Goal: Task Accomplishment & Management: Manage account settings

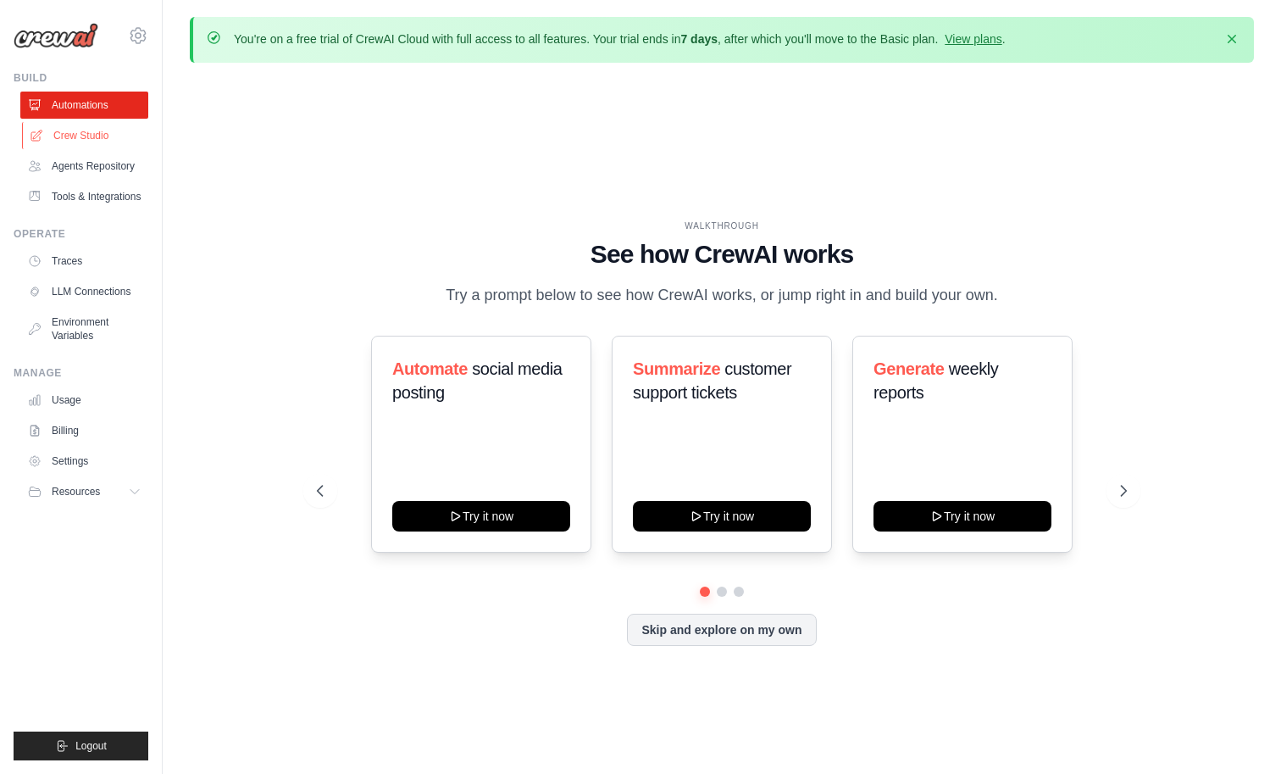
click at [104, 149] on link "Crew Studio" at bounding box center [86, 135] width 128 height 27
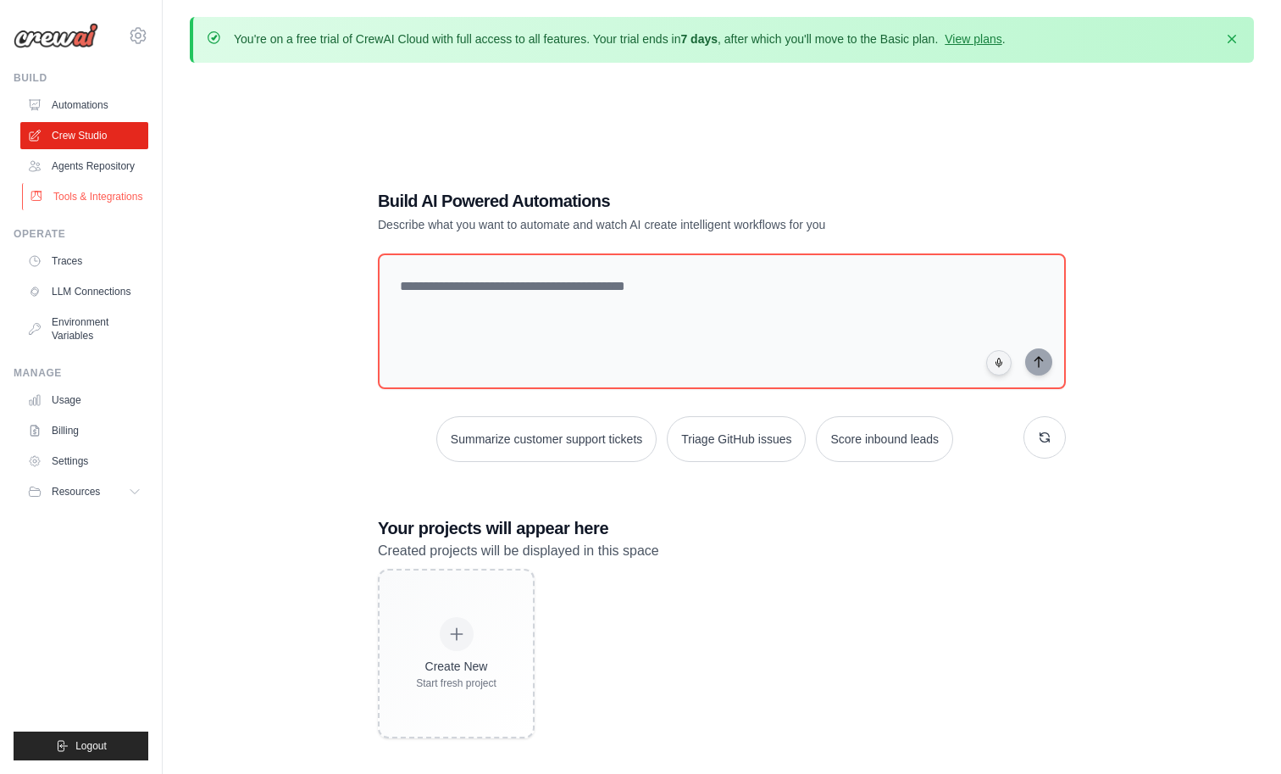
click at [107, 210] on link "Tools & Integrations" at bounding box center [86, 196] width 128 height 27
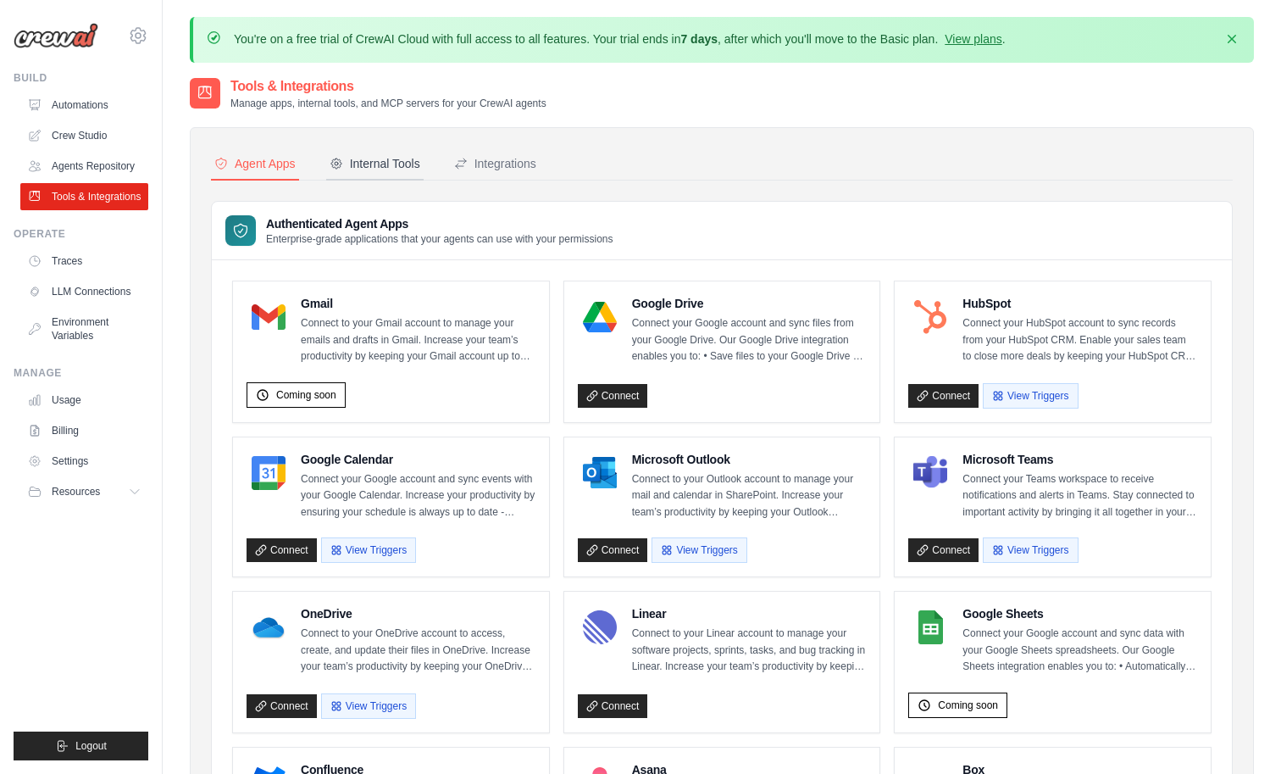
click at [420, 172] on div "Internal Tools" at bounding box center [375, 163] width 91 height 17
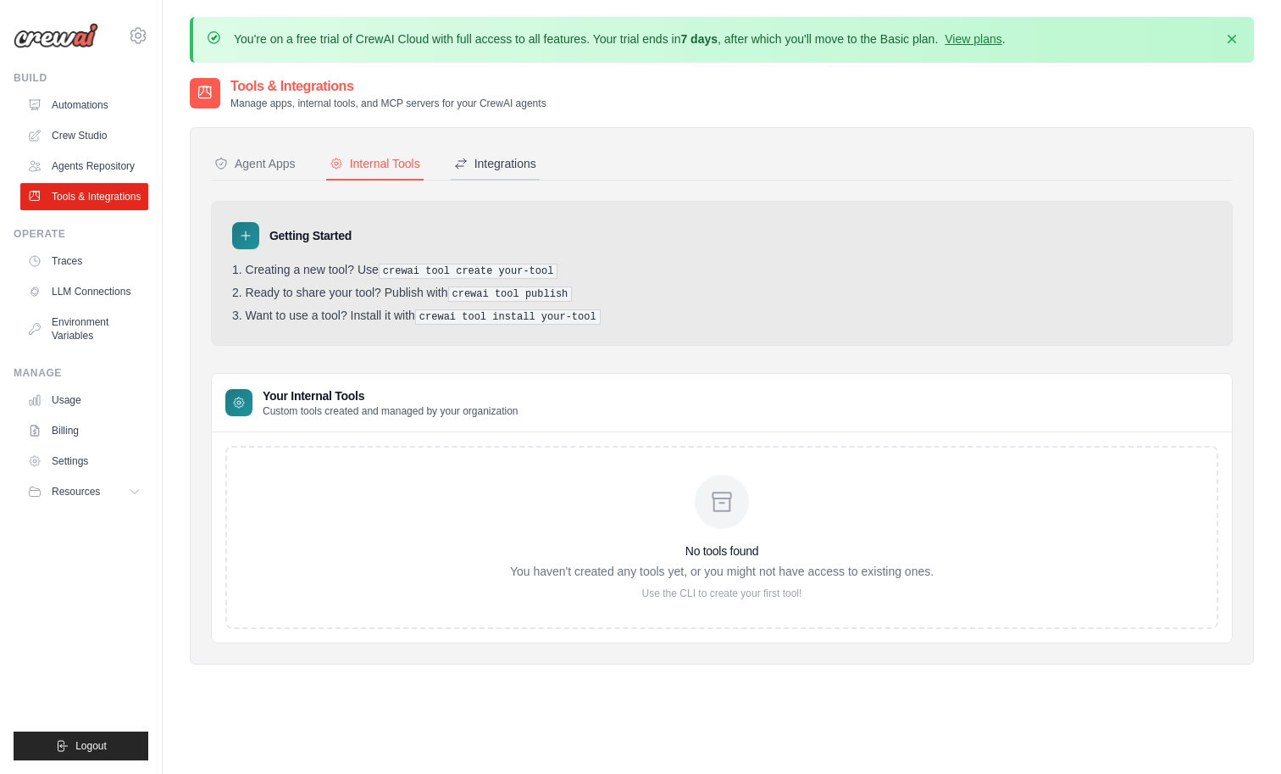
click at [536, 172] on div "Integrations" at bounding box center [495, 163] width 82 height 17
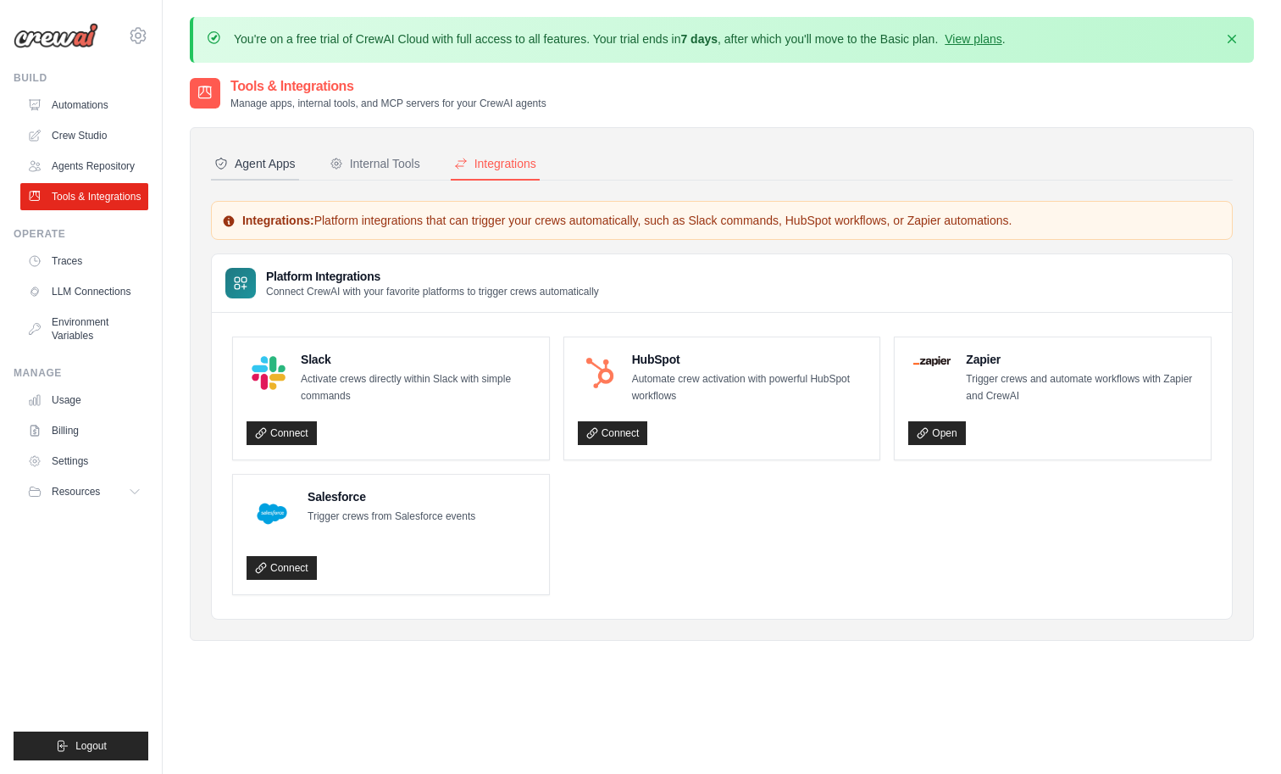
click at [296, 172] on div "Agent Apps" at bounding box center [254, 163] width 81 height 17
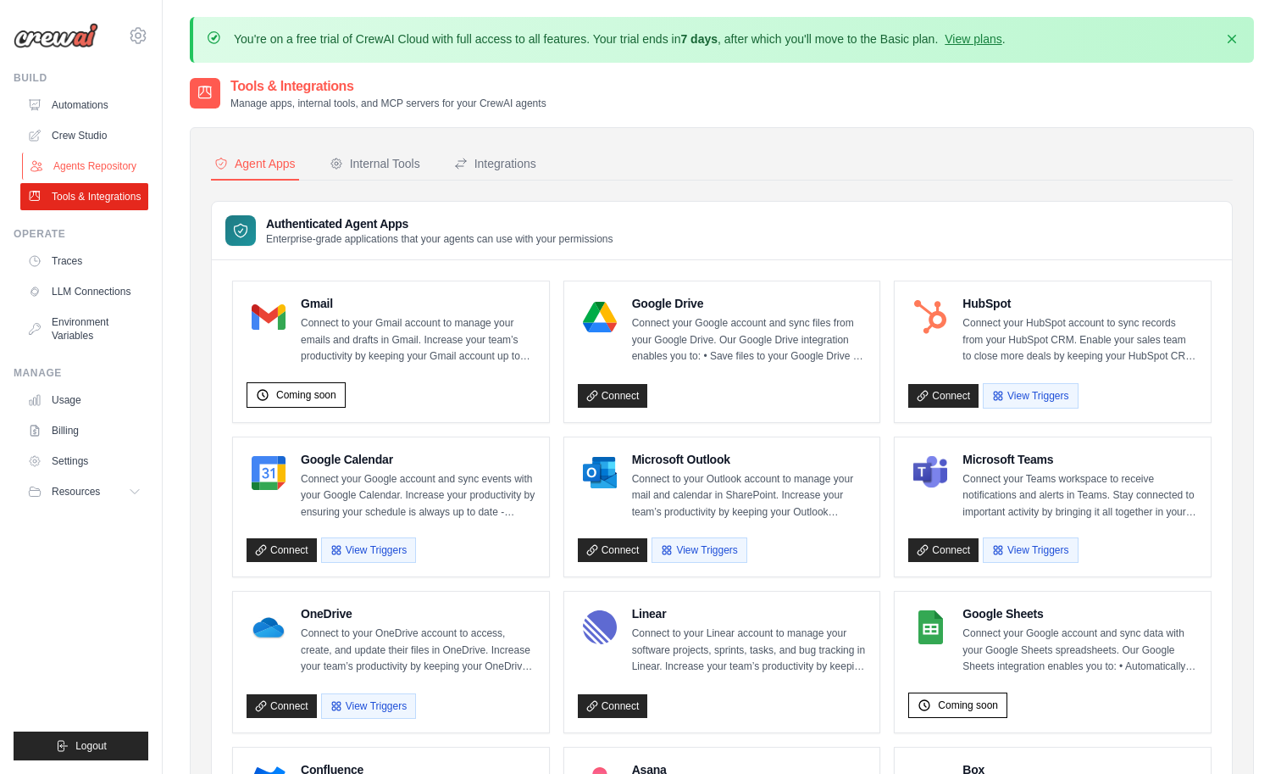
click at [121, 180] on link "Agents Repository" at bounding box center [86, 166] width 128 height 27
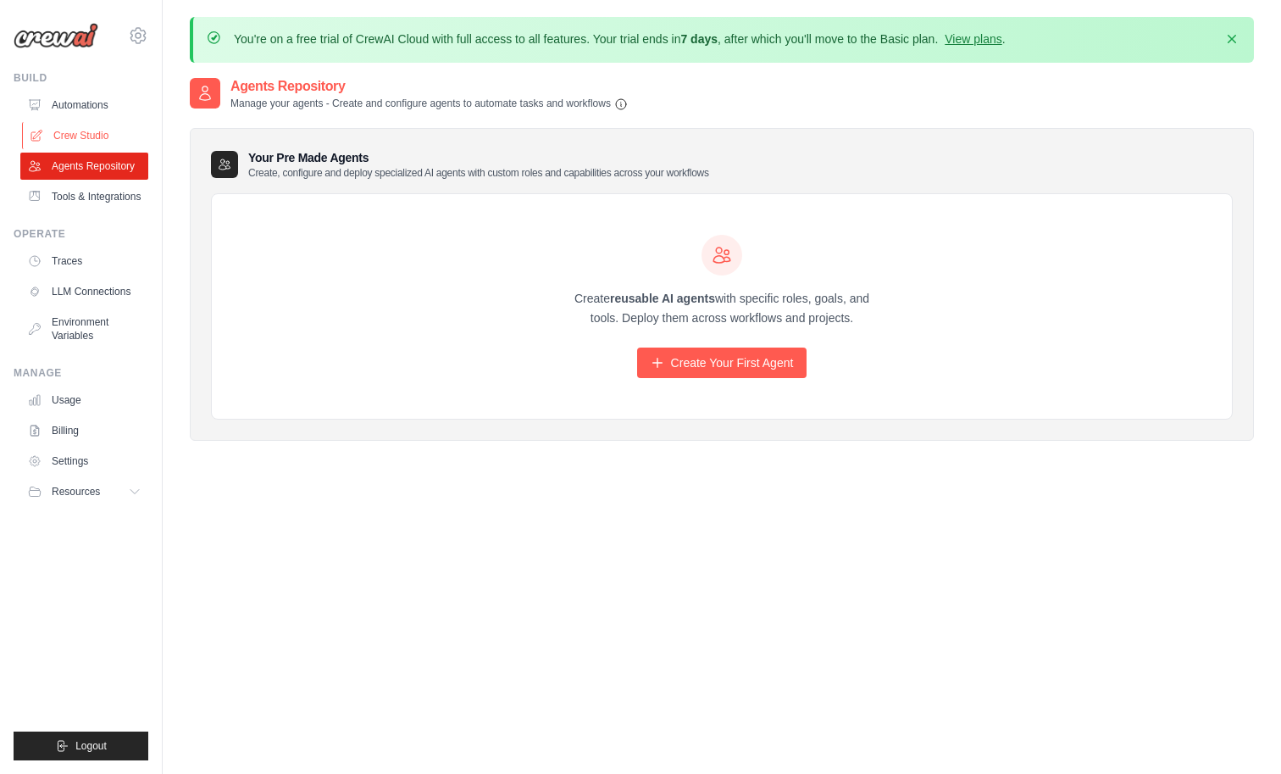
click at [117, 149] on link "Crew Studio" at bounding box center [86, 135] width 128 height 27
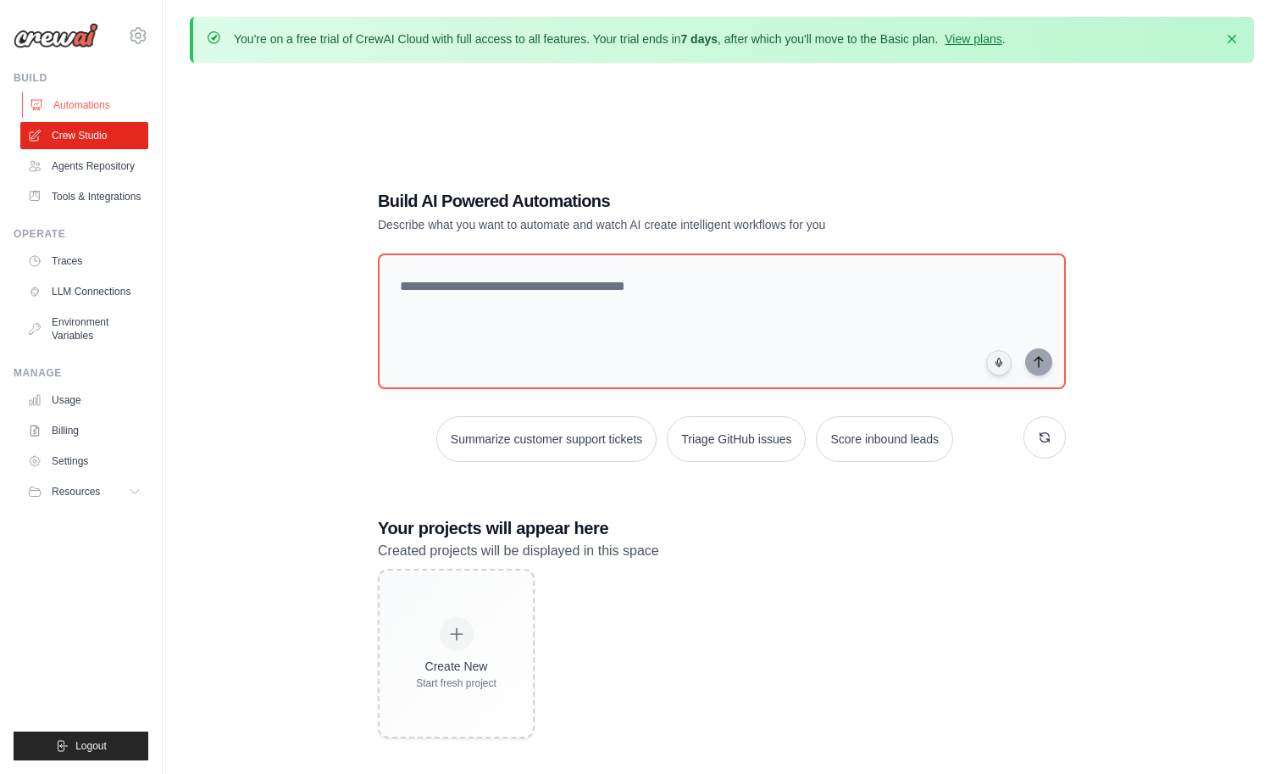
click at [100, 119] on link "Automations" at bounding box center [86, 105] width 128 height 27
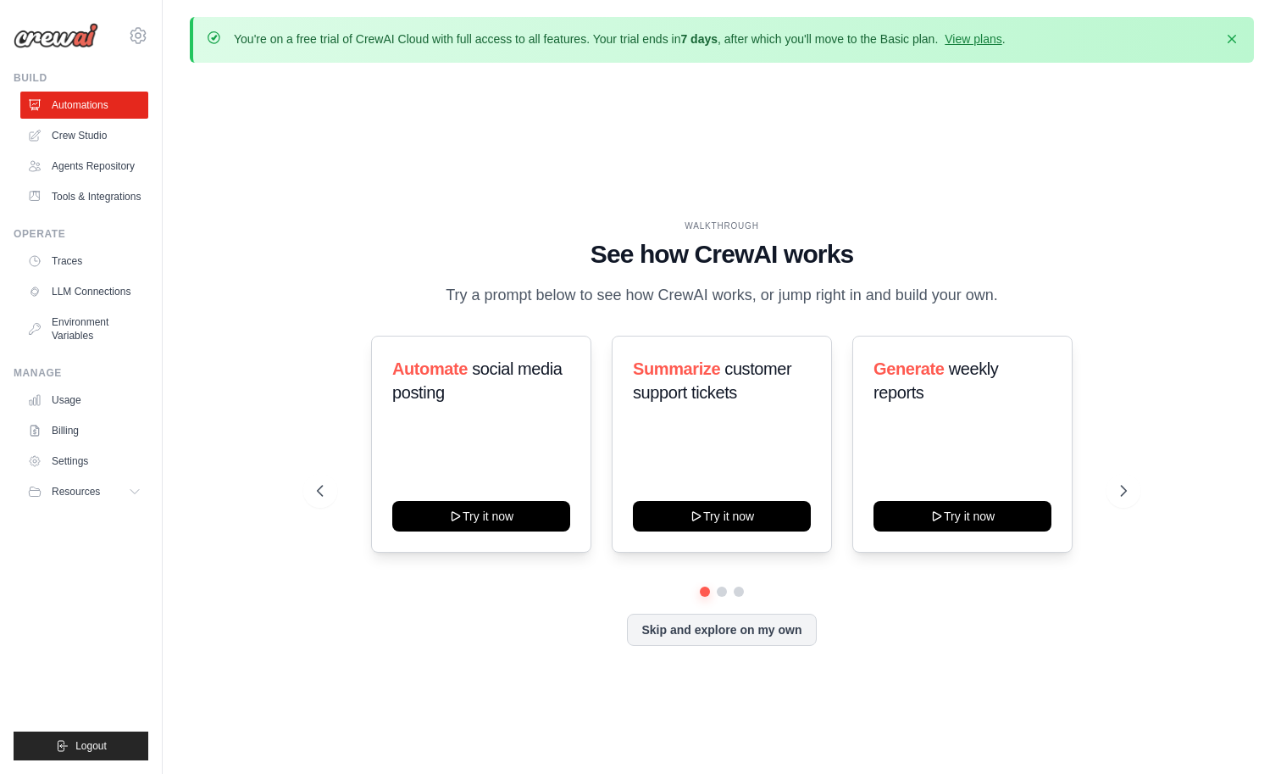
click at [99, 119] on link "Automations" at bounding box center [84, 105] width 128 height 27
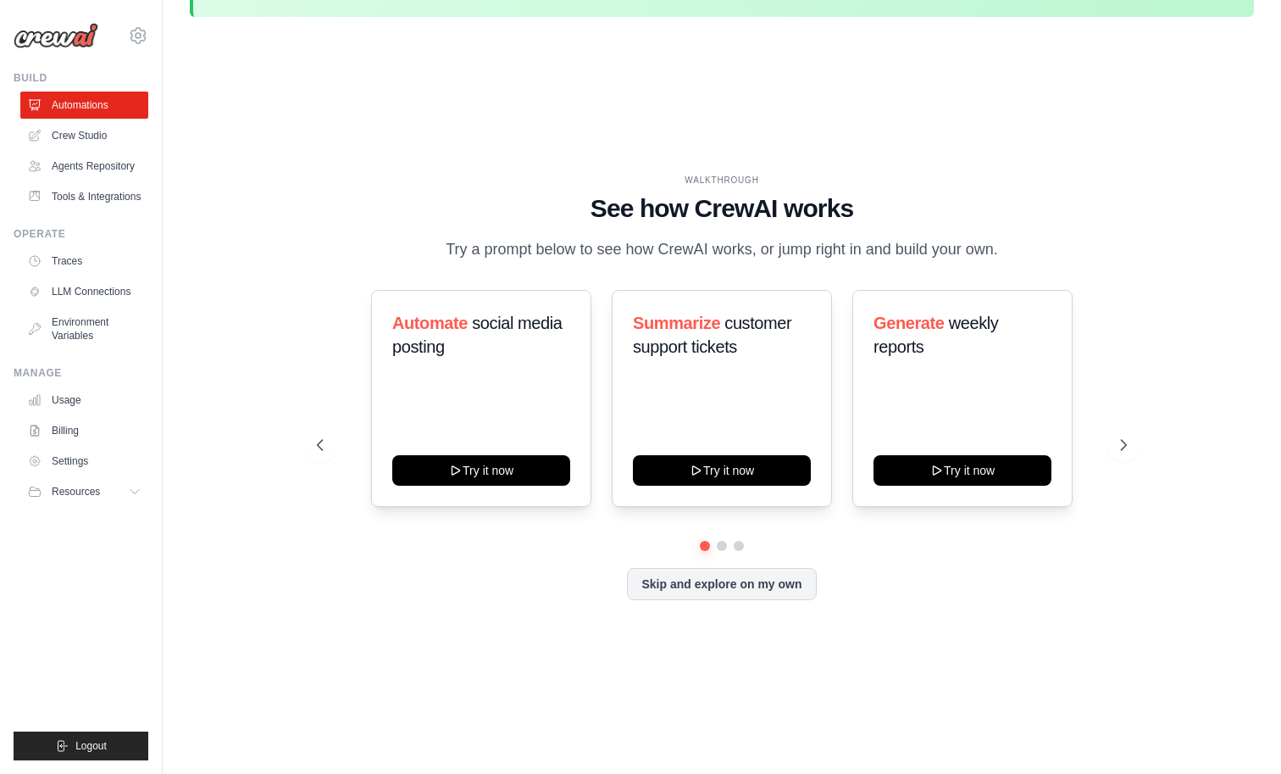
scroll to position [66, 0]
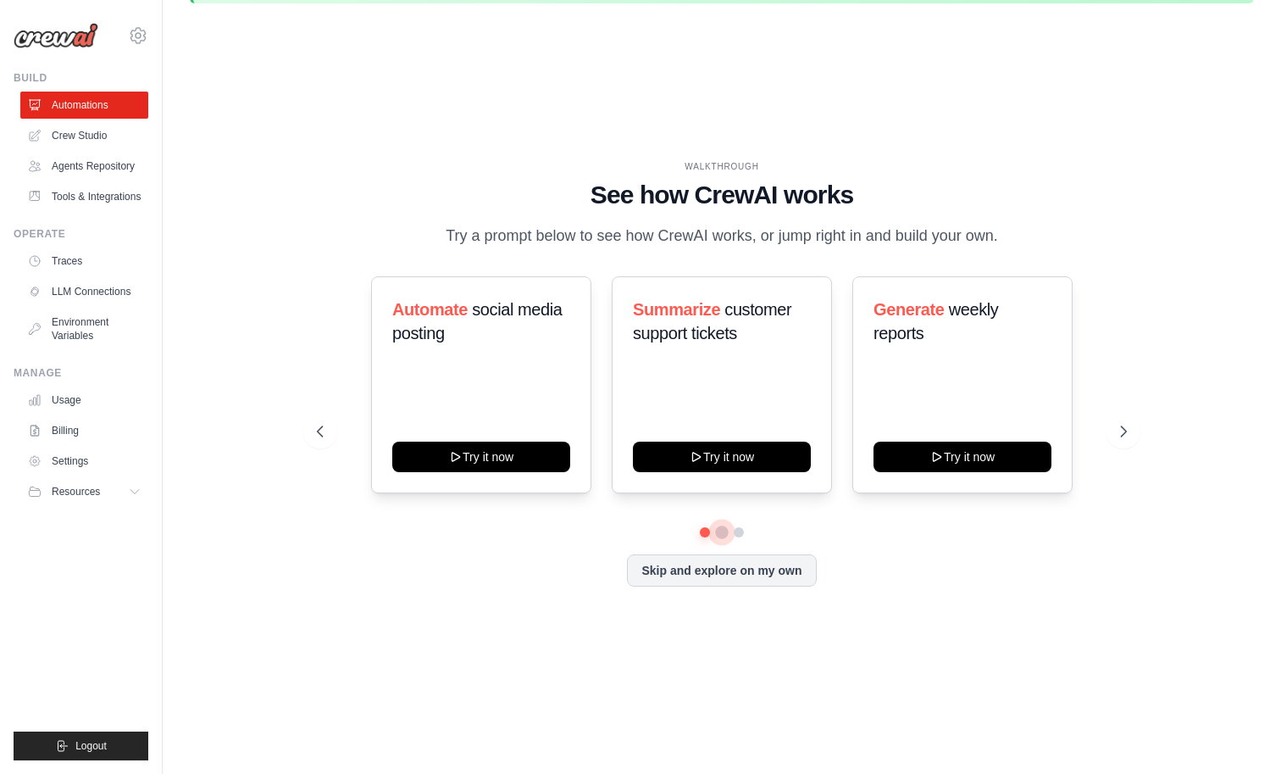
click at [729, 539] on button at bounding box center [722, 532] width 14 height 14
click at [746, 539] on button at bounding box center [739, 532] width 14 height 14
click at [80, 275] on link "Traces" at bounding box center [86, 260] width 128 height 27
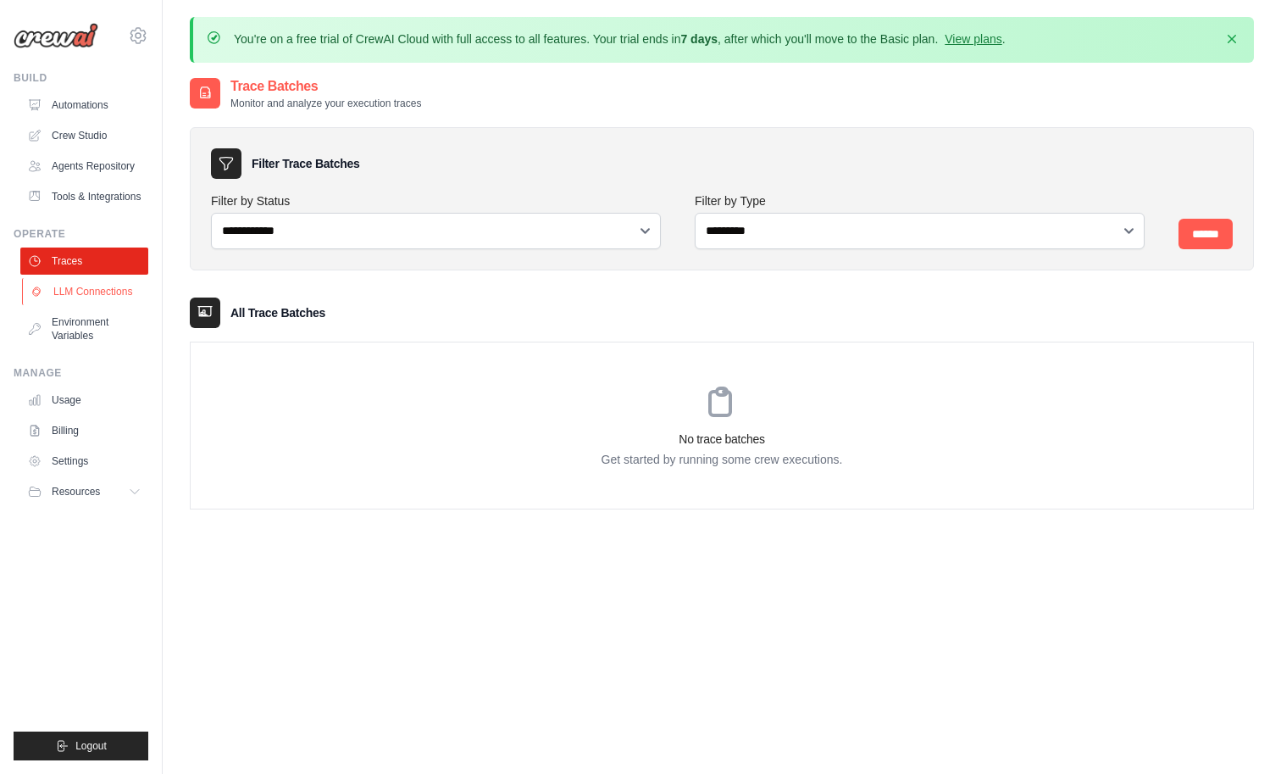
click at [75, 305] on link "LLM Connections" at bounding box center [86, 291] width 128 height 27
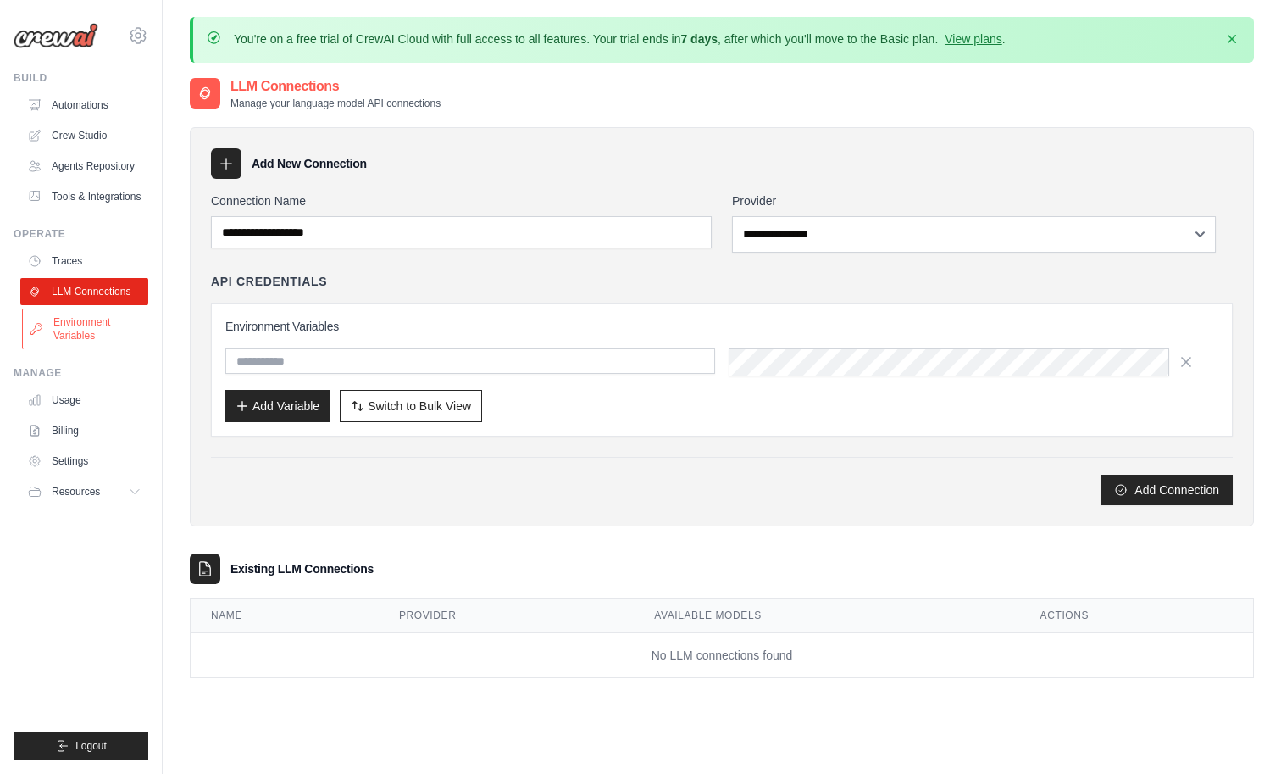
click at [95, 349] on link "Environment Variables" at bounding box center [86, 328] width 128 height 41
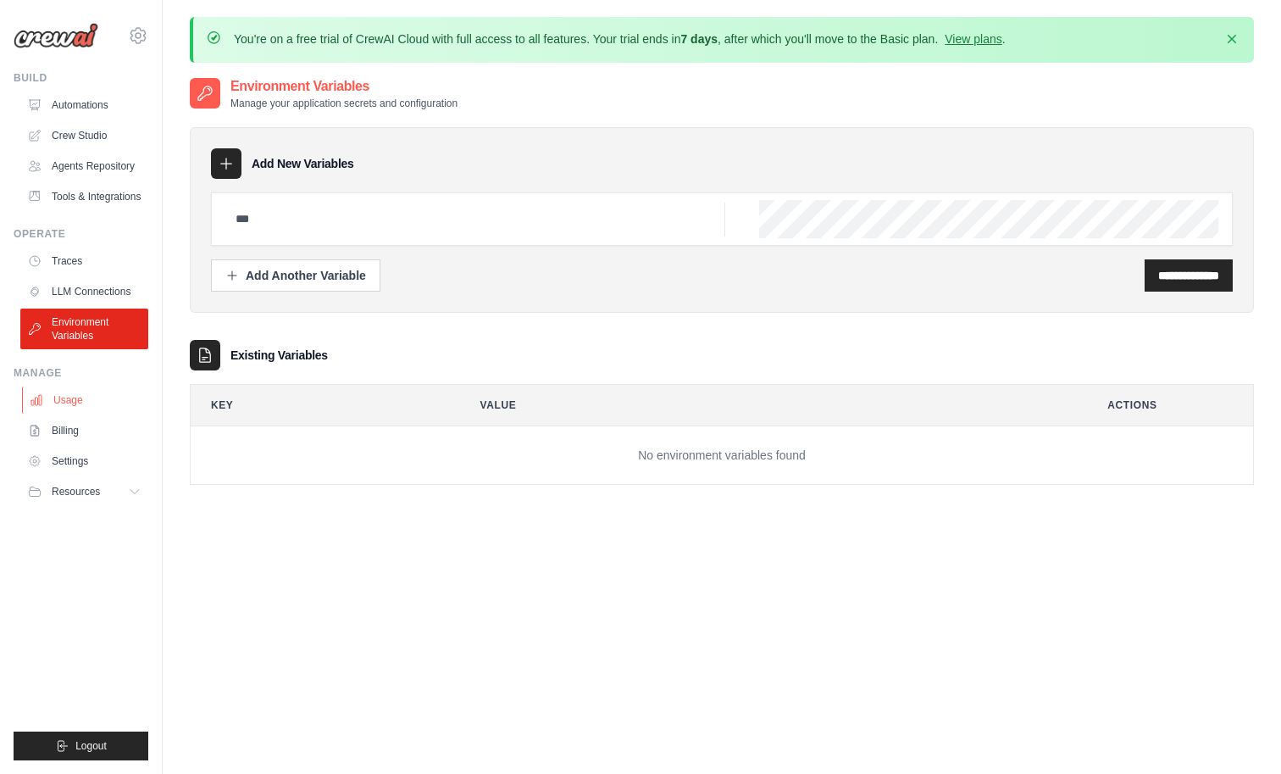
click at [90, 413] on link "Usage" at bounding box center [86, 399] width 128 height 27
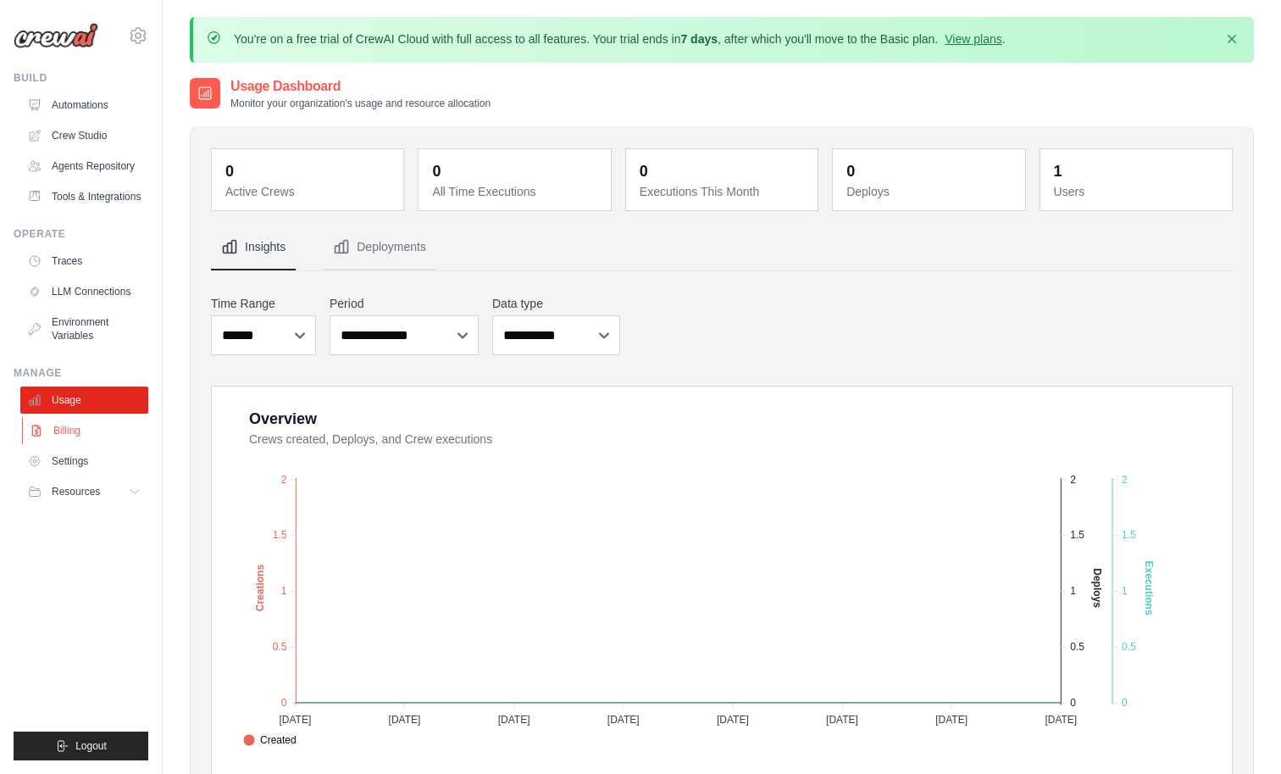
click at [85, 444] on link "Billing" at bounding box center [86, 430] width 128 height 27
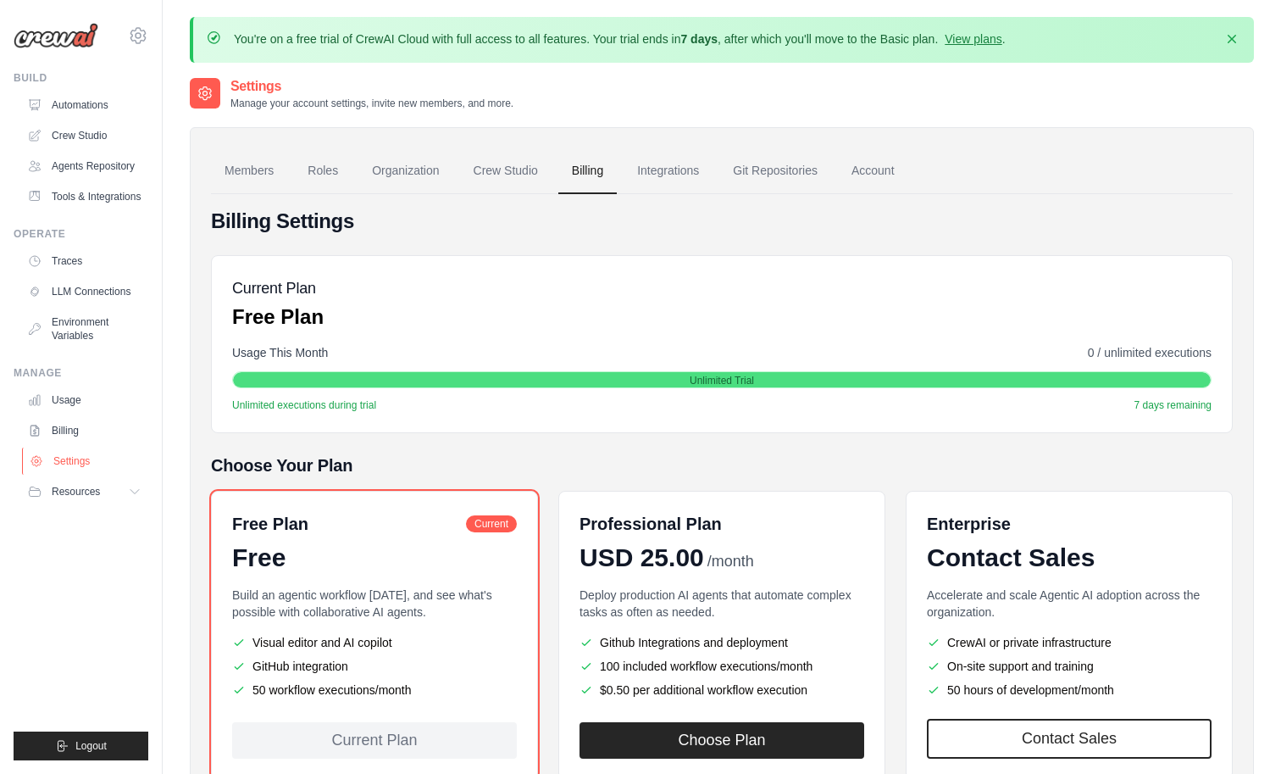
click at [94, 474] on link "Settings" at bounding box center [86, 460] width 128 height 27
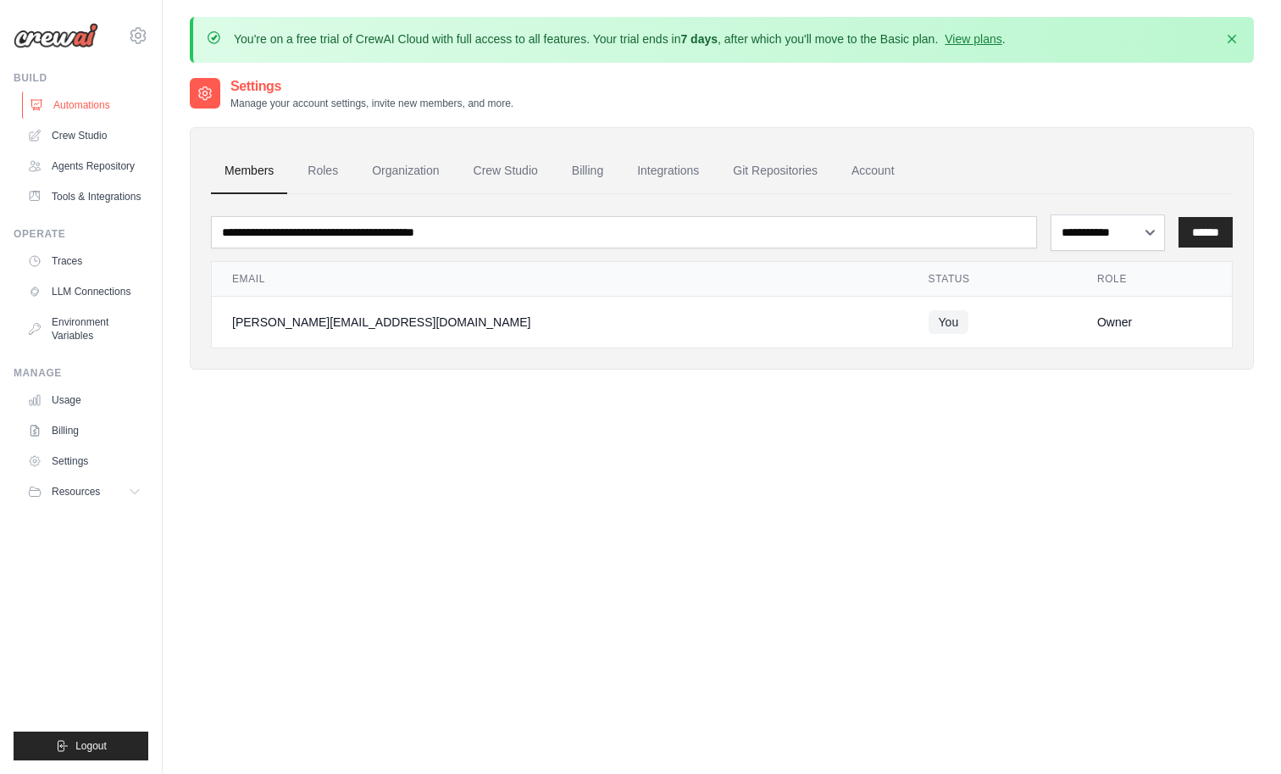
click at [94, 119] on link "Automations" at bounding box center [86, 105] width 128 height 27
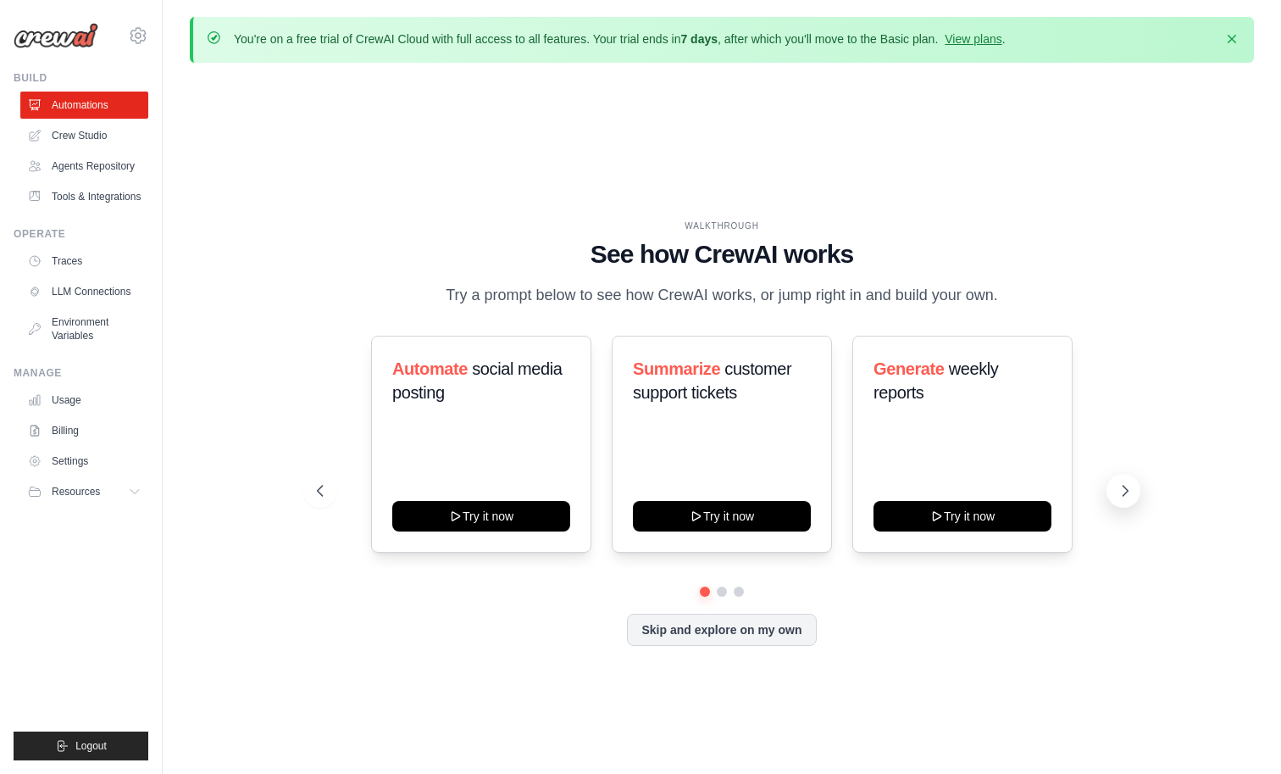
click at [1122, 499] on icon at bounding box center [1125, 490] width 17 height 17
click at [1117, 499] on icon at bounding box center [1125, 490] width 17 height 17
click at [971, 526] on button "Try it now" at bounding box center [963, 514] width 178 height 31
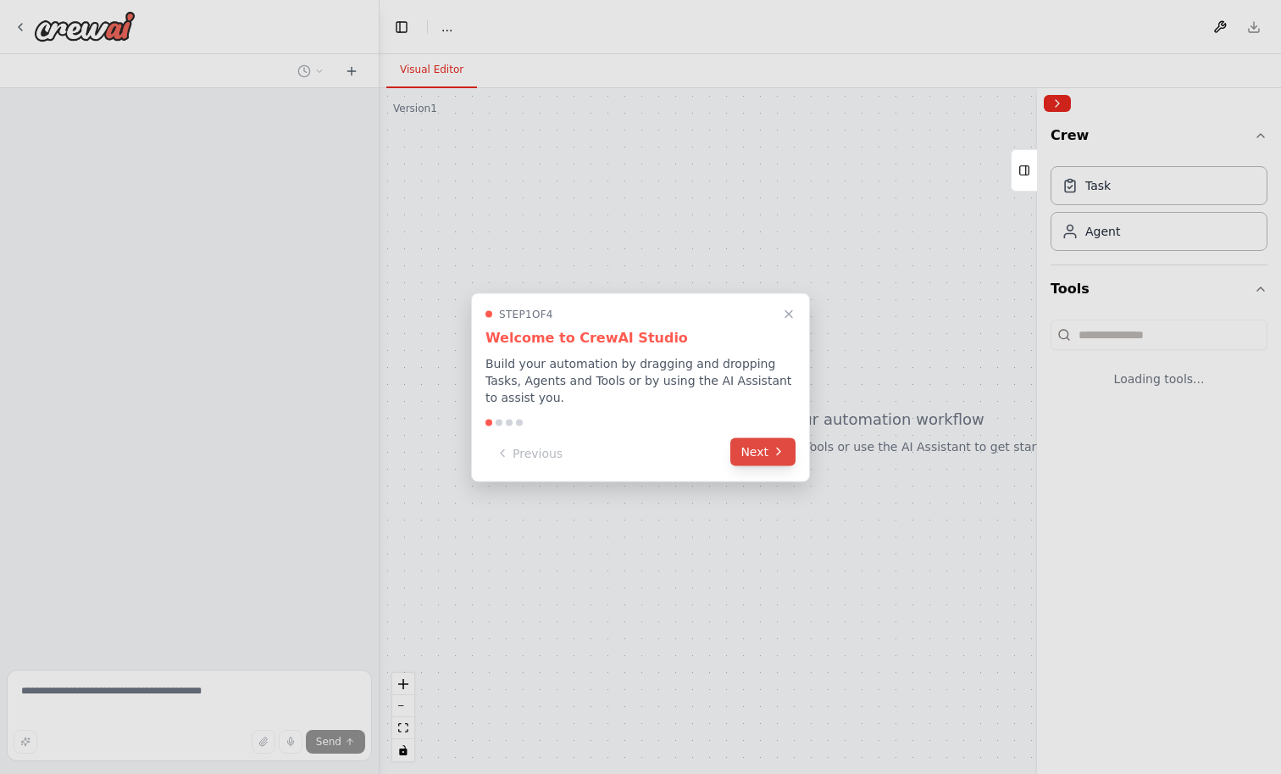
click at [772, 458] on icon at bounding box center [779, 452] width 14 height 14
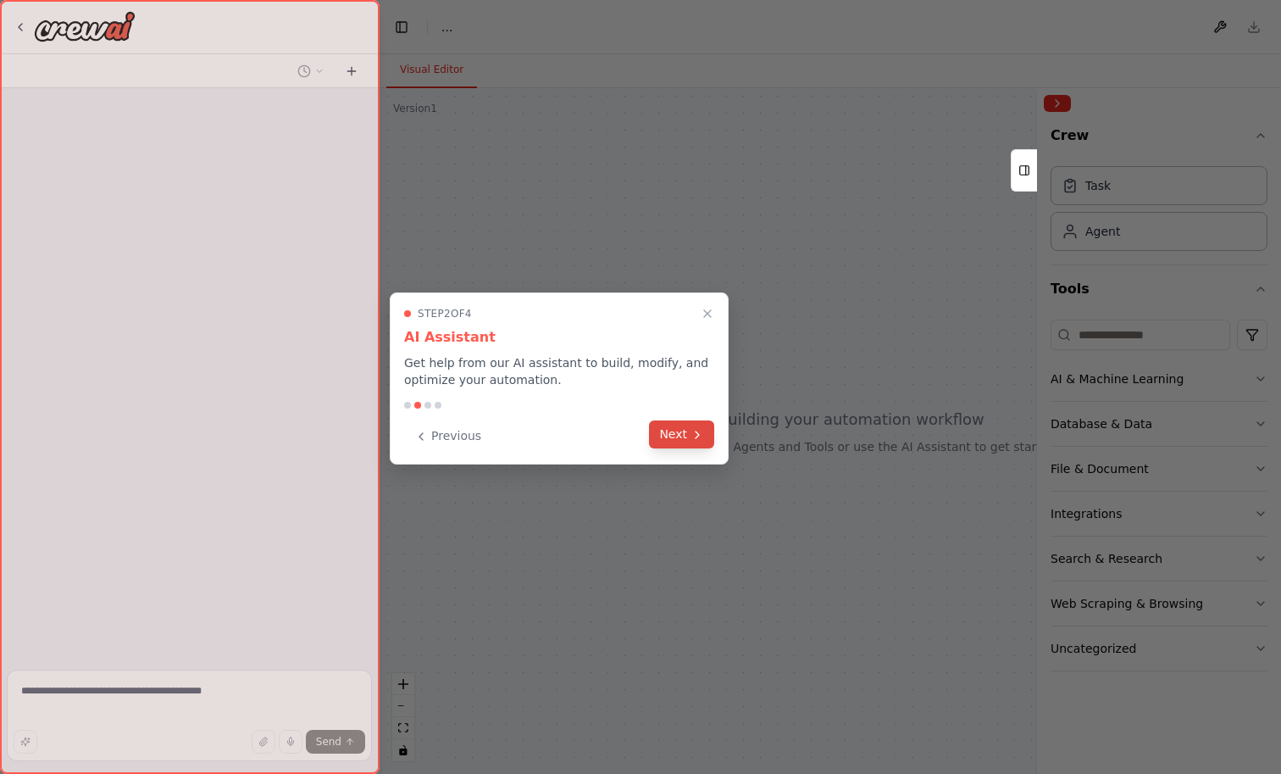
click at [697, 441] on icon at bounding box center [698, 435] width 14 height 14
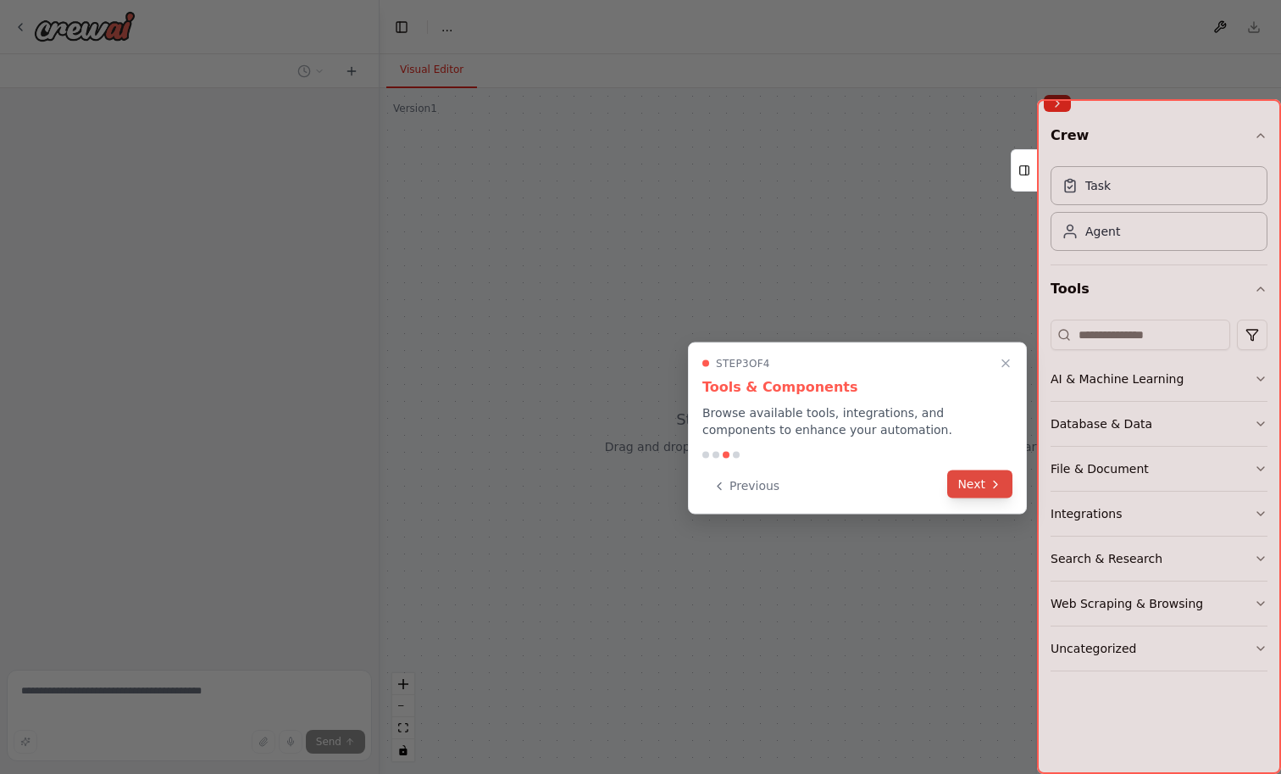
click at [976, 498] on button "Next" at bounding box center [979, 484] width 65 height 28
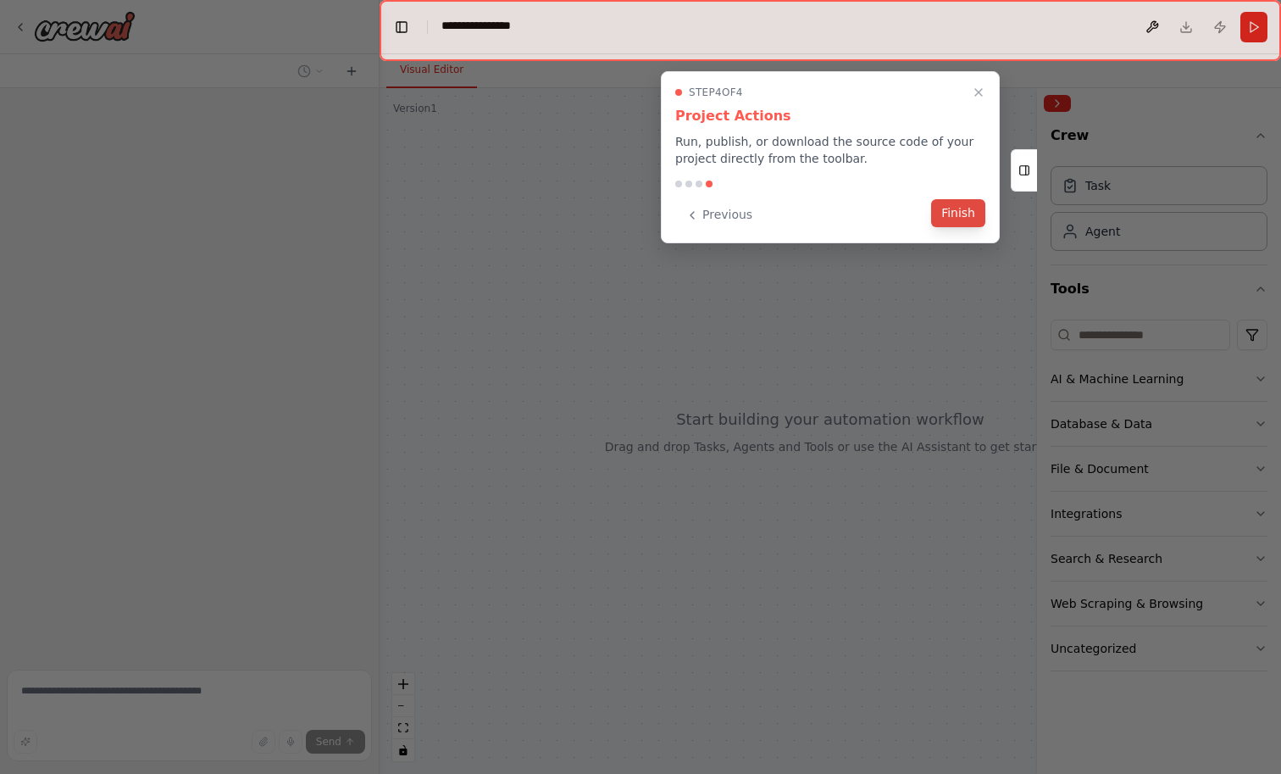
click at [965, 227] on button "Finish" at bounding box center [958, 213] width 54 height 28
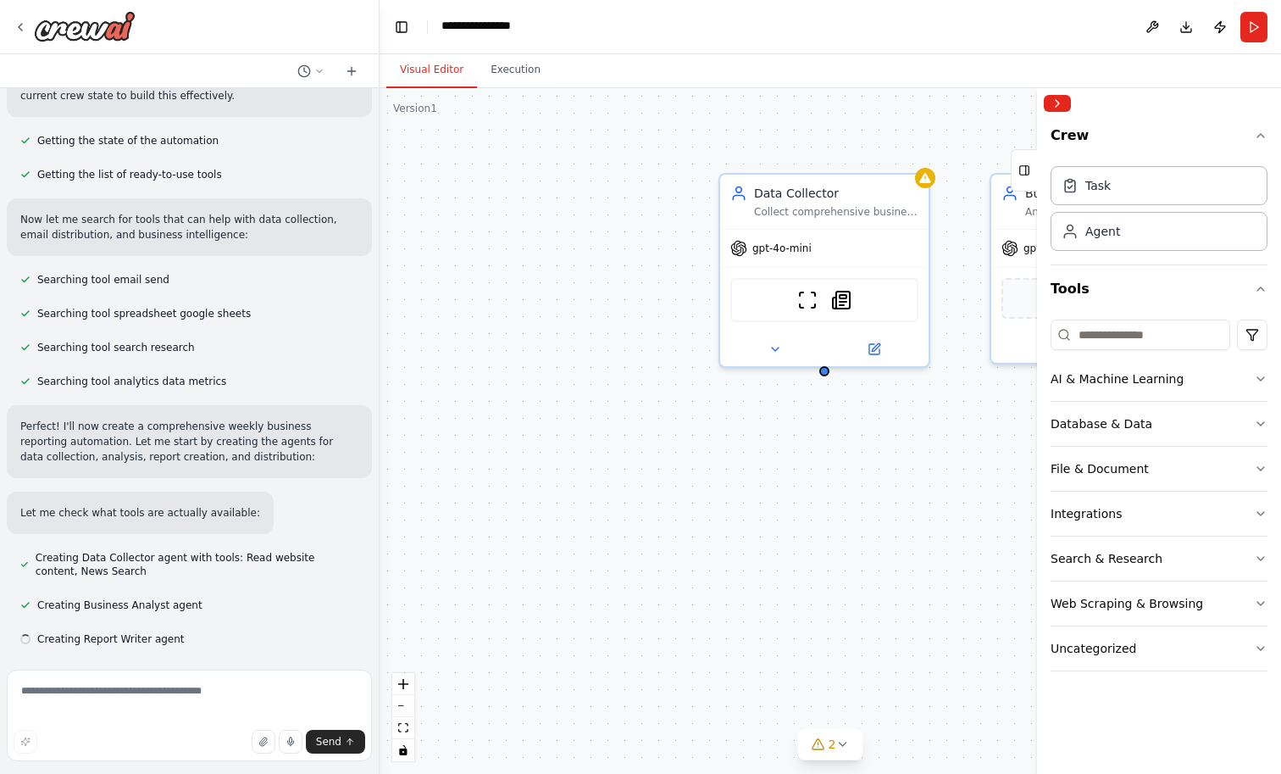
scroll to position [291, 0]
click at [405, 729] on icon "fit view" at bounding box center [403, 727] width 10 height 9
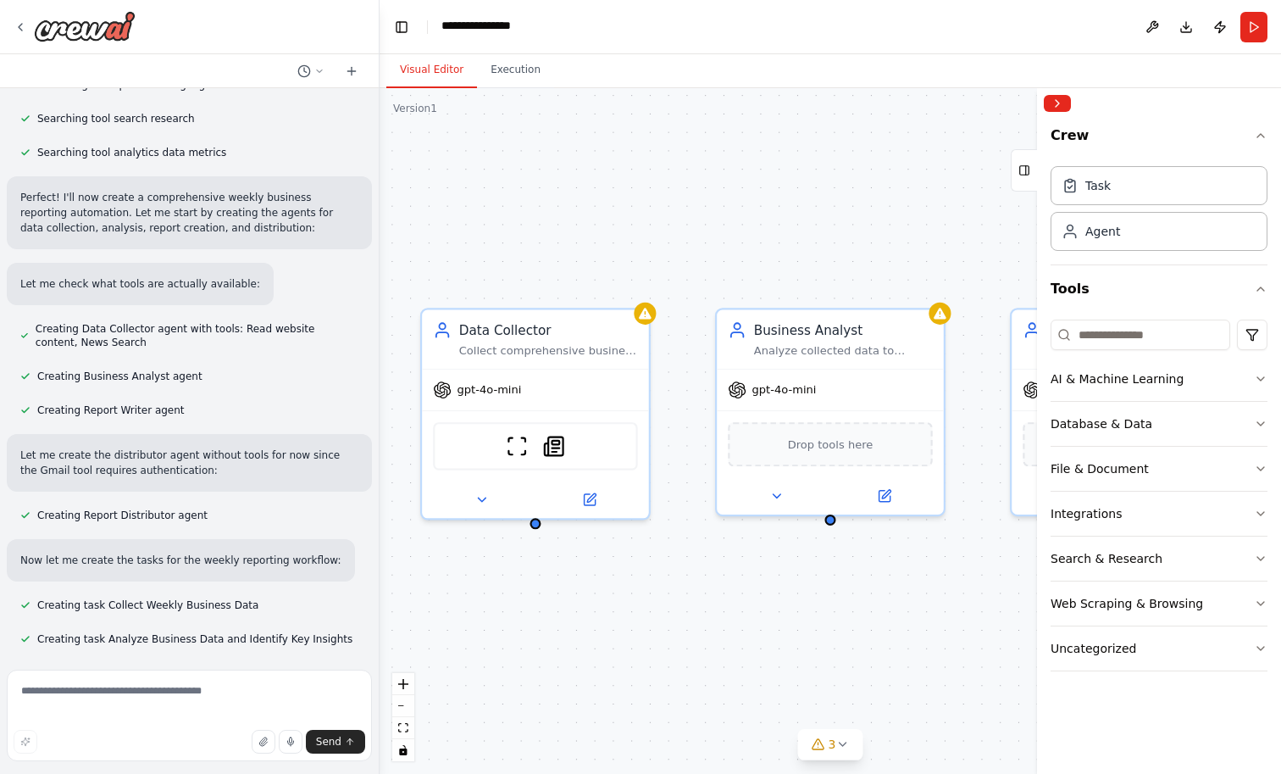
scroll to position [601, 0]
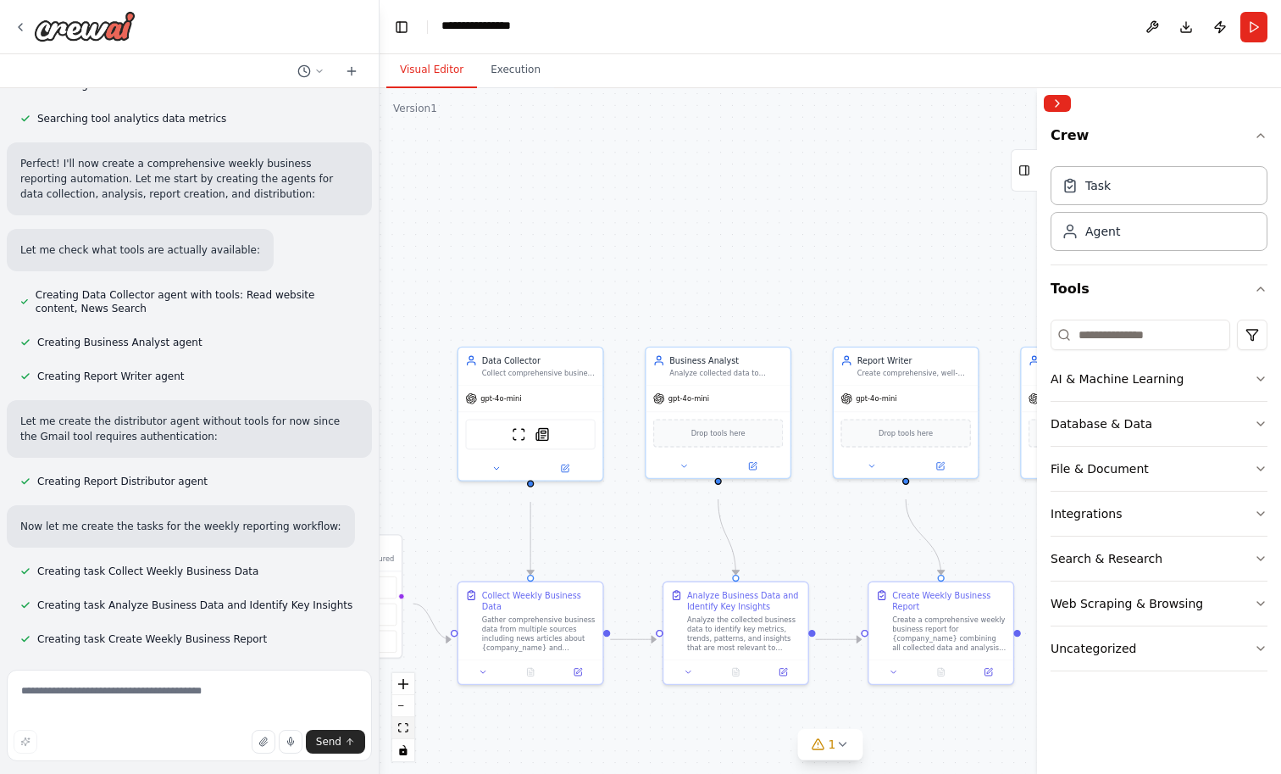
click at [402, 732] on icon "fit view" at bounding box center [403, 727] width 10 height 9
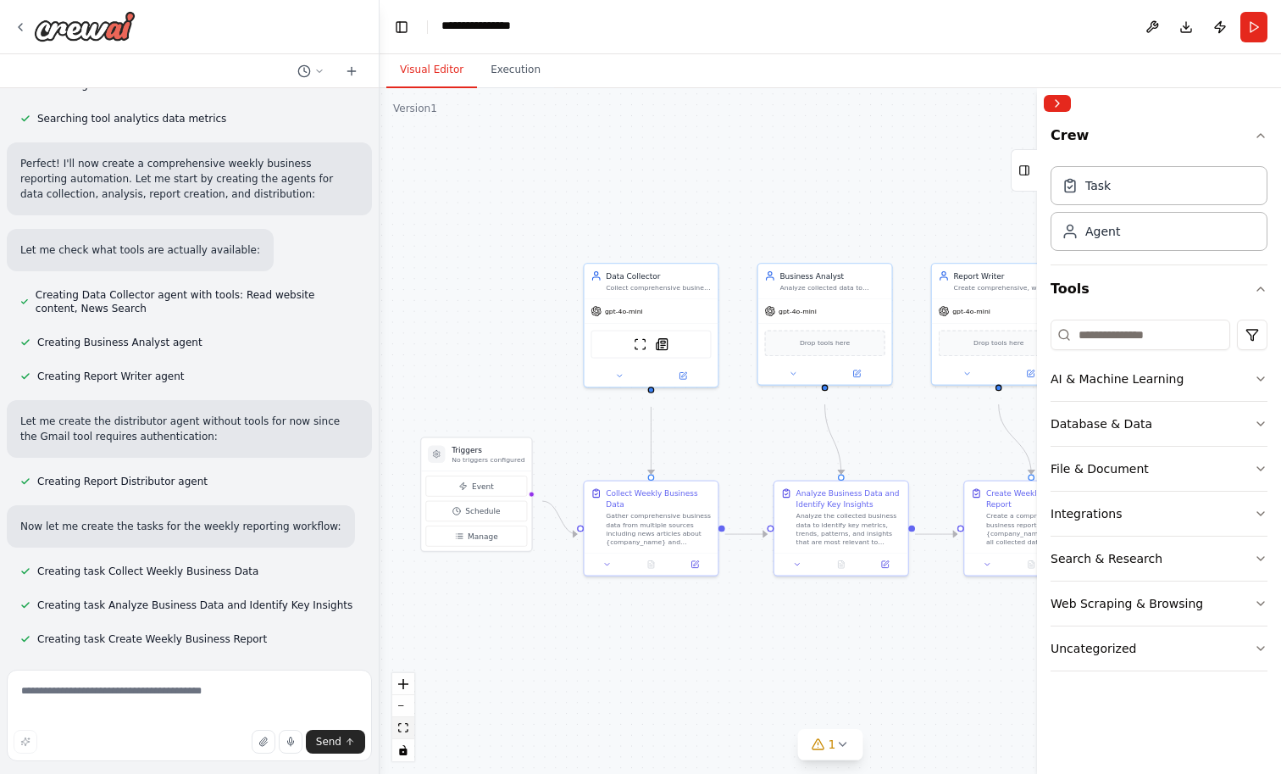
click at [399, 724] on icon "fit view" at bounding box center [403, 727] width 10 height 9
click at [1061, 112] on button "Collapse right sidebar" at bounding box center [1057, 103] width 27 height 17
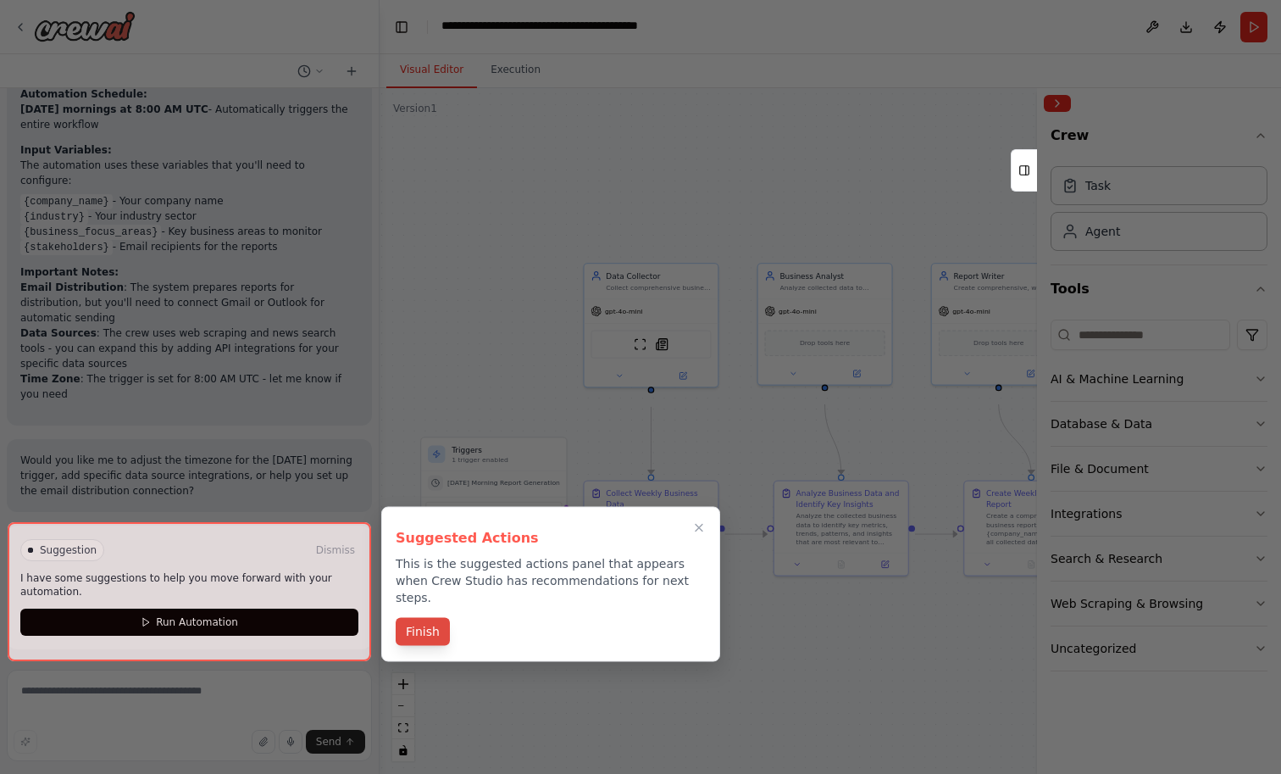
scroll to position [1935, 0]
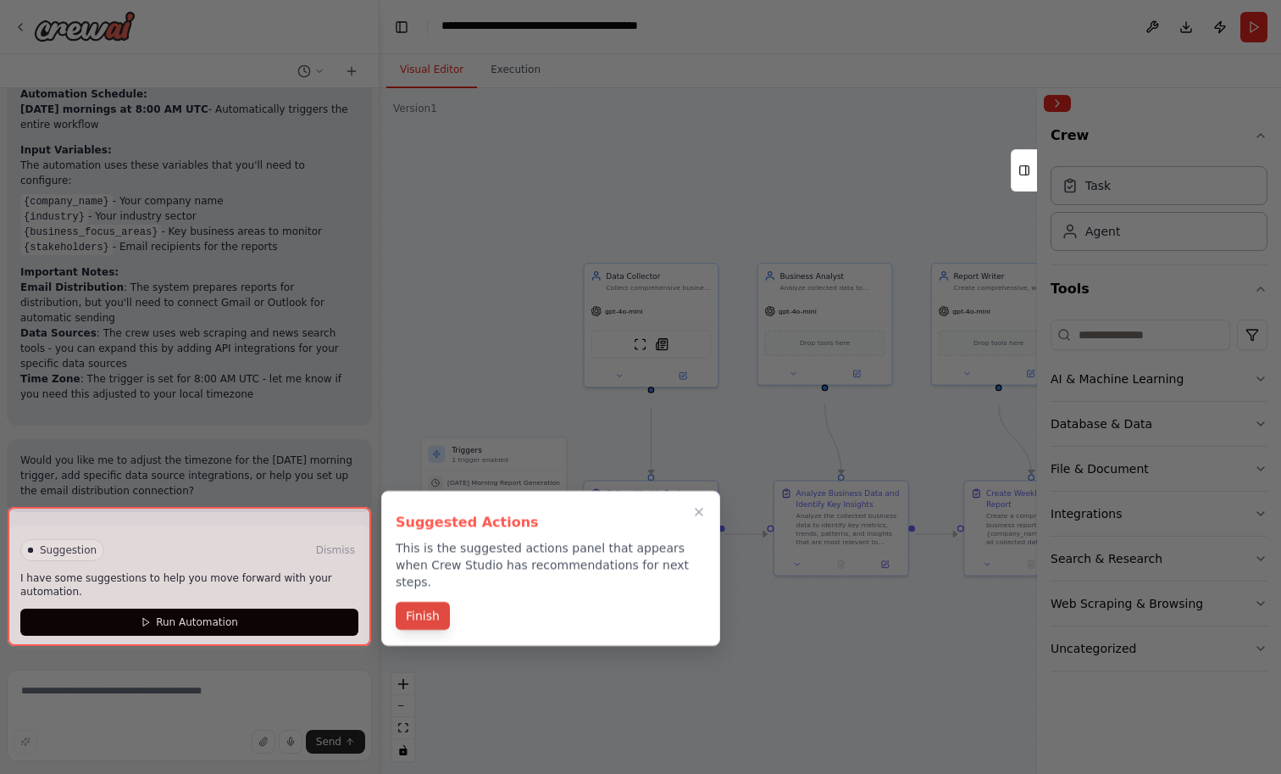
click at [435, 630] on button "Finish" at bounding box center [423, 616] width 54 height 28
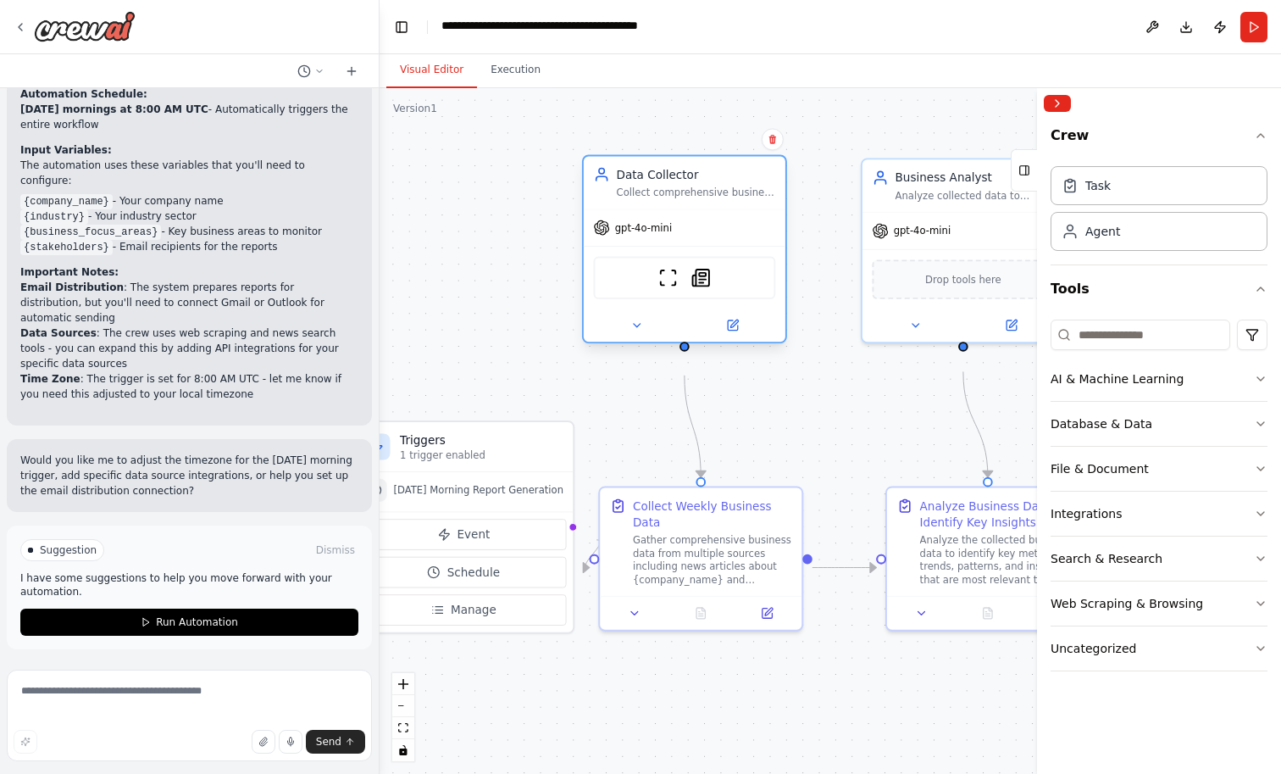
drag, startPoint x: 728, startPoint y: 199, endPoint x: 711, endPoint y: 199, distance: 16.9
click at [711, 199] on div "Data Collector Collect comprehensive business data from multiple sources includ…" at bounding box center [696, 182] width 159 height 33
click at [711, 198] on div "Collect comprehensive business data from multiple sources including web researc…" at bounding box center [696, 192] width 159 height 13
click at [632, 331] on icon at bounding box center [636, 325] width 13 height 13
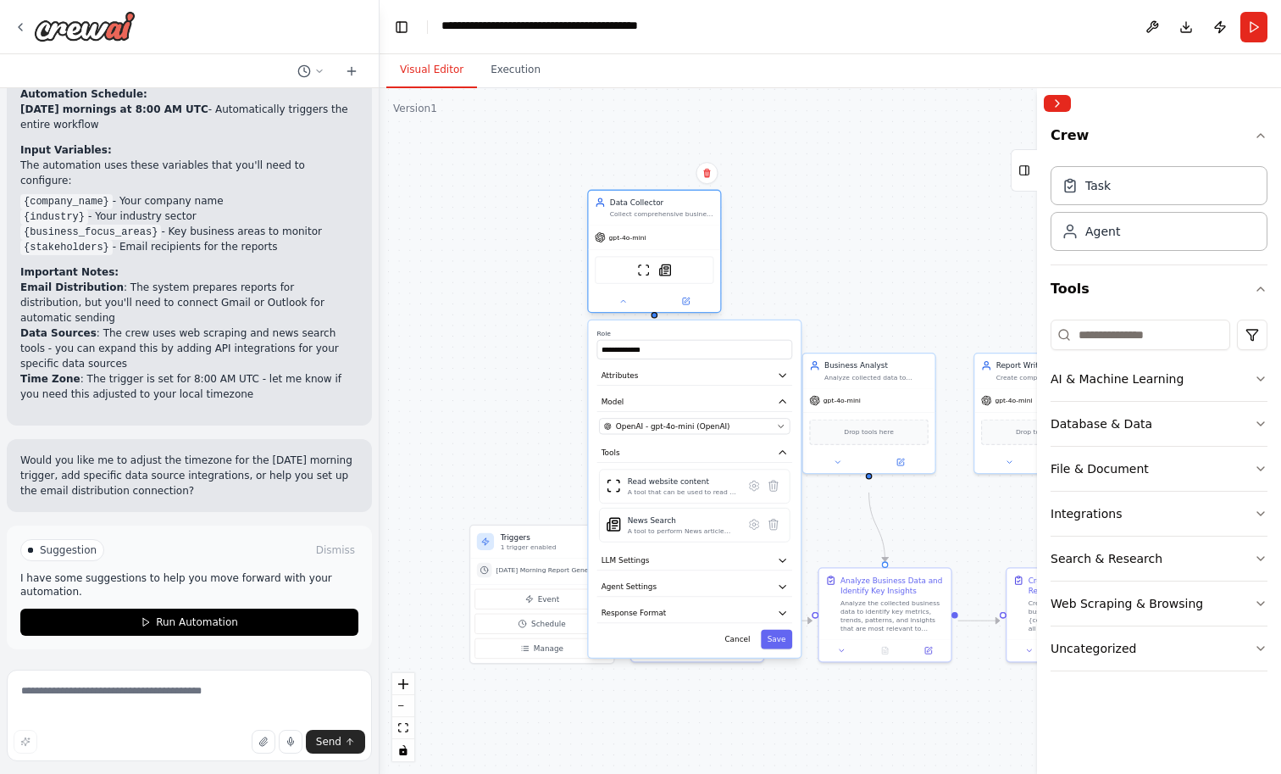
drag, startPoint x: 663, startPoint y: 312, endPoint x: 629, endPoint y: 245, distance: 75.4
click at [629, 245] on div "gpt-4o-mini" at bounding box center [654, 237] width 132 height 24
click at [625, 305] on icon at bounding box center [623, 301] width 8 height 8
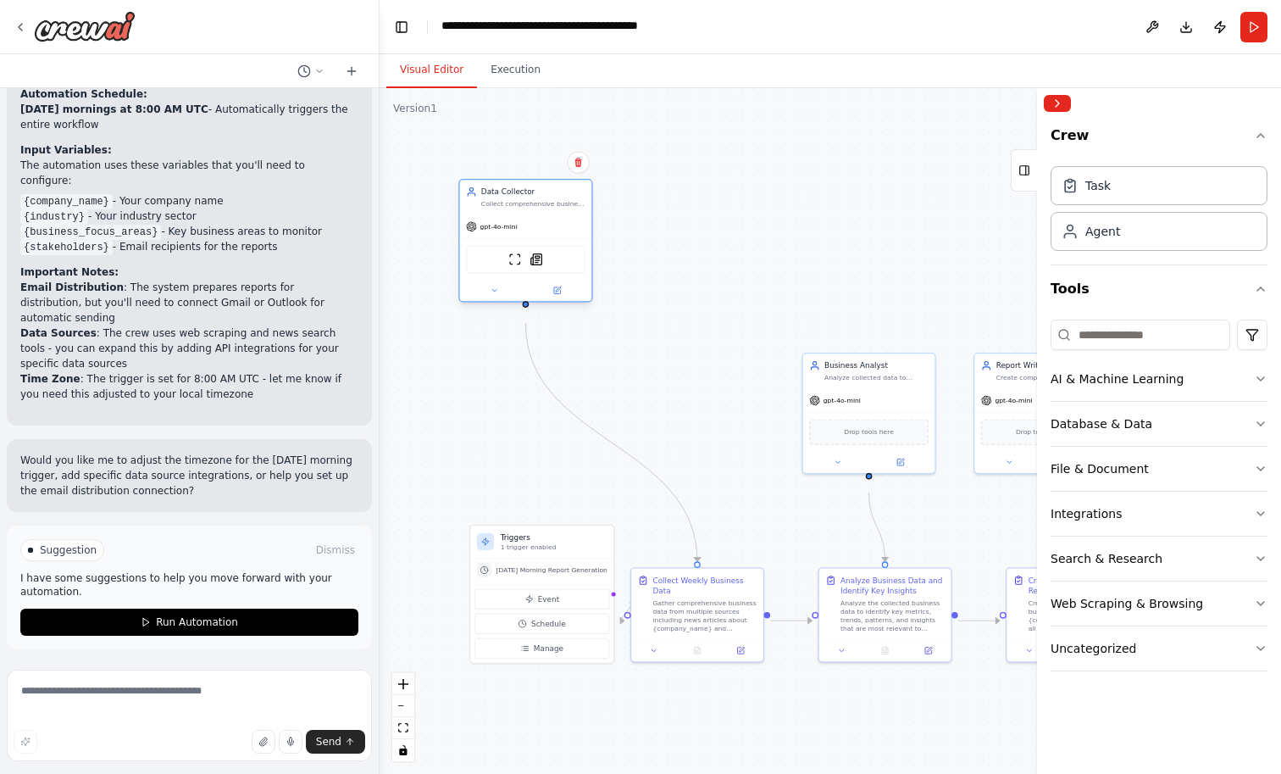
drag, startPoint x: 663, startPoint y: 225, endPoint x: 532, endPoint y: 214, distance: 130.9
click at [532, 208] on div "Collect comprehensive business data from multiple sources including web researc…" at bounding box center [533, 203] width 104 height 8
drag, startPoint x: 885, startPoint y: 386, endPoint x: 698, endPoint y: 216, distance: 252.5
click at [698, 208] on div "Analyze collected data to identify key business metrics, trends, patterns, and …" at bounding box center [694, 203] width 104 height 8
click at [655, 290] on icon at bounding box center [655, 288] width 4 height 3
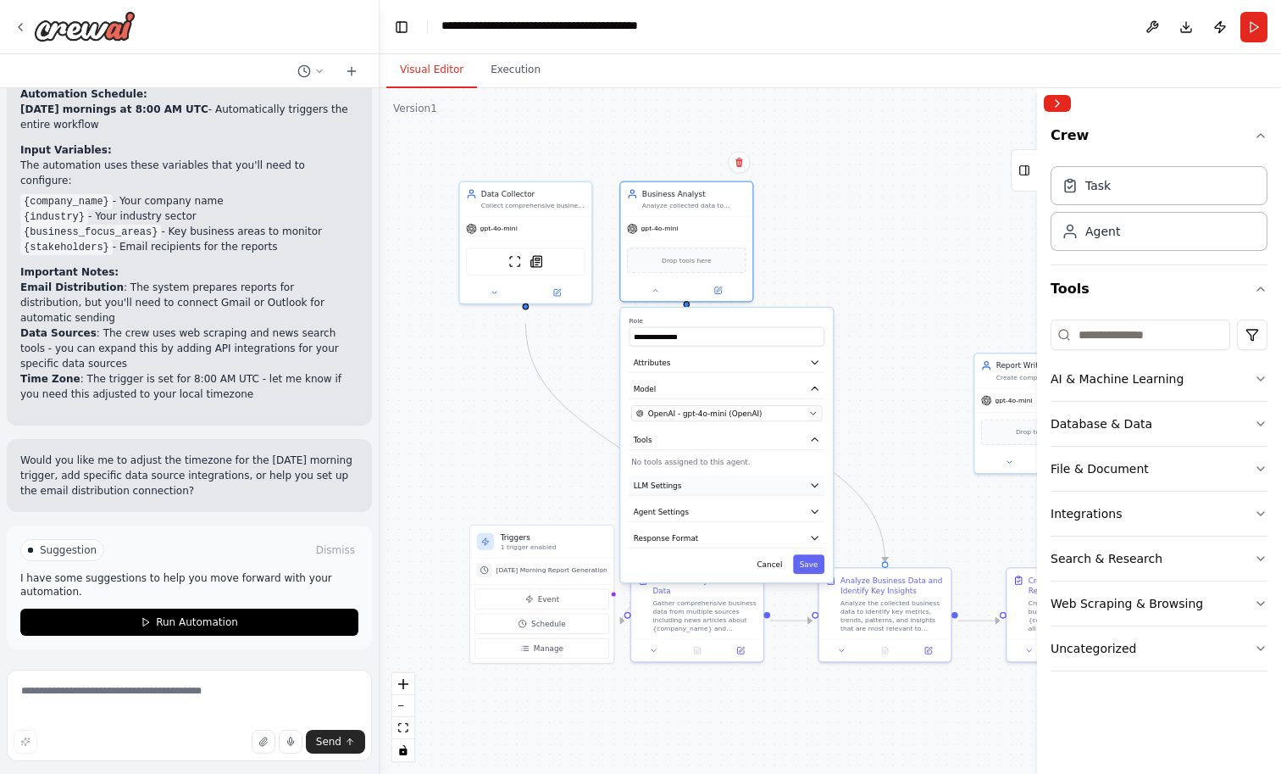
click at [809, 491] on icon "button" at bounding box center [814, 485] width 11 height 11
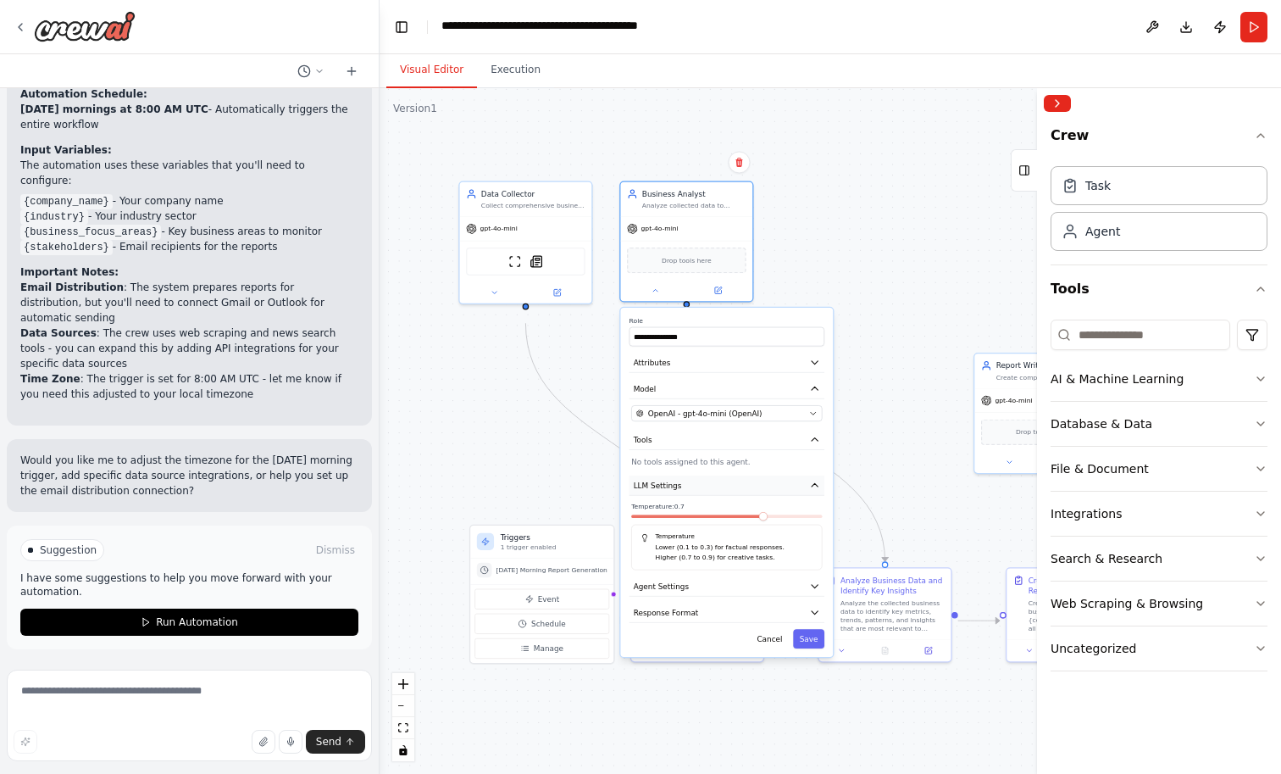
click at [809, 491] on icon "button" at bounding box center [814, 485] width 11 height 11
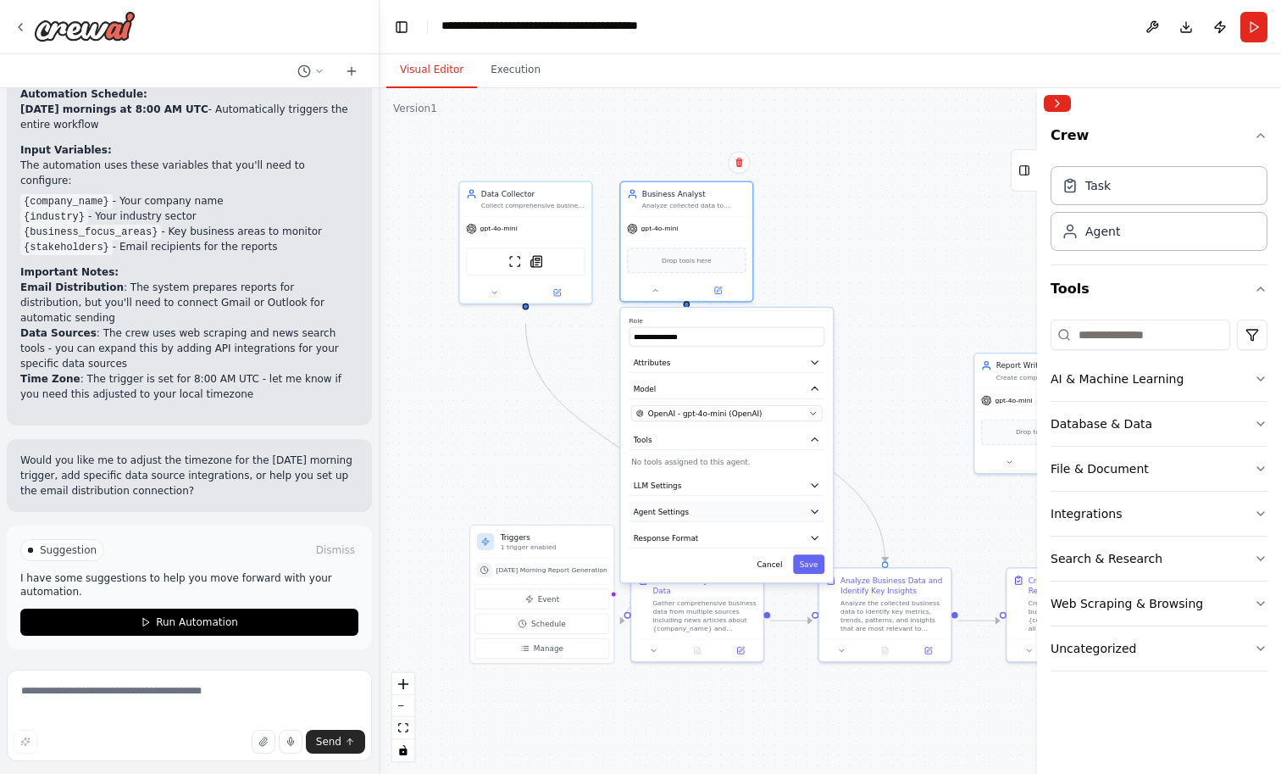
click at [811, 517] on icon "button" at bounding box center [814, 511] width 11 height 11
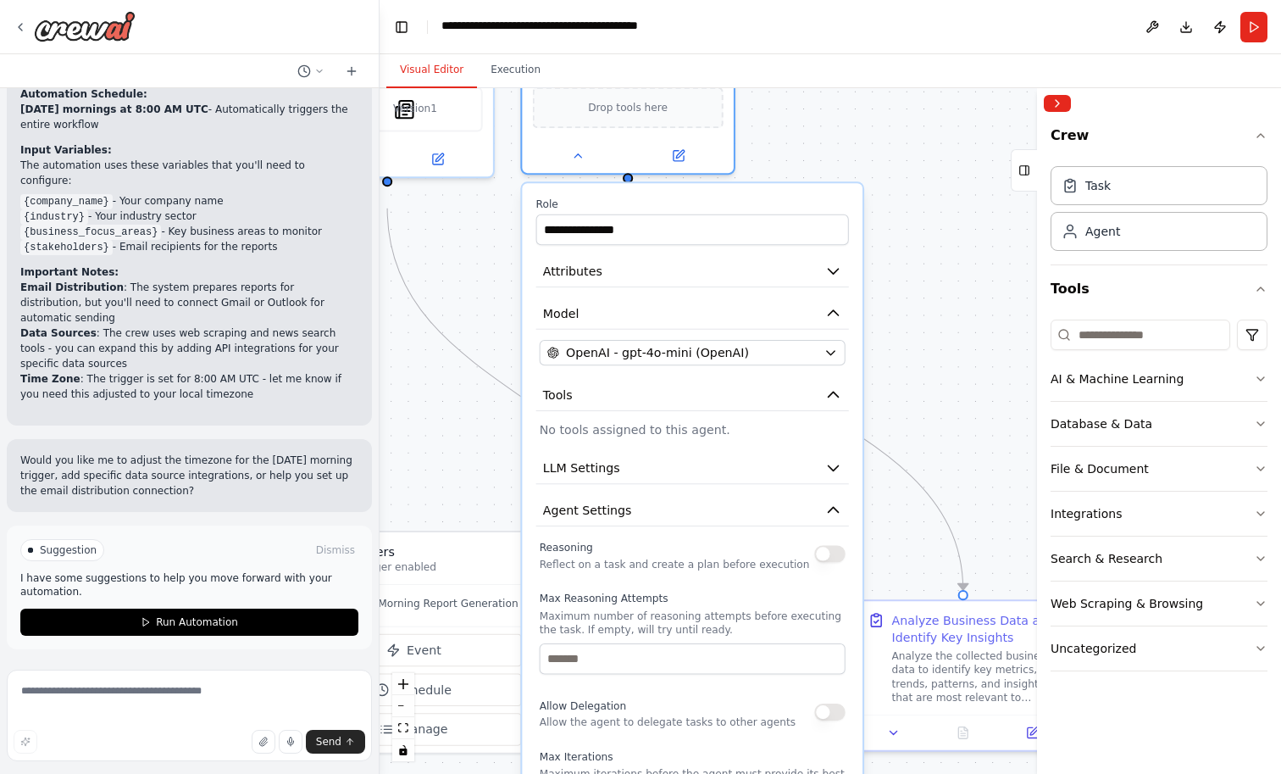
drag, startPoint x: 697, startPoint y: 663, endPoint x: 678, endPoint y: 663, distance: 19.5
click at [678, 571] on p "Reflect on a task and create a plan before execution" at bounding box center [675, 564] width 270 height 14
click at [565, 163] on button at bounding box center [577, 152] width 97 height 20
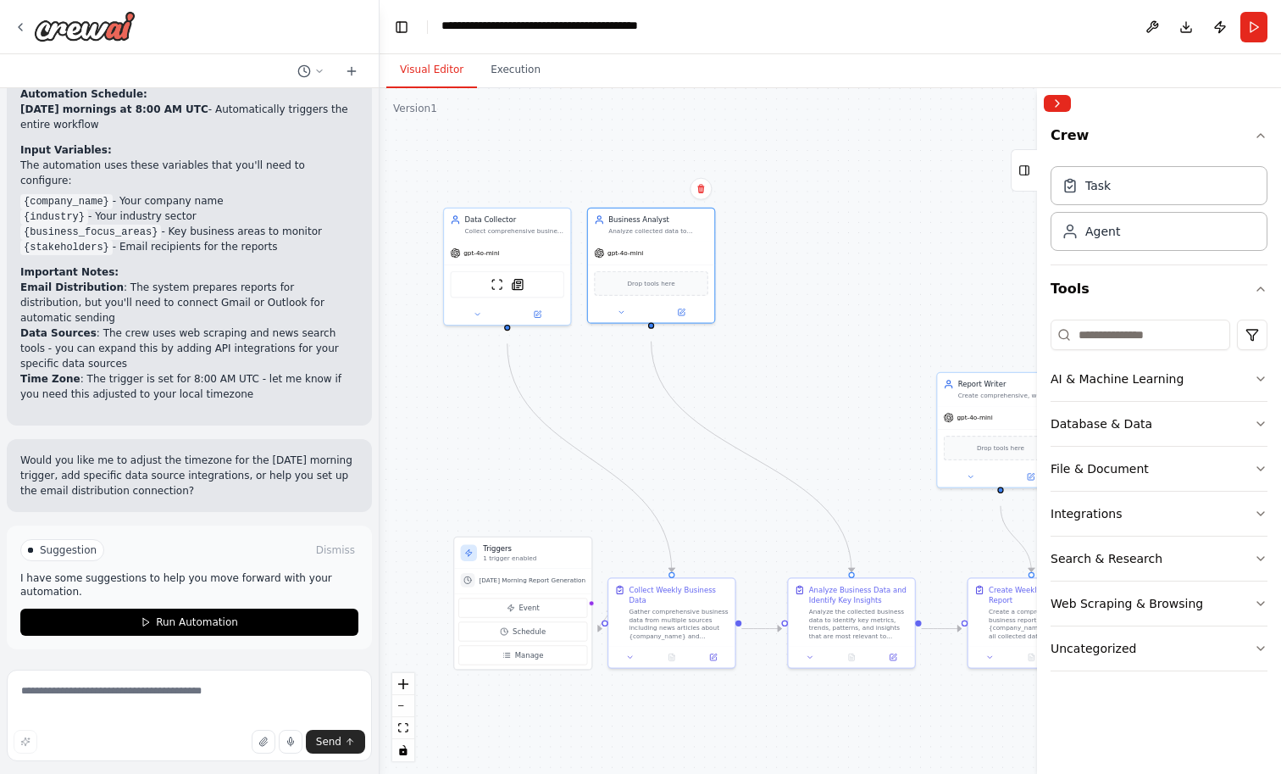
drag, startPoint x: 785, startPoint y: 174, endPoint x: 789, endPoint y: 286, distance: 111.9
click at [789, 286] on div ".deletable-edge-delete-btn { width: 20px; height: 20px; border: 0px solid #ffff…" at bounding box center [830, 430] width 901 height 685
click at [670, 233] on div "Business Analyst Analyze collected data to identify key business metrics, trend…" at bounding box center [658, 223] width 100 height 20
drag, startPoint x: 974, startPoint y: 397, endPoint x: 768, endPoint y: 237, distance: 261.5
click at [768, 233] on div "Report Writer Create comprehensive, well-structured weekly business reports tha…" at bounding box center [802, 223] width 100 height 20
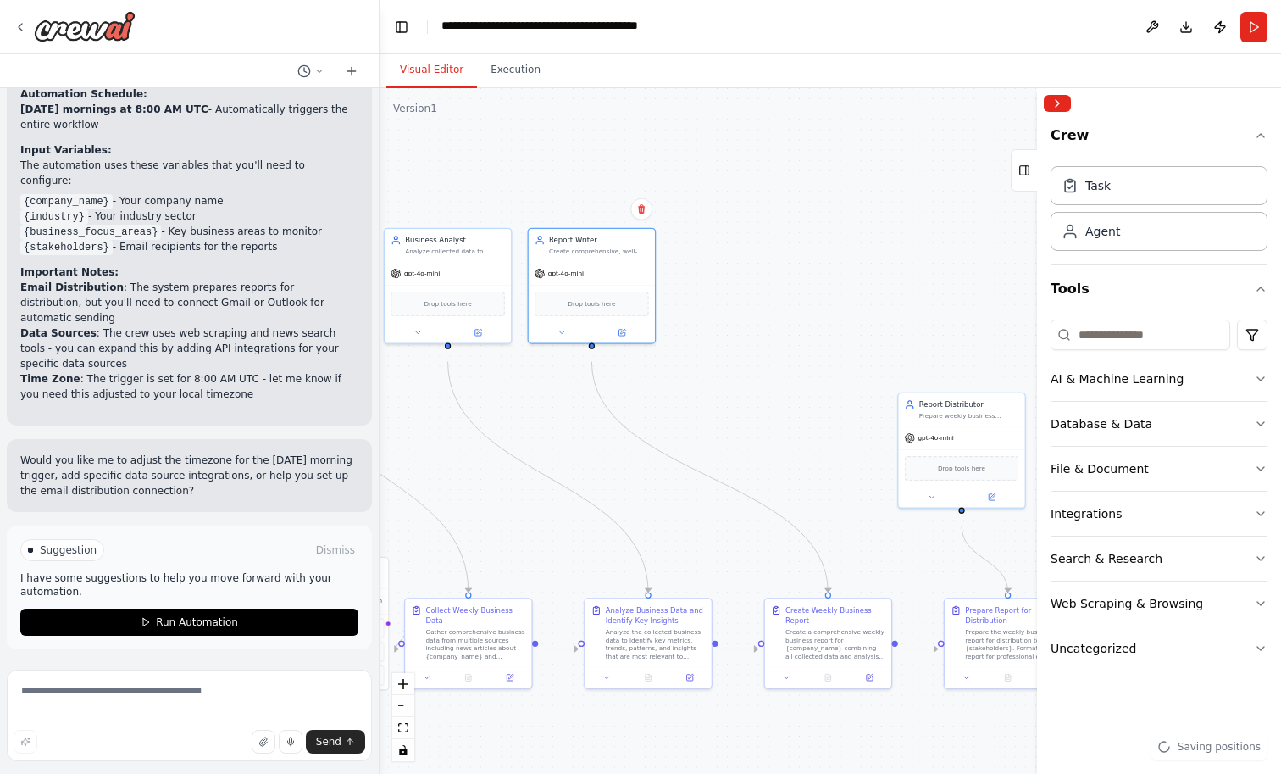
drag, startPoint x: 952, startPoint y: 428, endPoint x: 749, endPoint y: 448, distance: 204.4
click at [749, 448] on div ".deletable-edge-delete-btn { width: 20px; height: 20px; border: 0px solid #ffff…" at bounding box center [830, 430] width 901 height 685
drag, startPoint x: 941, startPoint y: 419, endPoint x: 716, endPoint y: 258, distance: 277.5
click at [716, 253] on div "Report Distributor Prepare weekly business reports for distribution to stakehol…" at bounding box center [743, 243] width 100 height 20
click at [707, 335] on icon at bounding box center [706, 330] width 8 height 8
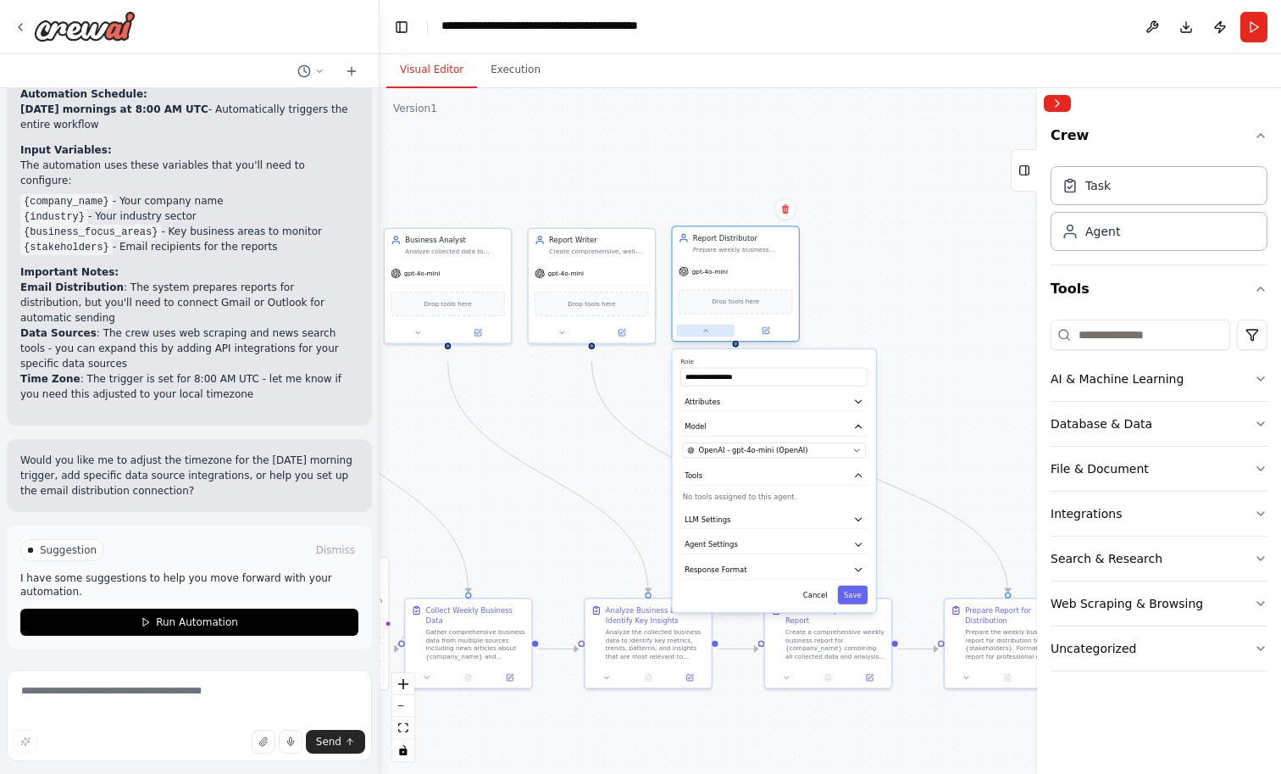
click at [707, 331] on icon at bounding box center [705, 331] width 4 height 2
click at [707, 335] on icon at bounding box center [706, 330] width 8 height 8
click at [707, 331] on icon at bounding box center [705, 331] width 4 height 2
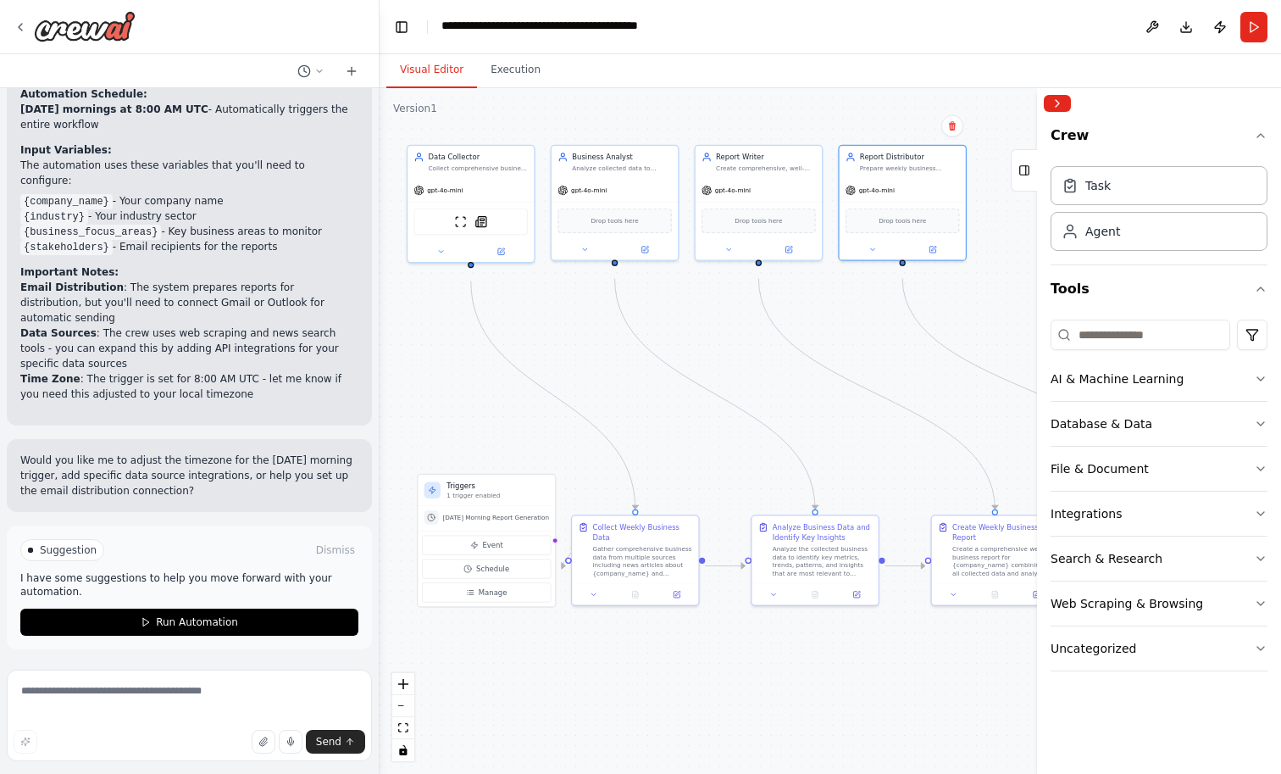
drag, startPoint x: 592, startPoint y: 181, endPoint x: 759, endPoint y: 98, distance: 186.4
click at [759, 98] on div "Visual Editor Execution Version 1 Show Tools Hide Agents .deletable-edge-delete…" at bounding box center [830, 413] width 901 height 719
drag, startPoint x: 520, startPoint y: 506, endPoint x: 500, endPoint y: 517, distance: 23.1
click at [500, 510] on p "1 trigger enabled" at bounding box center [477, 506] width 103 height 8
click at [655, 562] on div "Gather comprehensive business data from multiple sources including news article…" at bounding box center [642, 558] width 100 height 33
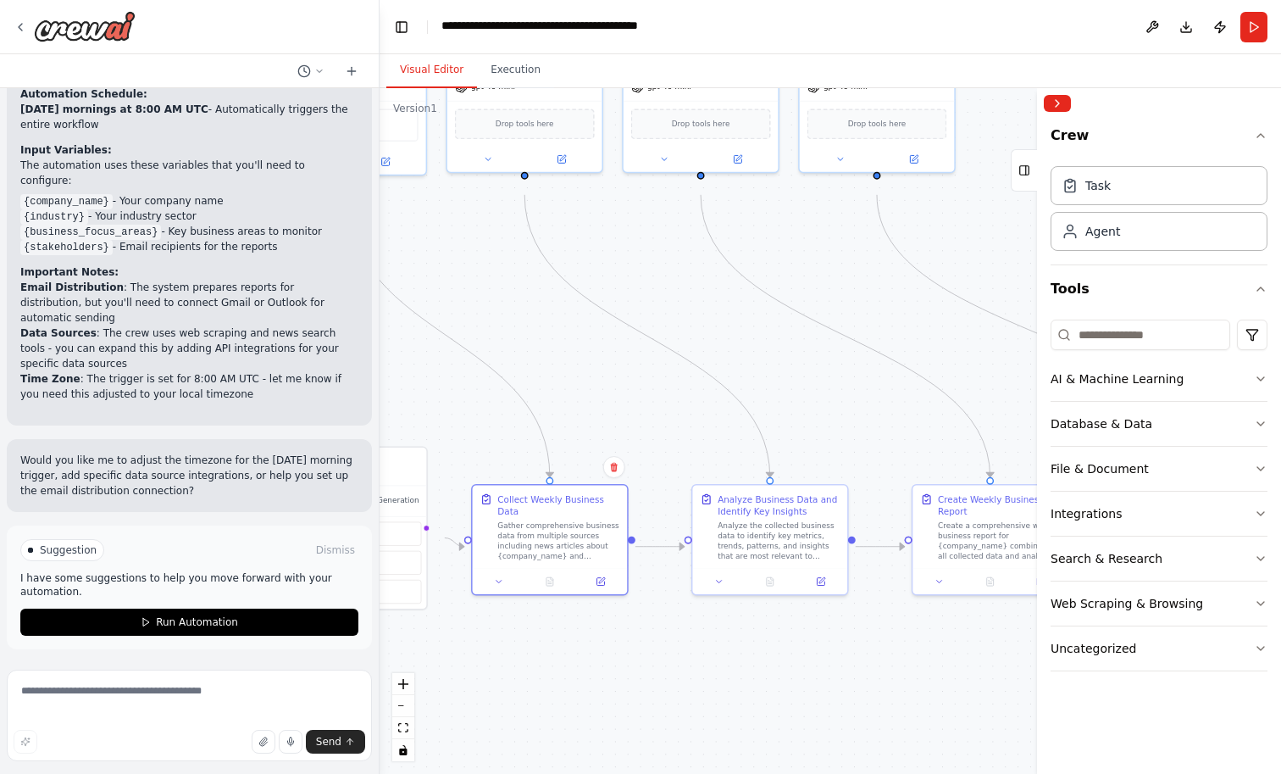
drag, startPoint x: 888, startPoint y: 481, endPoint x: 793, endPoint y: 403, distance: 122.8
click at [793, 403] on div ".deletable-edge-delete-btn { width: 20px; height: 20px; border: 0px solid #ffff…" at bounding box center [830, 430] width 901 height 685
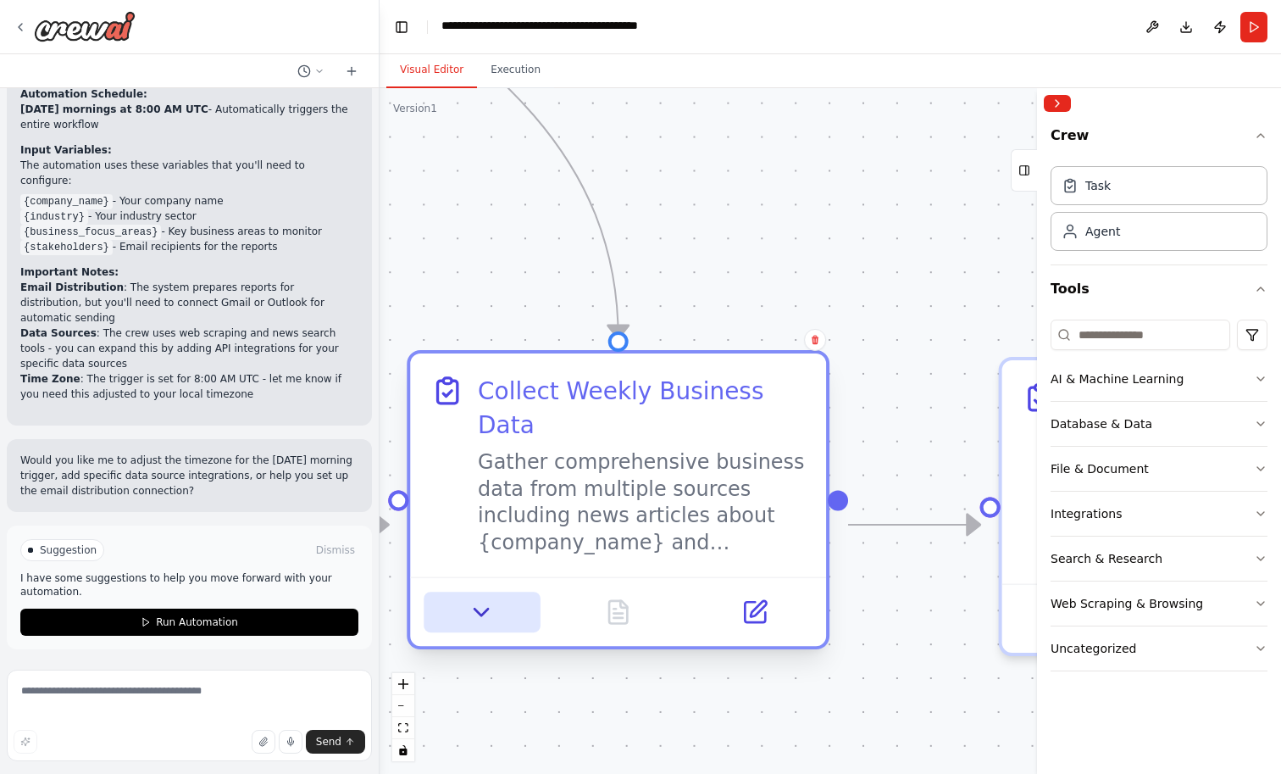
click at [478, 625] on icon at bounding box center [482, 611] width 27 height 27
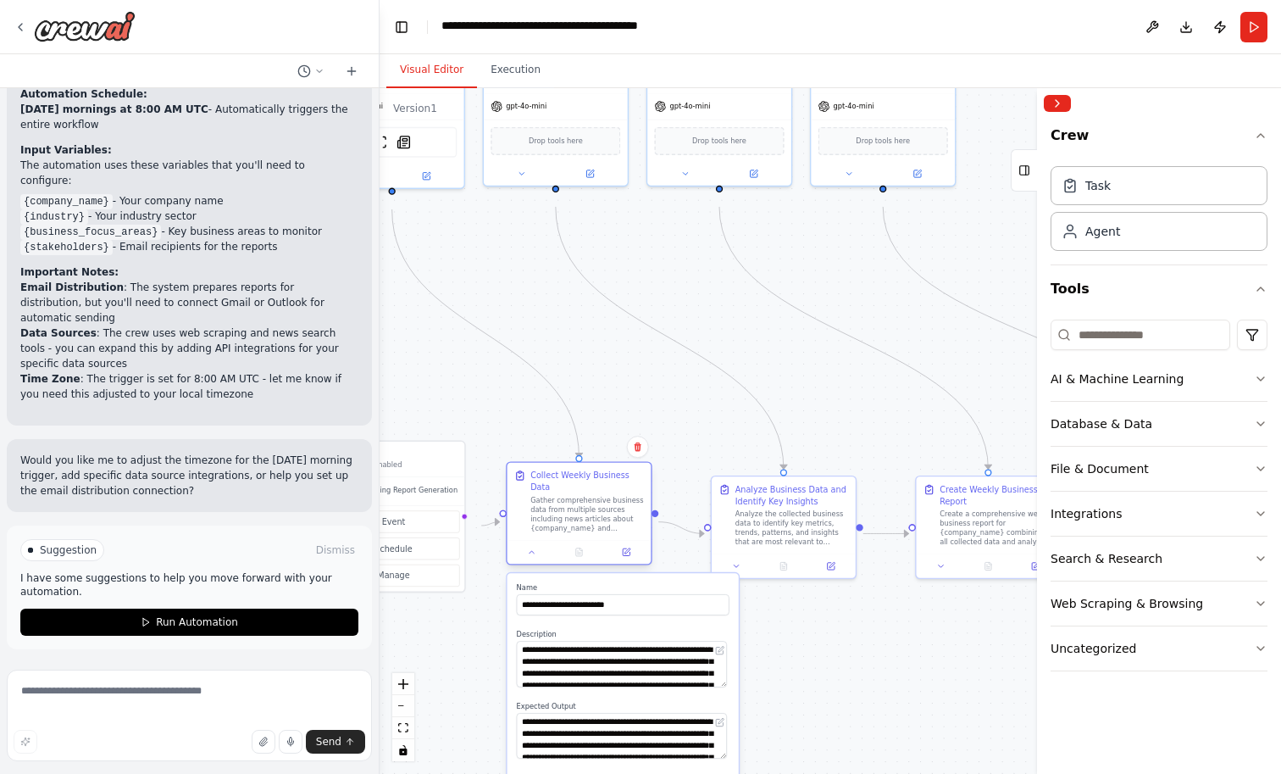
drag, startPoint x: 594, startPoint y: 536, endPoint x: 592, endPoint y: 526, distance: 10.3
click at [592, 526] on div "Gather comprehensive business data from multiple sources including news article…" at bounding box center [587, 513] width 114 height 37
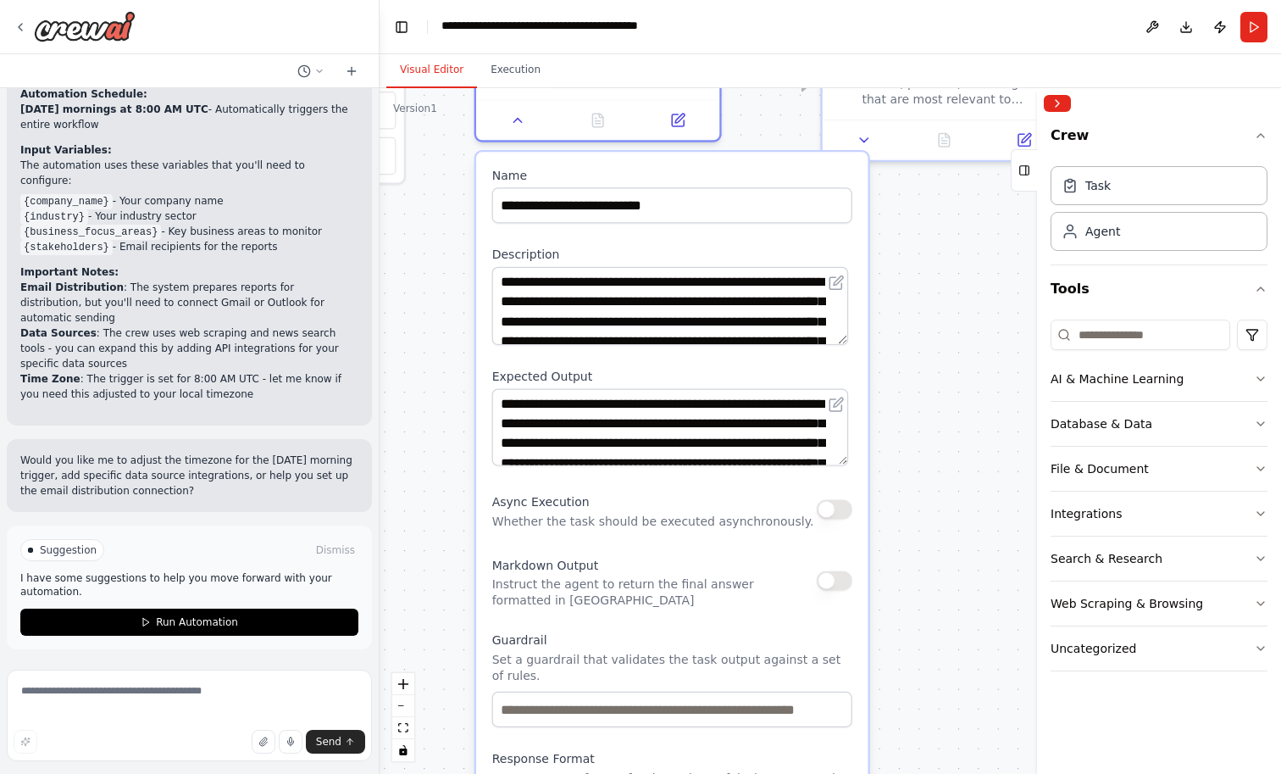
drag, startPoint x: 881, startPoint y: 675, endPoint x: 1013, endPoint y: 351, distance: 350.4
click at [1013, 351] on div ".deletable-edge-delete-btn { width: 20px; height: 20px; border: 0px solid #ffff…" at bounding box center [830, 430] width 901 height 685
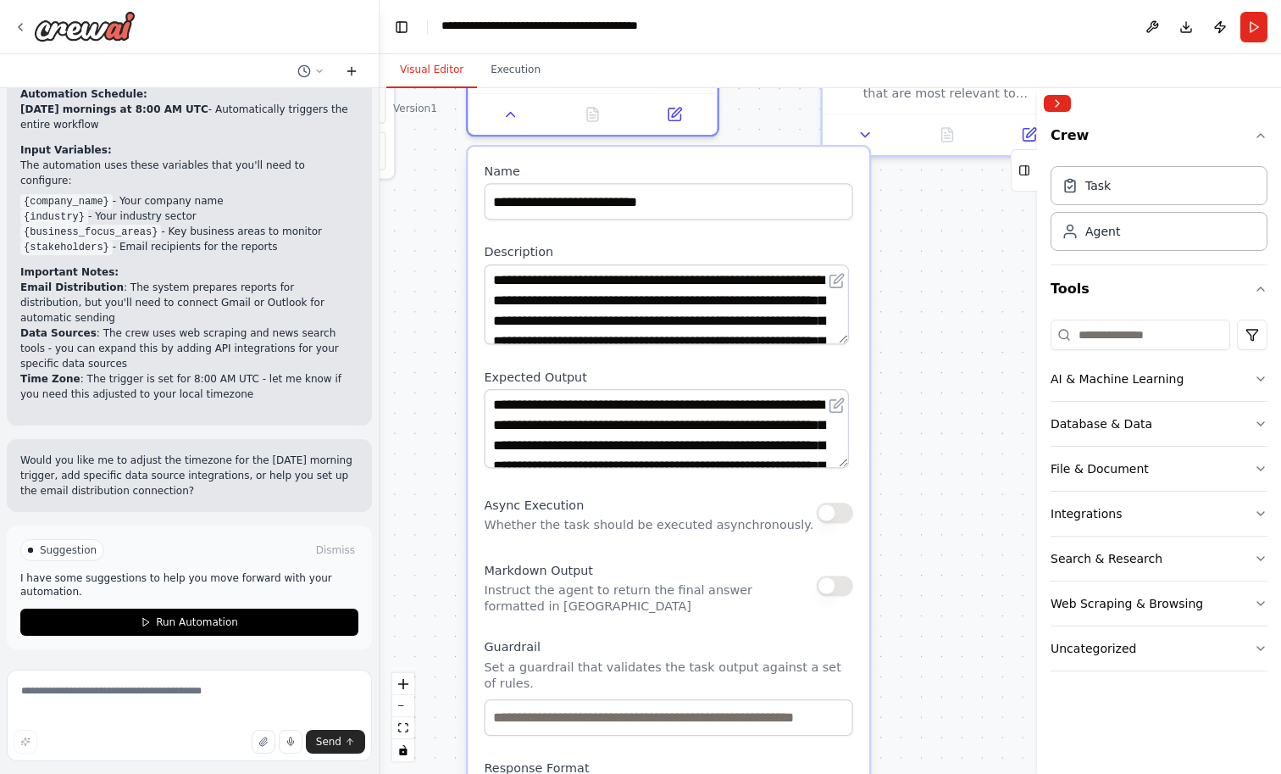
click at [352, 71] on icon at bounding box center [351, 71] width 8 height 0
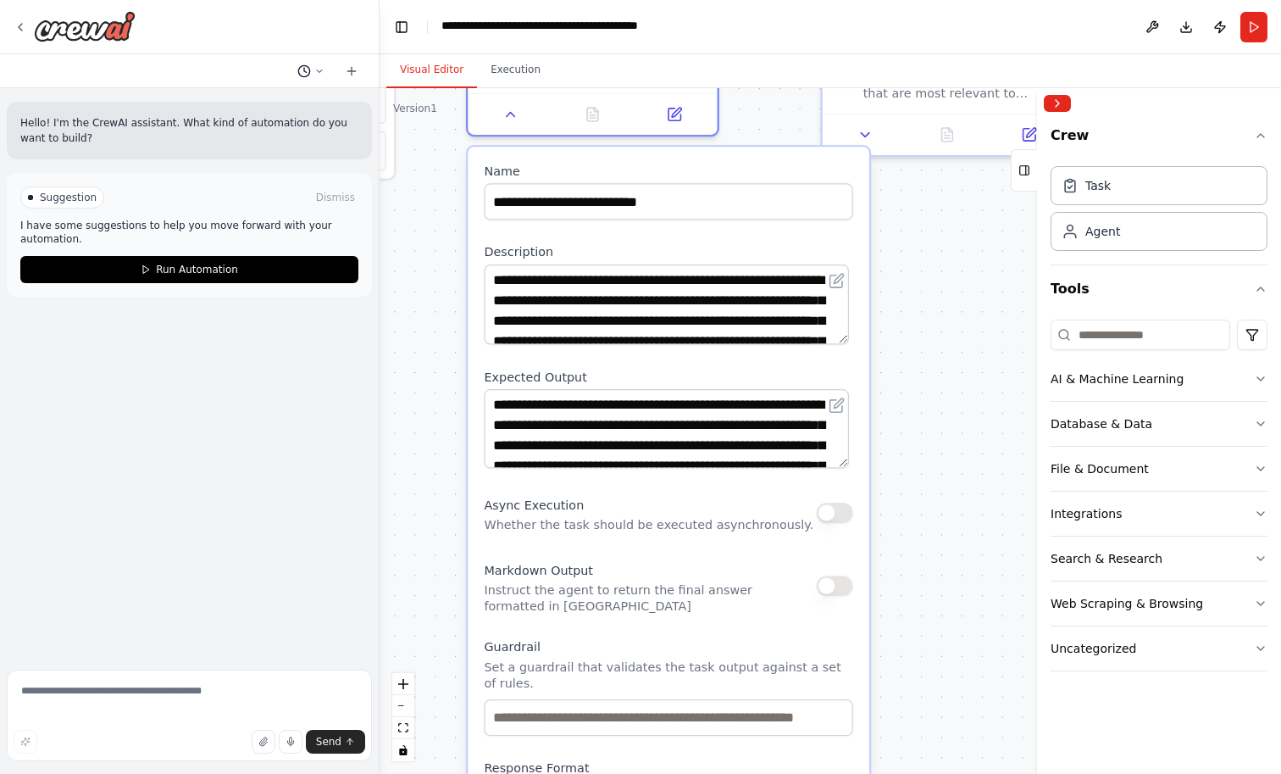
click at [304, 80] on button at bounding box center [311, 71] width 41 height 20
click at [274, 150] on span "Set up a crew that collects data from multiple sources, creates comprehensive w…" at bounding box center [232, 143] width 110 height 14
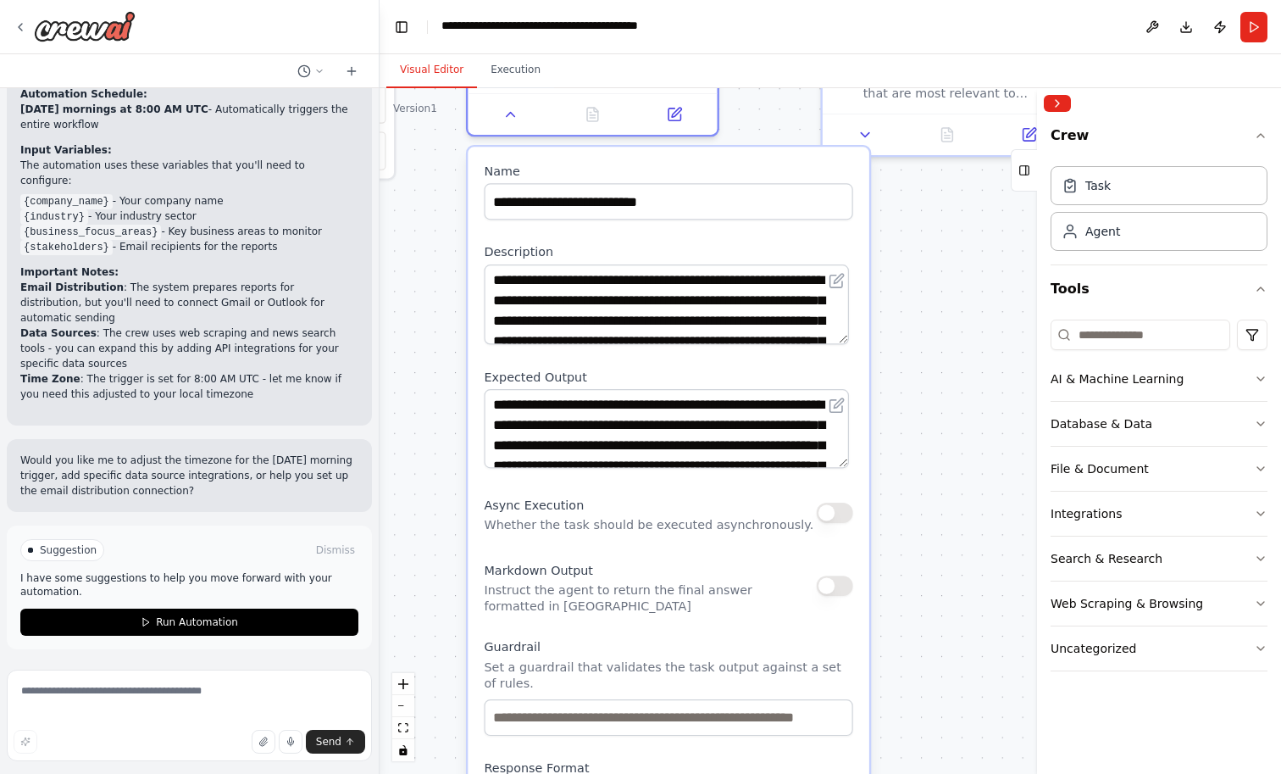
scroll to position [1935, 0]
click at [130, 697] on textarea at bounding box center [189, 715] width 365 height 92
type textarea "**********"
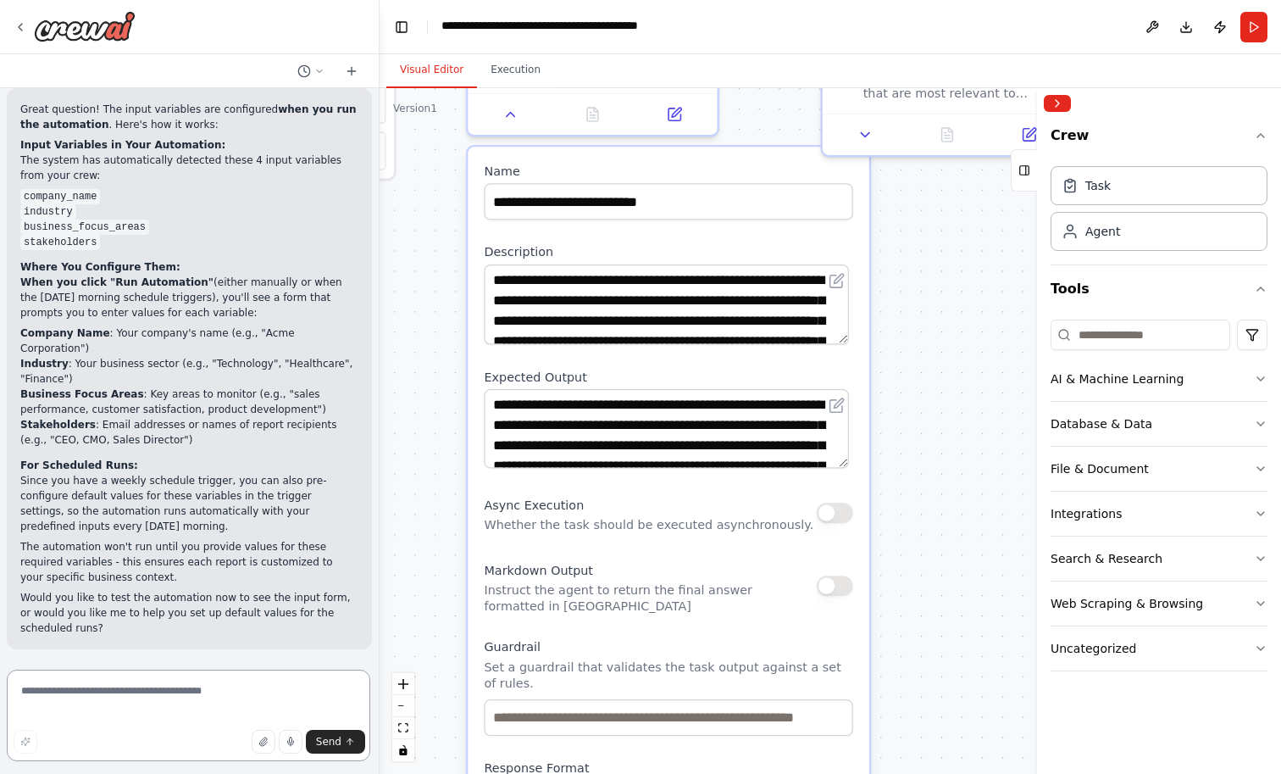
scroll to position [2559, 0]
click at [510, 130] on div at bounding box center [592, 110] width 249 height 42
click at [510, 119] on icon at bounding box center [510, 111] width 16 height 16
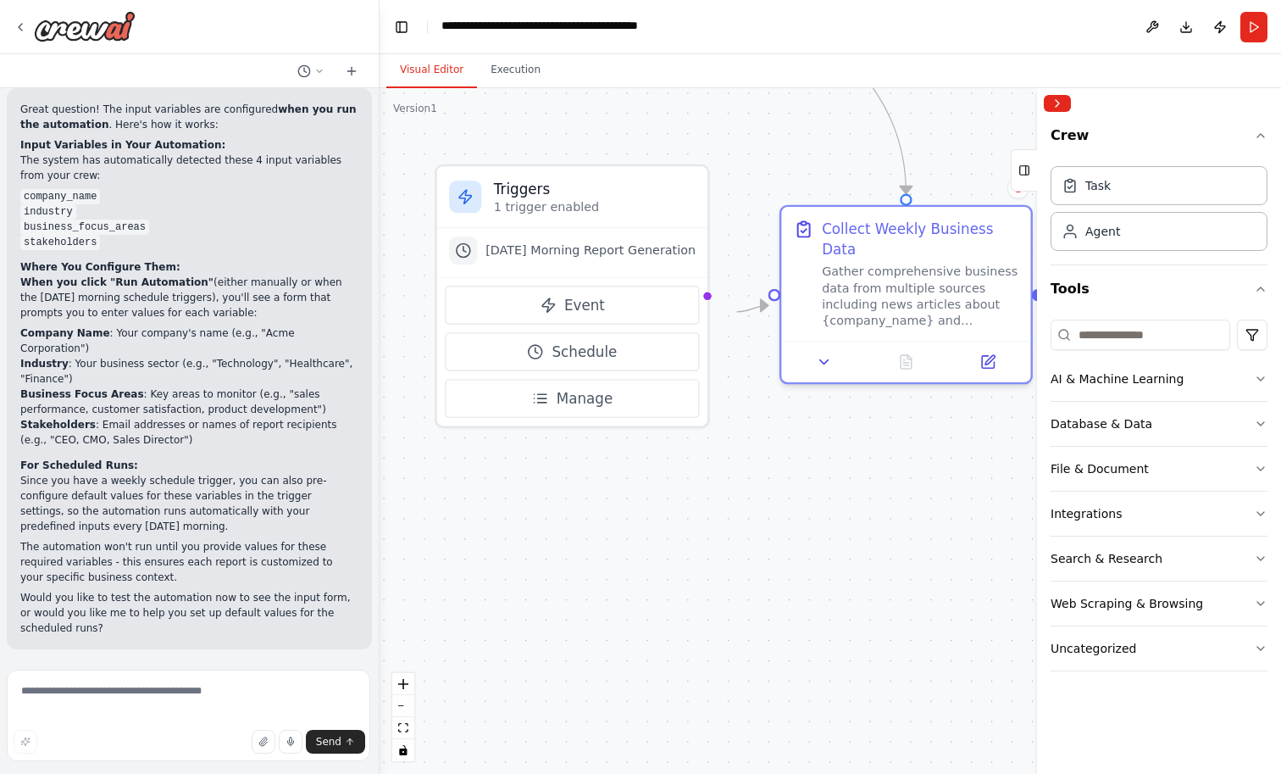
drag, startPoint x: 485, startPoint y: 254, endPoint x: 799, endPoint y: 502, distance: 399.4
click at [799, 502] on div ".deletable-edge-delete-btn { width: 20px; height: 20px; border: 0px solid #ffff…" at bounding box center [830, 430] width 901 height 685
click at [635, 417] on button "Manage" at bounding box center [572, 398] width 255 height 38
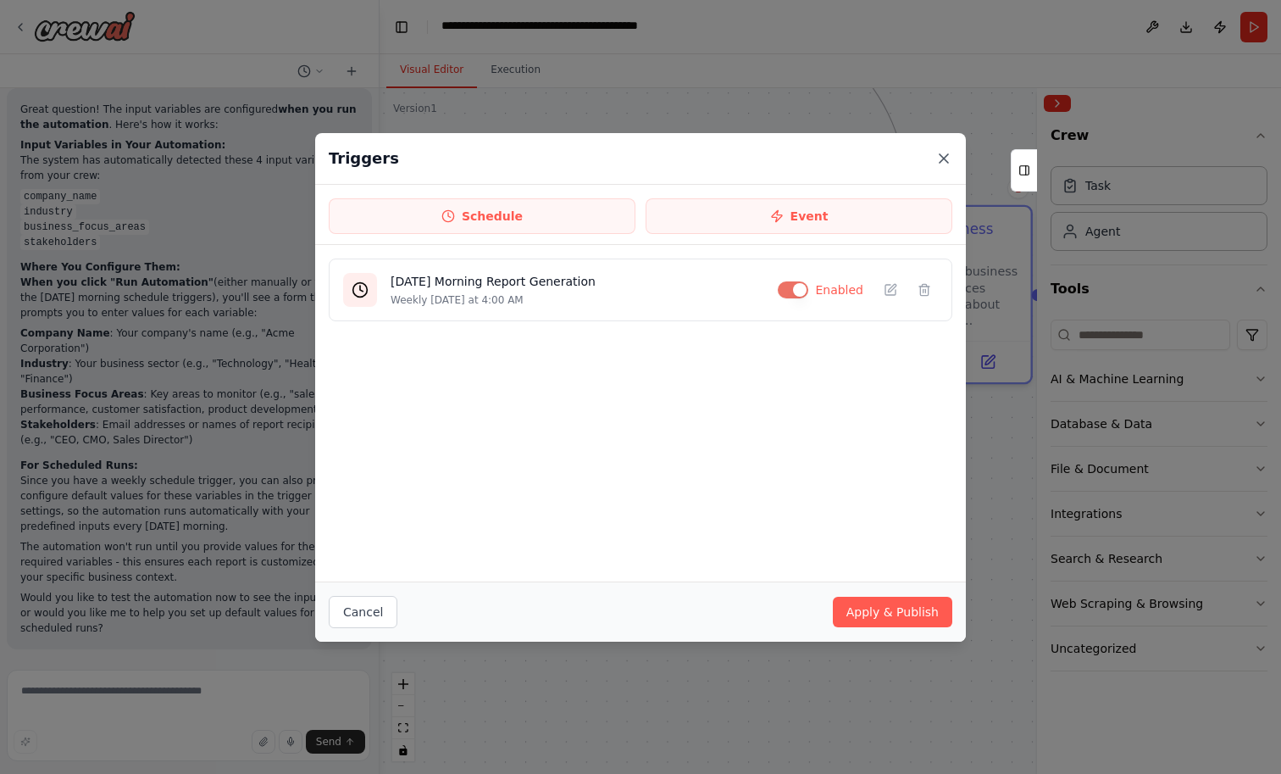
click at [952, 162] on icon at bounding box center [943, 158] width 17 height 17
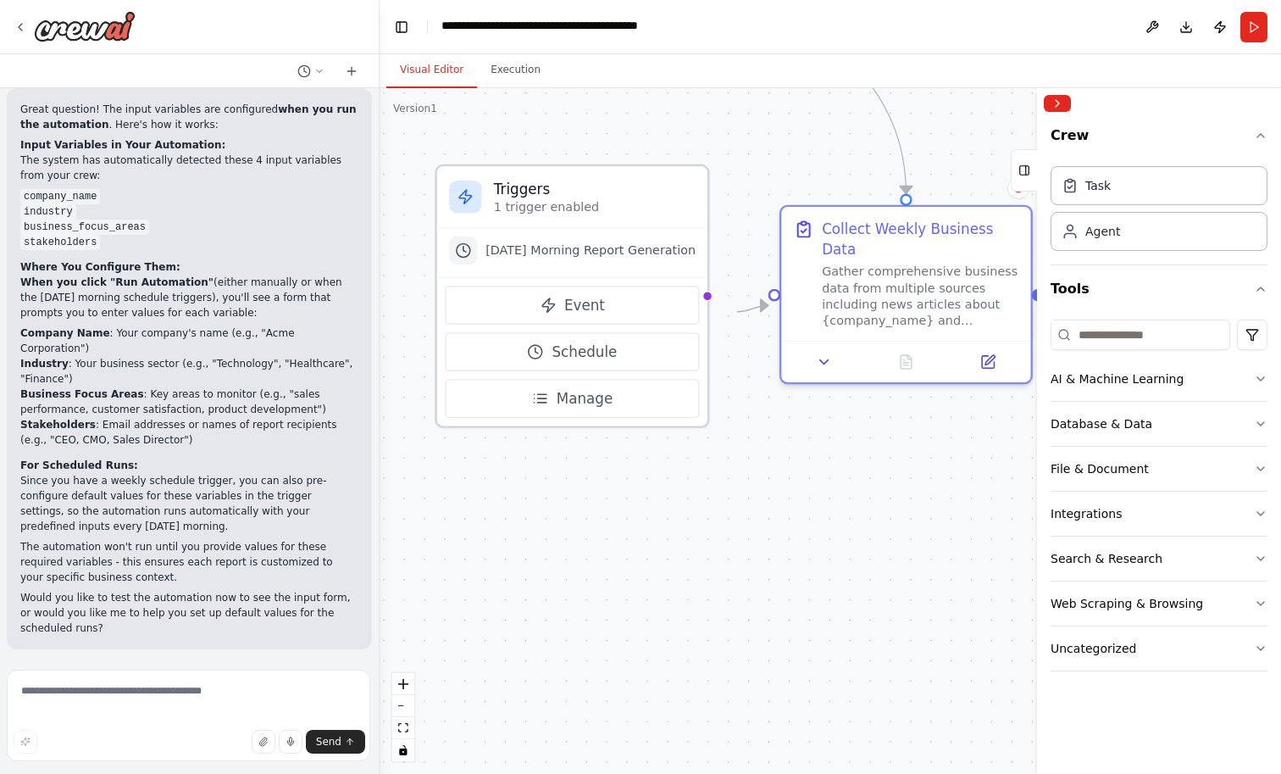
click at [585, 215] on p "1 trigger enabled" at bounding box center [595, 207] width 202 height 16
click at [579, 199] on h3 "Triggers" at bounding box center [595, 189] width 202 height 20
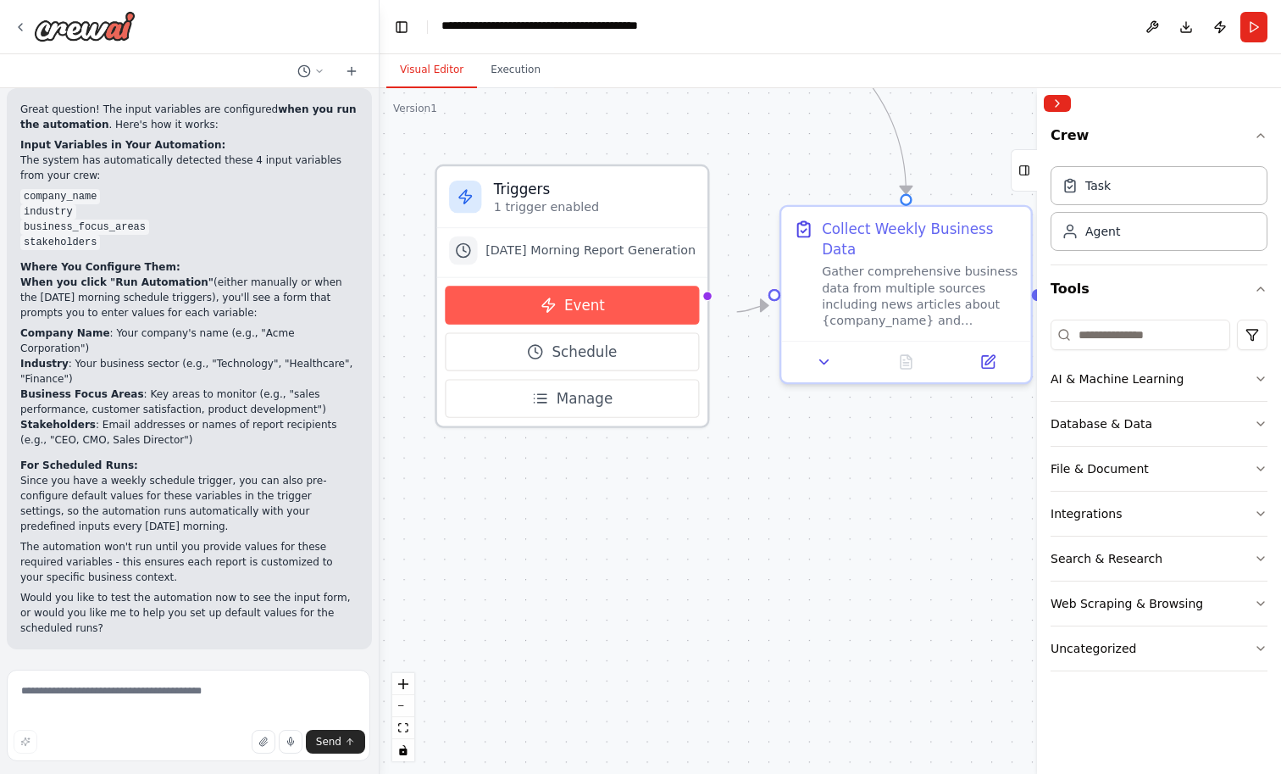
click at [605, 315] on span "Event" at bounding box center [584, 305] width 41 height 20
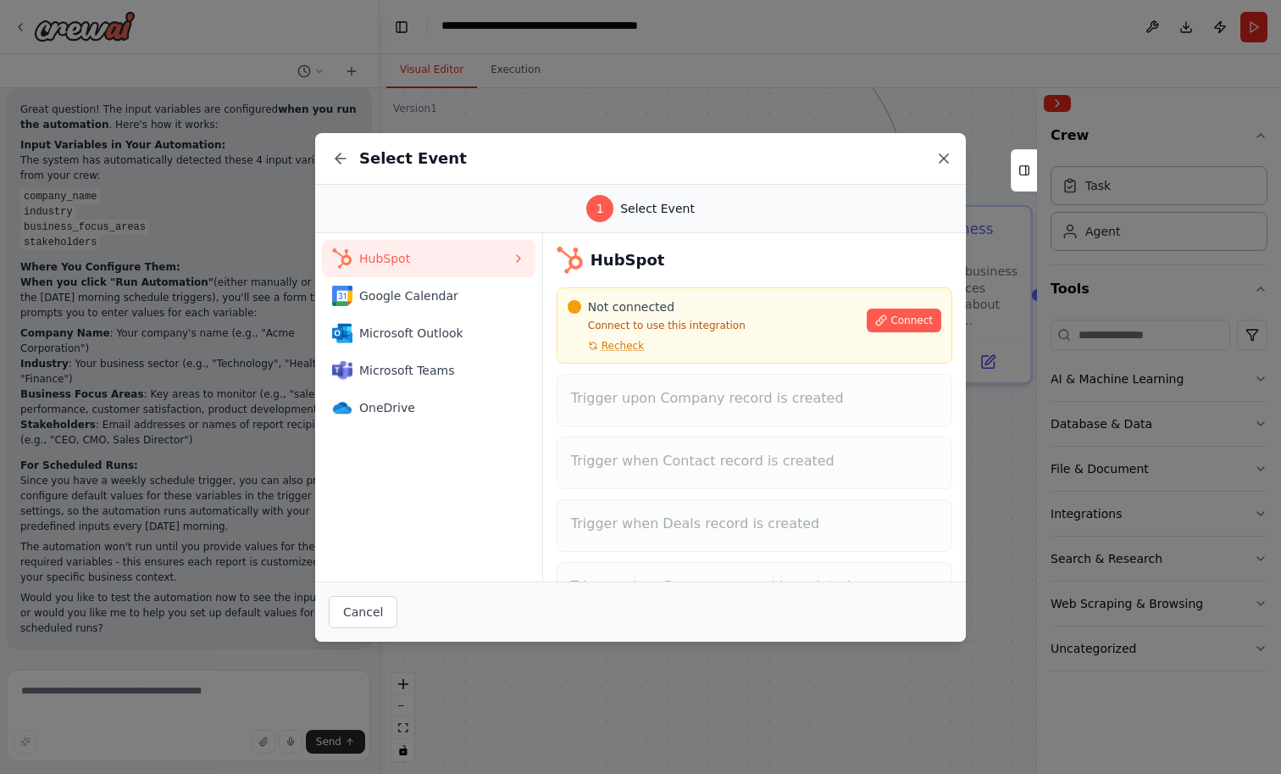
click at [952, 156] on icon at bounding box center [943, 158] width 17 height 17
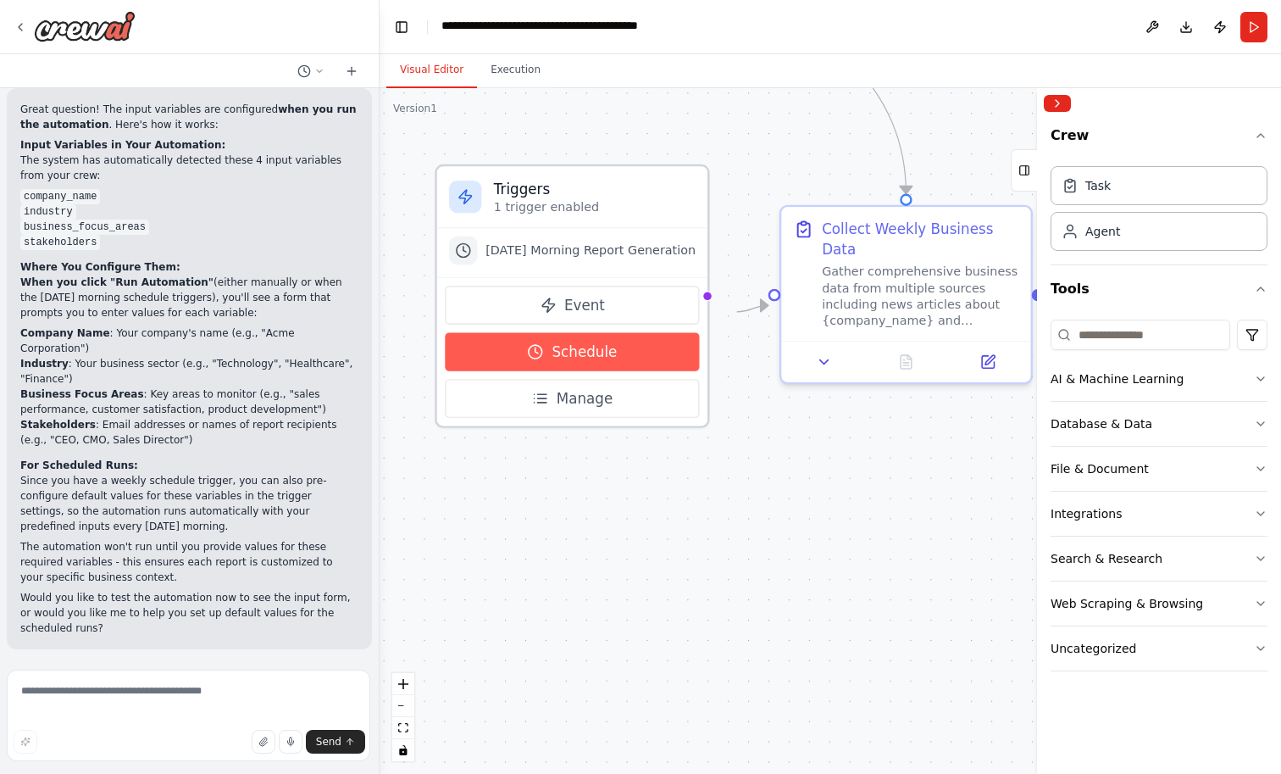
click at [645, 370] on button "Schedule" at bounding box center [572, 351] width 255 height 38
select select "******"
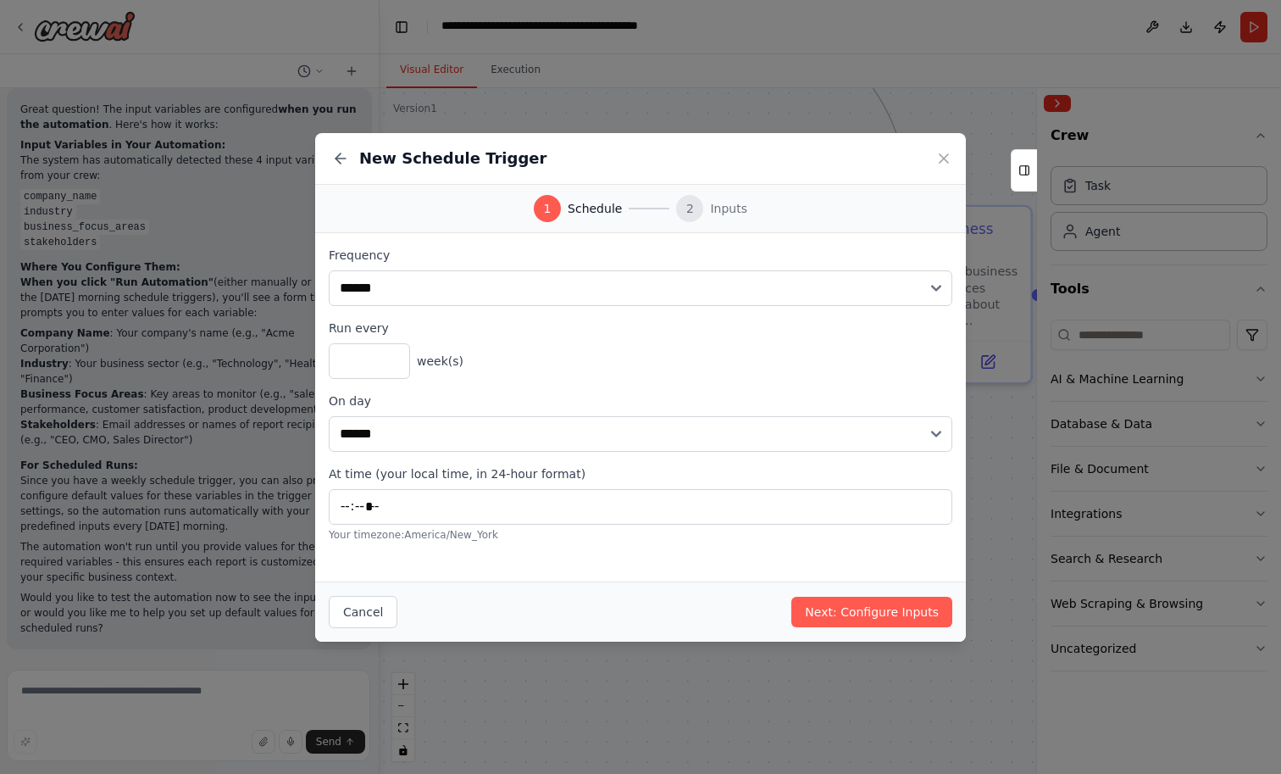
scroll to position [0, 0]
click at [729, 217] on span "Inputs" at bounding box center [728, 208] width 37 height 17
click at [699, 214] on div "2" at bounding box center [689, 208] width 27 height 27
click at [892, 610] on button "Next: Configure Inputs" at bounding box center [871, 611] width 161 height 31
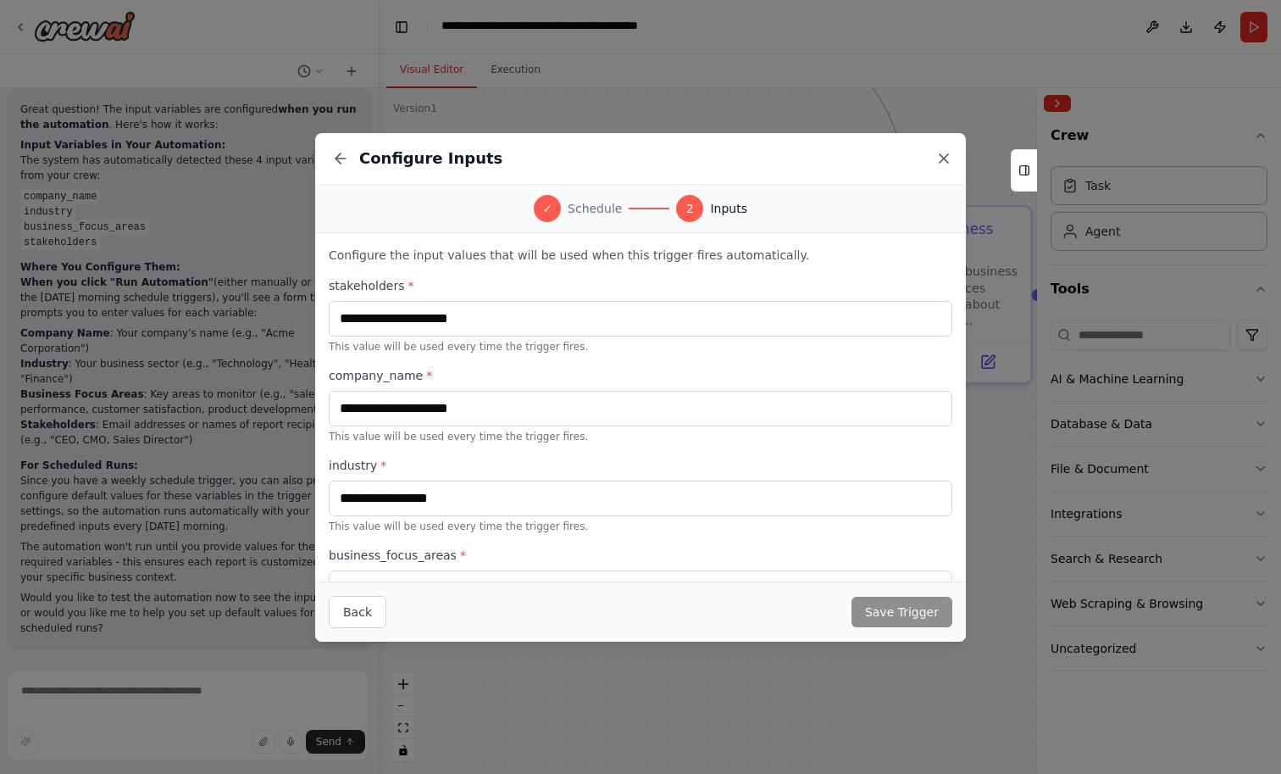
click at [952, 163] on icon at bounding box center [943, 158] width 17 height 17
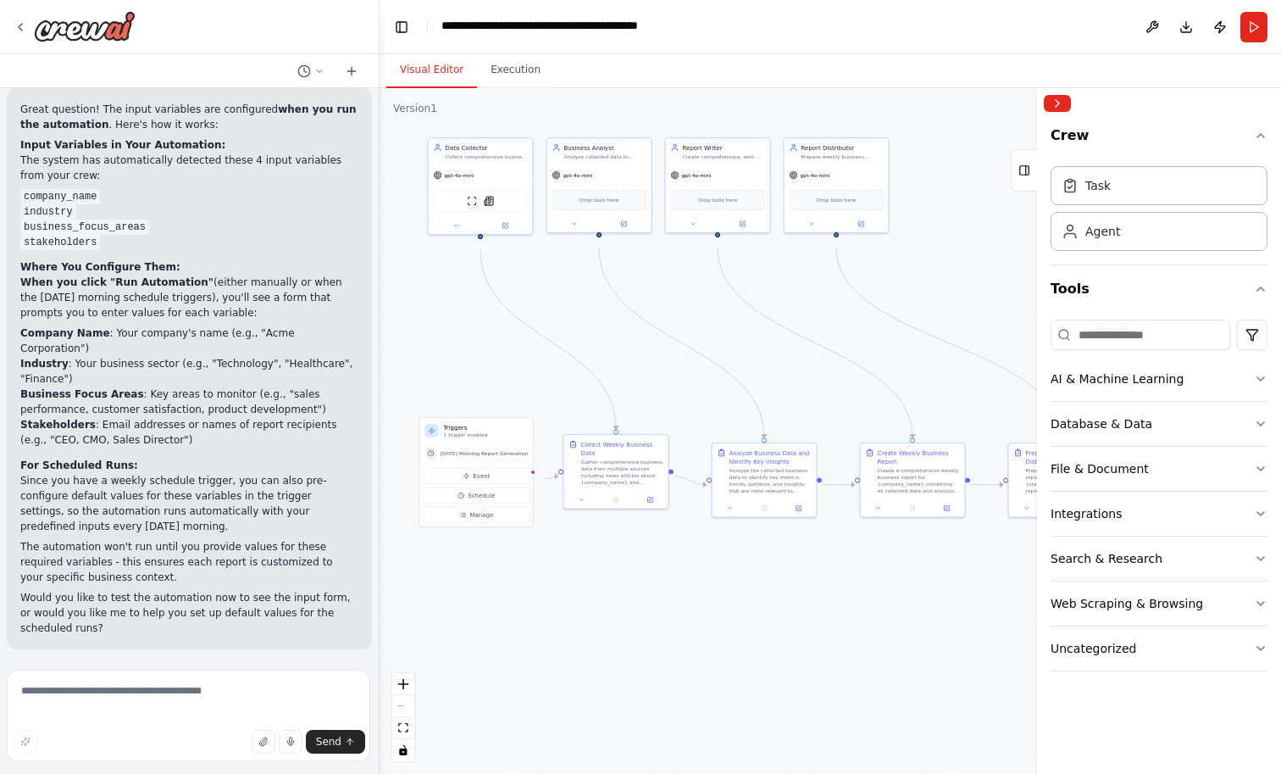
drag, startPoint x: 694, startPoint y: 355, endPoint x: 640, endPoint y: 378, distance: 58.9
click at [640, 378] on div ".deletable-edge-delete-btn { width: 20px; height: 20px; border: 0px solid #ffff…" at bounding box center [830, 430] width 901 height 685
drag, startPoint x: 641, startPoint y: 470, endPoint x: 652, endPoint y: 478, distance: 13.4
click at [652, 478] on div "Gather comprehensive business data from multiple sources including news article…" at bounding box center [631, 478] width 82 height 27
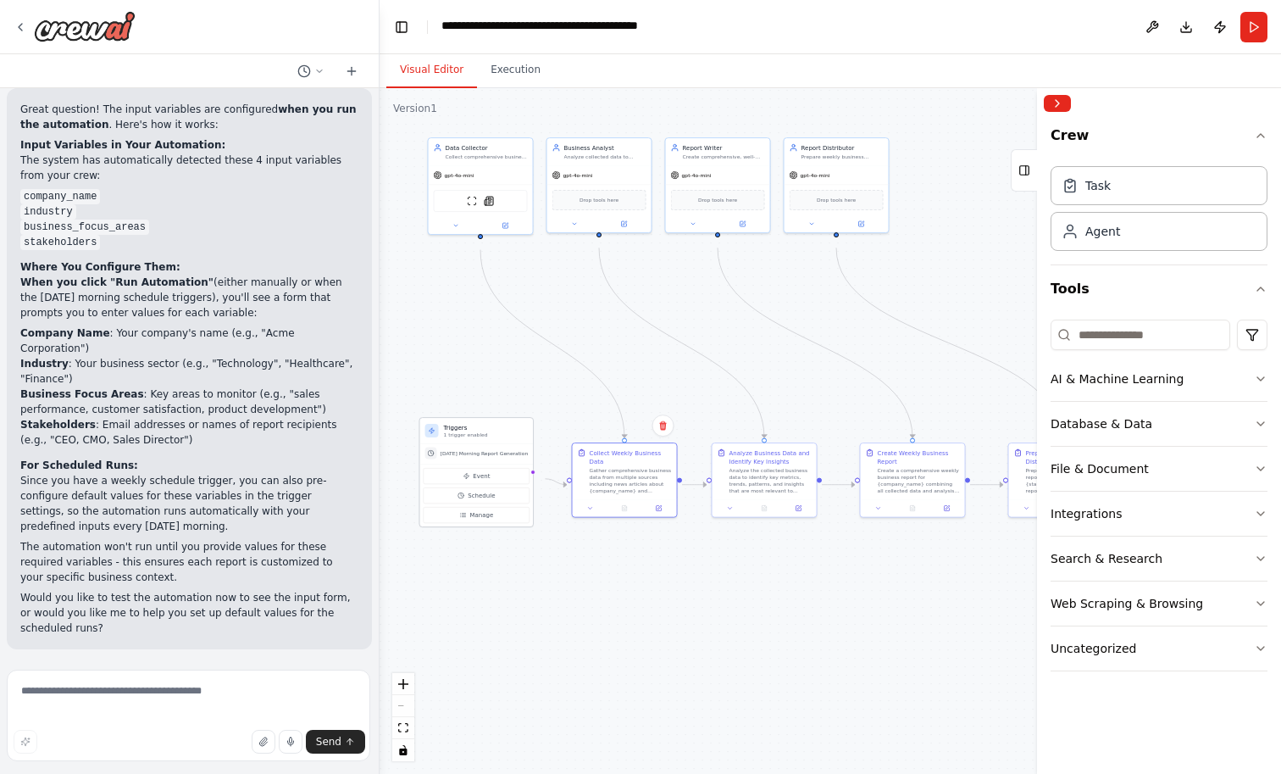
click at [494, 443] on div "Triggers 1 trigger enabled" at bounding box center [477, 430] width 114 height 25
click at [495, 500] on span "Schedule" at bounding box center [481, 495] width 27 height 8
select select "******"
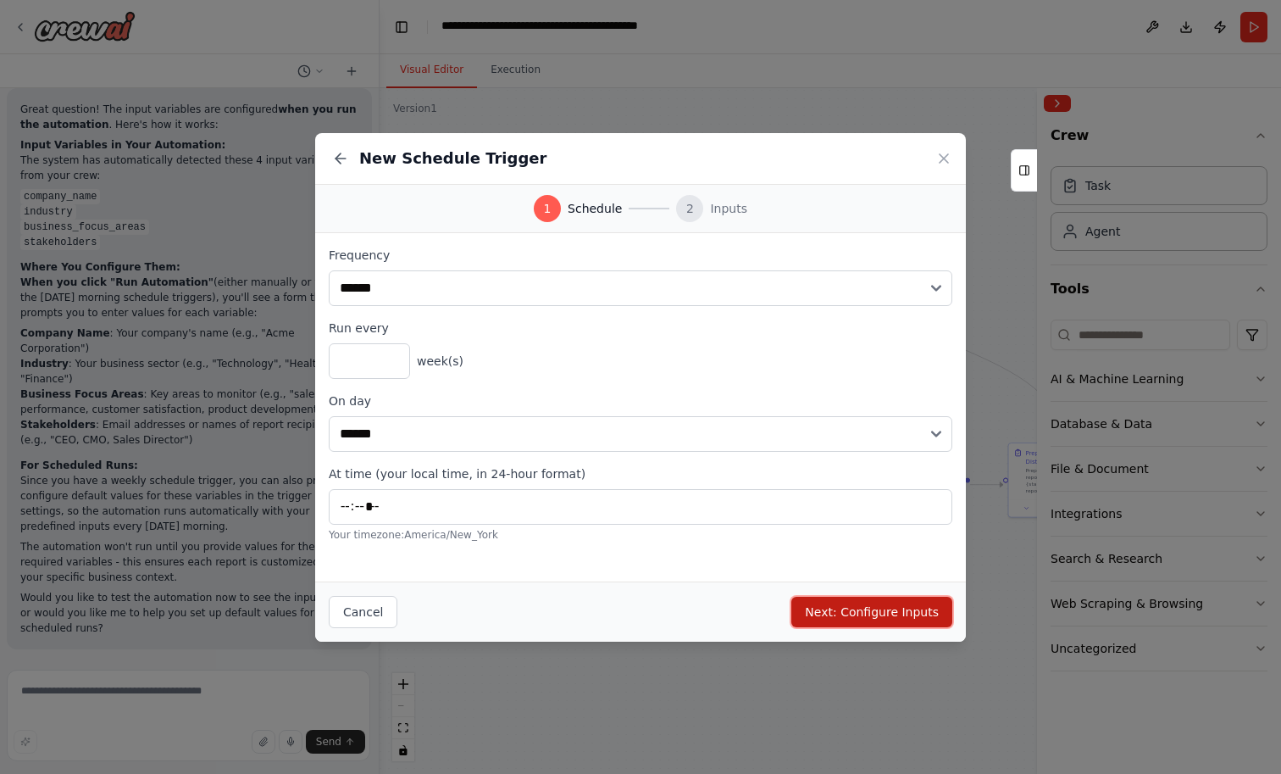
click at [920, 600] on button "Next: Configure Inputs" at bounding box center [871, 611] width 161 height 31
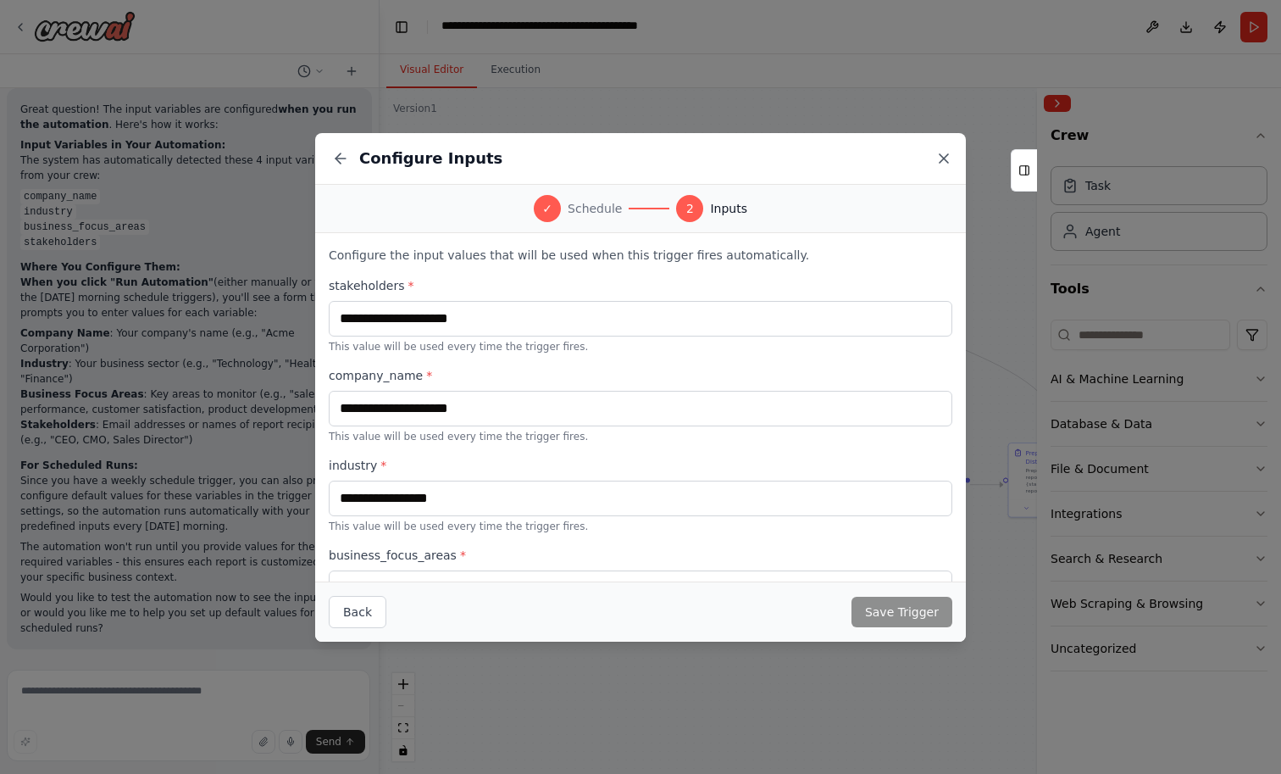
click at [952, 156] on icon at bounding box center [943, 158] width 17 height 17
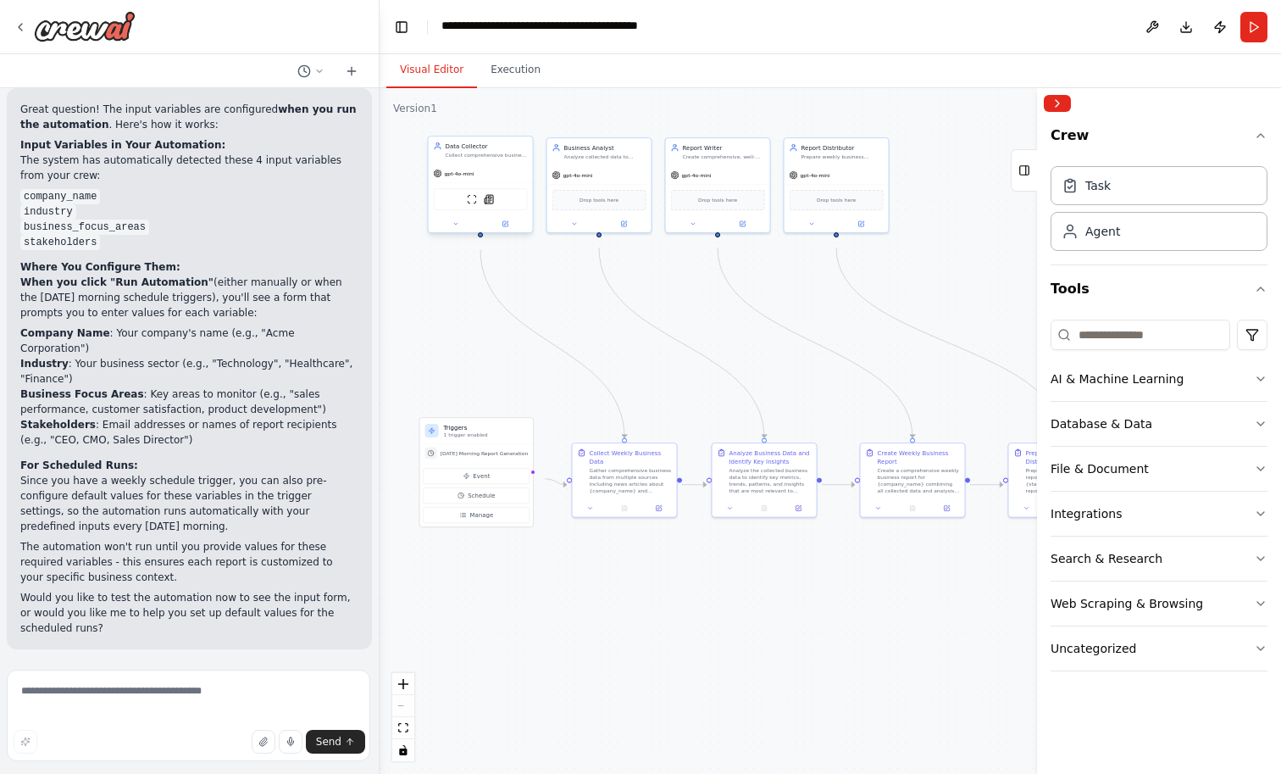
click at [460, 232] on div at bounding box center [481, 223] width 104 height 17
click at [458, 227] on icon at bounding box center [455, 223] width 7 height 7
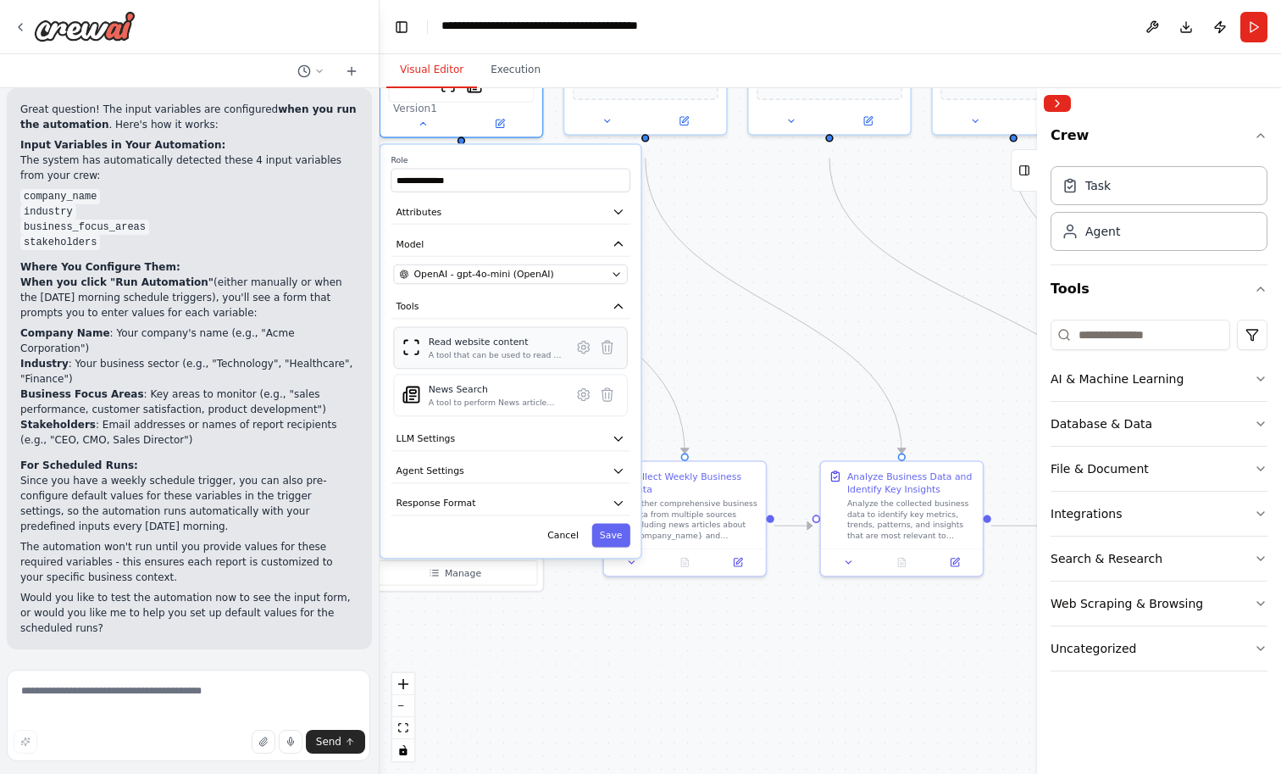
click at [470, 369] on div "Read website content A tool that can be used to read a website content." at bounding box center [511, 348] width 234 height 42
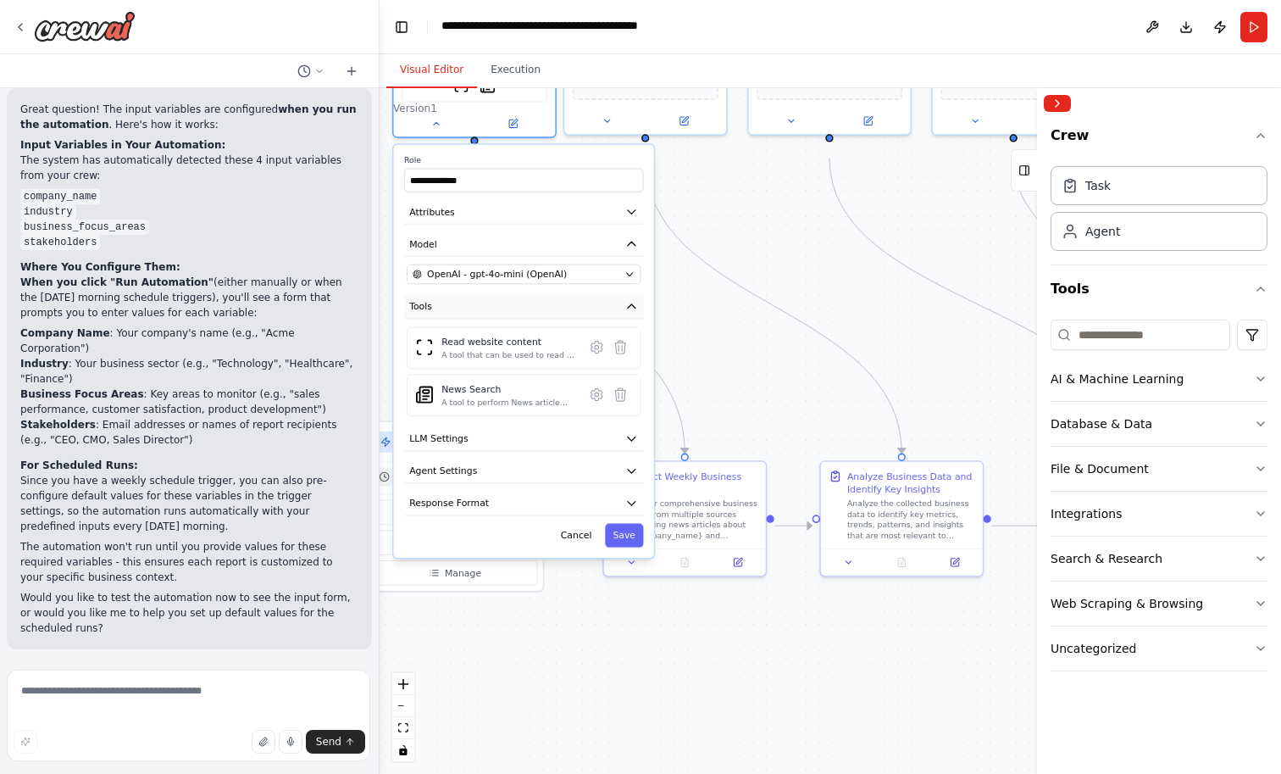
drag, startPoint x: 463, startPoint y: 352, endPoint x: 476, endPoint y: 350, distance: 13.8
click at [476, 319] on button "Tools" at bounding box center [523, 307] width 239 height 25
click at [434, 122] on icon at bounding box center [435, 120] width 5 height 3
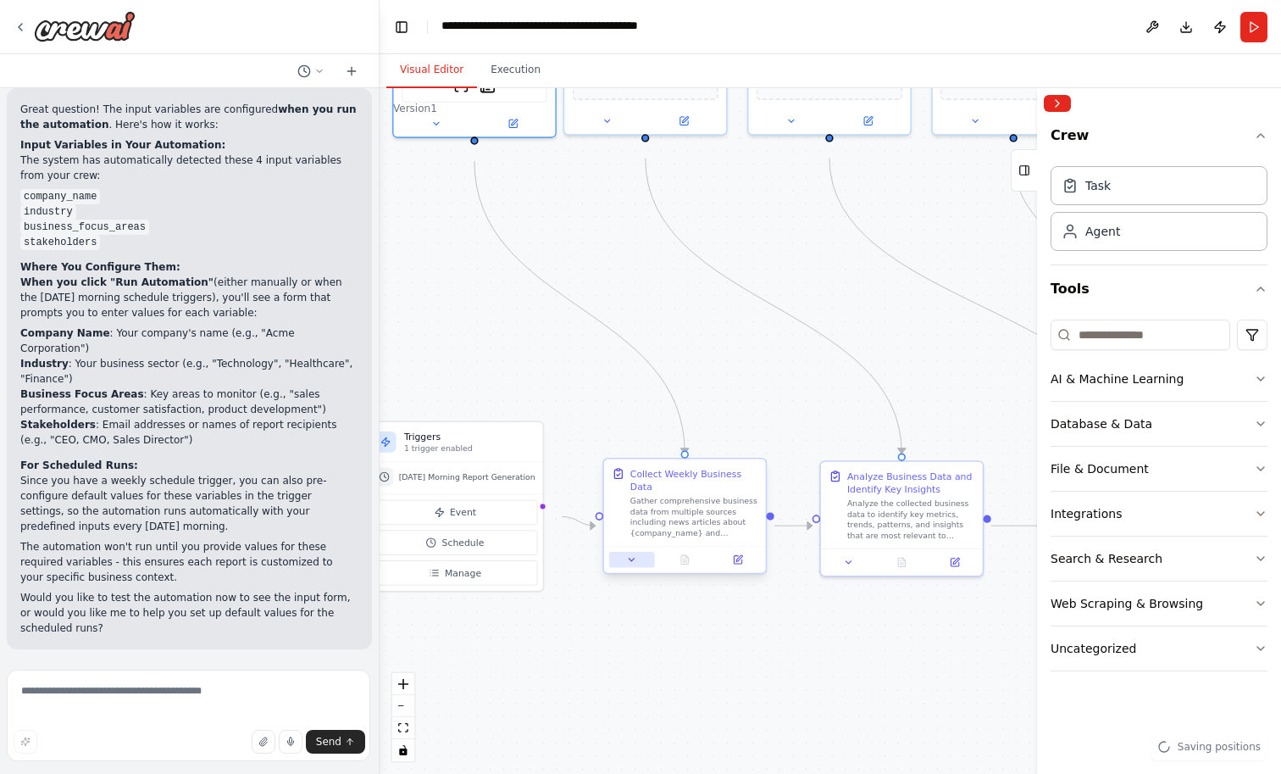
click at [639, 568] on button at bounding box center [631, 560] width 45 height 16
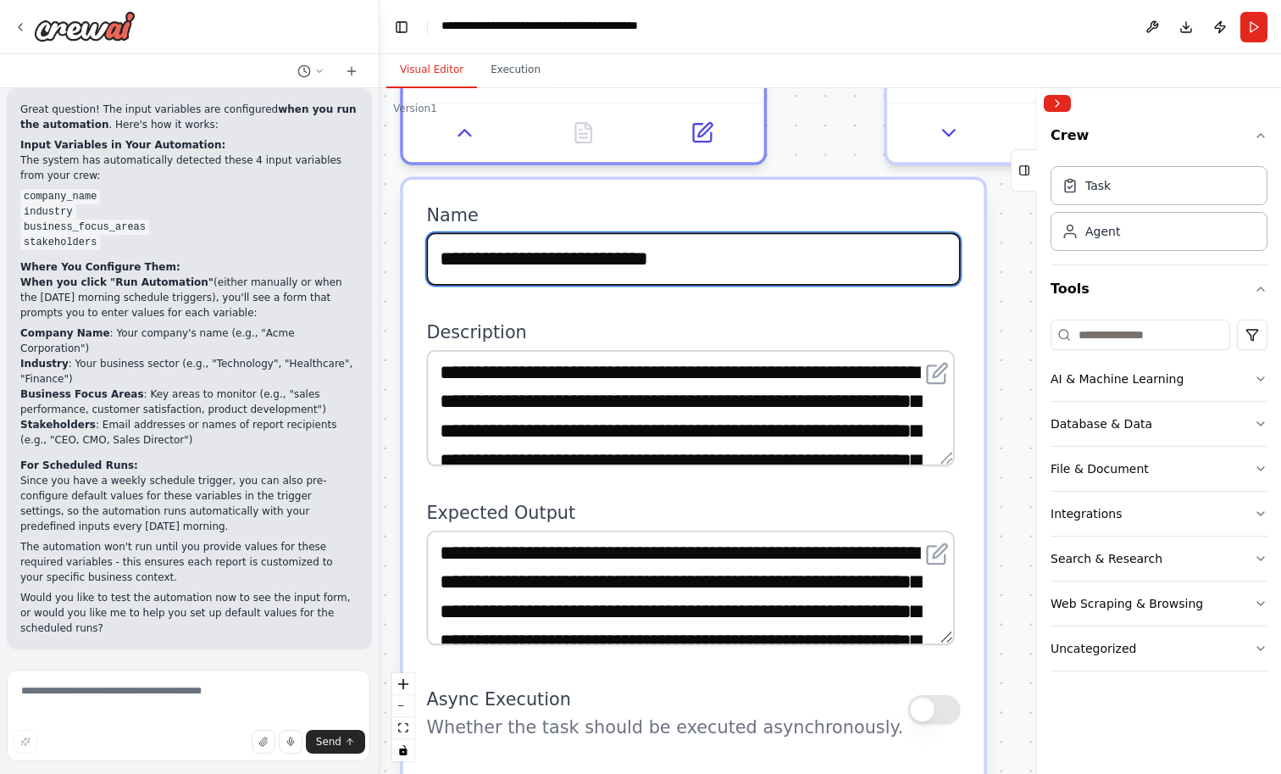
drag, startPoint x: 927, startPoint y: 384, endPoint x: 861, endPoint y: -58, distance: 447.2
click at [861, 0] on html "Set up a crew that collects data from multiple sources, creates comprehensive w…" at bounding box center [640, 387] width 1281 height 774
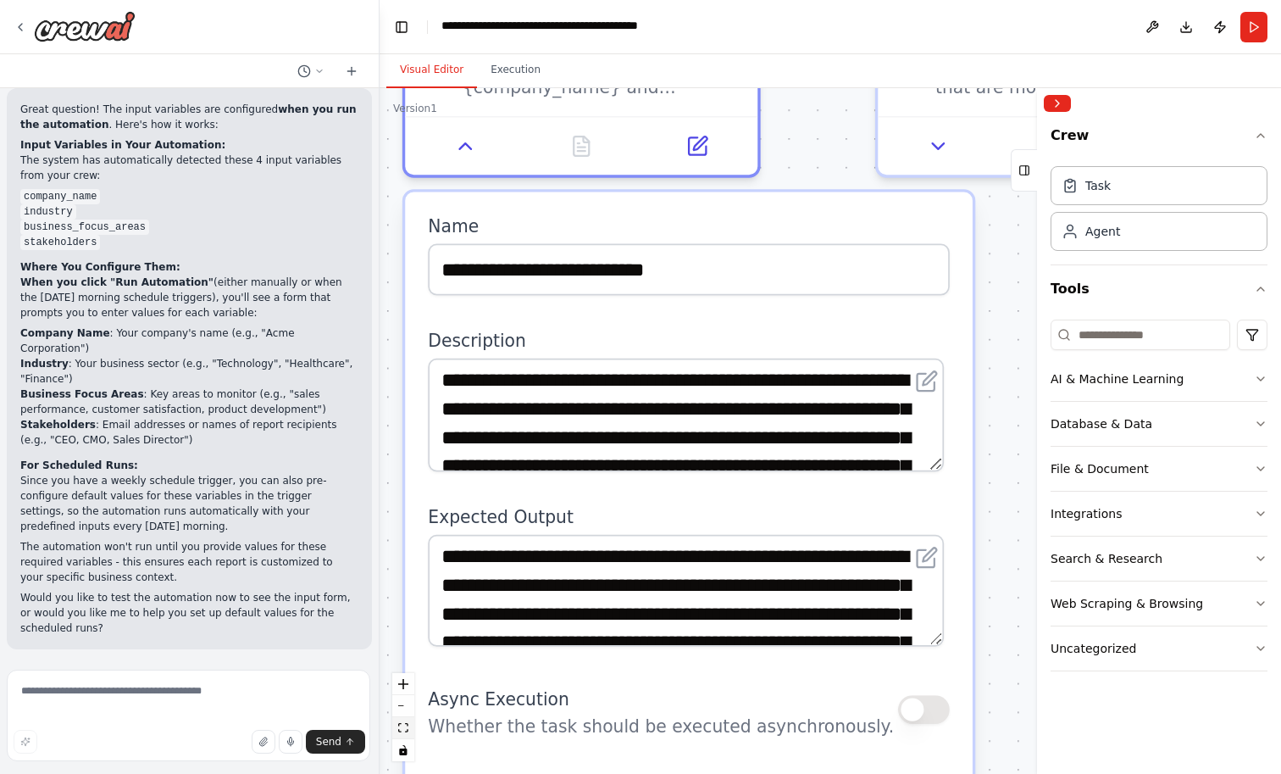
click at [403, 731] on icon "fit view" at bounding box center [403, 727] width 10 height 9
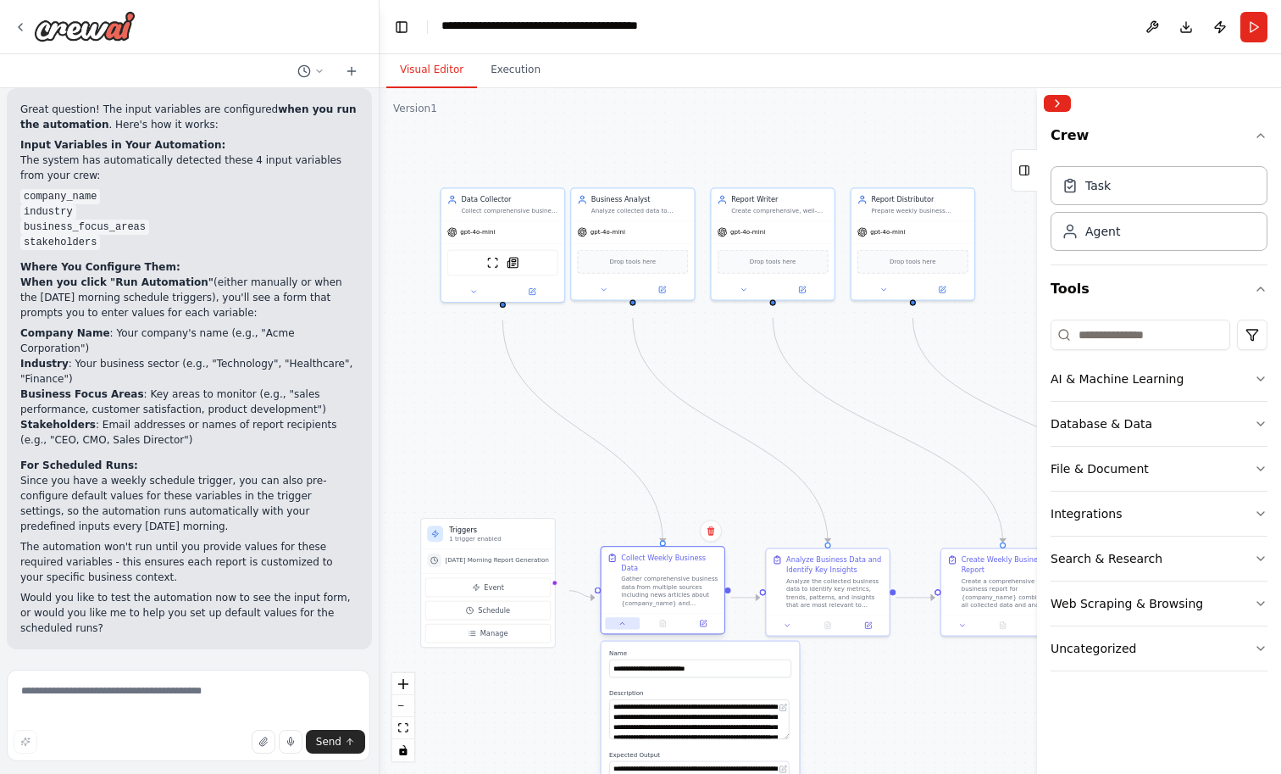
click at [624, 627] on icon at bounding box center [623, 623] width 8 height 8
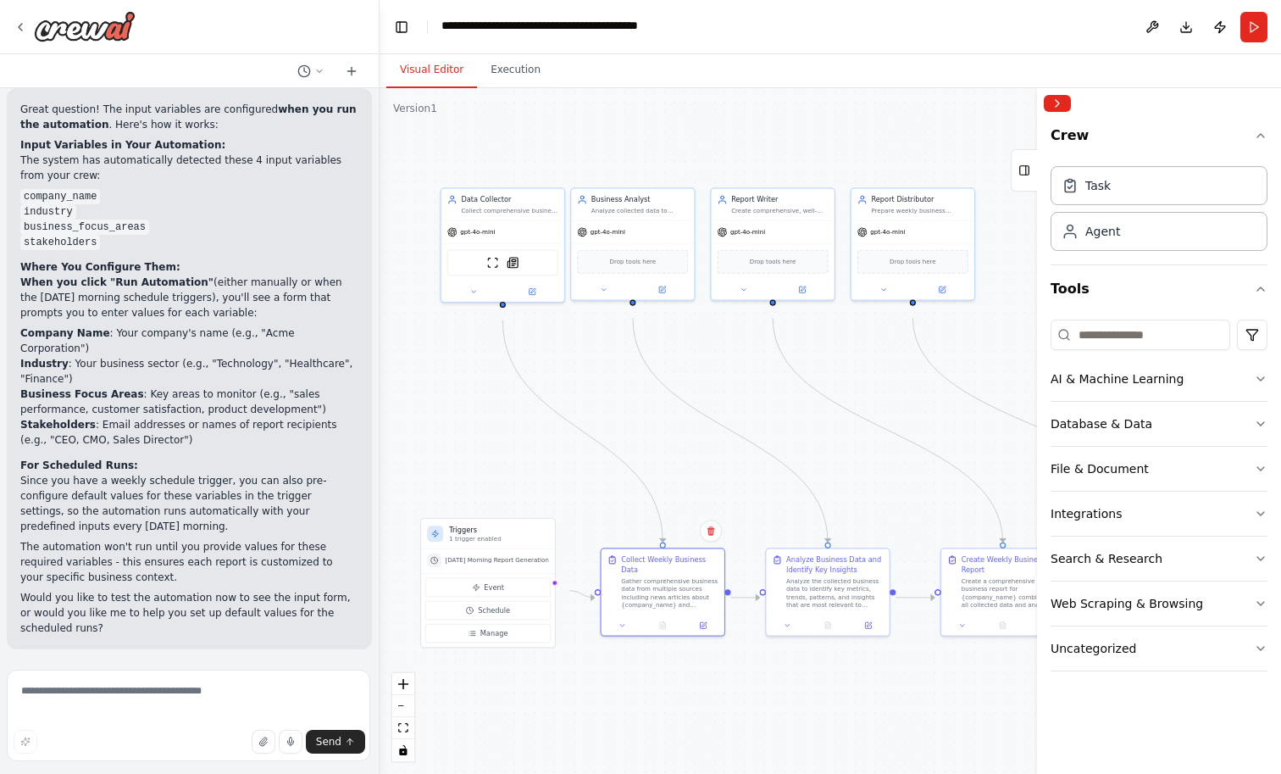
click at [624, 456] on div ".deletable-edge-delete-btn { width: 20px; height: 20px; border: 0px solid #ffff…" at bounding box center [830, 430] width 901 height 685
click at [524, 428] on div ".deletable-edge-delete-btn { width: 20px; height: 20px; border: 0px solid #ffff…" at bounding box center [830, 430] width 901 height 685
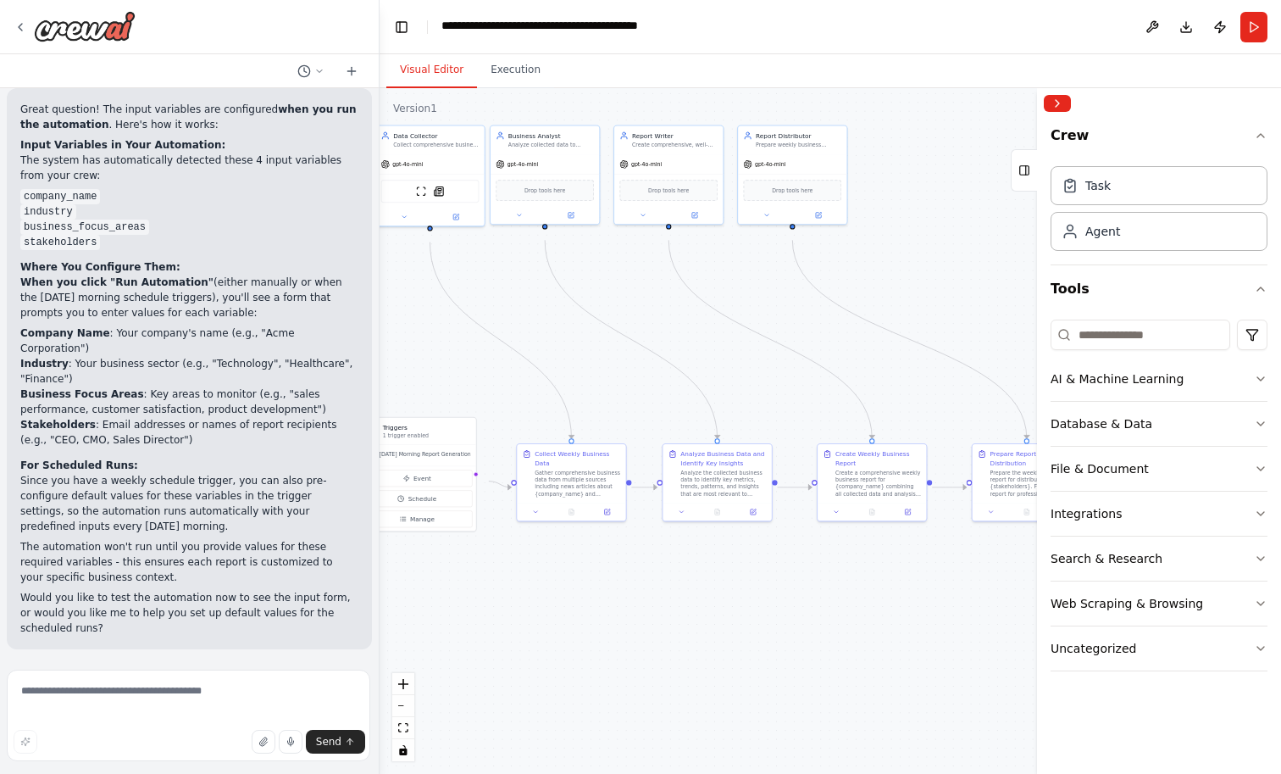
drag, startPoint x: 669, startPoint y: 445, endPoint x: 567, endPoint y: 356, distance: 135.7
click at [567, 356] on div ".deletable-edge-delete-btn { width: 20px; height: 20px; border: 0px solid #ffff…" at bounding box center [830, 430] width 901 height 685
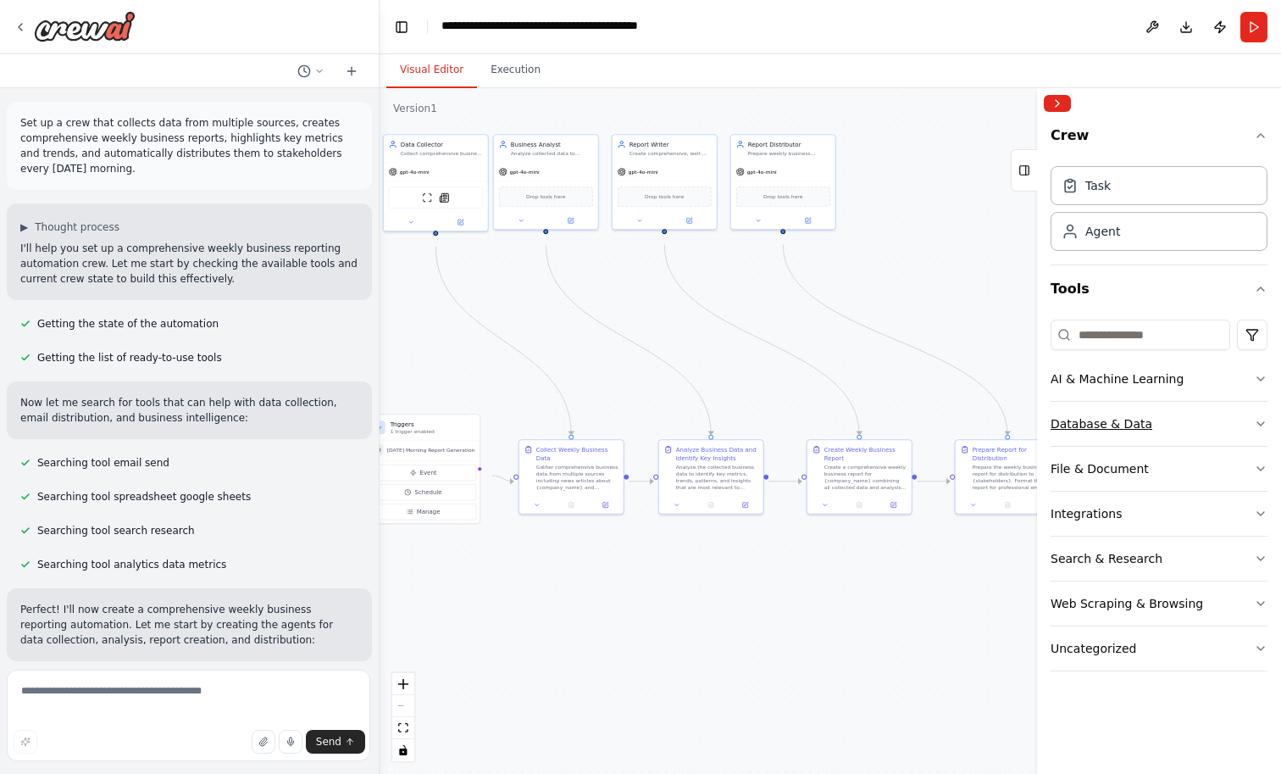
scroll to position [10, 0]
click at [410, 221] on icon at bounding box center [410, 220] width 3 height 2
click at [410, 207] on div "ScrapeWebsiteTool SerplyNewsSearchTool" at bounding box center [436, 196] width 94 height 22
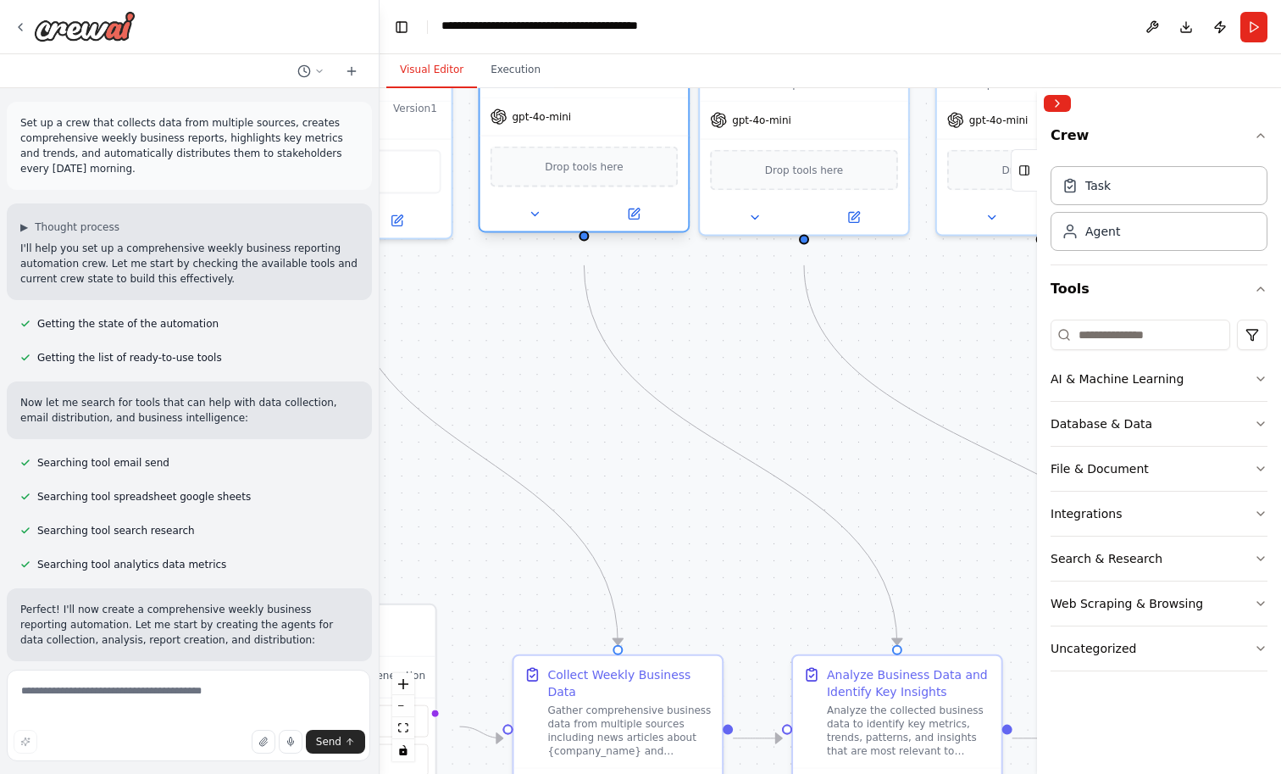
drag, startPoint x: 500, startPoint y: 258, endPoint x: 513, endPoint y: 263, distance: 13.7
click at [513, 233] on div "Business Analyst Analyze collected data to identify key business metrics, trend…" at bounding box center [585, 137] width 212 height 191
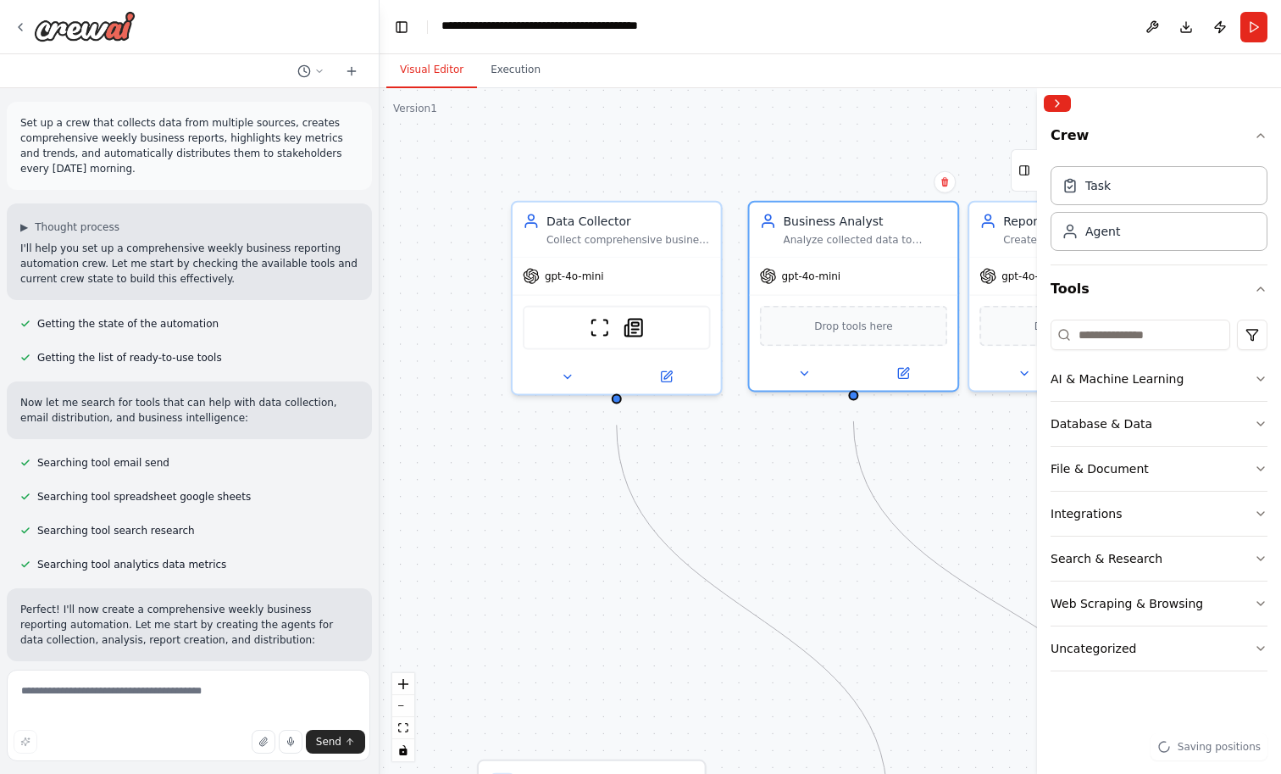
drag, startPoint x: 475, startPoint y: 346, endPoint x: 745, endPoint y: 502, distance: 311.3
click at [745, 502] on div ".deletable-edge-delete-btn { width: 20px; height: 20px; border: 0px solid #ffff…" at bounding box center [830, 430] width 901 height 685
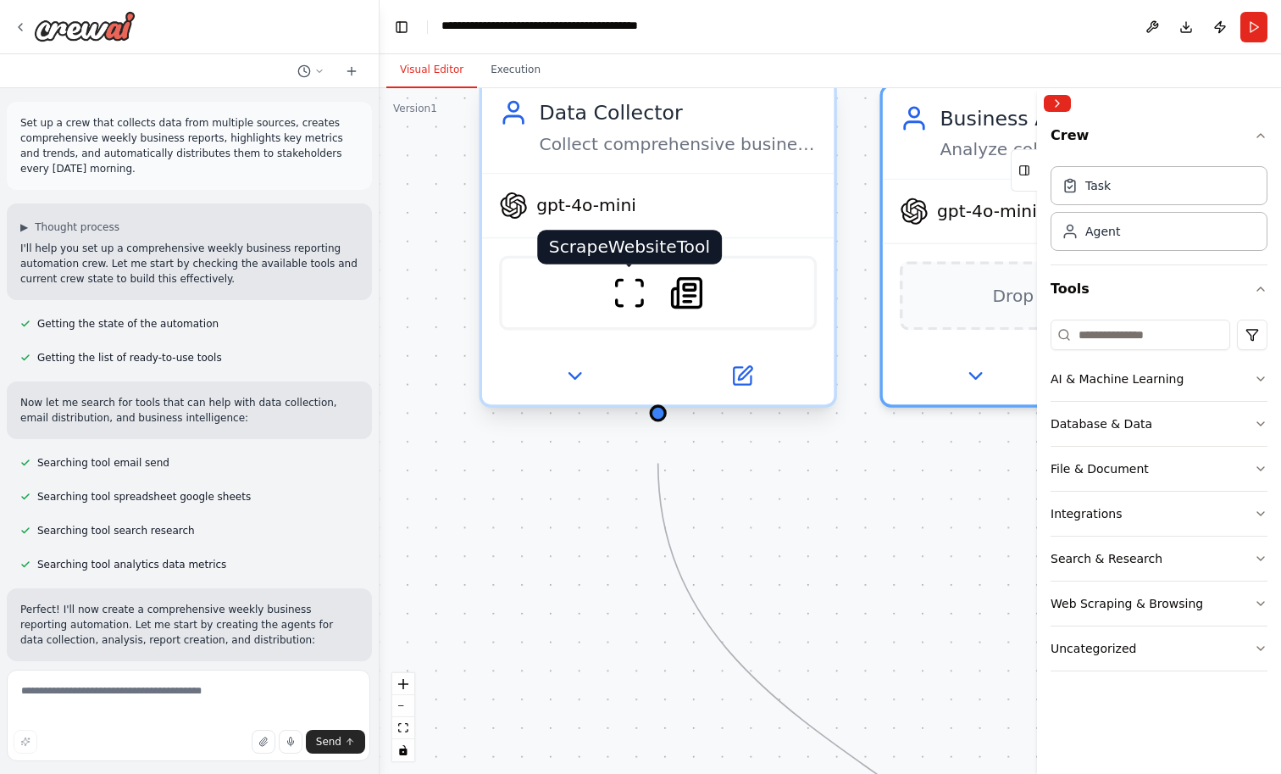
click at [621, 310] on img at bounding box center [630, 292] width 35 height 35
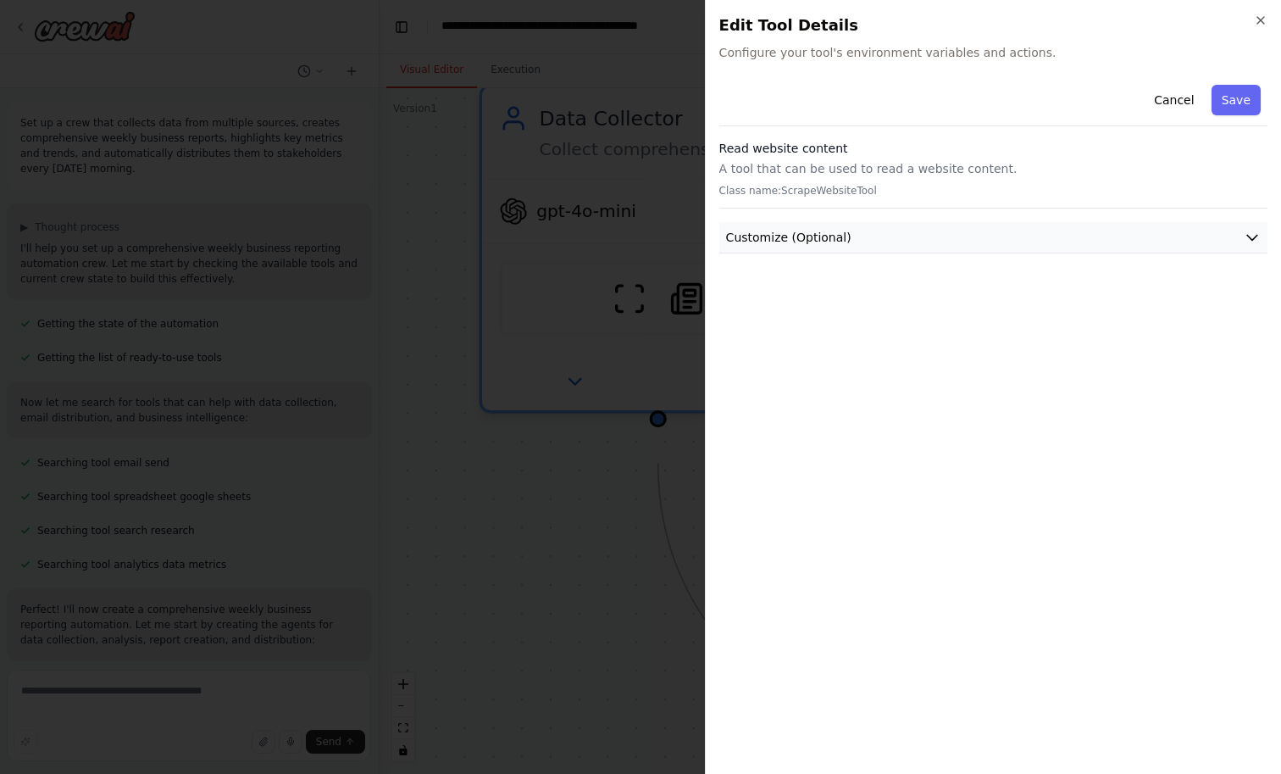
click at [1031, 249] on button "Customize (Optional)" at bounding box center [993, 237] width 548 height 31
click at [1156, 111] on button "Cancel" at bounding box center [1174, 100] width 60 height 31
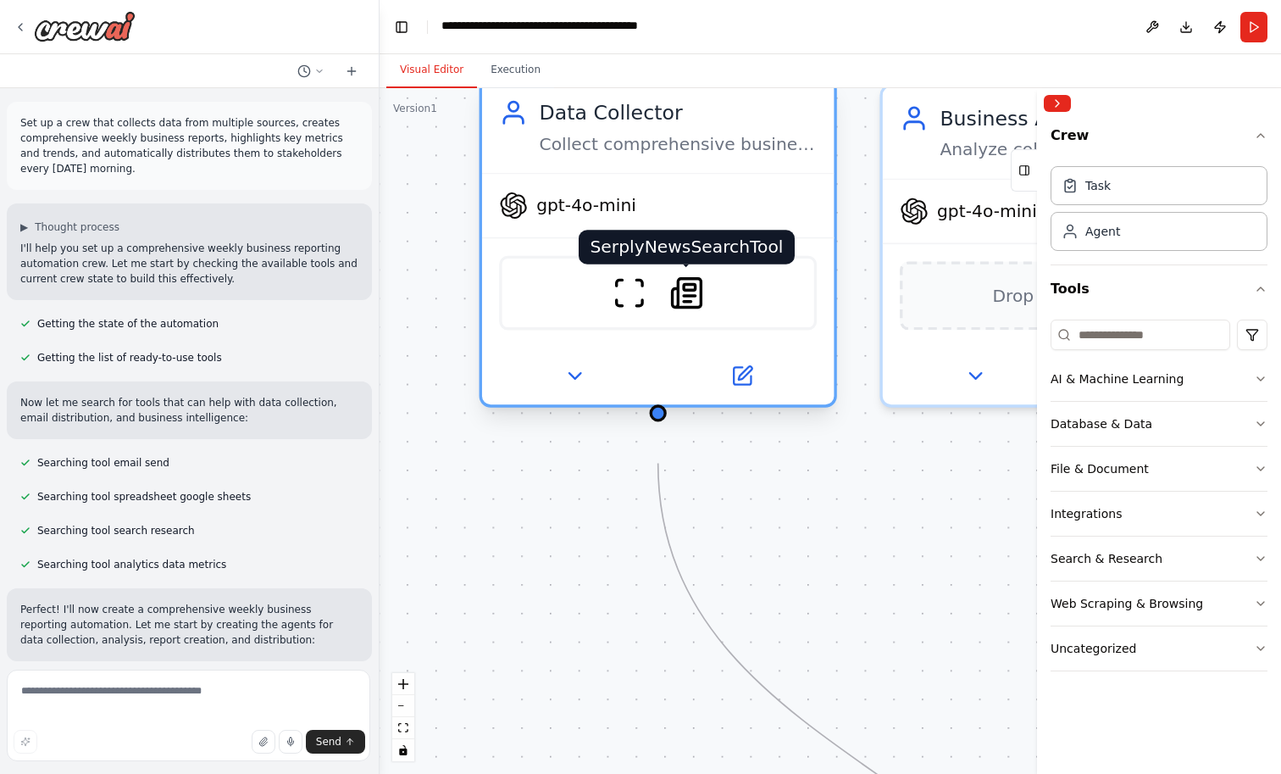
click at [694, 310] on img at bounding box center [686, 292] width 35 height 35
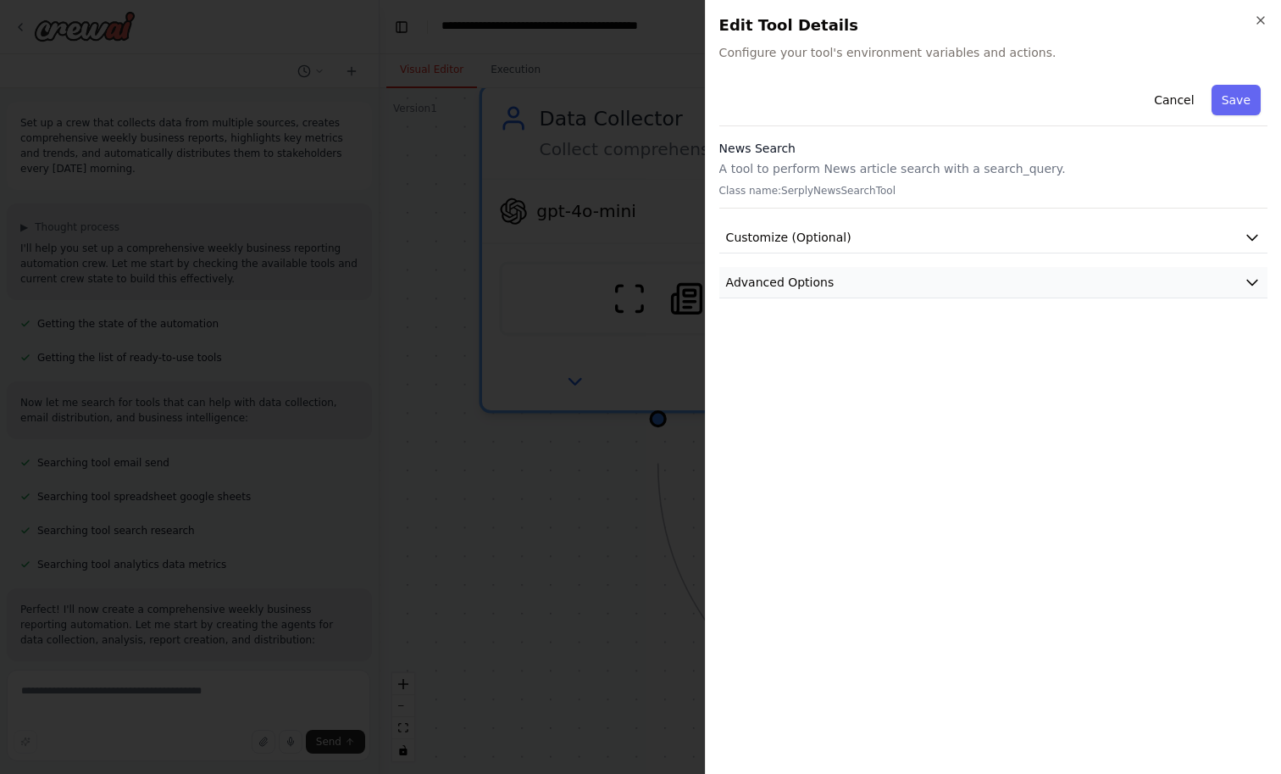
click at [1259, 298] on button "Advanced Options" at bounding box center [993, 282] width 548 height 31
click at [1245, 246] on icon "button" at bounding box center [1252, 237] width 17 height 17
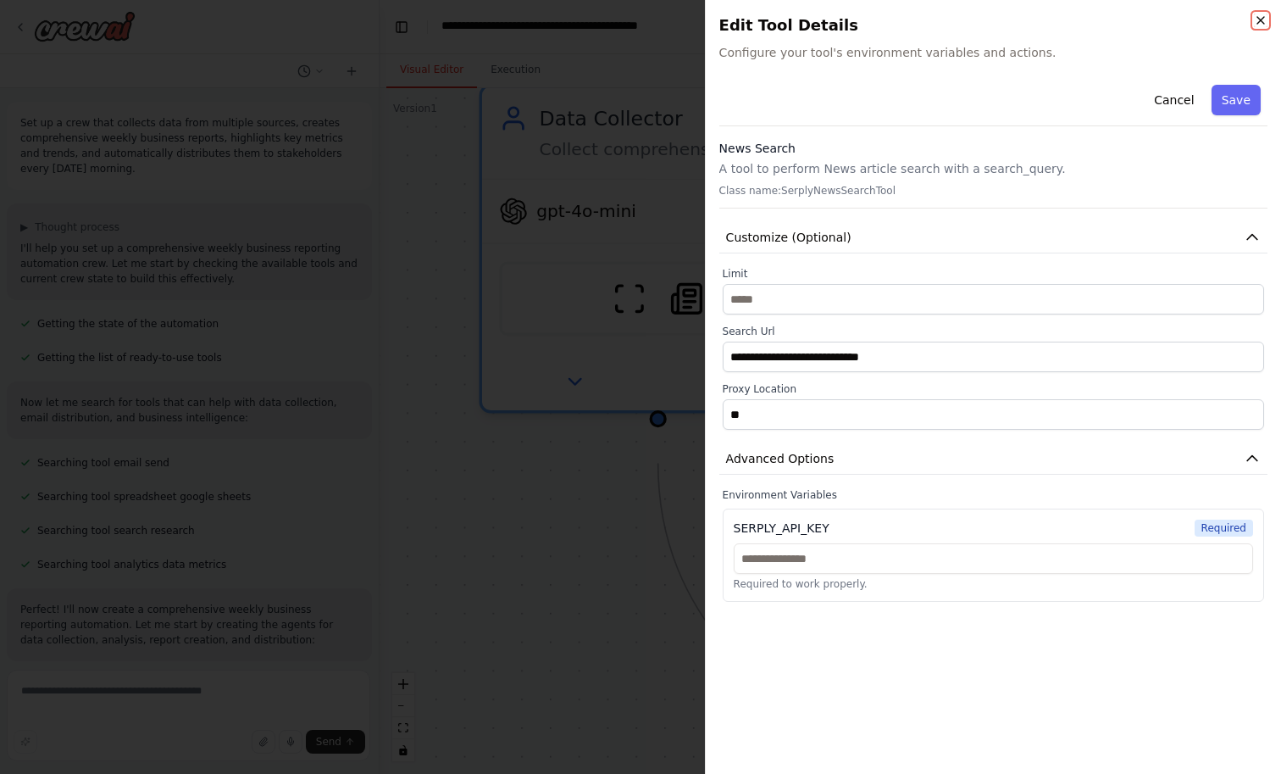
click at [1256, 19] on icon "button" at bounding box center [1261, 21] width 14 height 14
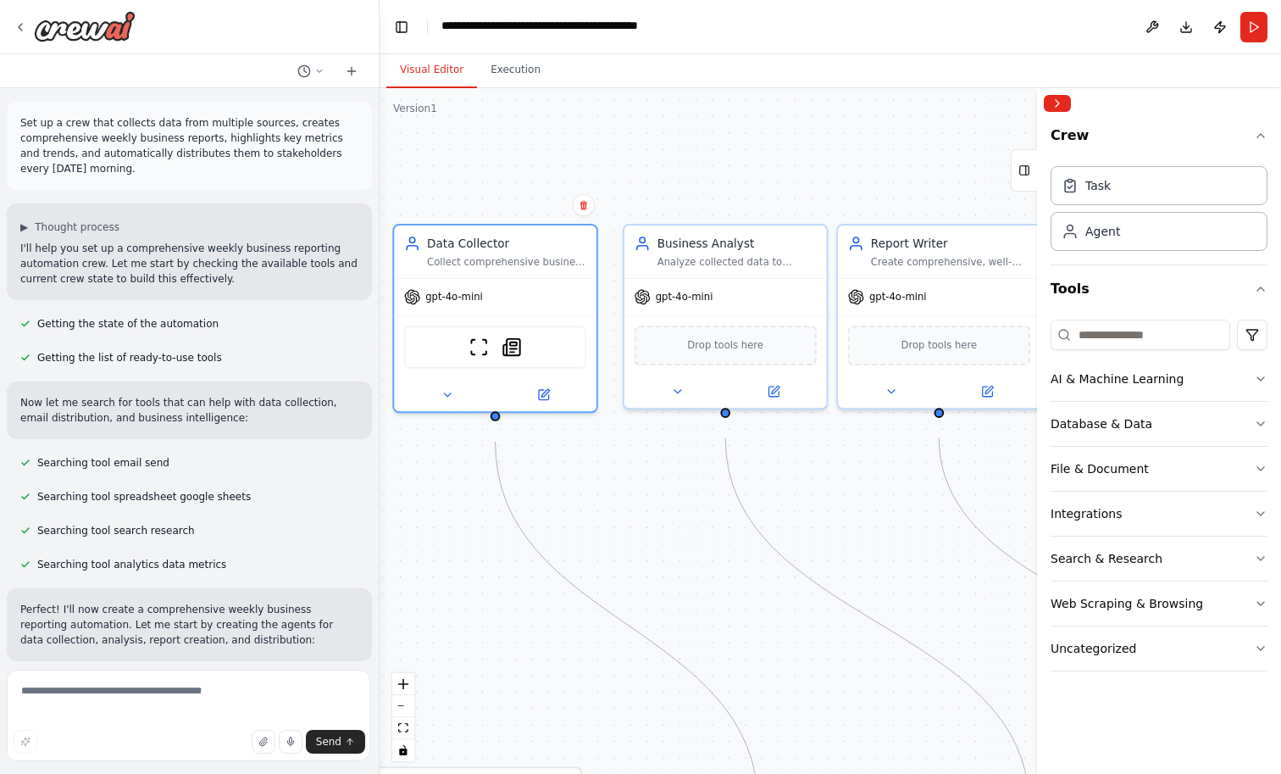
drag, startPoint x: 920, startPoint y: 193, endPoint x: 710, endPoint y: 180, distance: 210.5
click at [710, 180] on div ".deletable-edge-delete-btn { width: 20px; height: 20px; border: 0px solid #ffff…" at bounding box center [830, 430] width 901 height 685
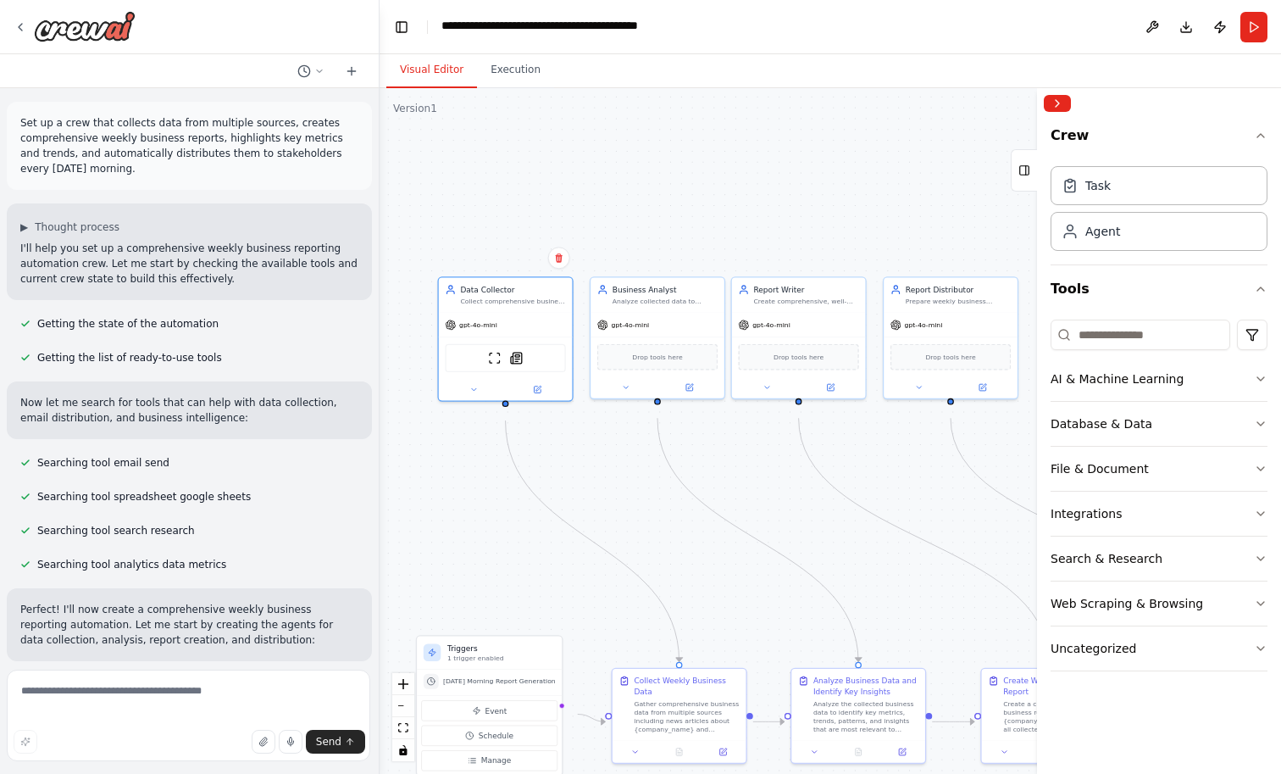
drag, startPoint x: 793, startPoint y: 150, endPoint x: 730, endPoint y: 221, distance: 94.8
click at [730, 221] on div ".deletable-edge-delete-btn { width: 20px; height: 20px; border: 0px solid #ffff…" at bounding box center [830, 430] width 901 height 685
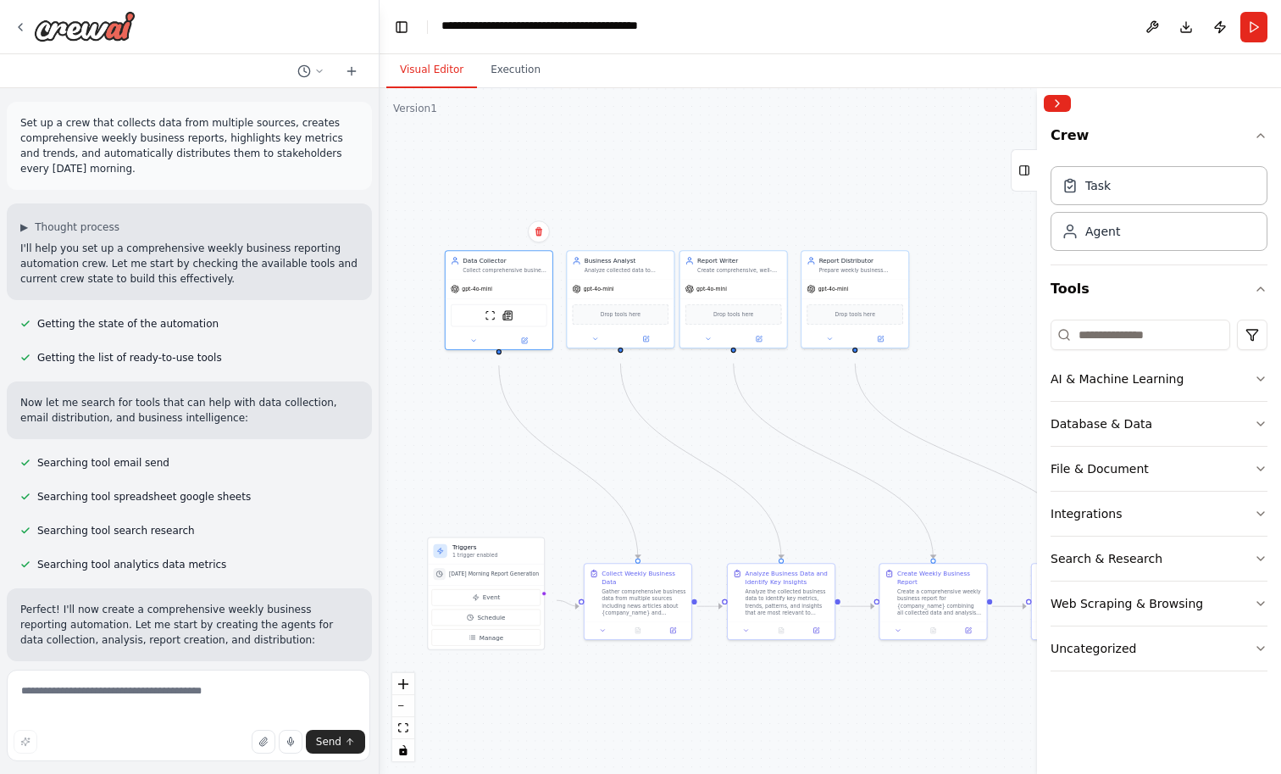
drag, startPoint x: 807, startPoint y: 576, endPoint x: 721, endPoint y: 523, distance: 101.6
click at [721, 523] on div ".deletable-edge-delete-btn { width: 20px; height: 20px; border: 0px solid #ffff…" at bounding box center [830, 430] width 901 height 685
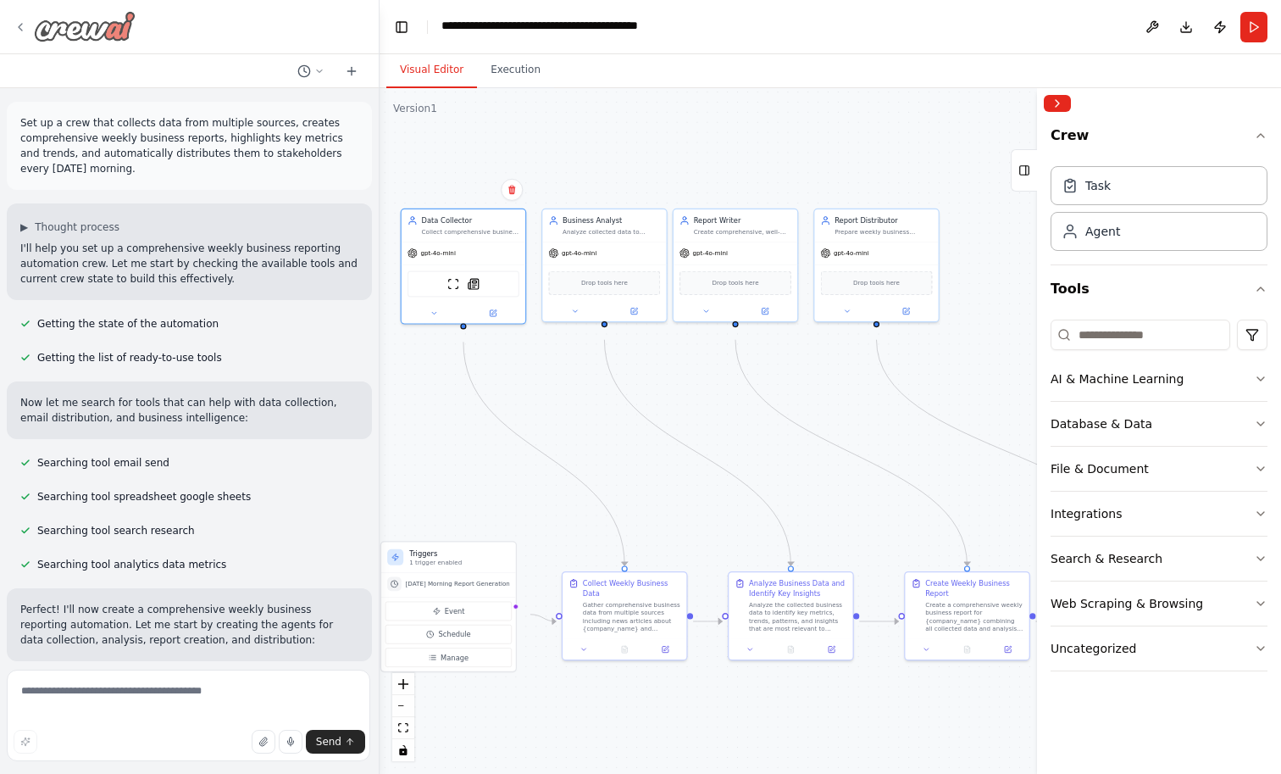
click at [26, 31] on icon at bounding box center [21, 27] width 14 height 14
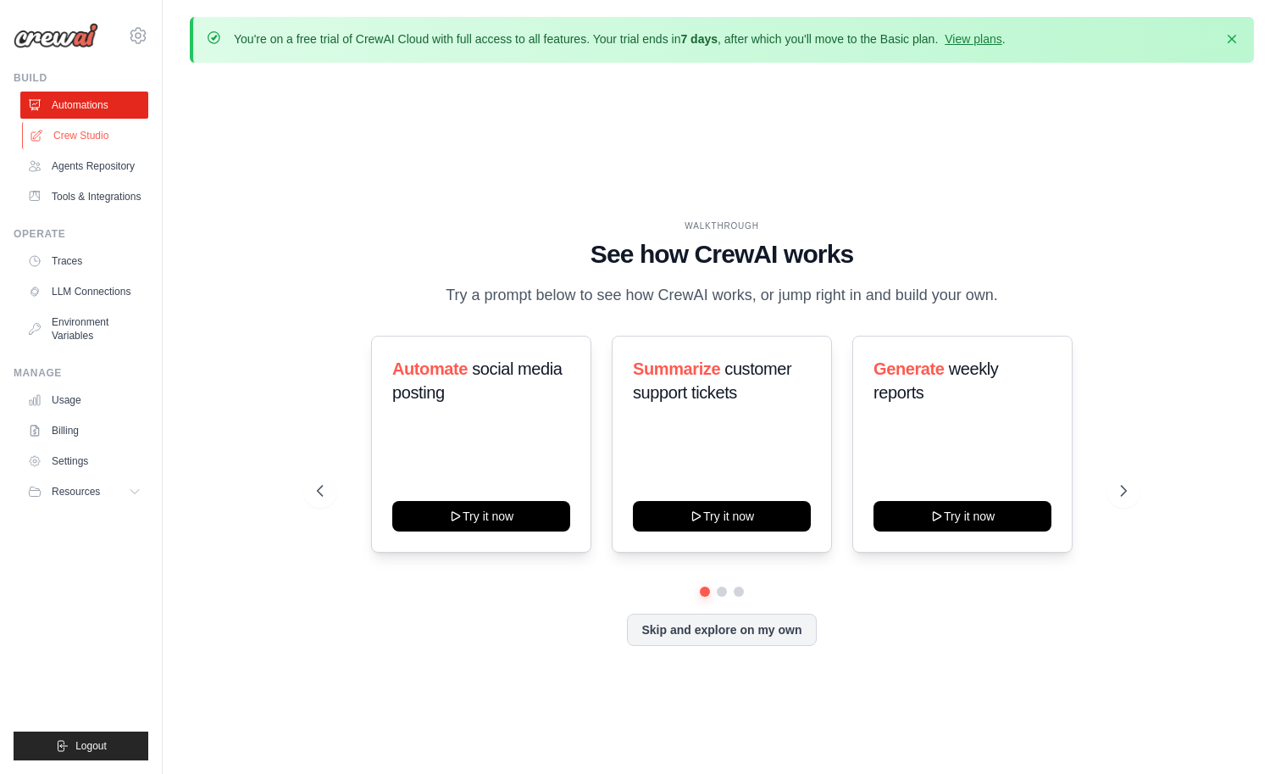
click at [103, 149] on link "Crew Studio" at bounding box center [86, 135] width 128 height 27
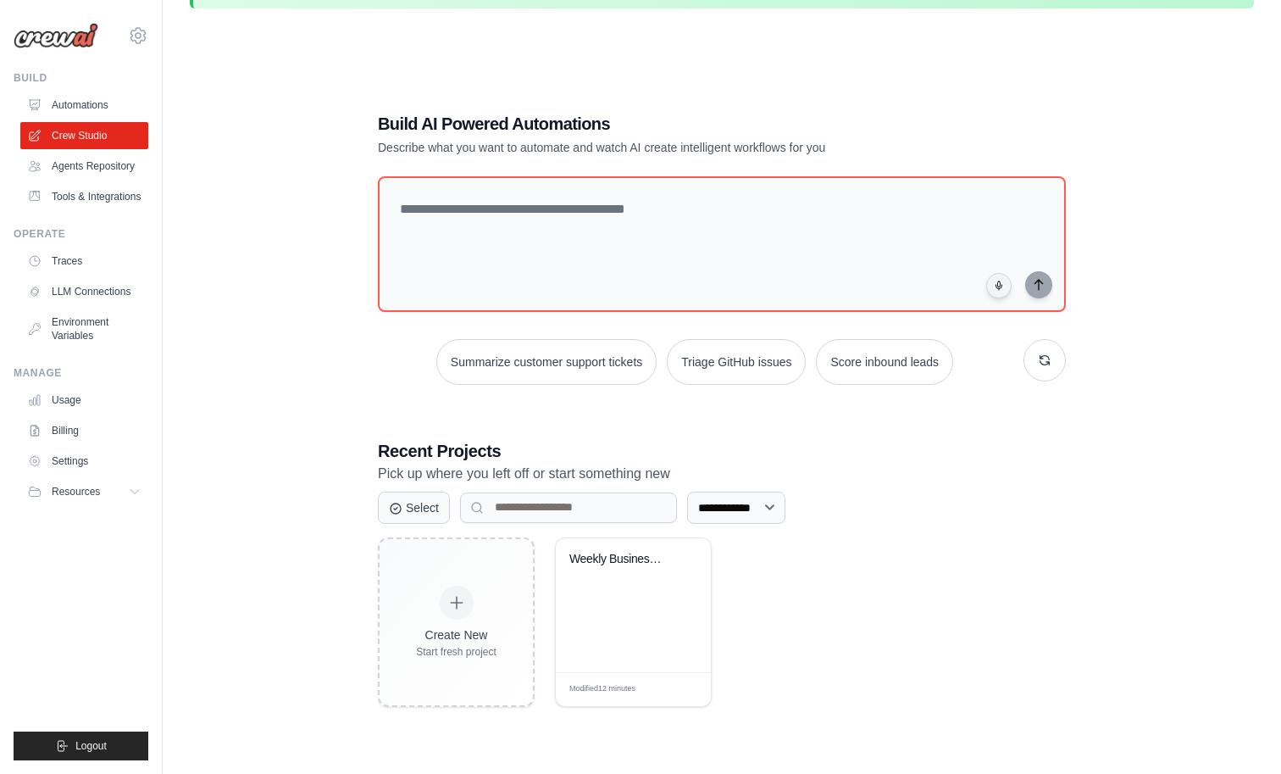
scroll to position [104, 0]
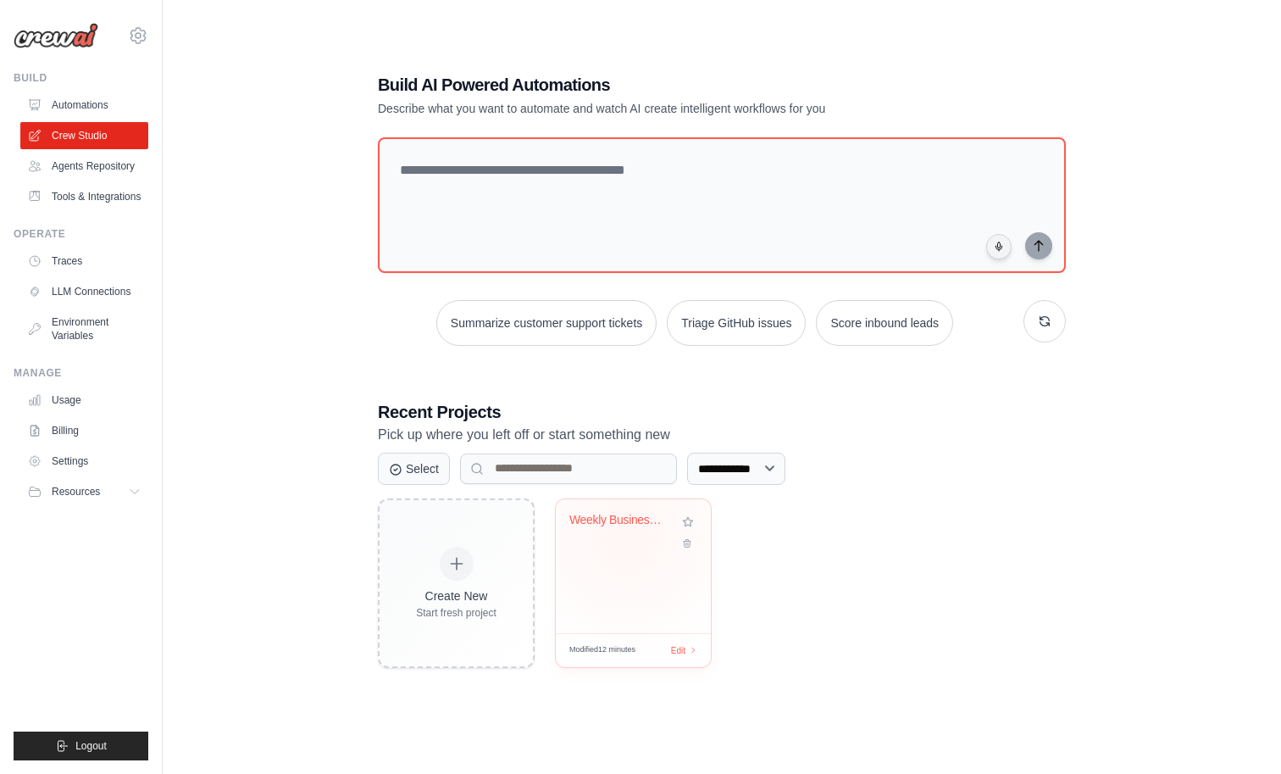
click at [639, 535] on div "Weekly Business Intelligence Report..." at bounding box center [620, 524] width 103 height 22
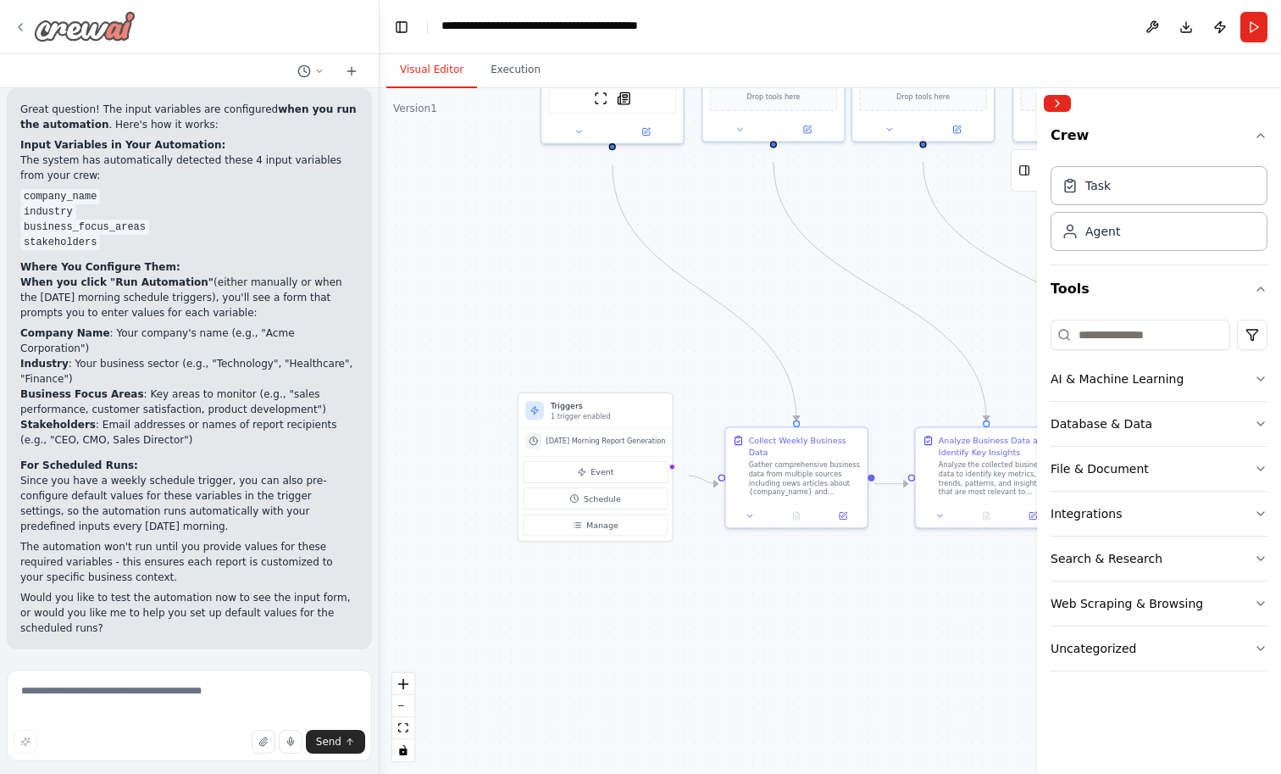
scroll to position [2559, 0]
click at [24, 31] on icon at bounding box center [21, 27] width 14 height 14
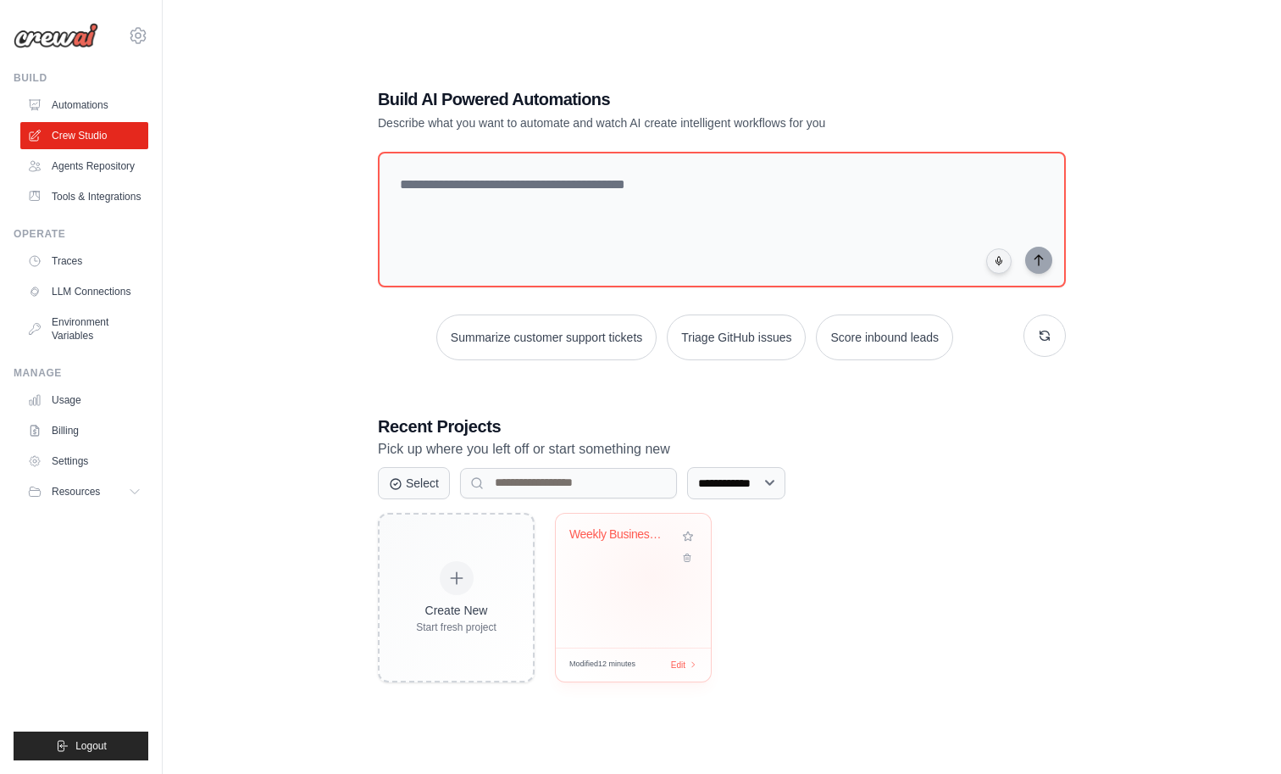
click at [662, 612] on div "Weekly Business Intelligence Report..." at bounding box center [633, 580] width 155 height 134
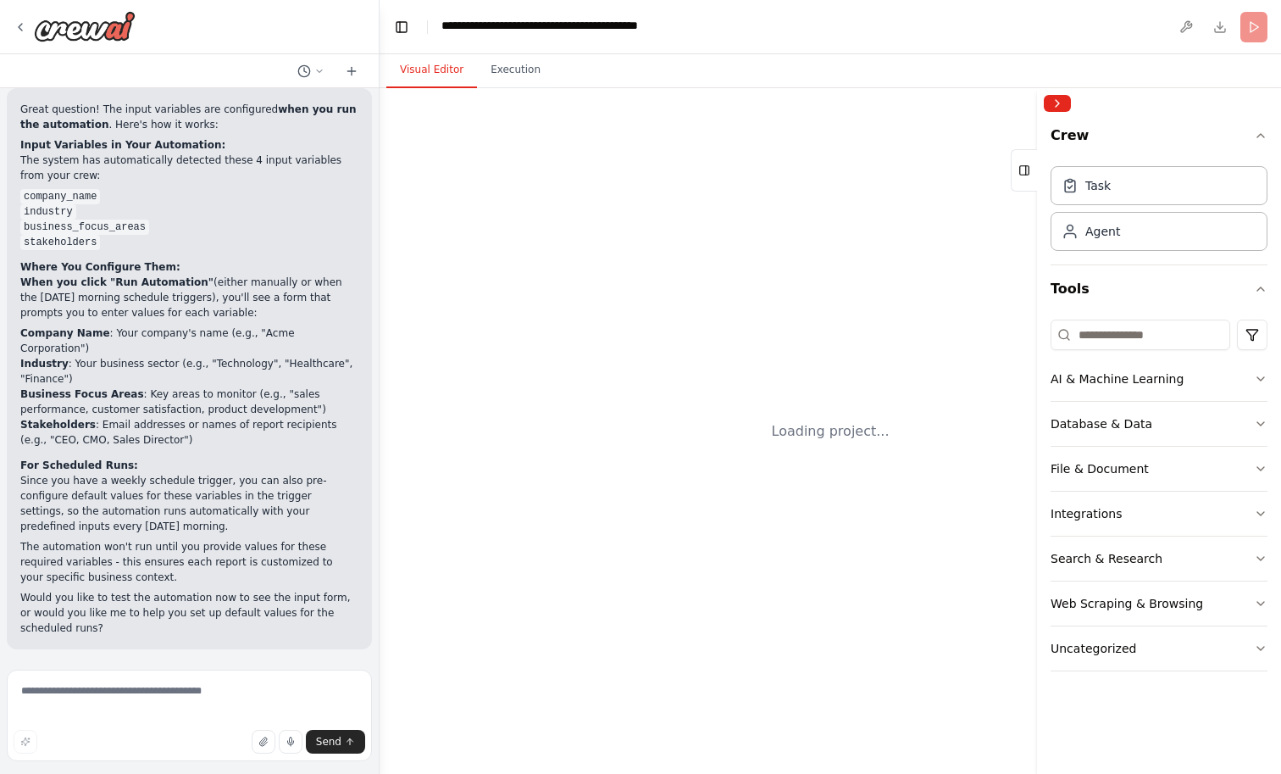
scroll to position [2559, 0]
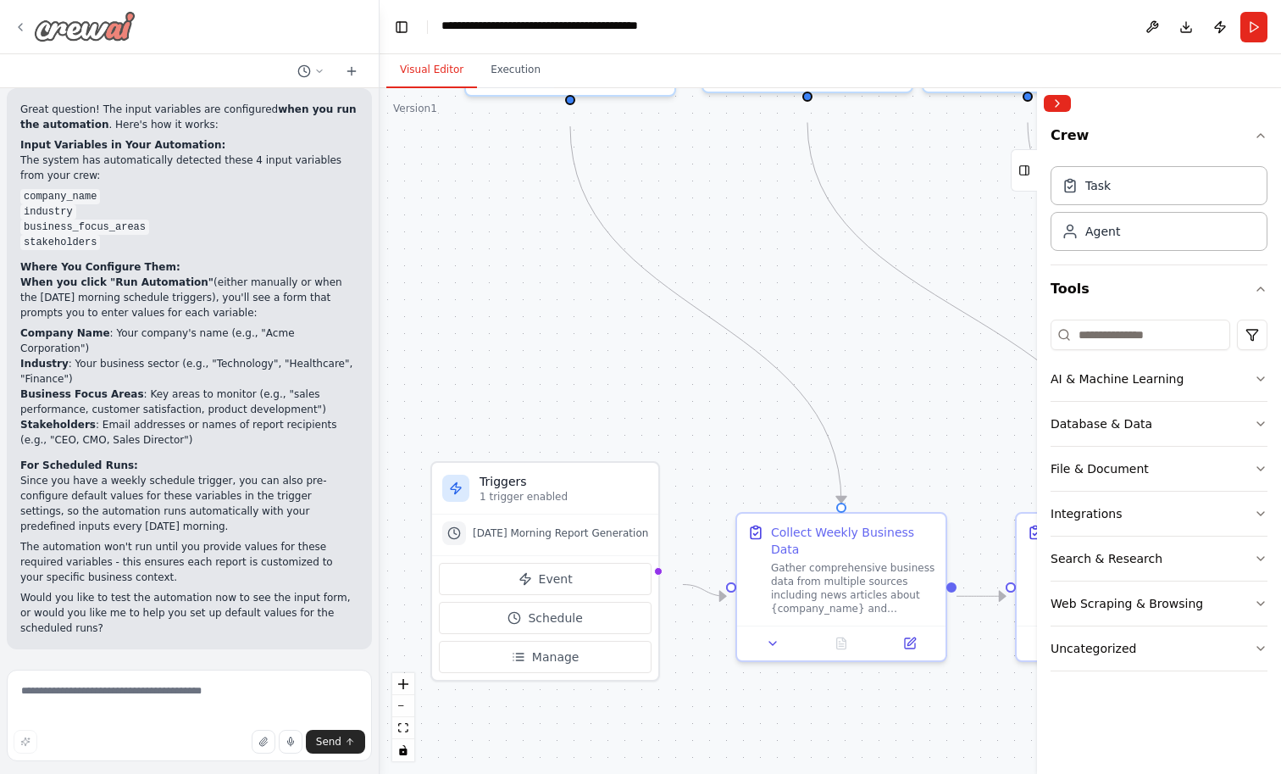
click at [26, 34] on icon at bounding box center [21, 27] width 14 height 14
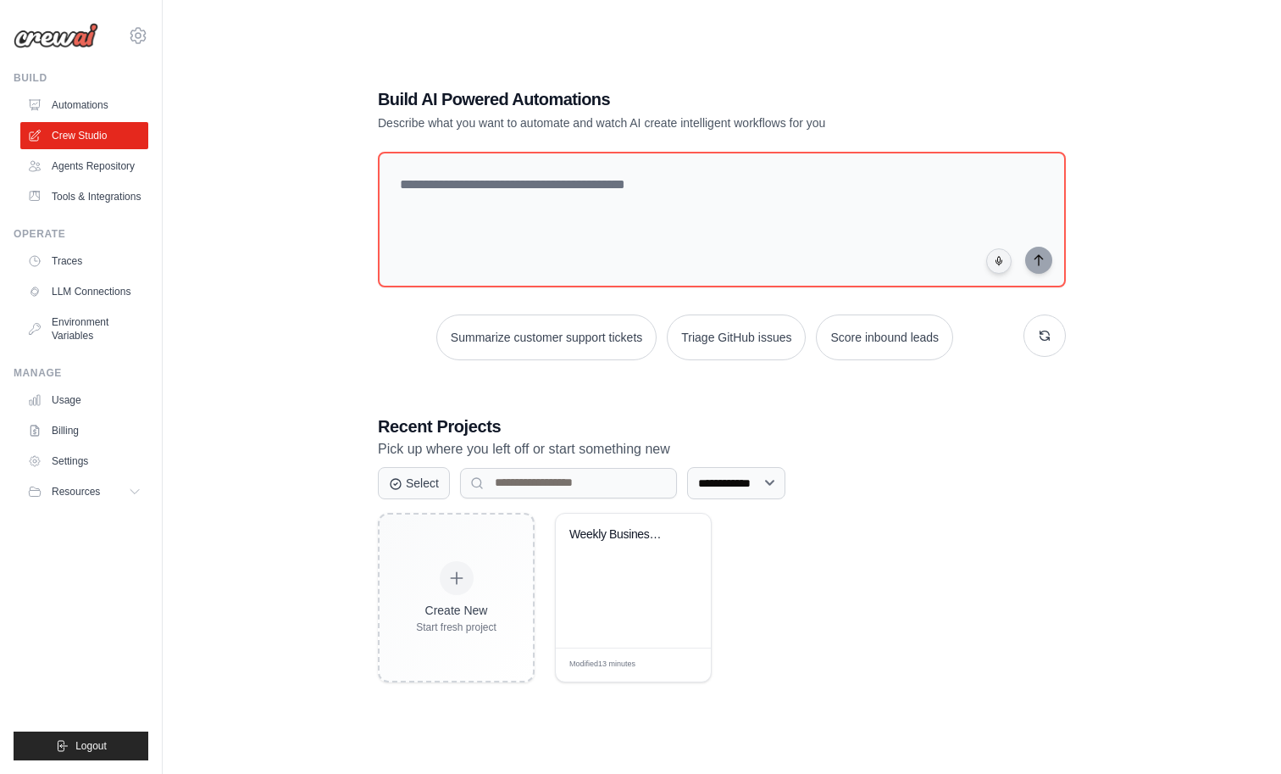
scroll to position [53, 0]
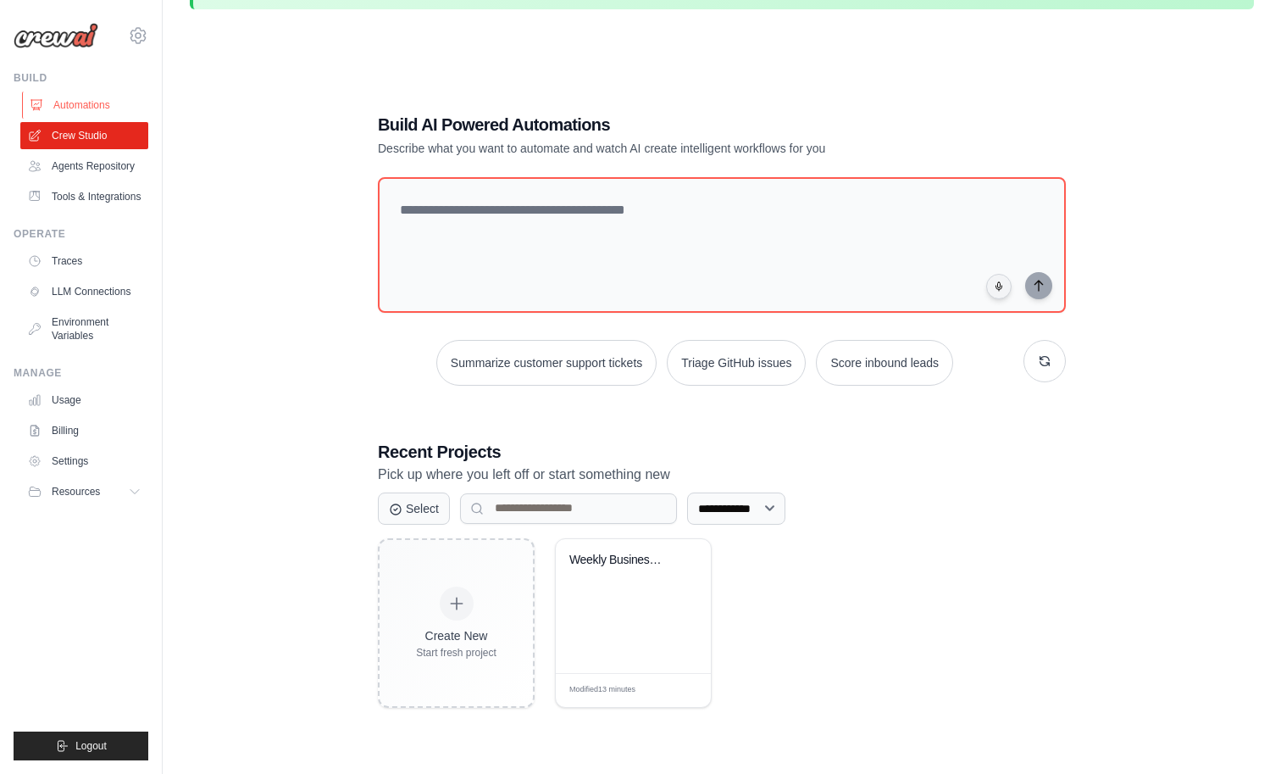
click at [94, 119] on link "Automations" at bounding box center [86, 105] width 128 height 27
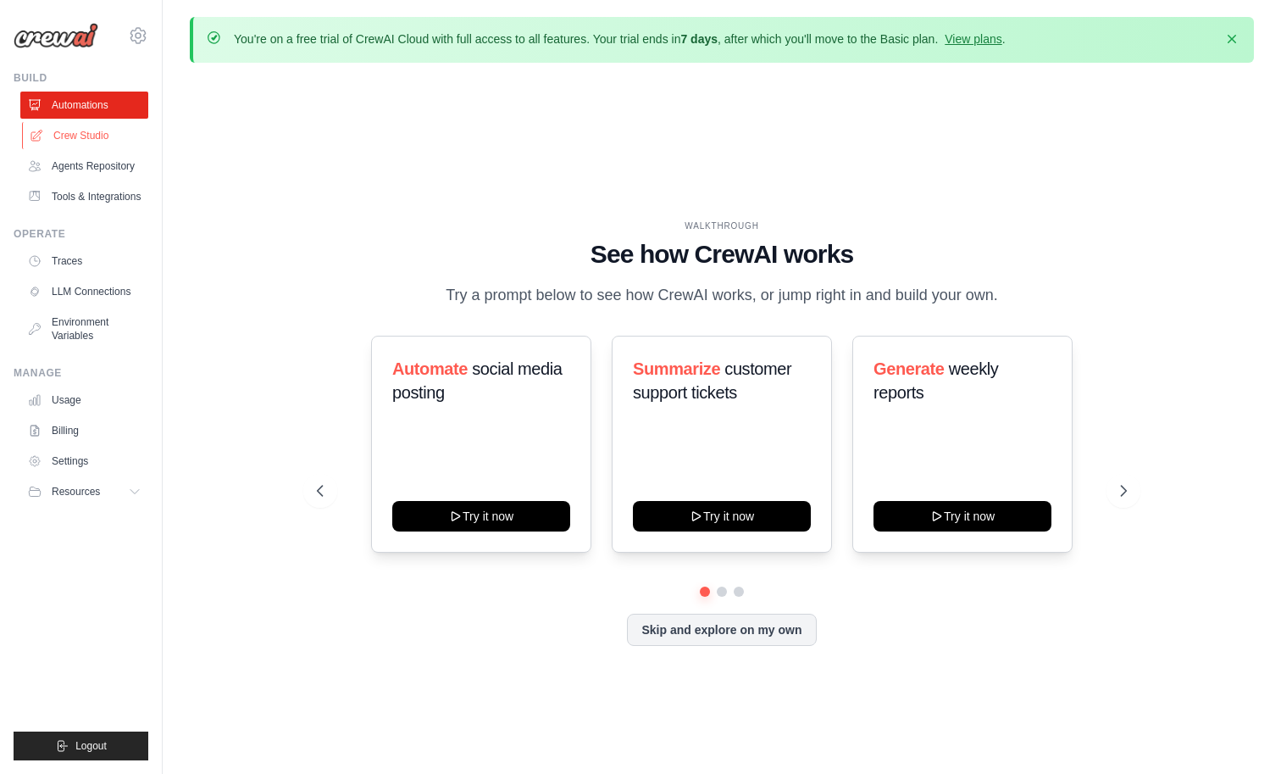
click at [76, 149] on link "Crew Studio" at bounding box center [86, 135] width 128 height 27
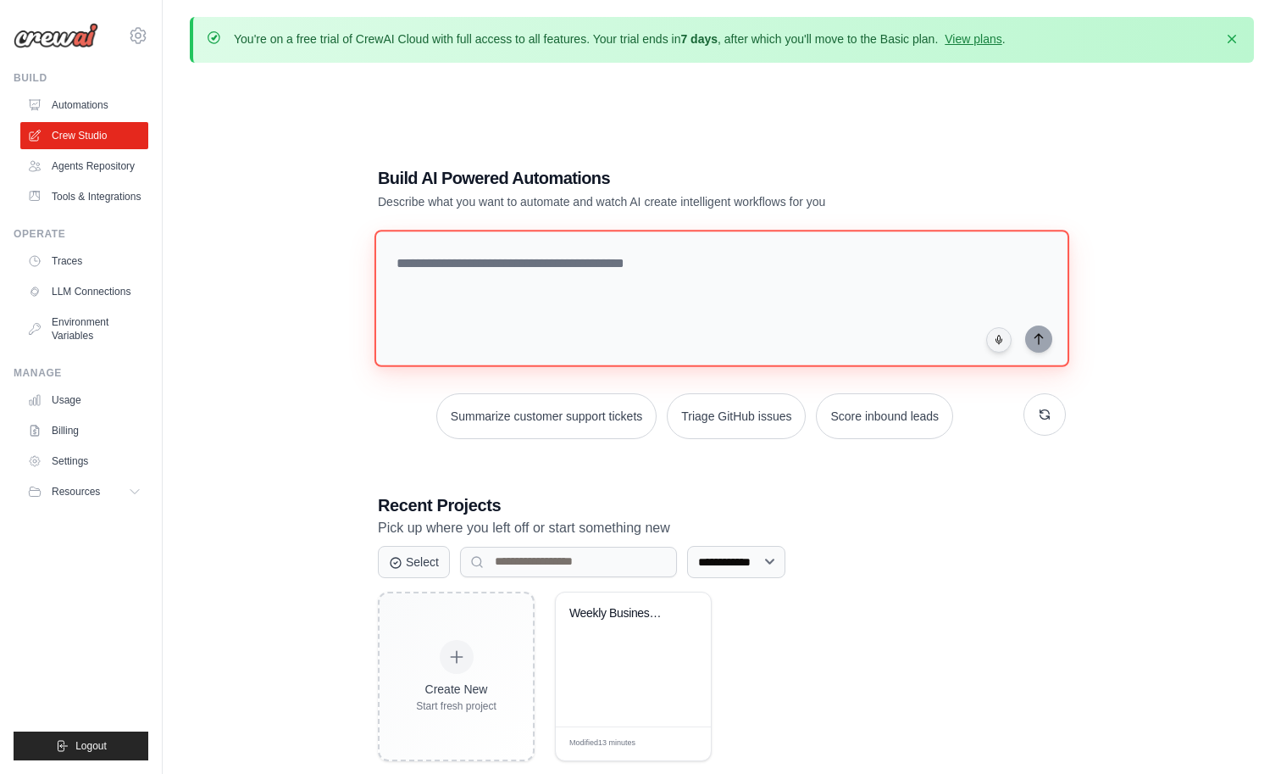
click at [580, 280] on textarea at bounding box center [721, 298] width 695 height 137
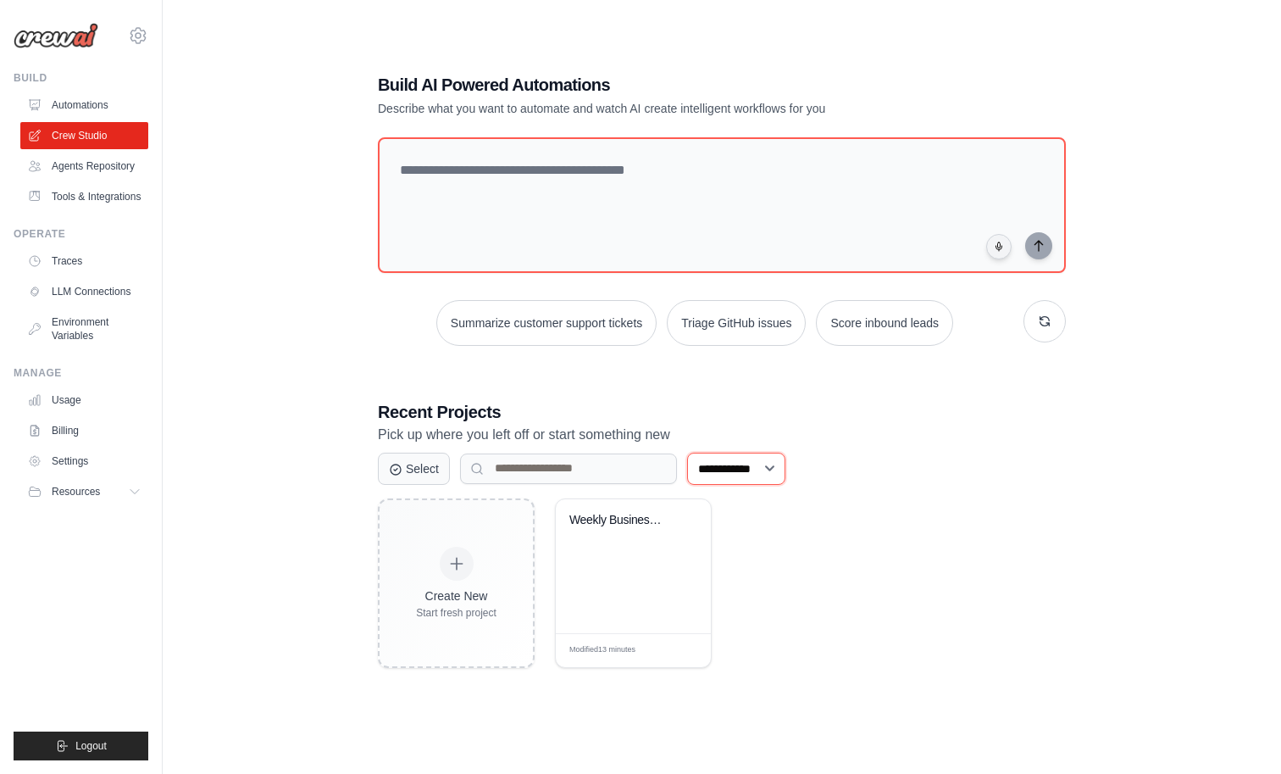
click at [785, 485] on select "**********" at bounding box center [736, 468] width 98 height 32
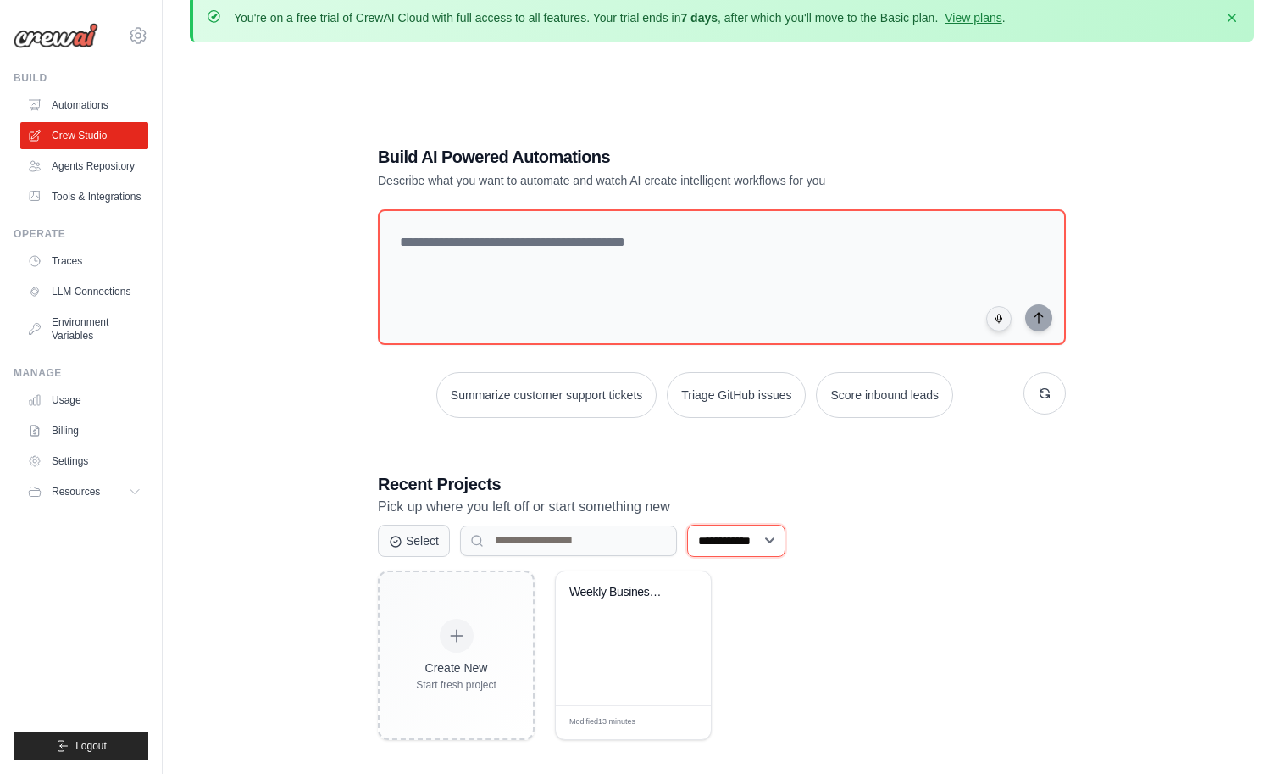
scroll to position [0, 0]
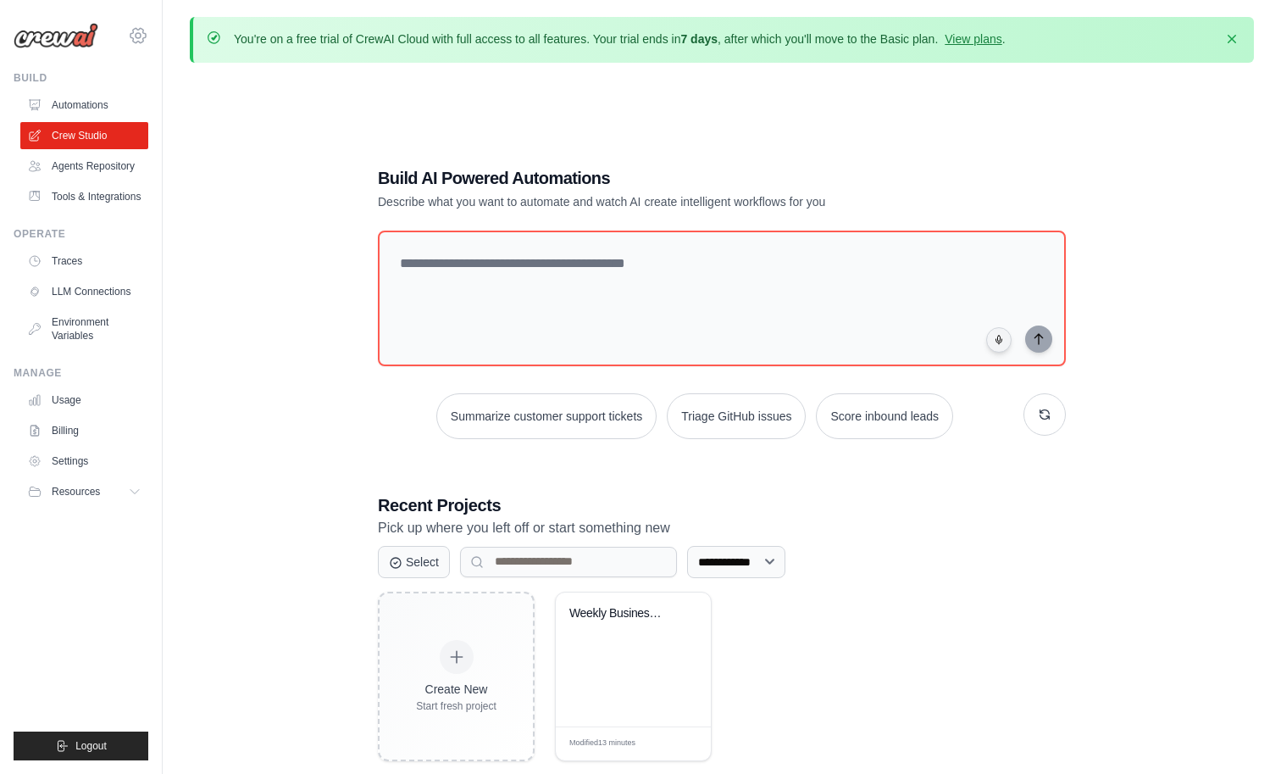
click at [148, 46] on icon at bounding box center [138, 35] width 20 height 20
click at [196, 114] on span "Settings" at bounding box center [212, 105] width 134 height 17
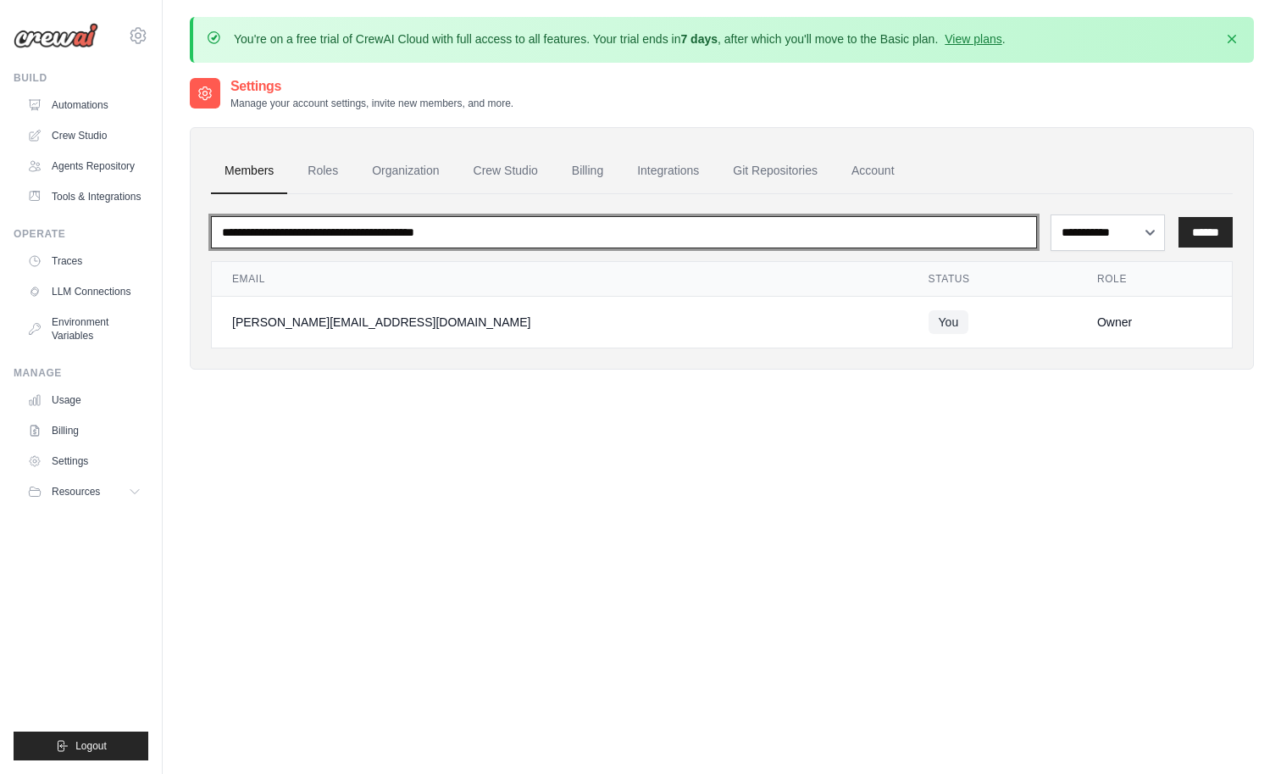
click at [408, 248] on input "email" at bounding box center [624, 232] width 826 height 32
type input "**********"
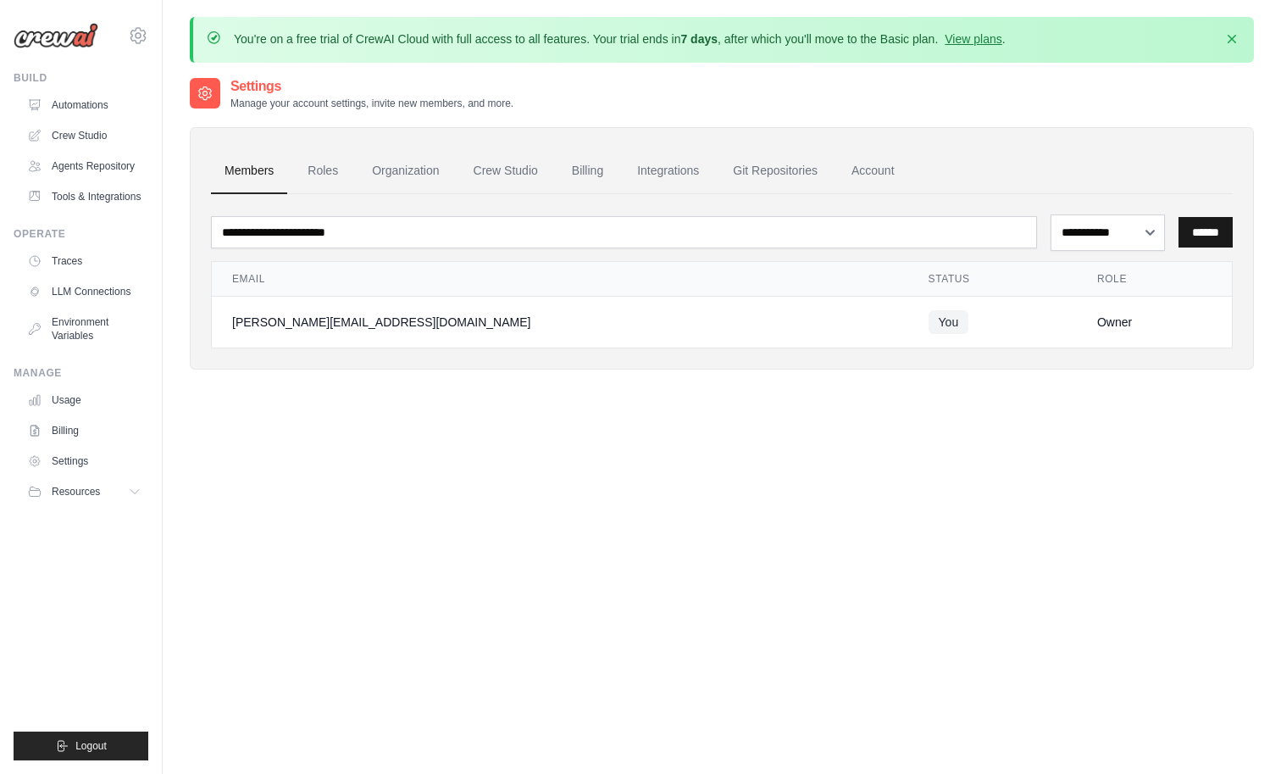
click at [1205, 247] on input "******" at bounding box center [1206, 232] width 54 height 31
click at [1108, 251] on select "**********" at bounding box center [1108, 232] width 114 height 36
select select "******"
click at [1051, 240] on select "**********" at bounding box center [1108, 232] width 114 height 36
click at [1184, 247] on input "******" at bounding box center [1206, 232] width 54 height 31
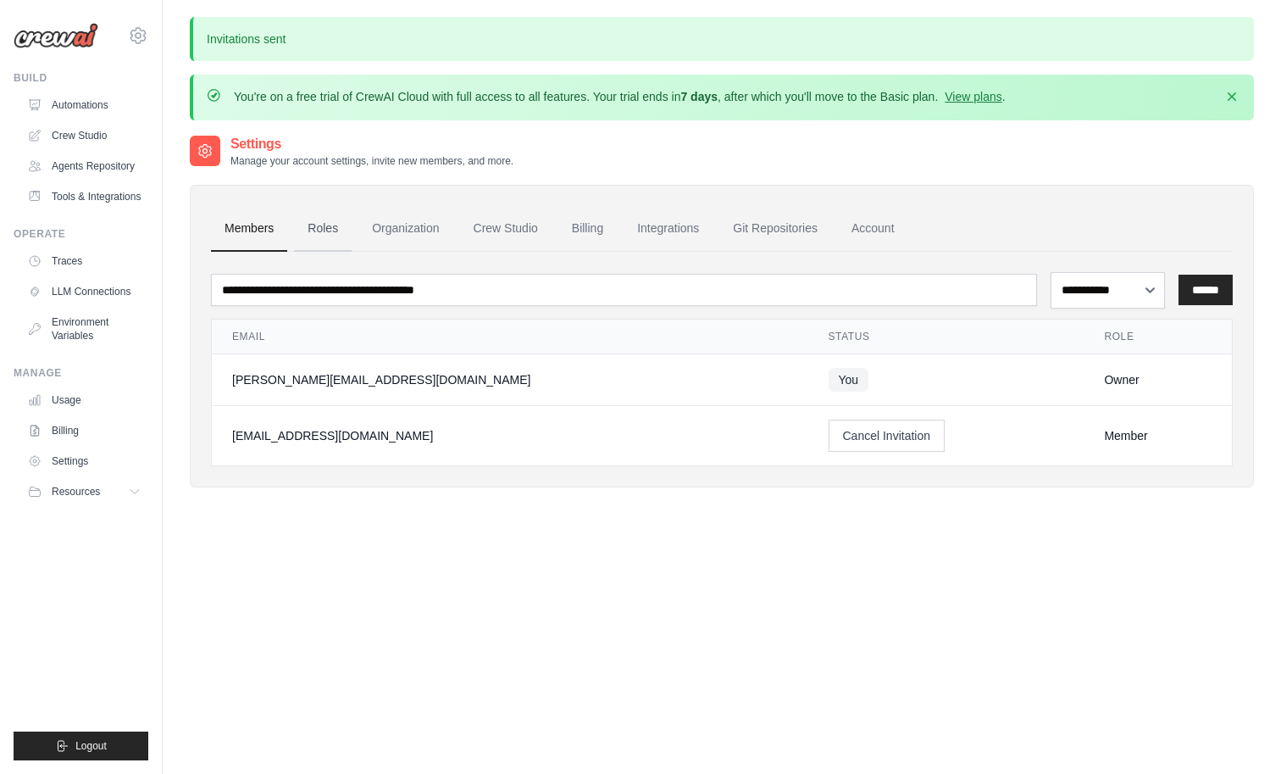
click at [352, 252] on link "Roles" at bounding box center [323, 229] width 58 height 46
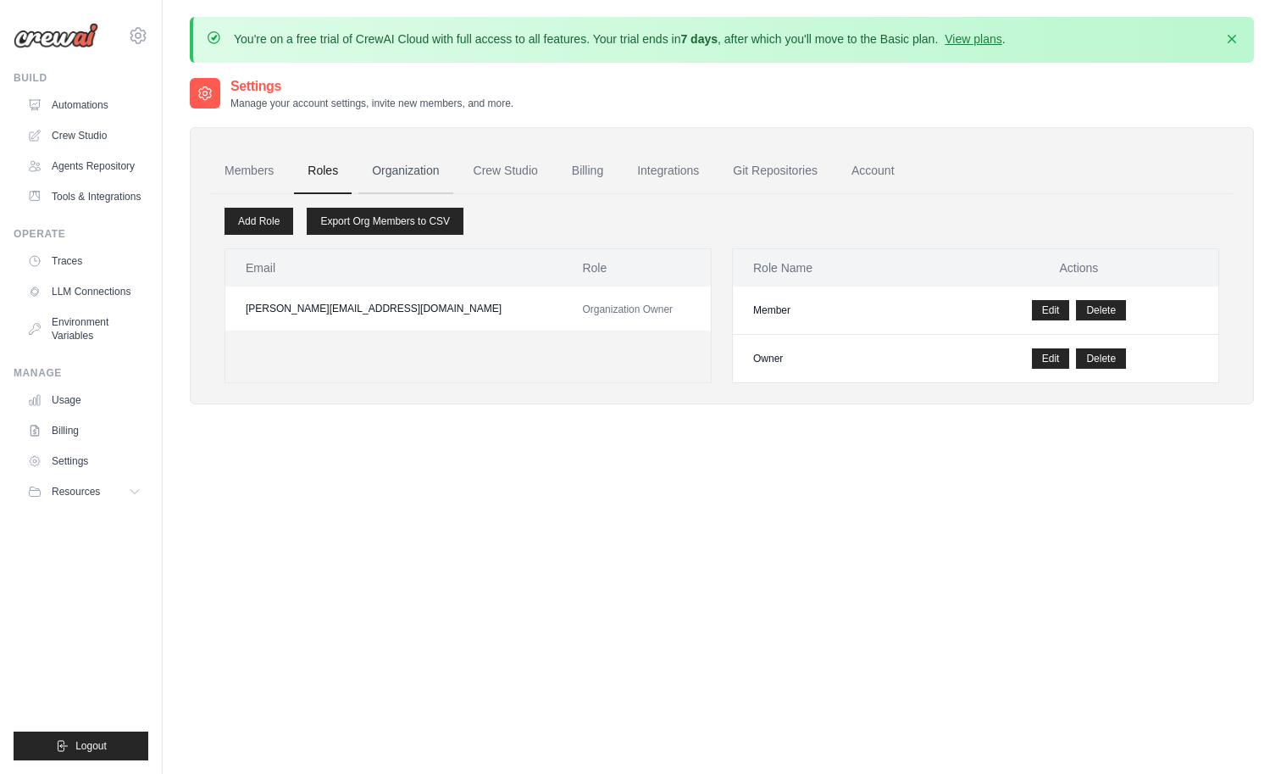
click at [452, 186] on link "Organization" at bounding box center [405, 171] width 94 height 46
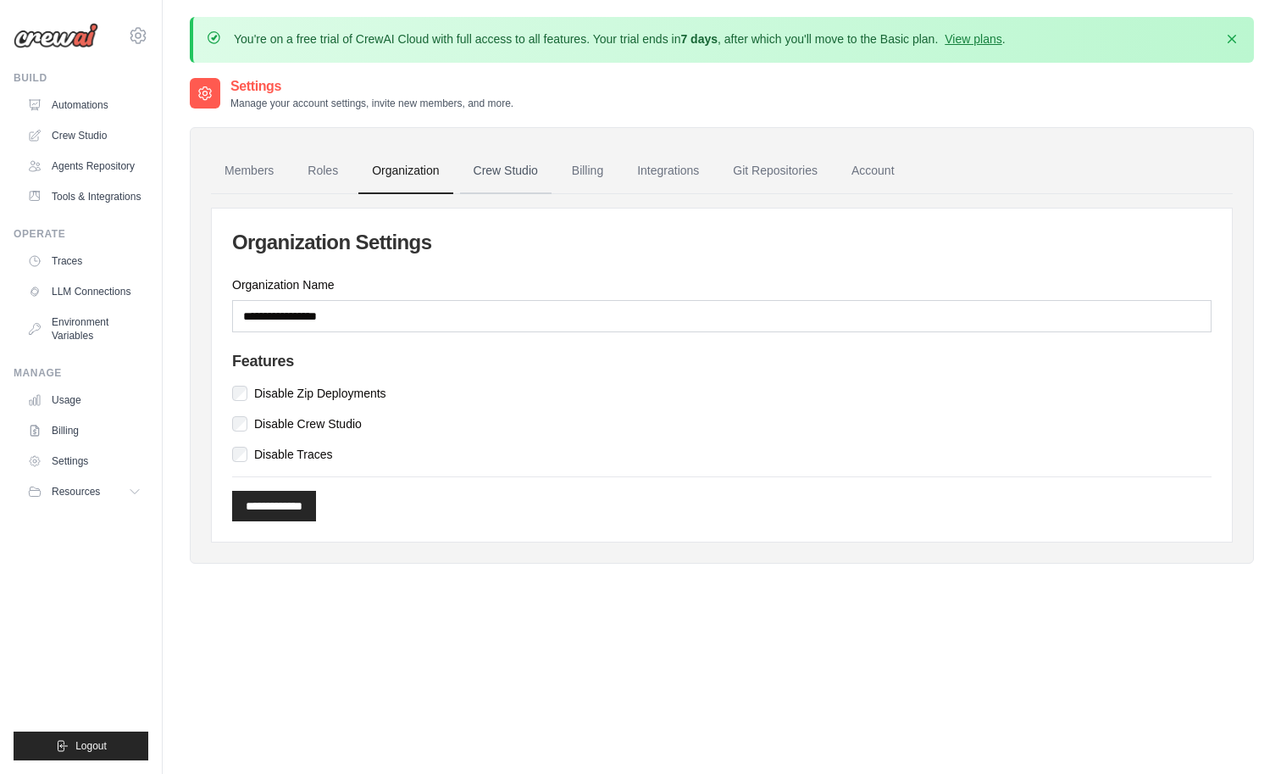
click at [552, 194] on link "Crew Studio" at bounding box center [506, 171] width 92 height 46
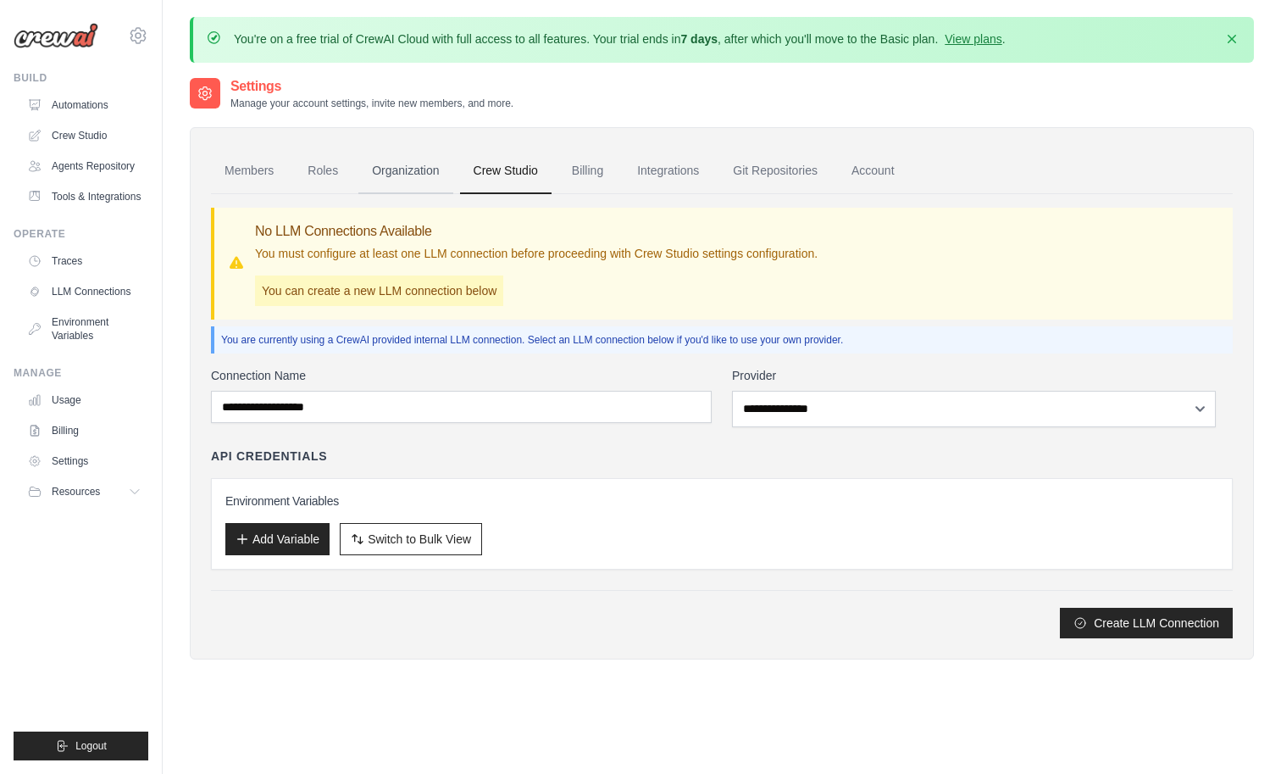
click at [452, 187] on link "Organization" at bounding box center [405, 171] width 94 height 46
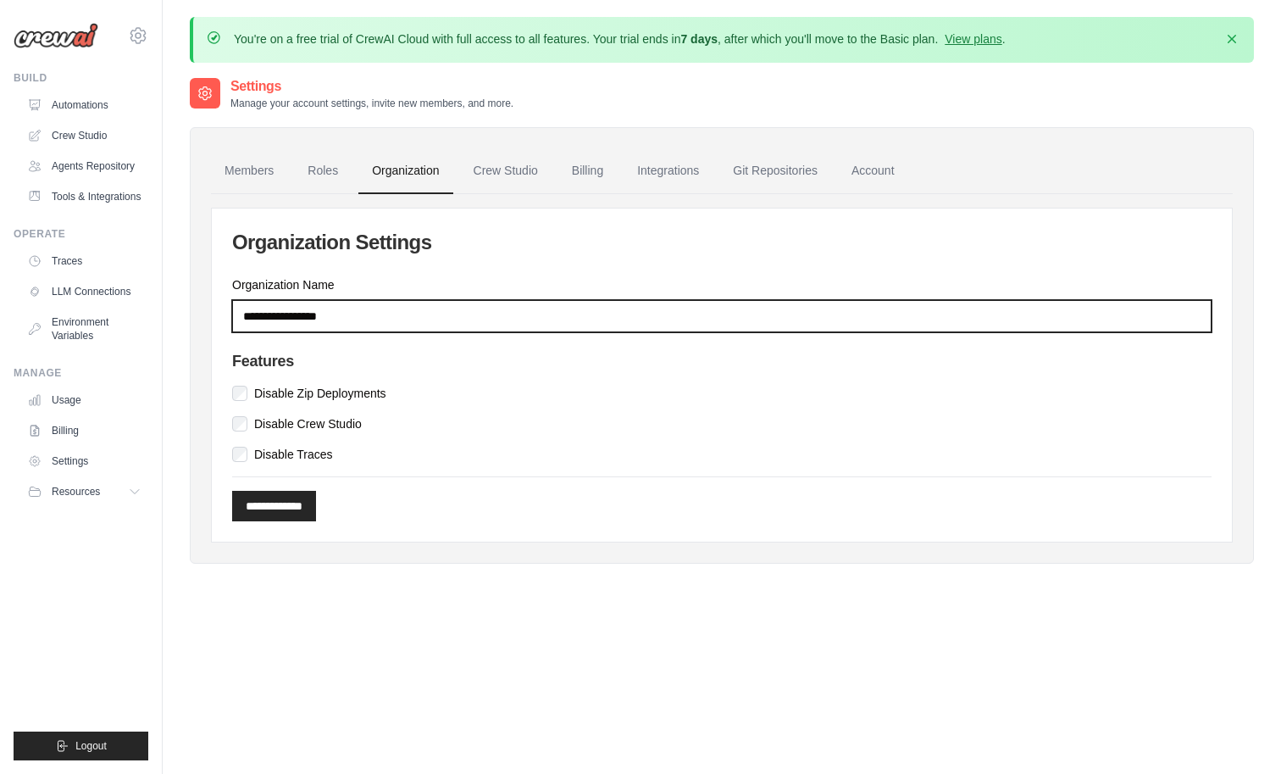
click at [401, 332] on input "Organization Name" at bounding box center [721, 316] width 979 height 32
type input "******"
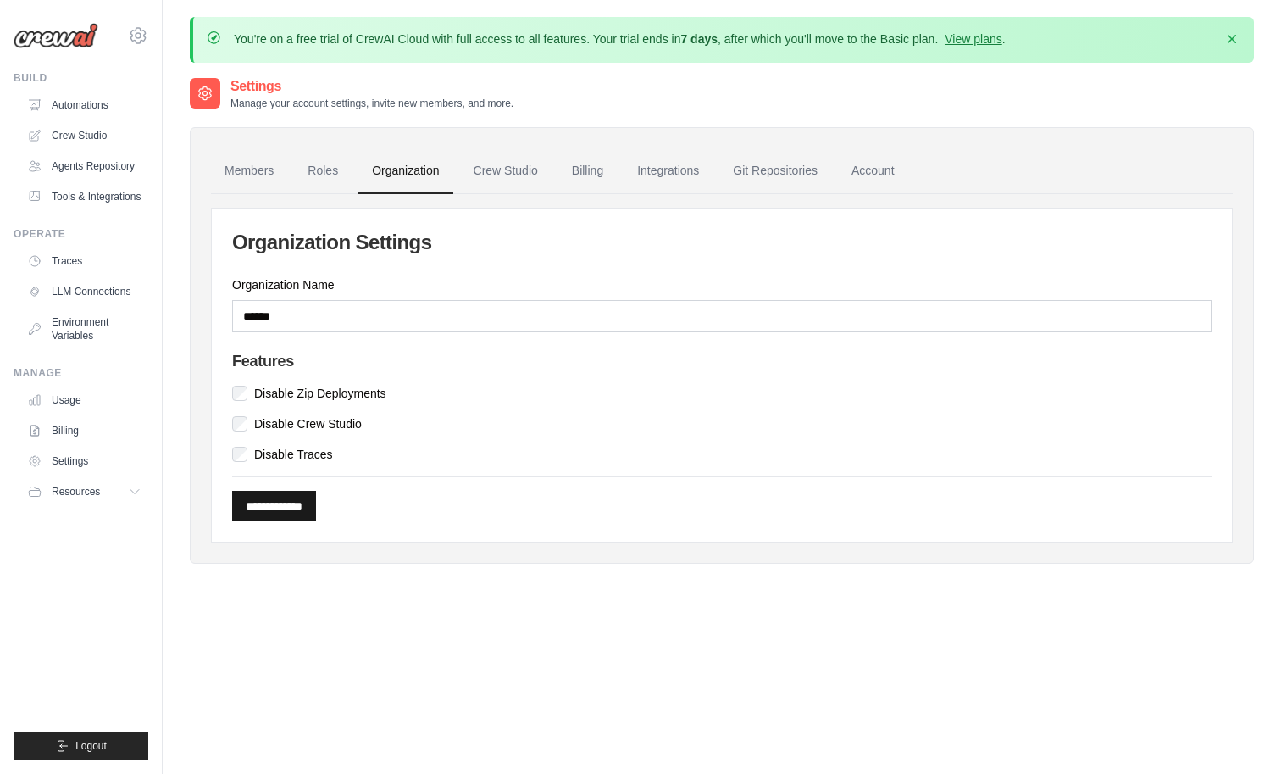
click at [316, 521] on input "**********" at bounding box center [274, 506] width 84 height 31
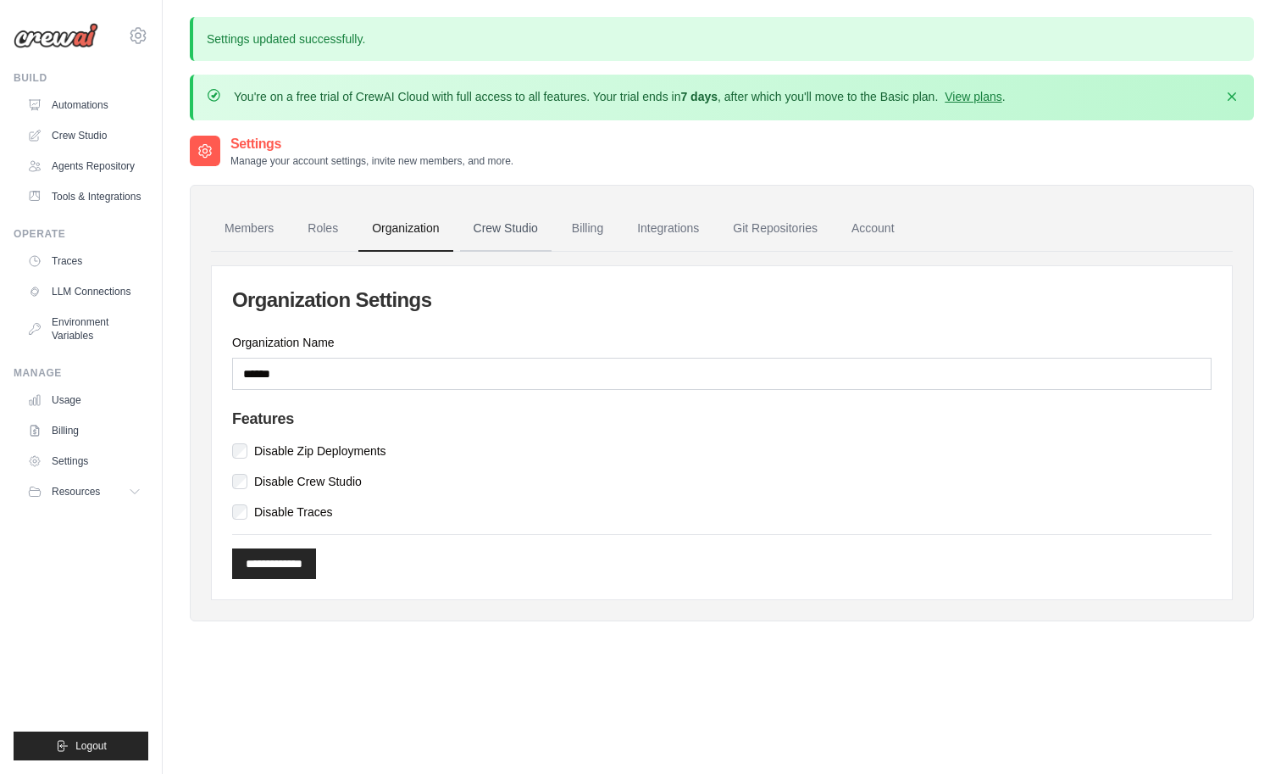
click at [552, 252] on link "Crew Studio" at bounding box center [506, 229] width 92 height 46
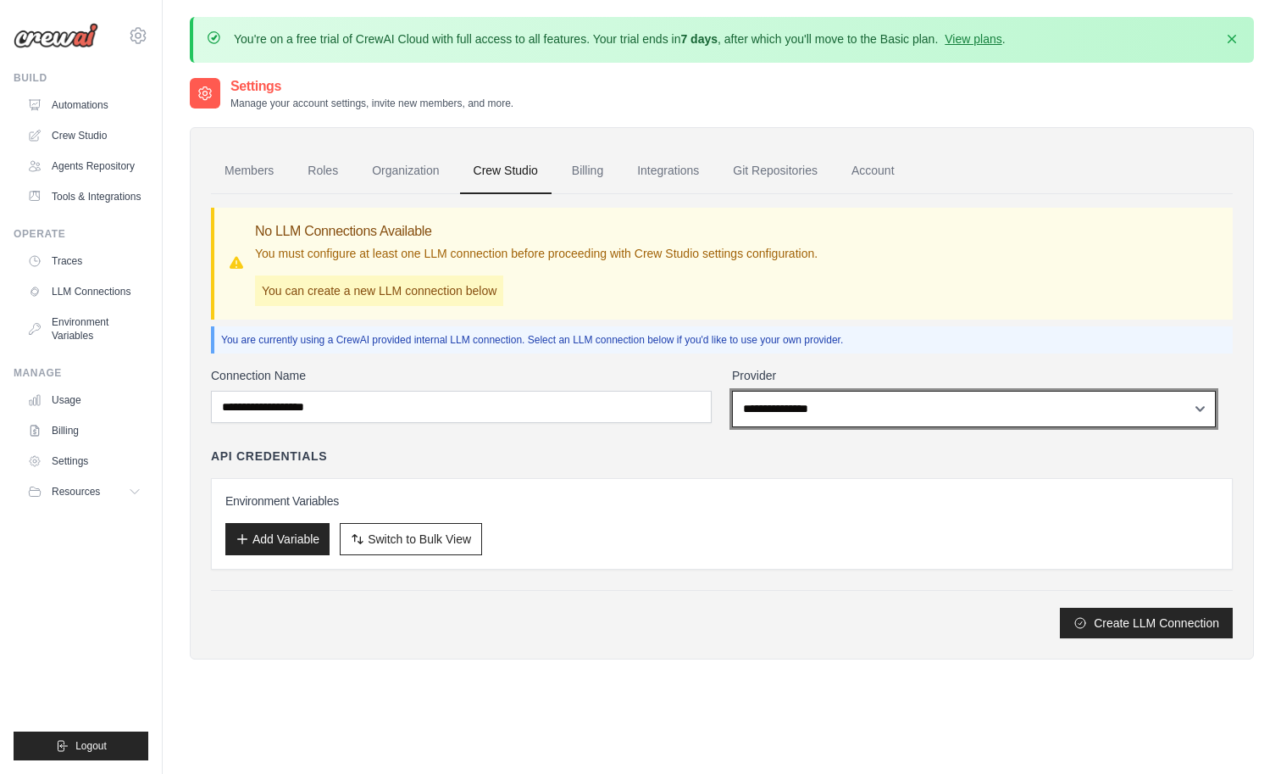
click at [823, 427] on select "**********" at bounding box center [974, 409] width 484 height 36
click at [743, 427] on select "**********" at bounding box center [974, 409] width 484 height 36
click at [891, 427] on select "**********" at bounding box center [974, 409] width 484 height 36
click at [743, 427] on select "**********" at bounding box center [974, 409] width 484 height 36
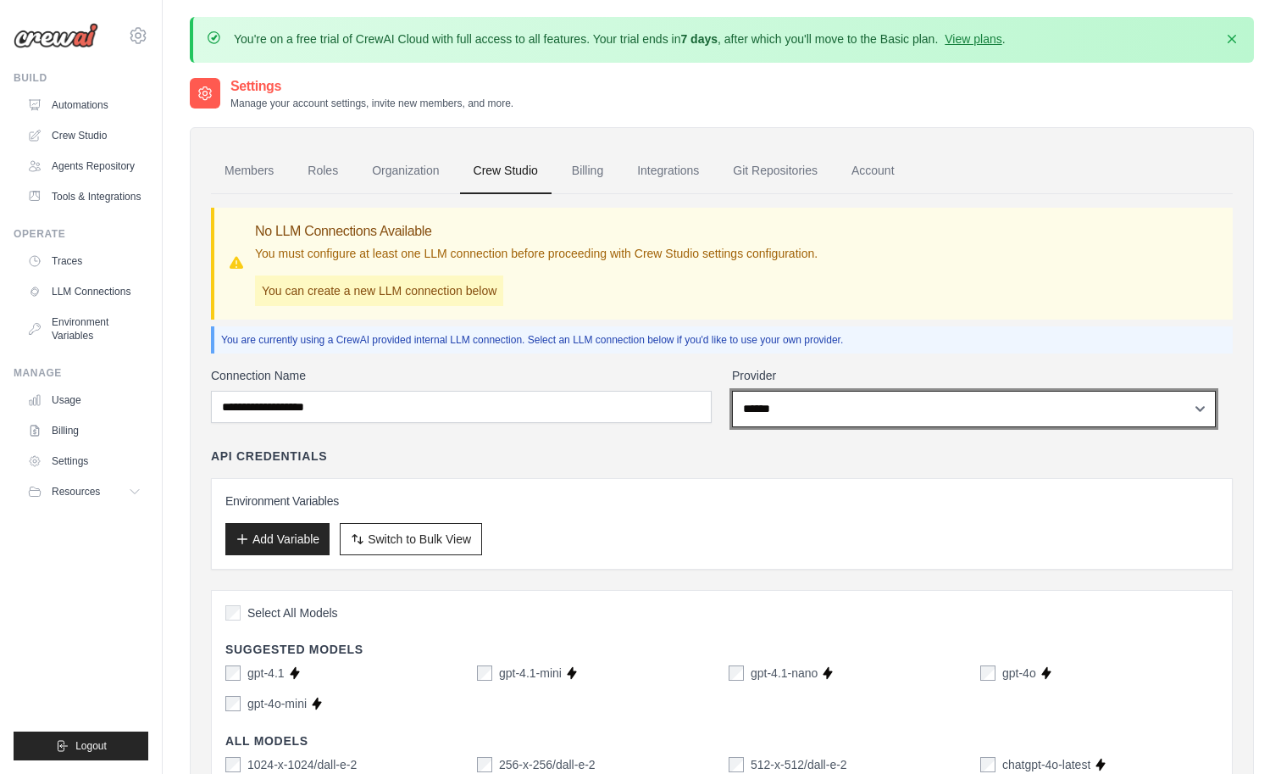
click at [876, 427] on select "**********" at bounding box center [974, 409] width 484 height 36
click at [743, 427] on select "**********" at bounding box center [974, 409] width 484 height 36
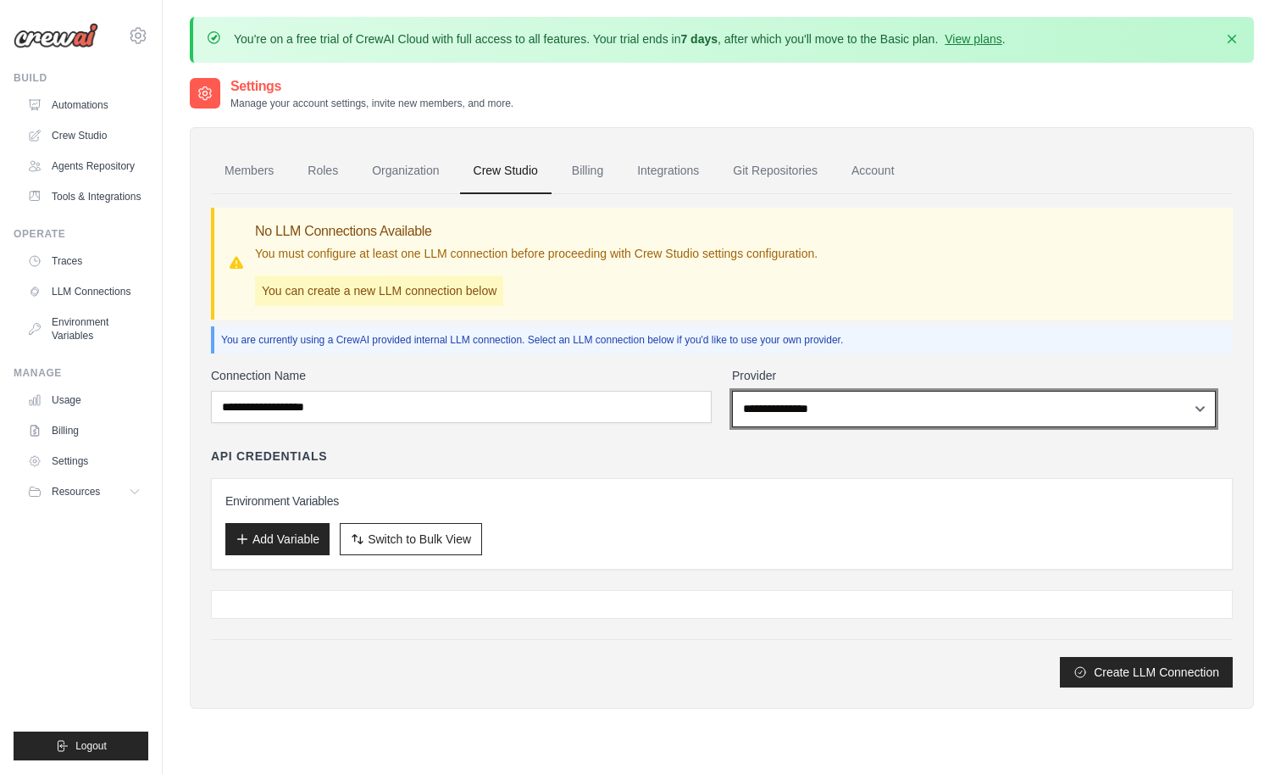
click at [835, 427] on select "**********" at bounding box center [974, 409] width 484 height 36
click at [743, 427] on select "**********" at bounding box center [974, 409] width 484 height 36
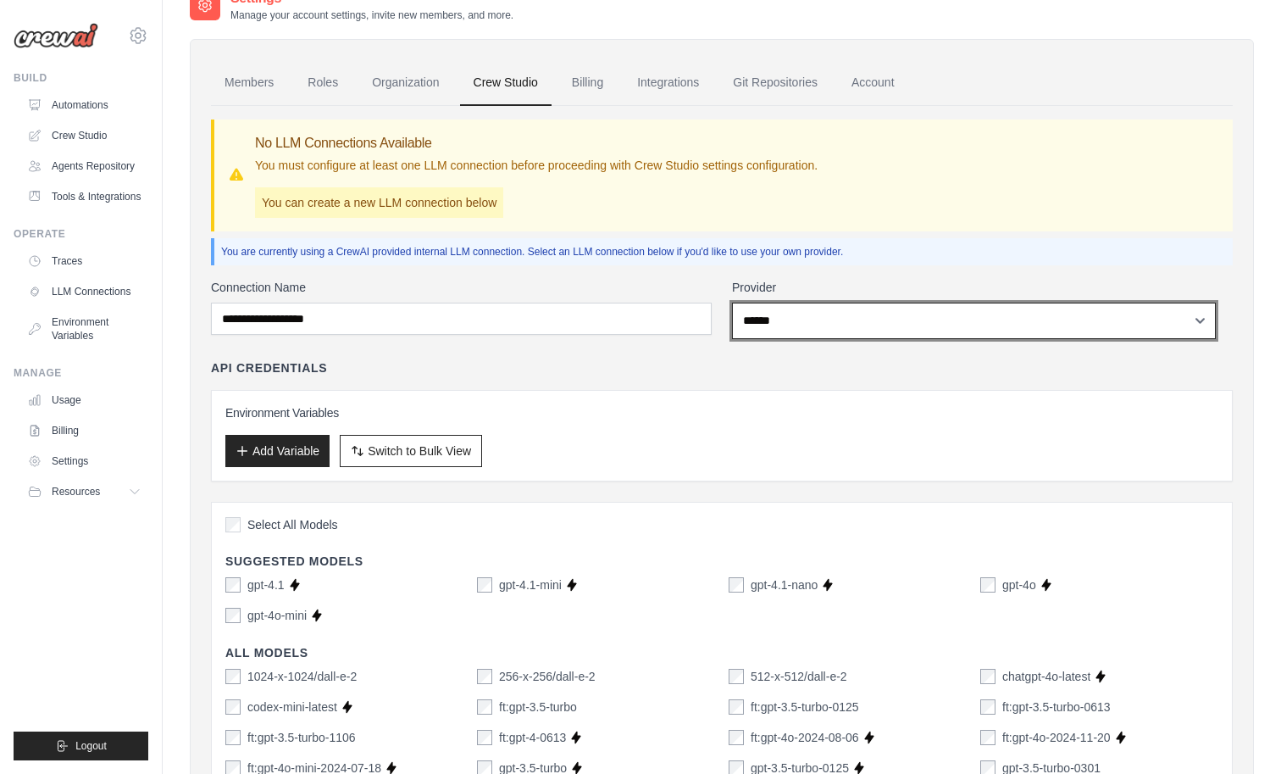
scroll to position [75, 0]
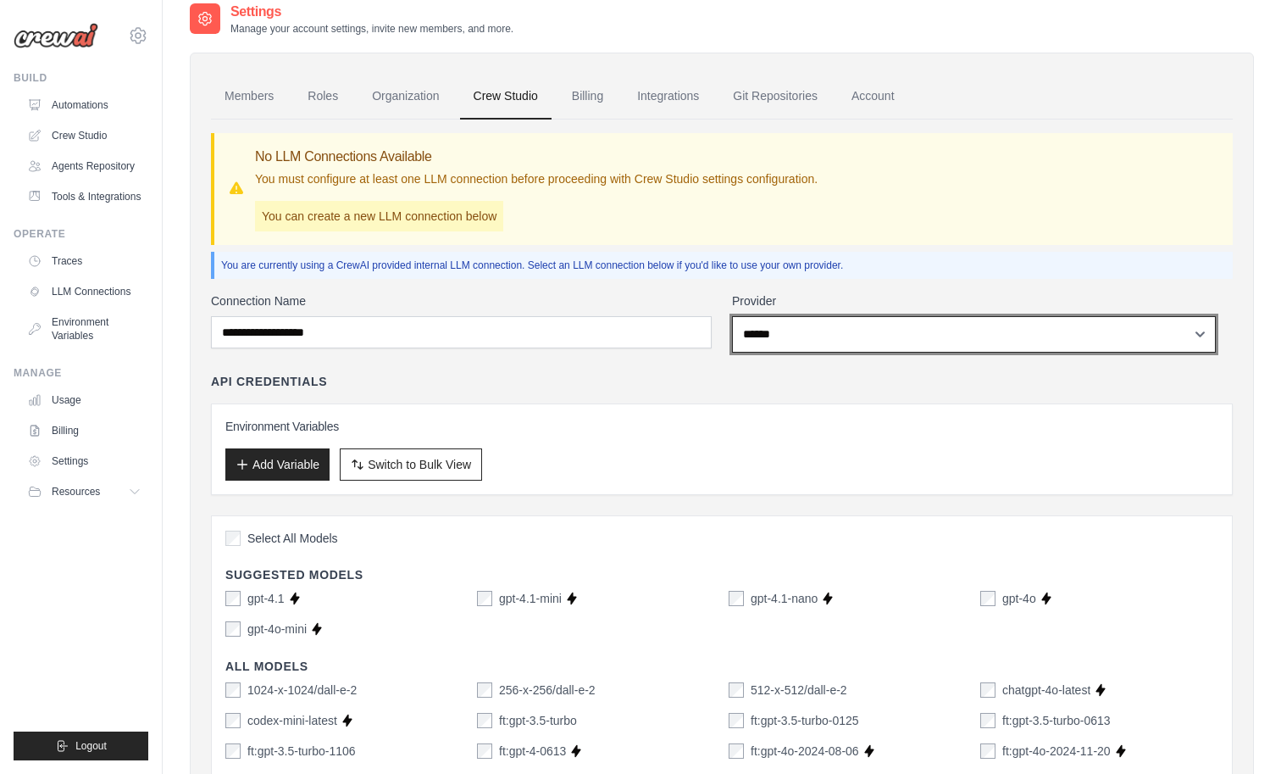
click at [772, 352] on select "**********" at bounding box center [974, 334] width 484 height 36
click at [743, 352] on select "**********" at bounding box center [974, 334] width 484 height 36
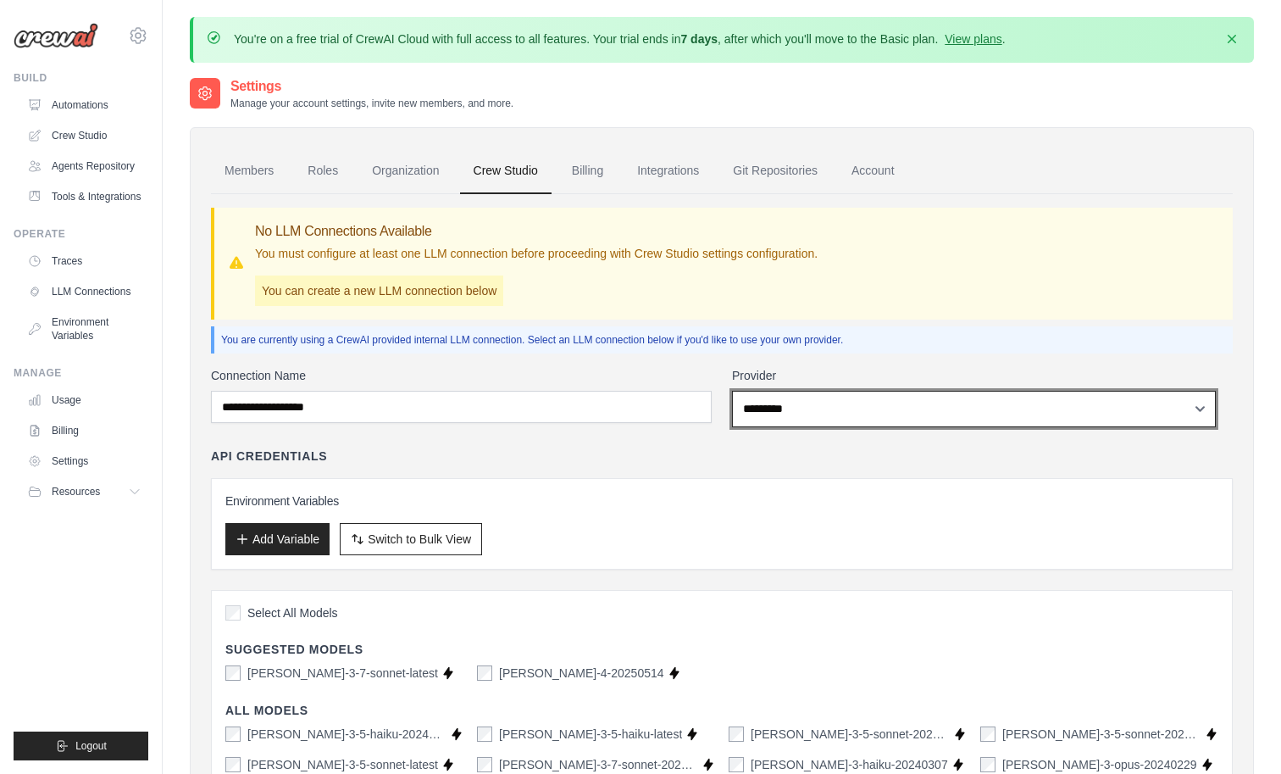
scroll to position [8, 0]
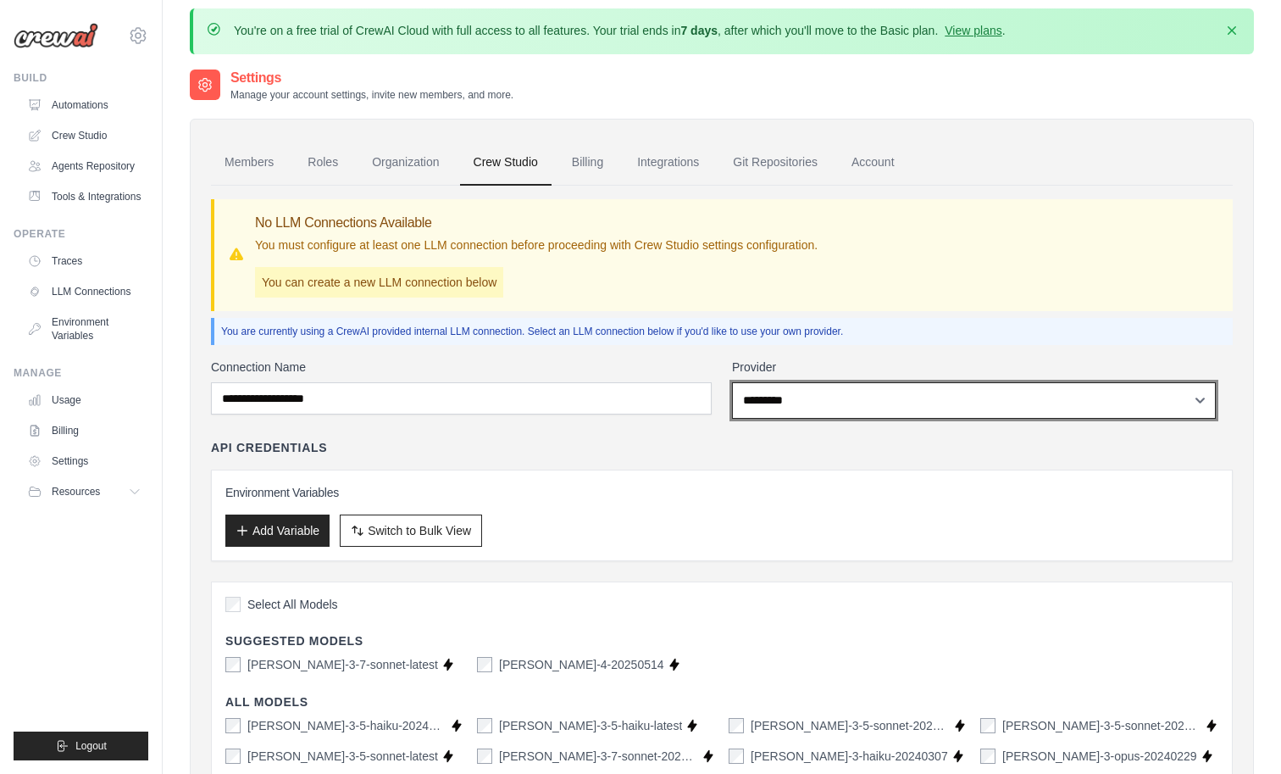
click at [815, 419] on select "**********" at bounding box center [974, 400] width 484 height 36
select select "*****"
click at [743, 419] on select "**********" at bounding box center [974, 400] width 484 height 36
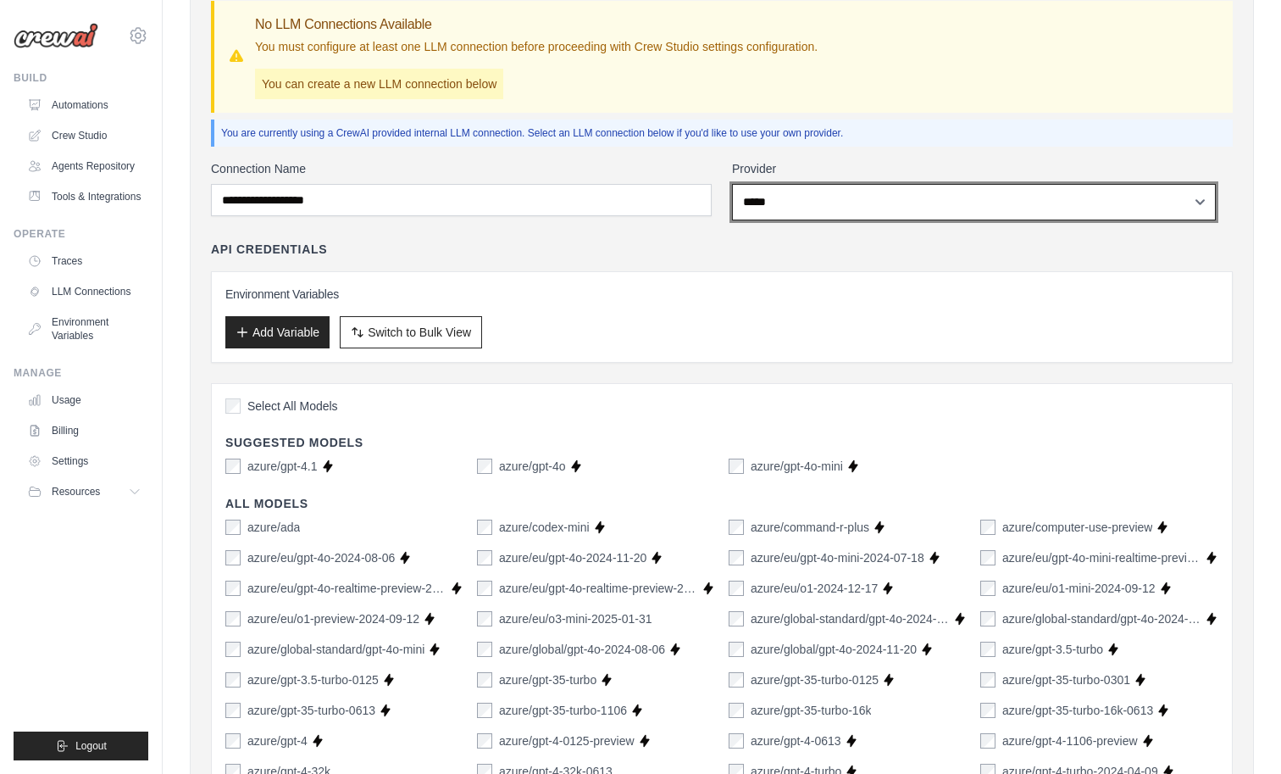
scroll to position [0, 0]
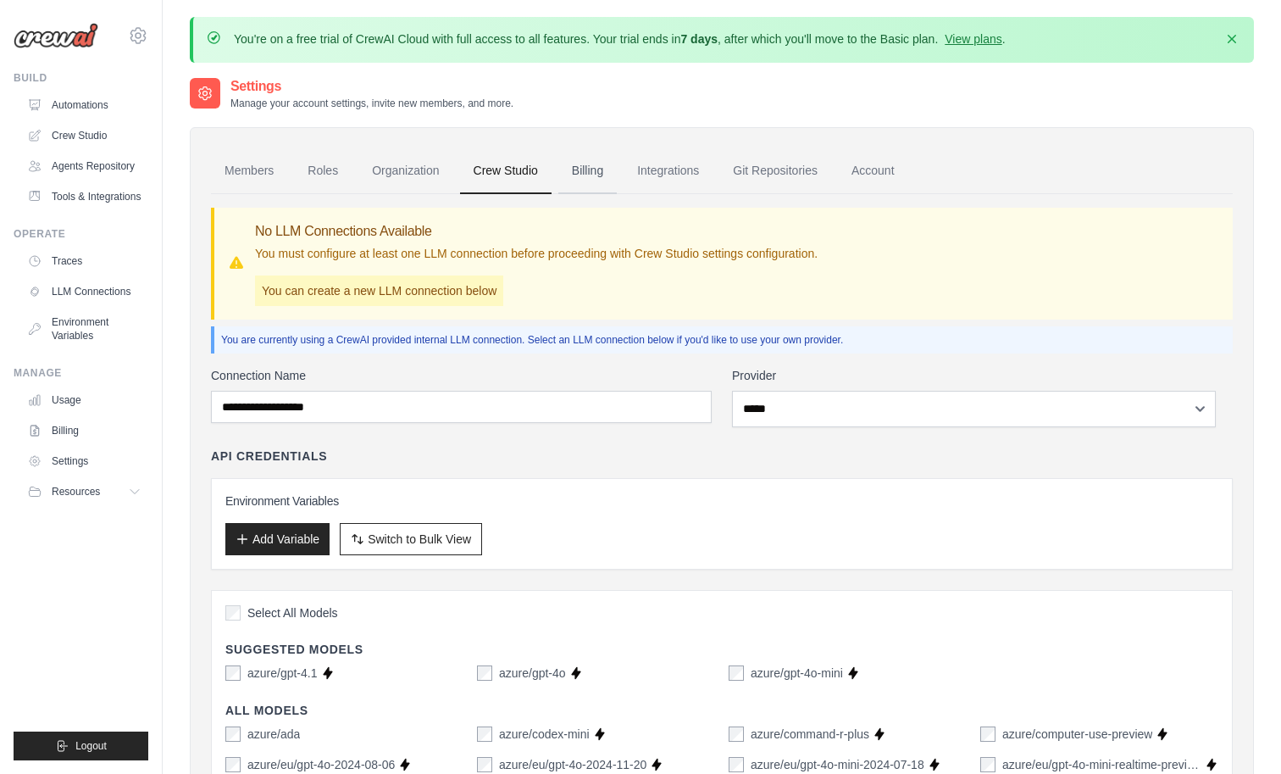
click at [617, 184] on link "Billing" at bounding box center [587, 171] width 58 height 46
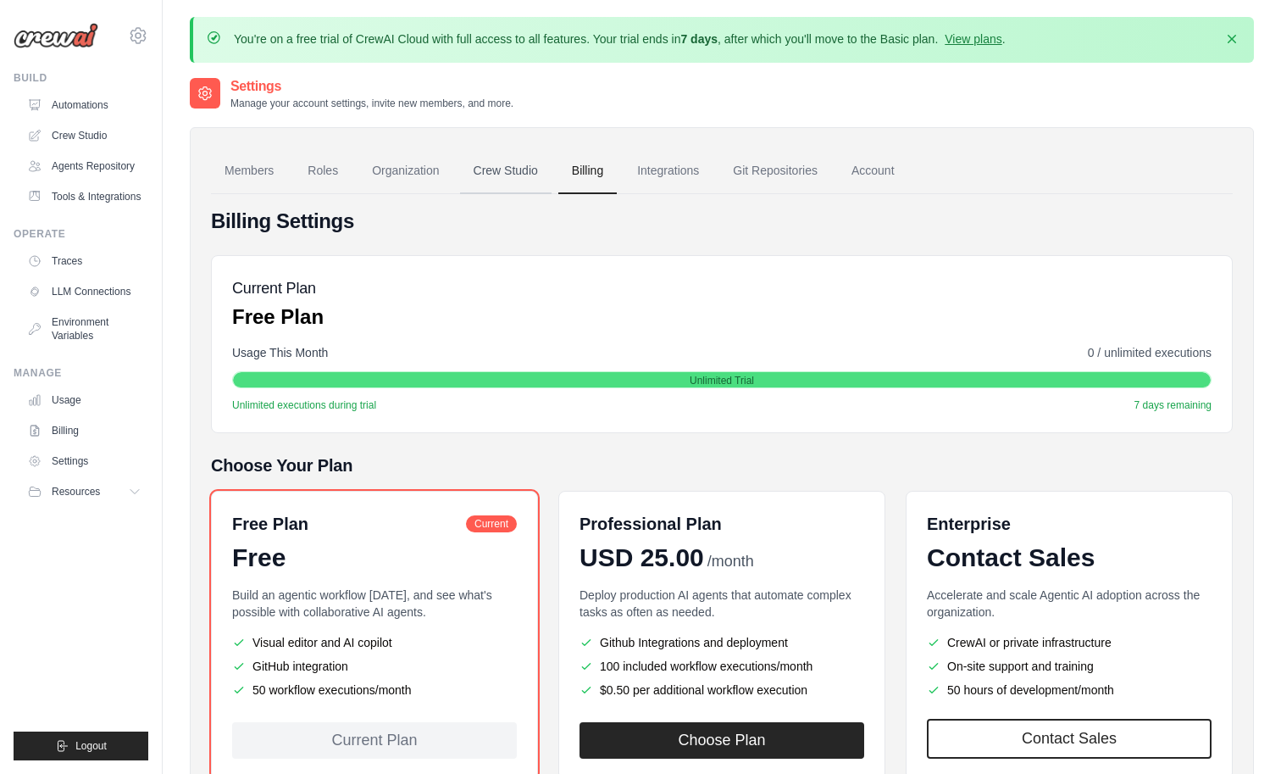
click at [552, 194] on link "Crew Studio" at bounding box center [506, 171] width 92 height 46
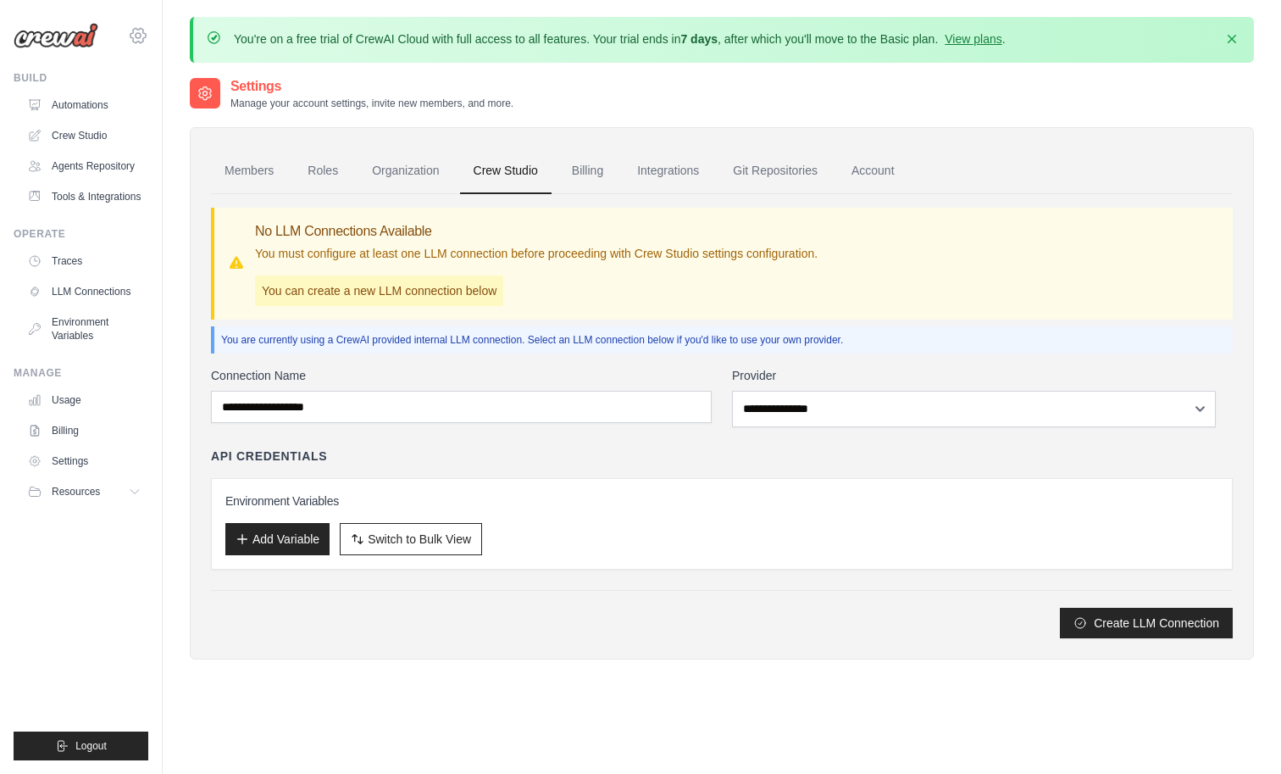
click at [148, 42] on icon at bounding box center [138, 35] width 20 height 20
click at [67, 44] on img at bounding box center [56, 35] width 85 height 25
click at [617, 194] on link "Billing" at bounding box center [587, 171] width 58 height 46
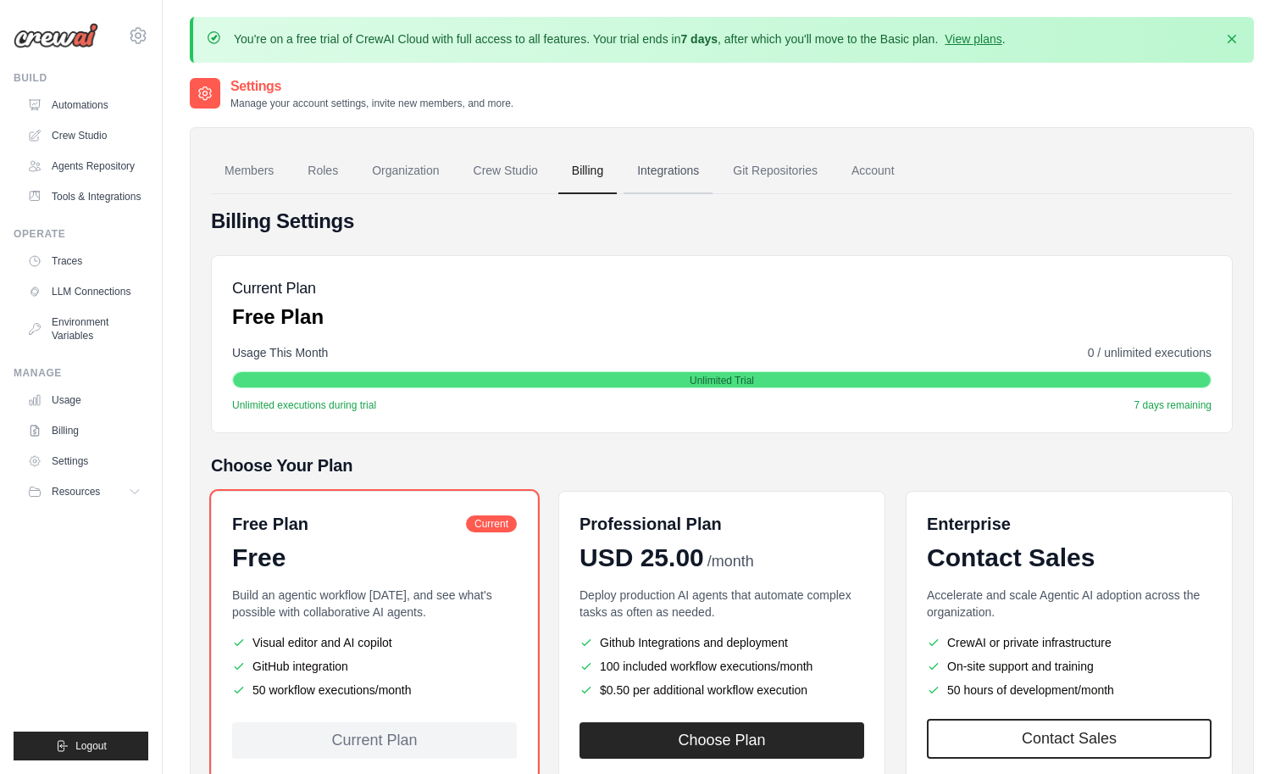
click at [713, 193] on link "Integrations" at bounding box center [668, 171] width 89 height 46
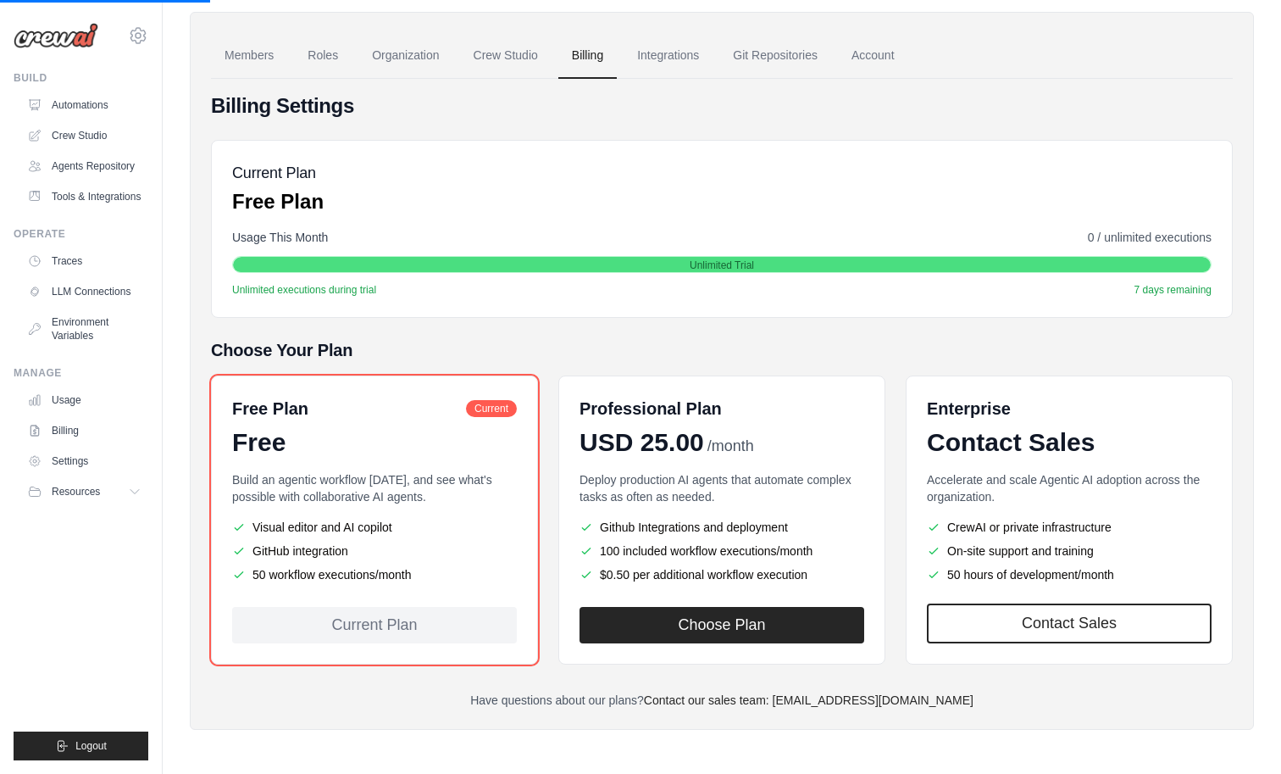
scroll to position [225, 0]
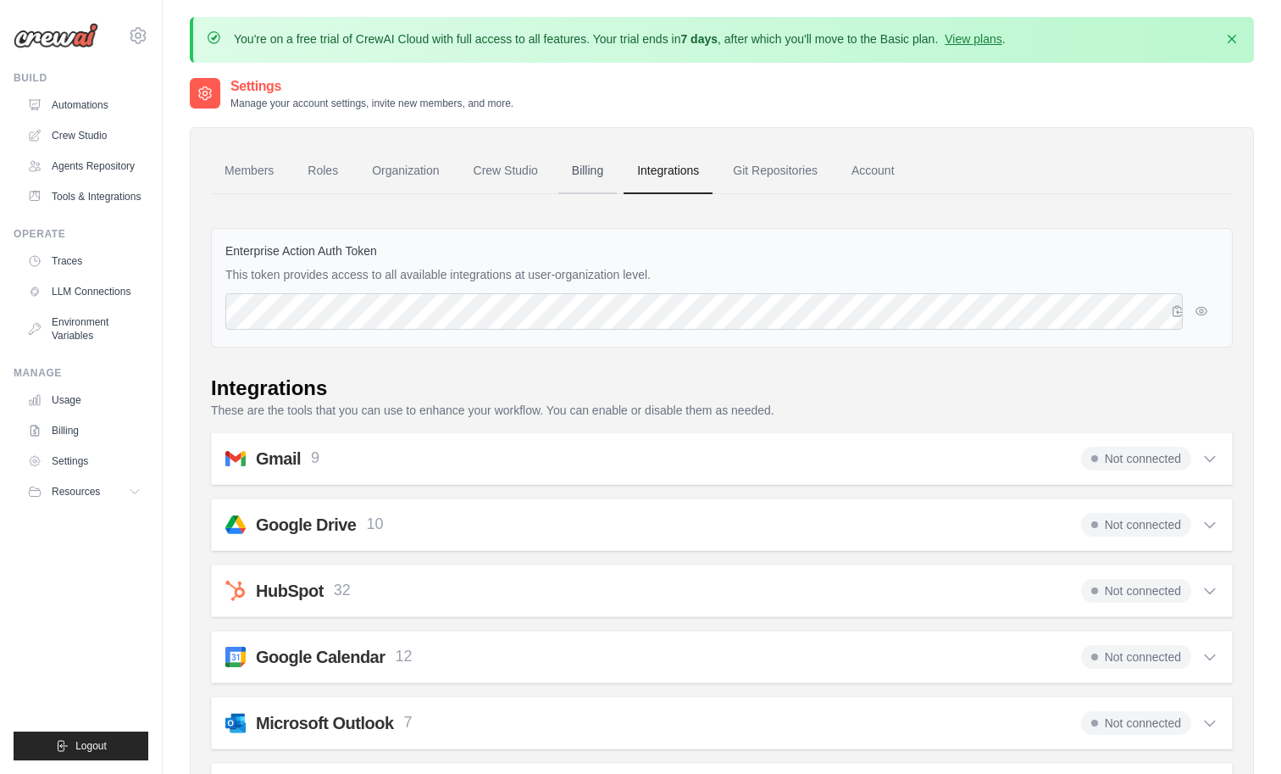
click at [617, 194] on link "Billing" at bounding box center [587, 171] width 58 height 46
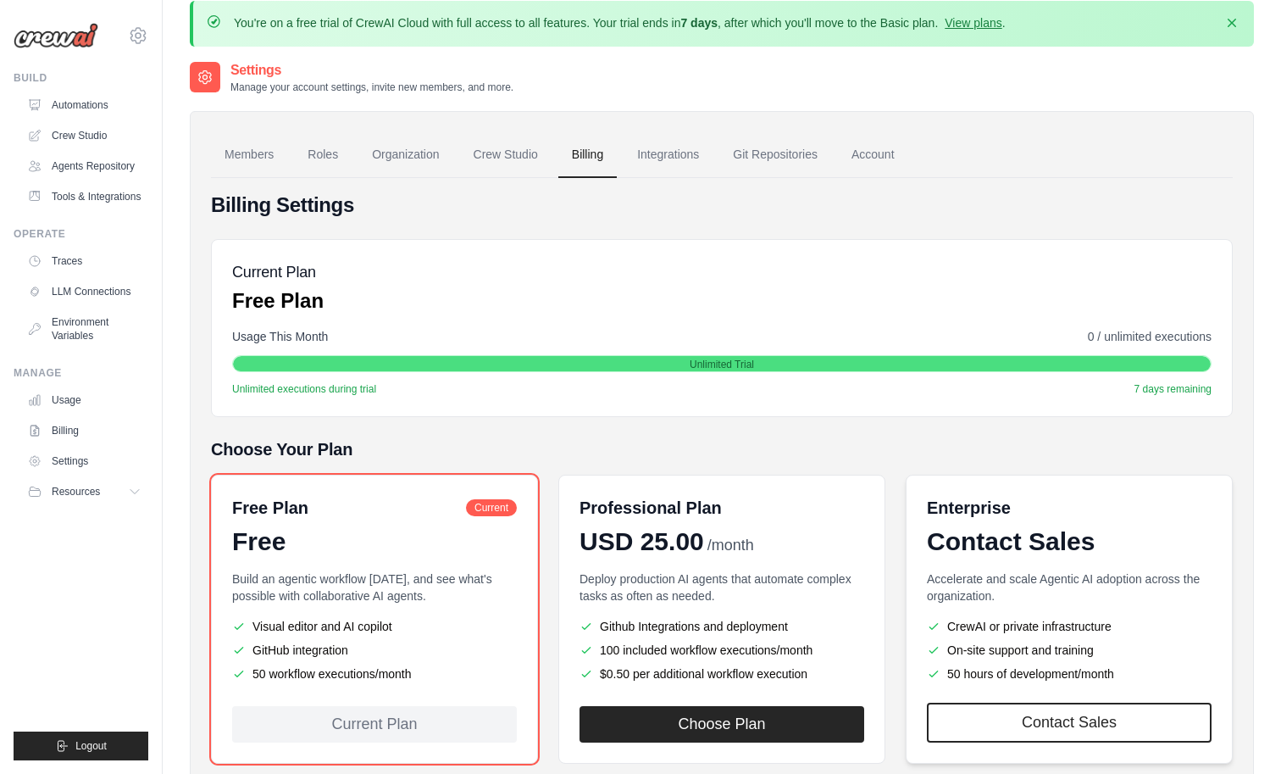
scroll to position [12, 0]
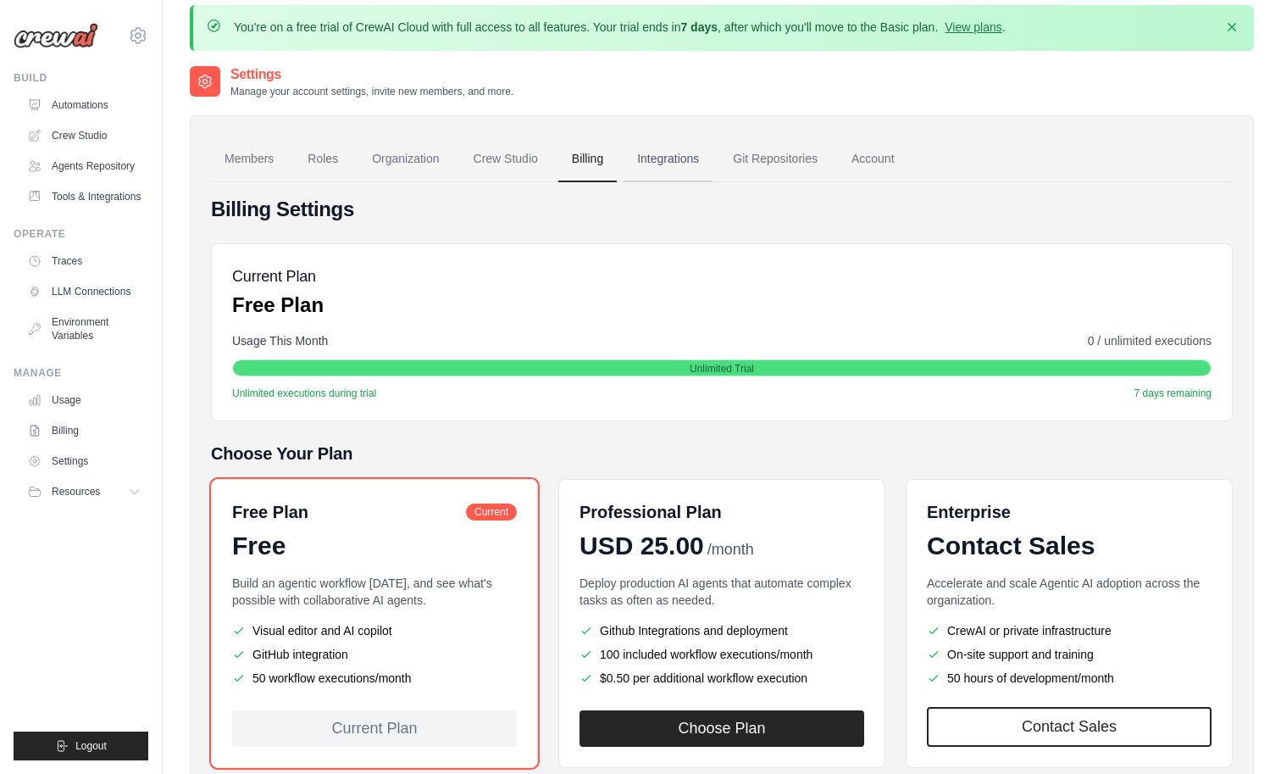
click at [713, 181] on link "Integrations" at bounding box center [668, 159] width 89 height 46
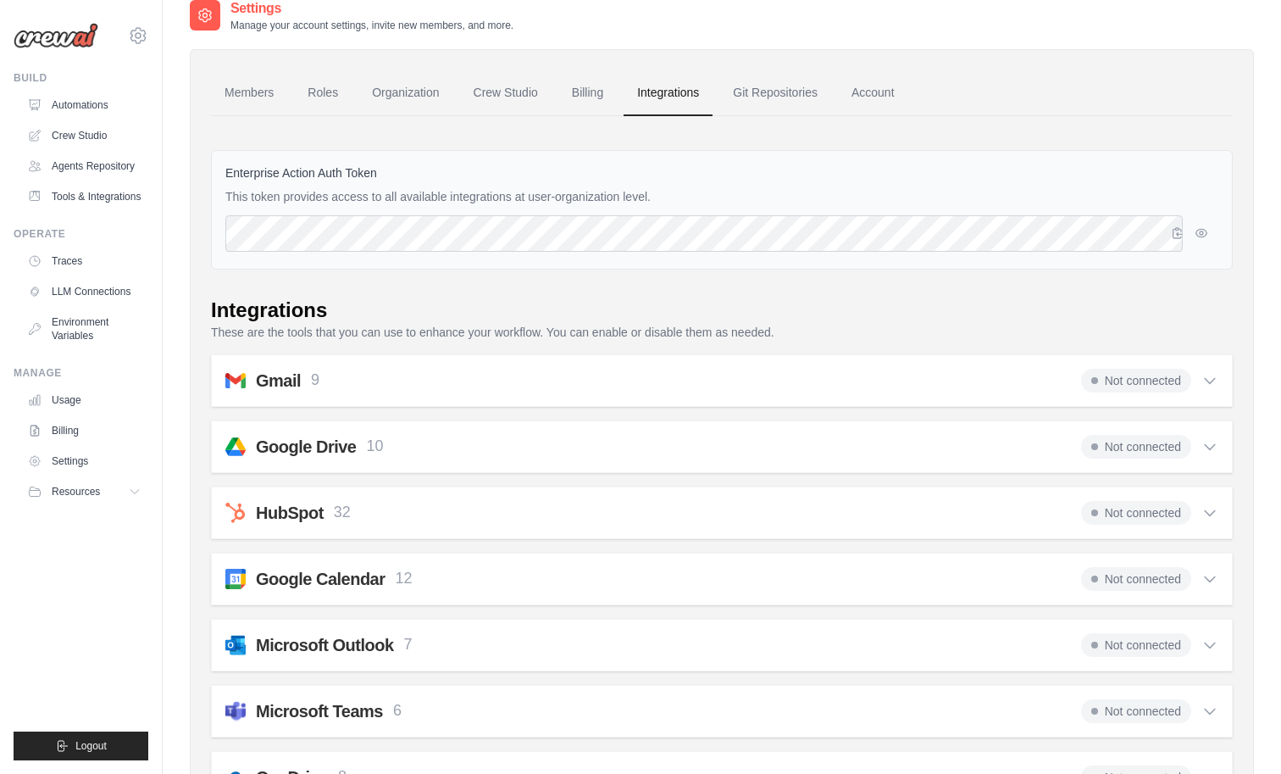
scroll to position [17, 0]
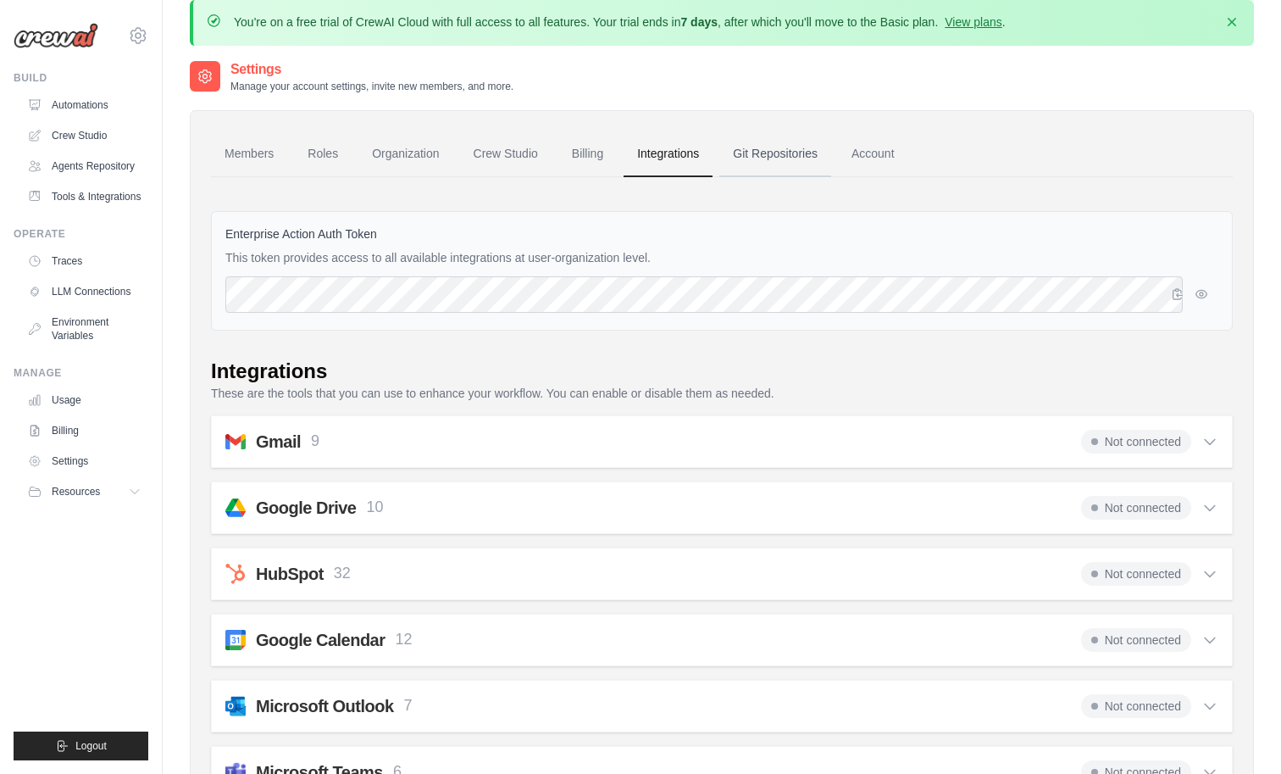
click at [831, 175] on link "Git Repositories" at bounding box center [775, 154] width 112 height 46
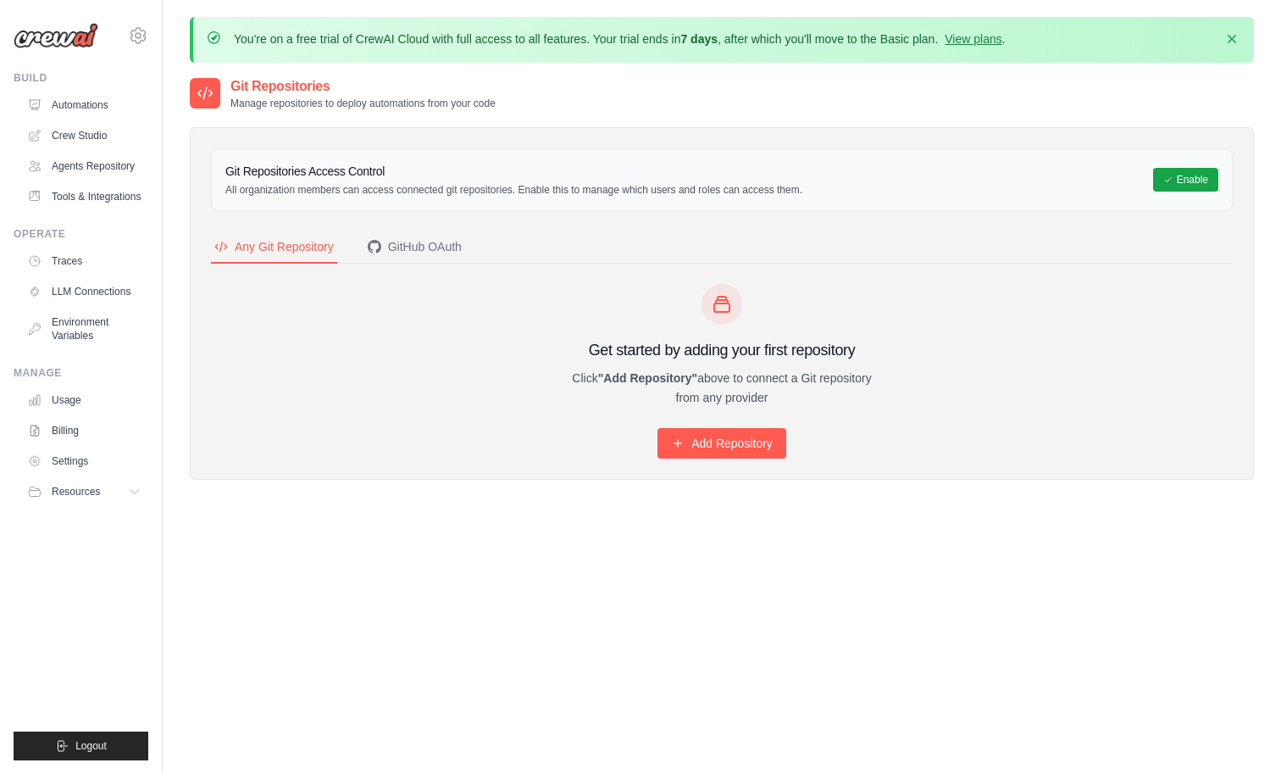
scroll to position [17, 0]
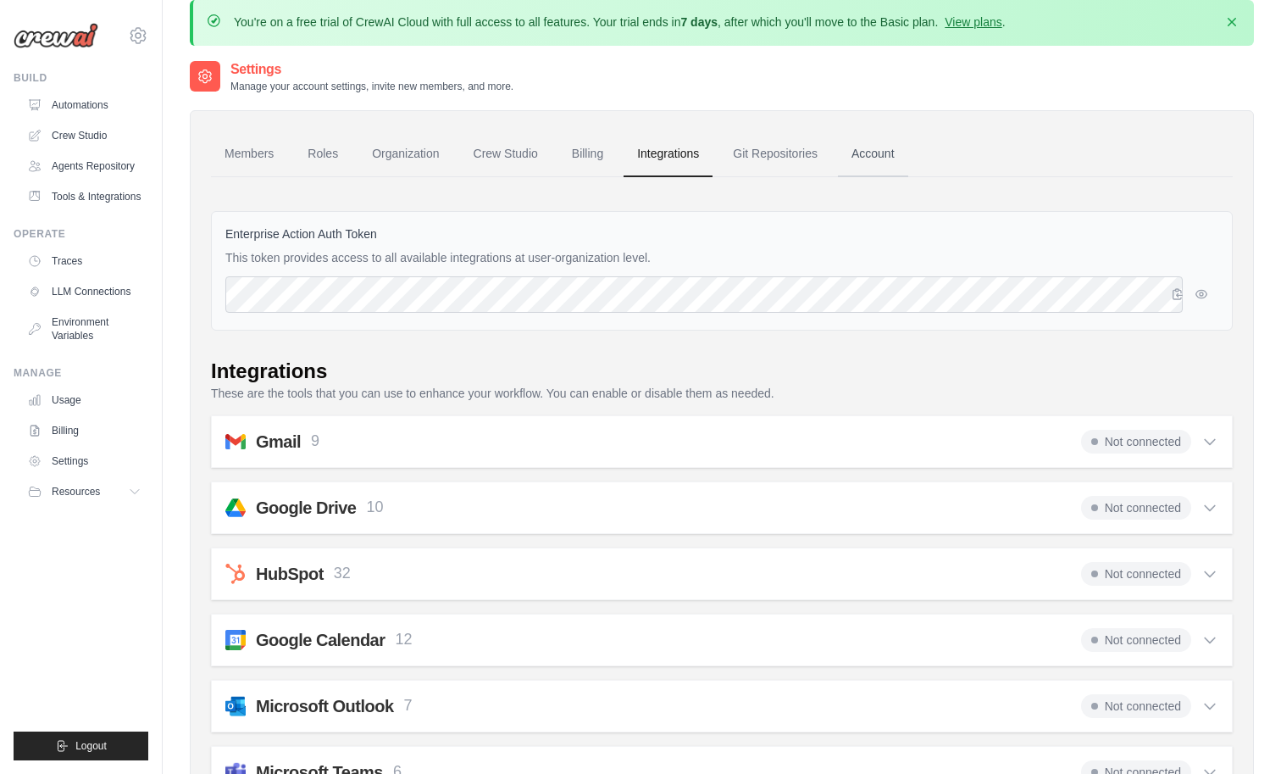
click at [908, 173] on link "Account" at bounding box center [873, 154] width 70 height 46
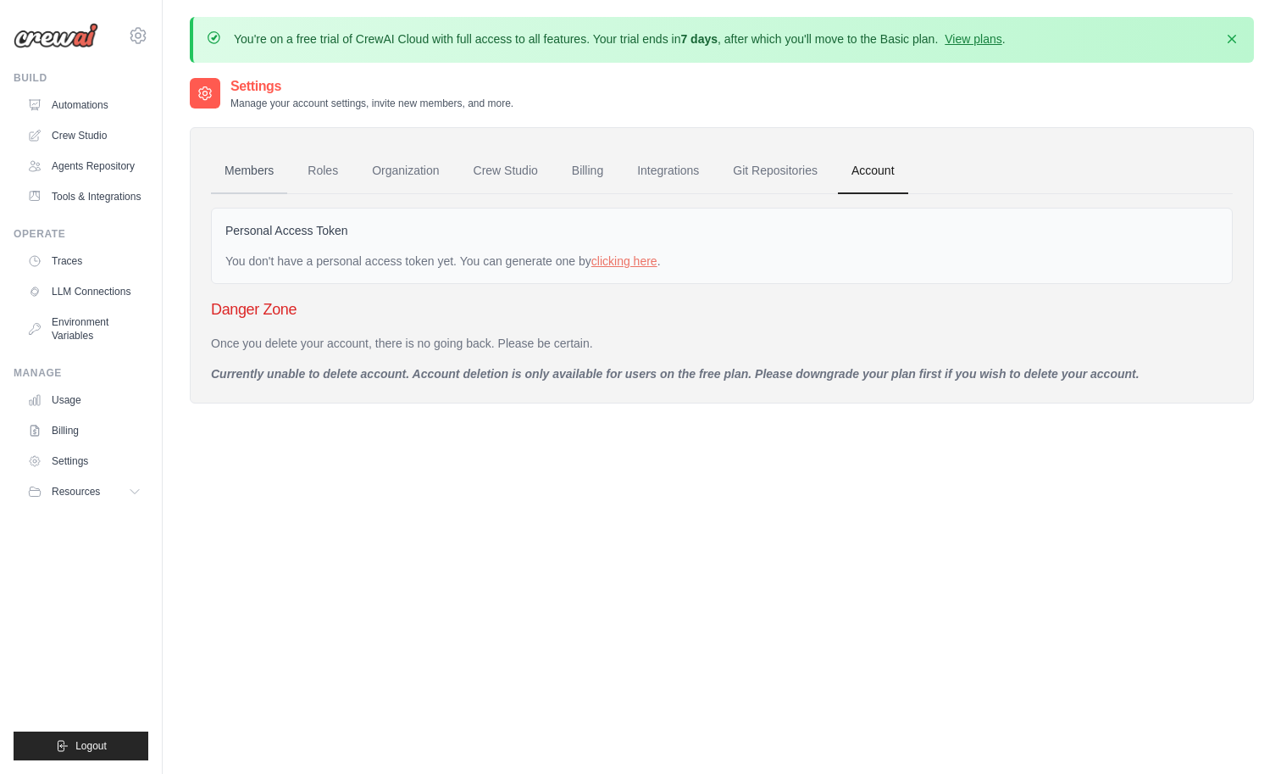
click at [282, 194] on link "Members" at bounding box center [249, 171] width 76 height 46
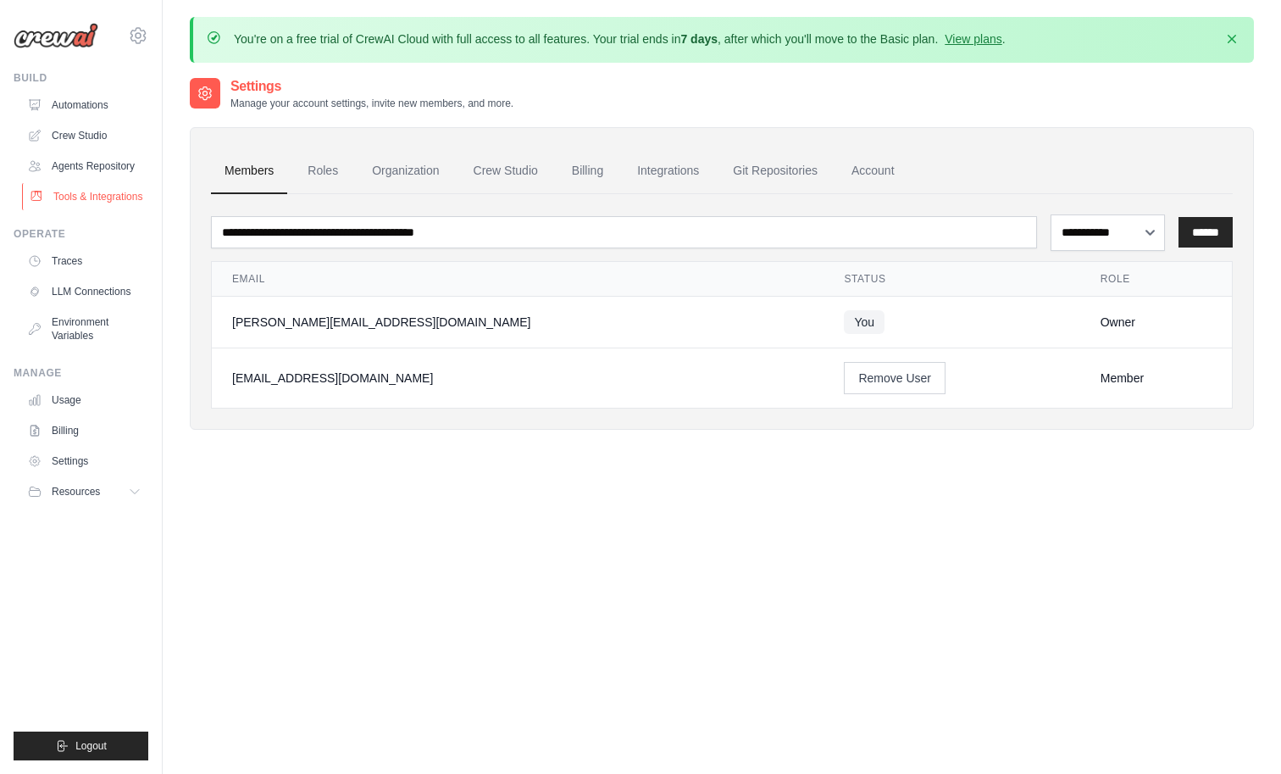
click at [118, 210] on link "Tools & Integrations" at bounding box center [86, 196] width 128 height 27
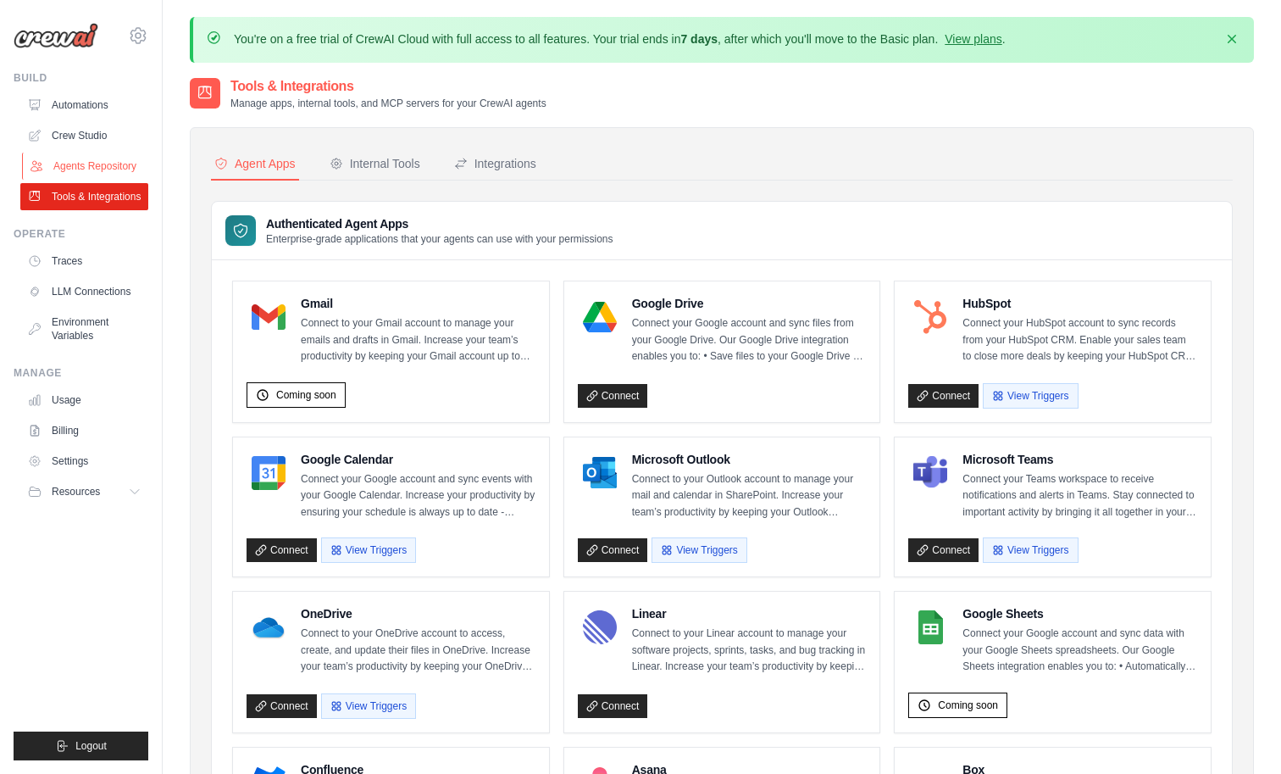
click at [119, 180] on link "Agents Repository" at bounding box center [86, 166] width 128 height 27
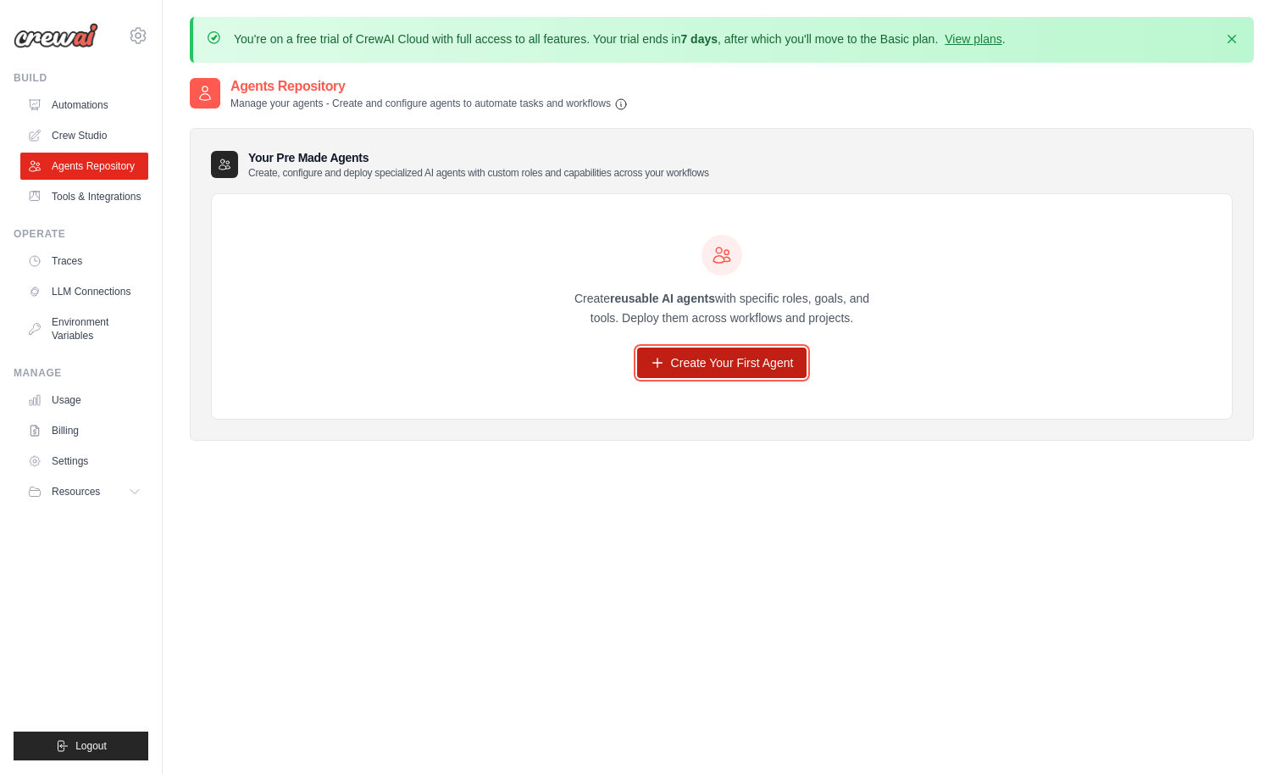
click at [721, 378] on link "Create Your First Agent" at bounding box center [722, 362] width 170 height 31
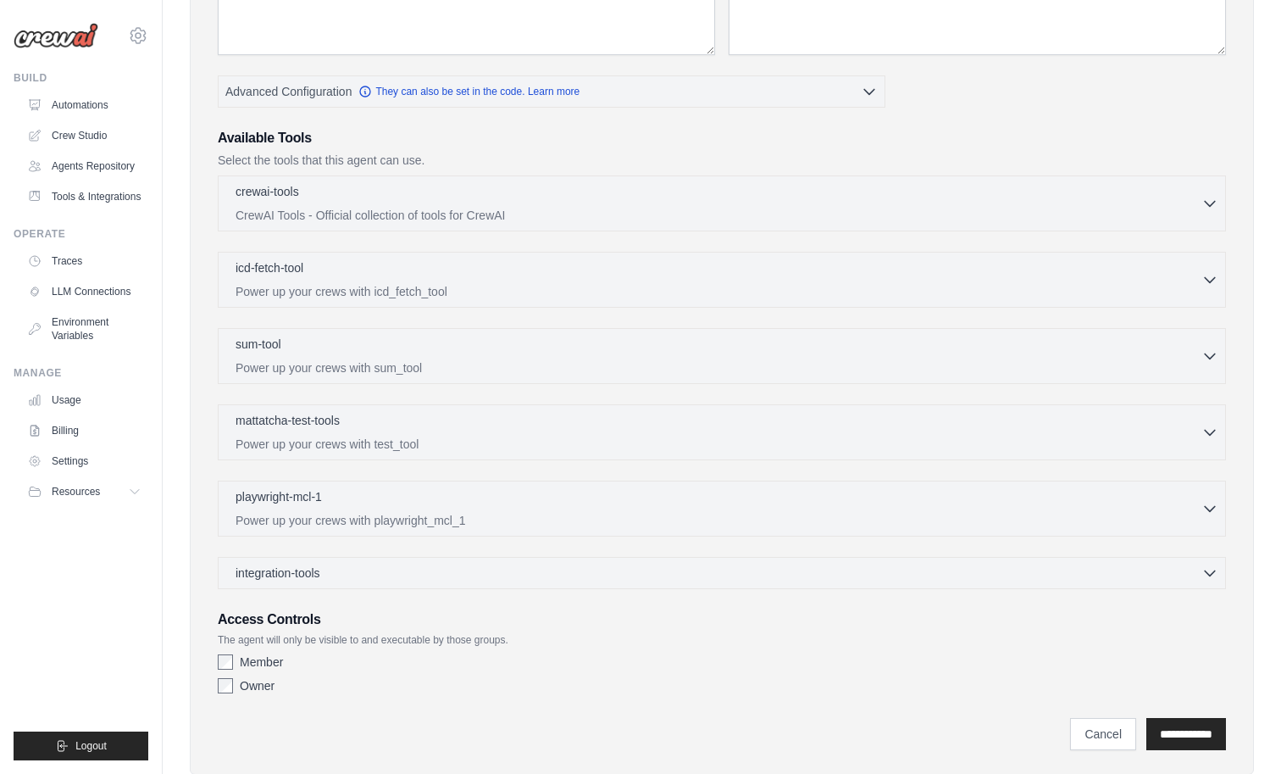
scroll to position [543, 0]
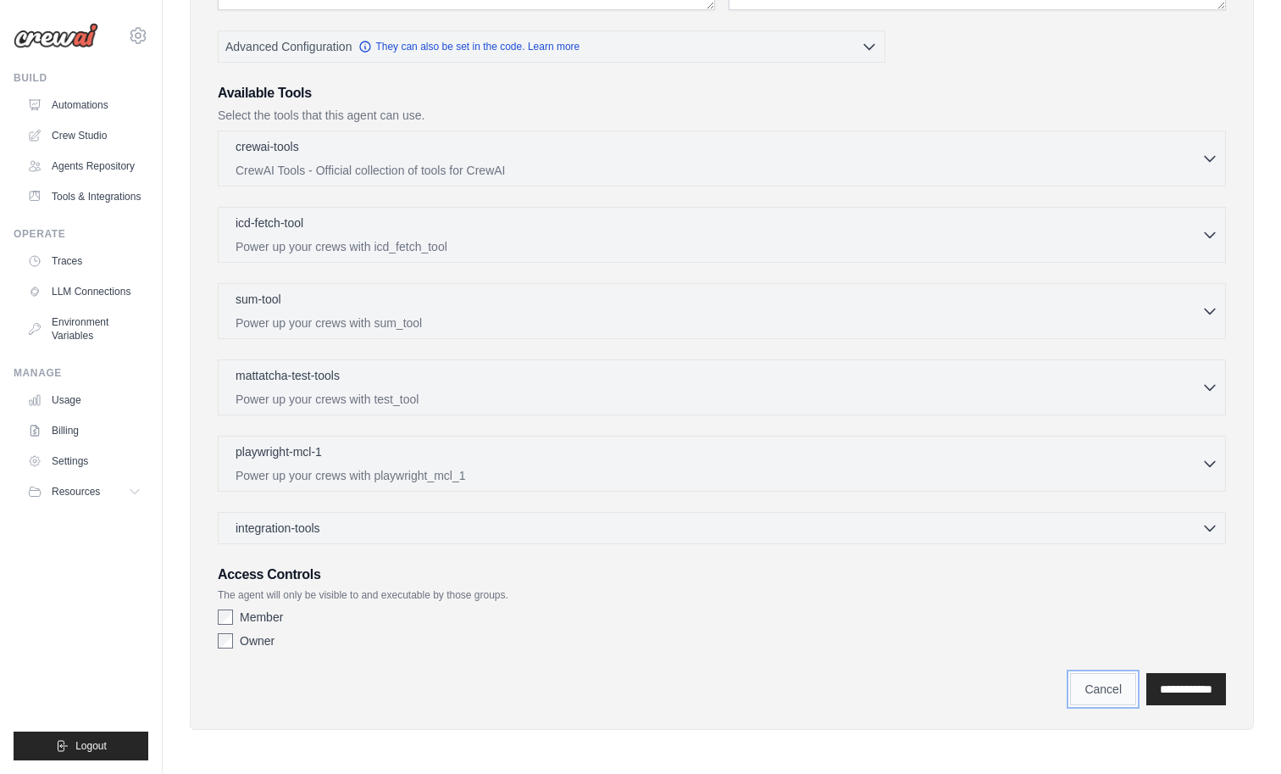
click at [1070, 686] on link "Cancel" at bounding box center [1103, 689] width 66 height 32
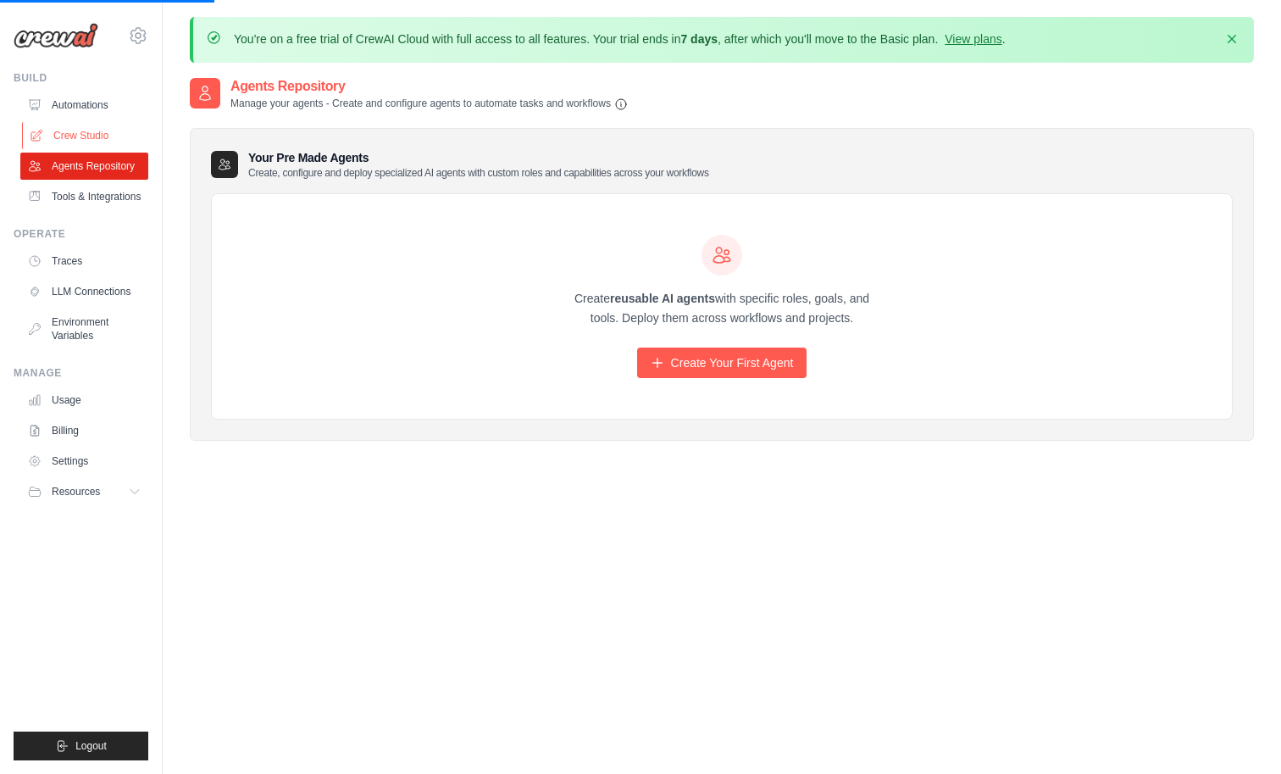
click at [102, 148] on link "Crew Studio" at bounding box center [86, 135] width 128 height 27
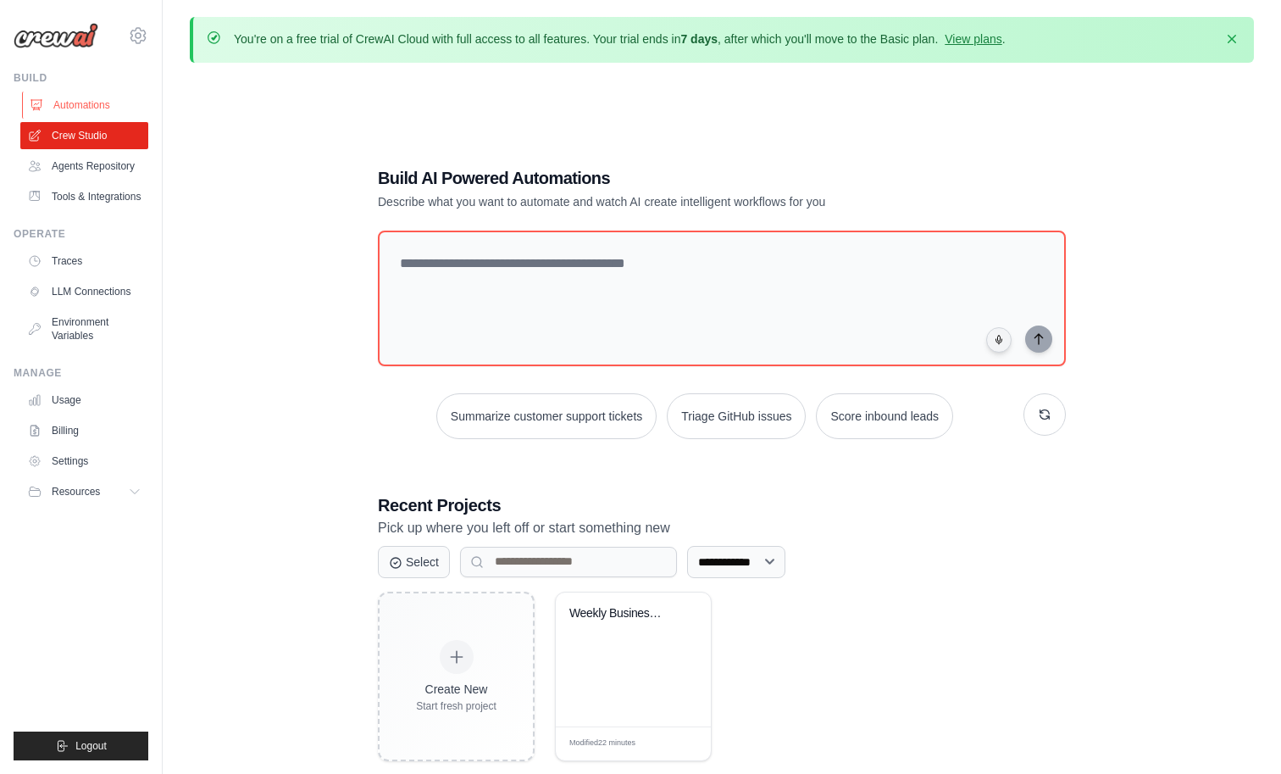
click at [98, 116] on link "Automations" at bounding box center [86, 105] width 128 height 27
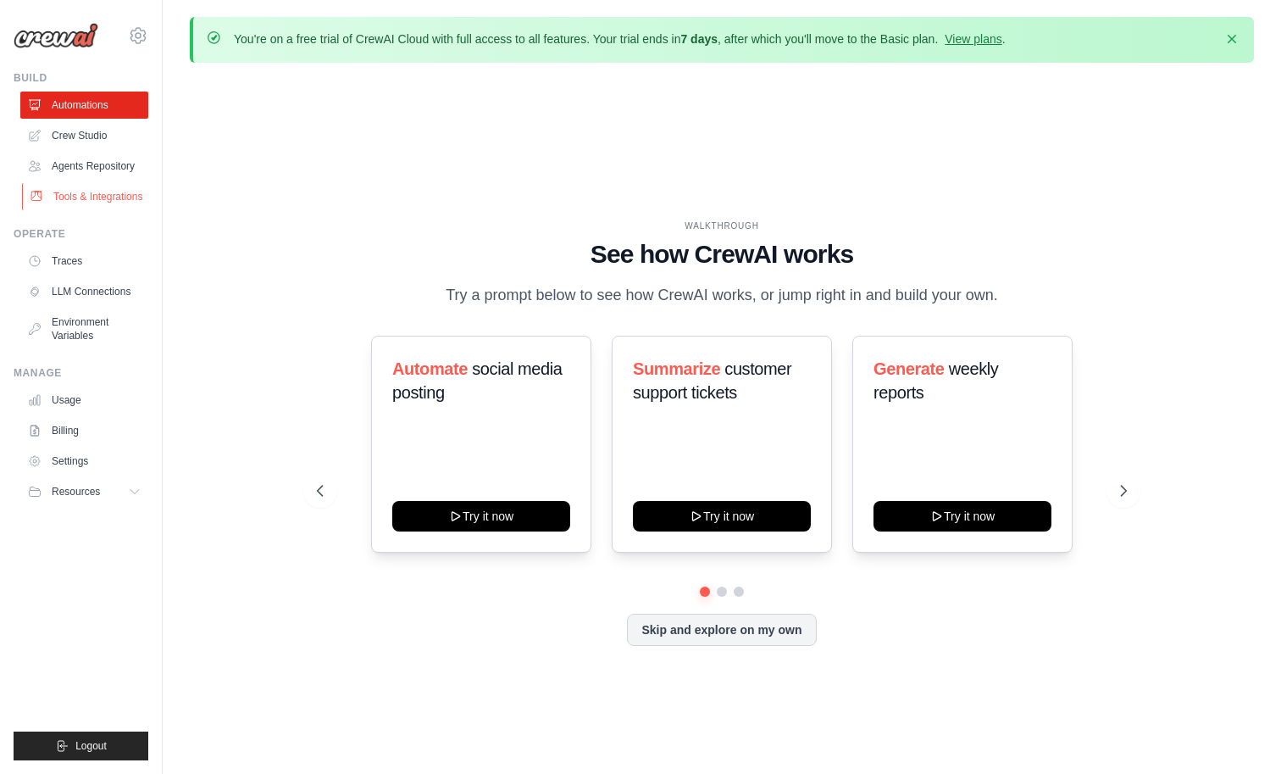
click at [130, 210] on link "Tools & Integrations" at bounding box center [86, 196] width 128 height 27
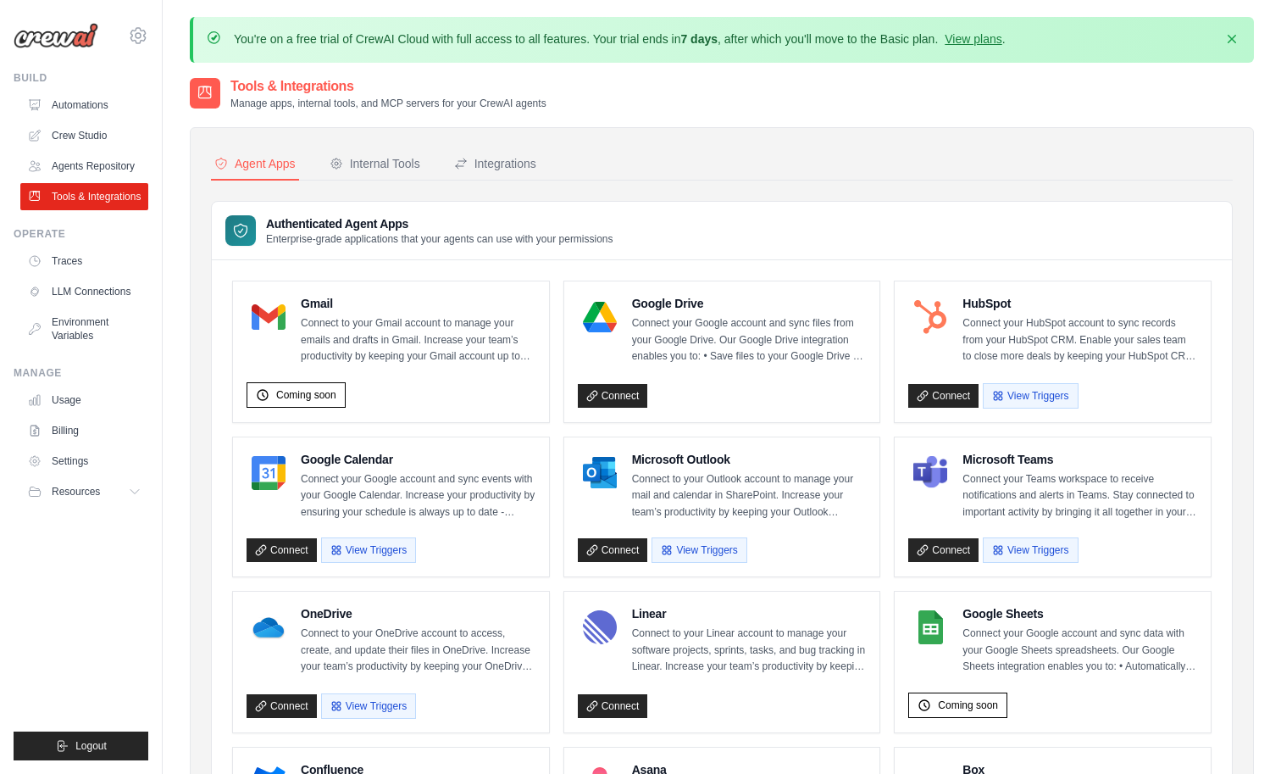
scroll to position [8, 0]
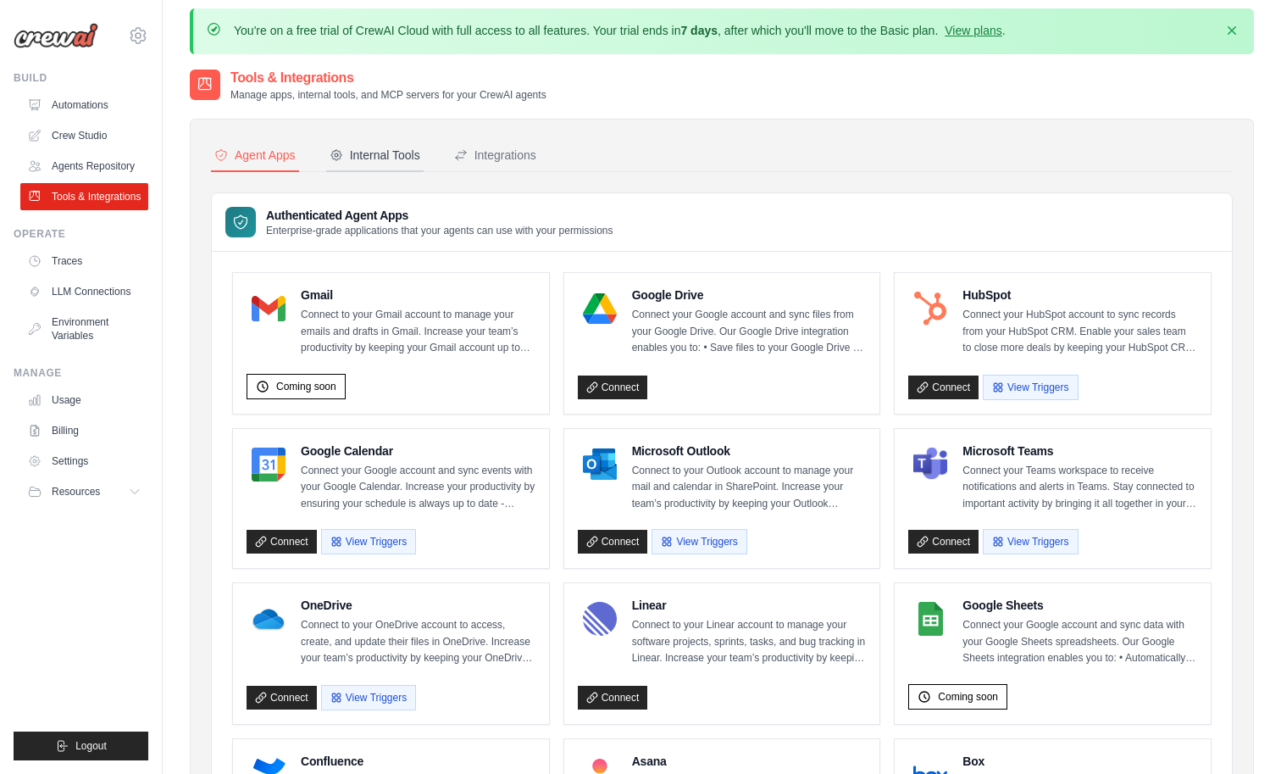
click at [424, 172] on button "Internal Tools" at bounding box center [374, 156] width 97 height 32
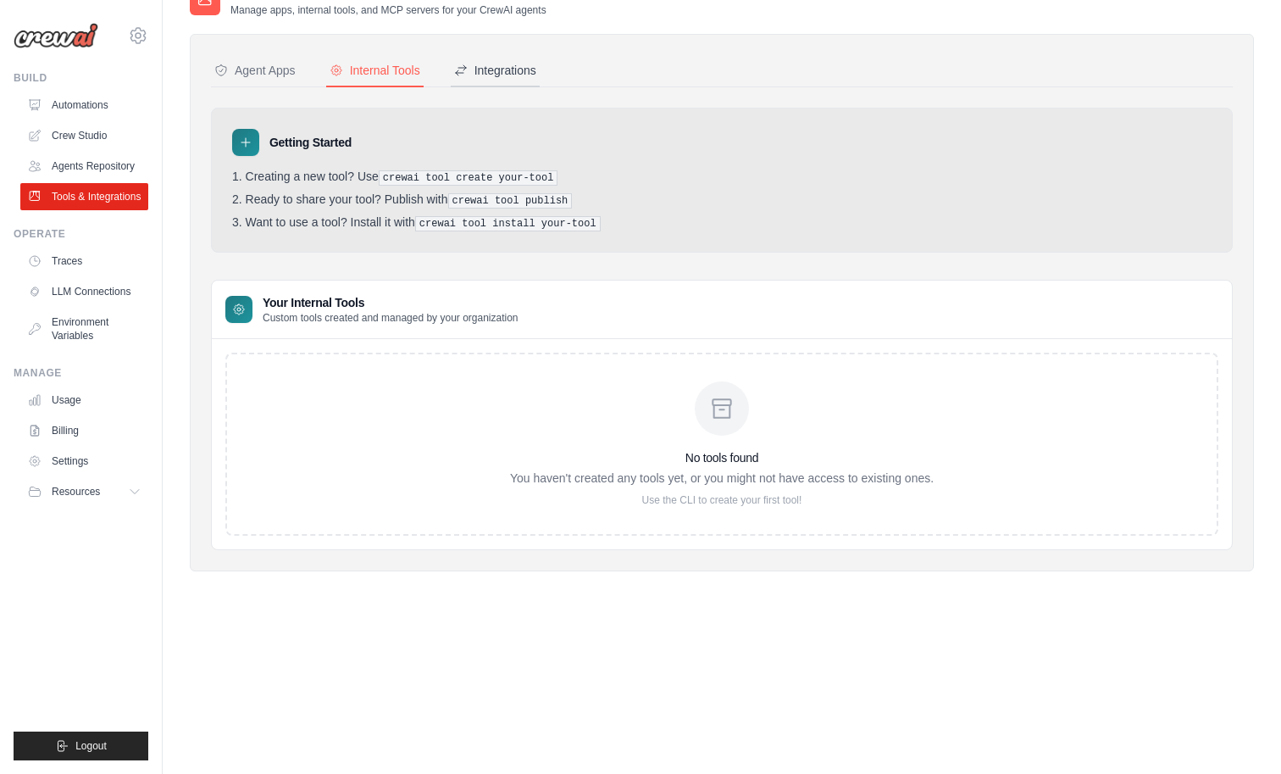
scroll to position [104, 0]
click at [385, 419] on div "No tools found You haven't created any tools yet, or you might not have access …" at bounding box center [721, 443] width 993 height 183
click at [536, 79] on div "Integrations" at bounding box center [495, 70] width 82 height 17
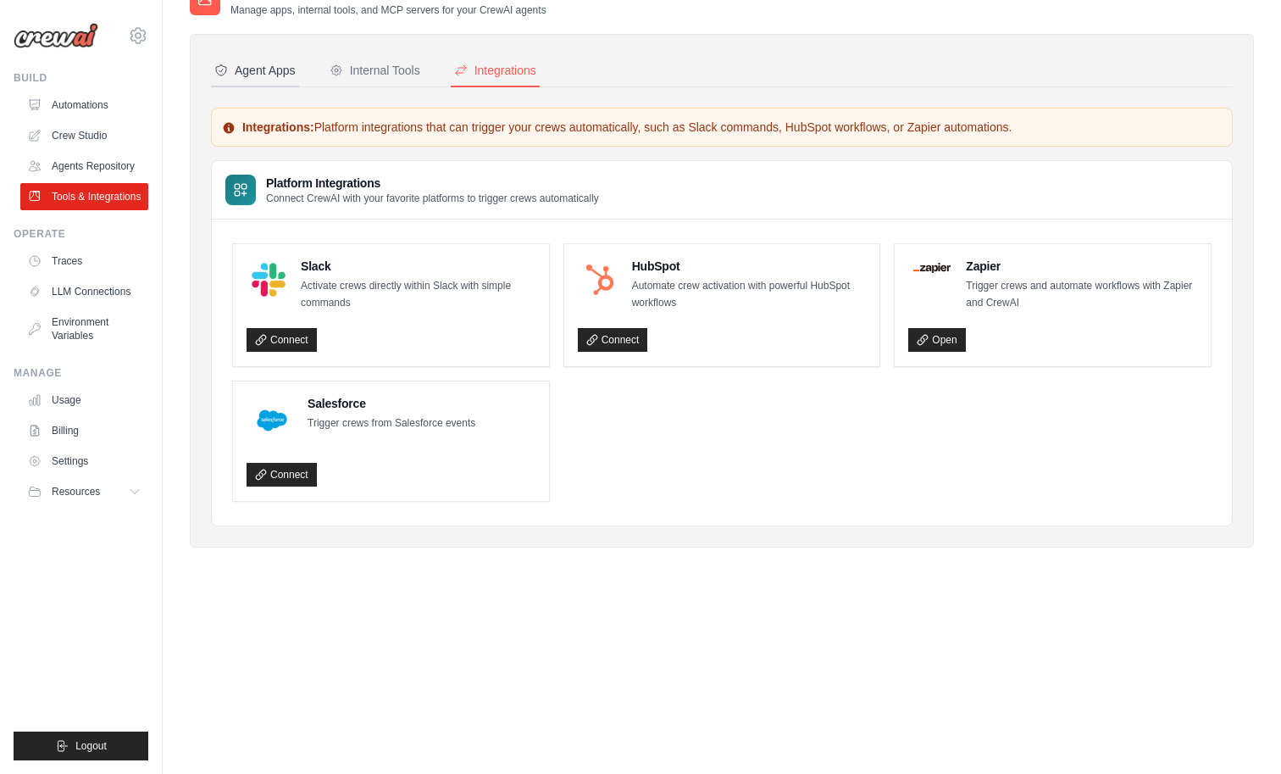
click at [296, 79] on div "Agent Apps" at bounding box center [254, 70] width 81 height 17
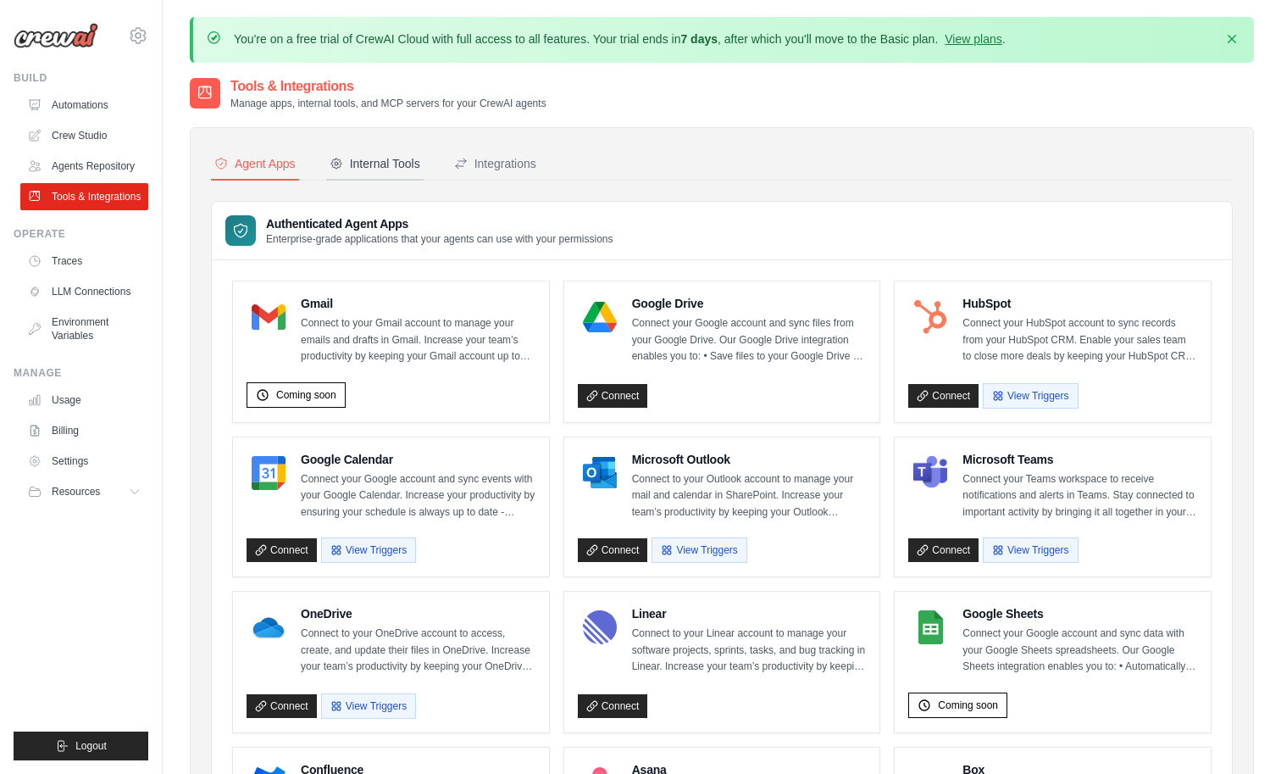
click at [424, 180] on button "Internal Tools" at bounding box center [374, 164] width 97 height 32
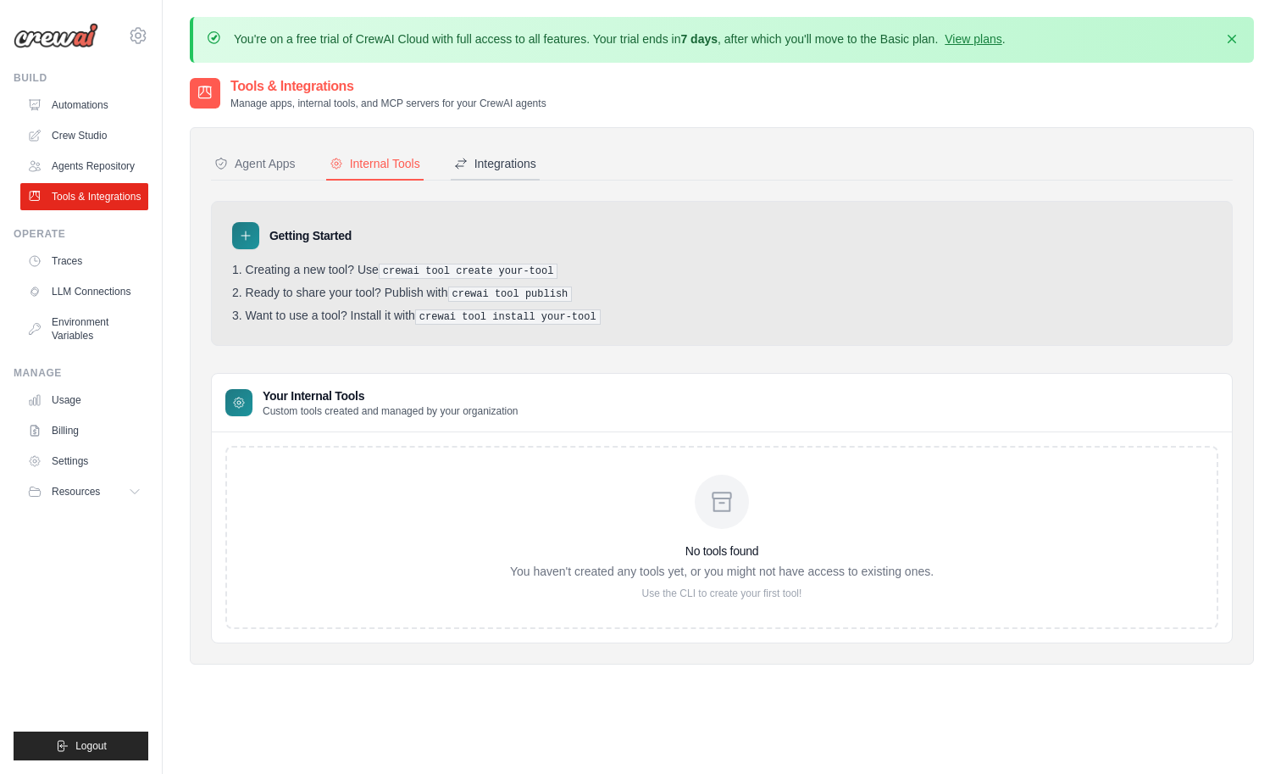
click at [536, 172] on div "Integrations" at bounding box center [495, 163] width 82 height 17
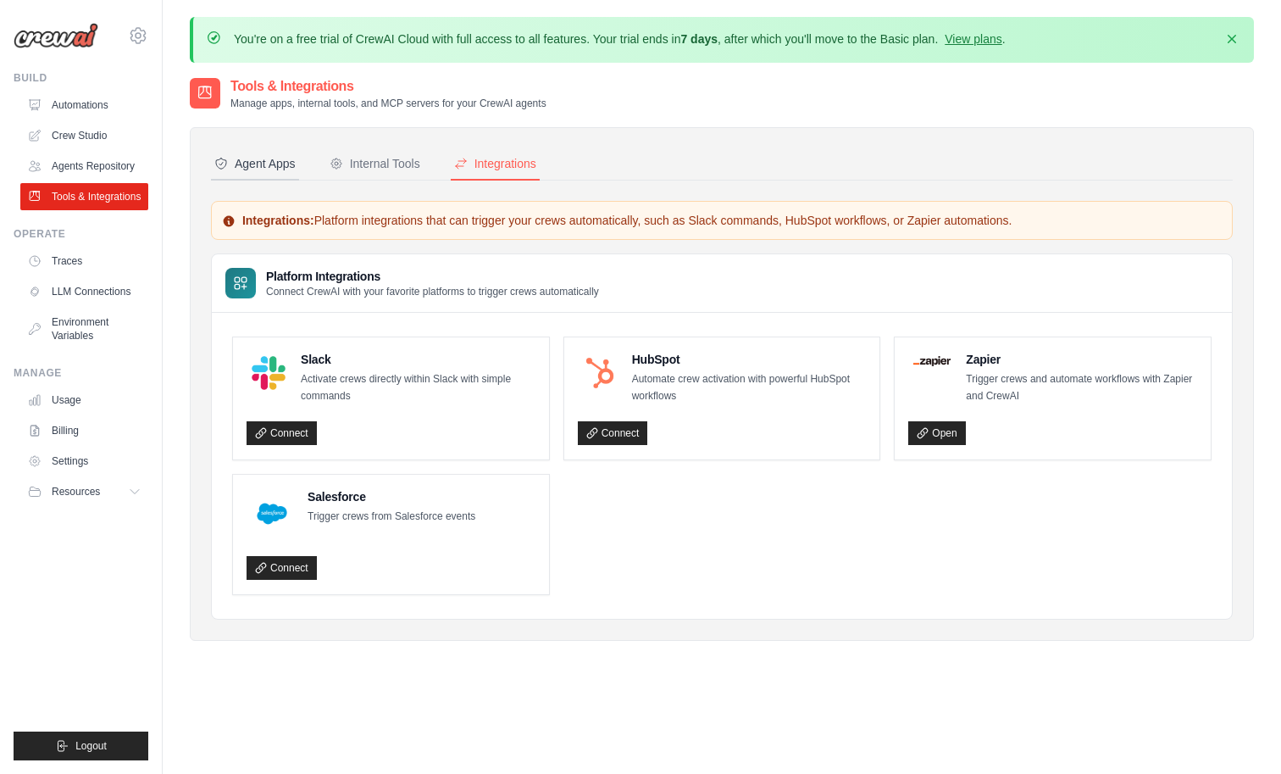
click at [293, 172] on div "Agent Apps" at bounding box center [254, 163] width 81 height 17
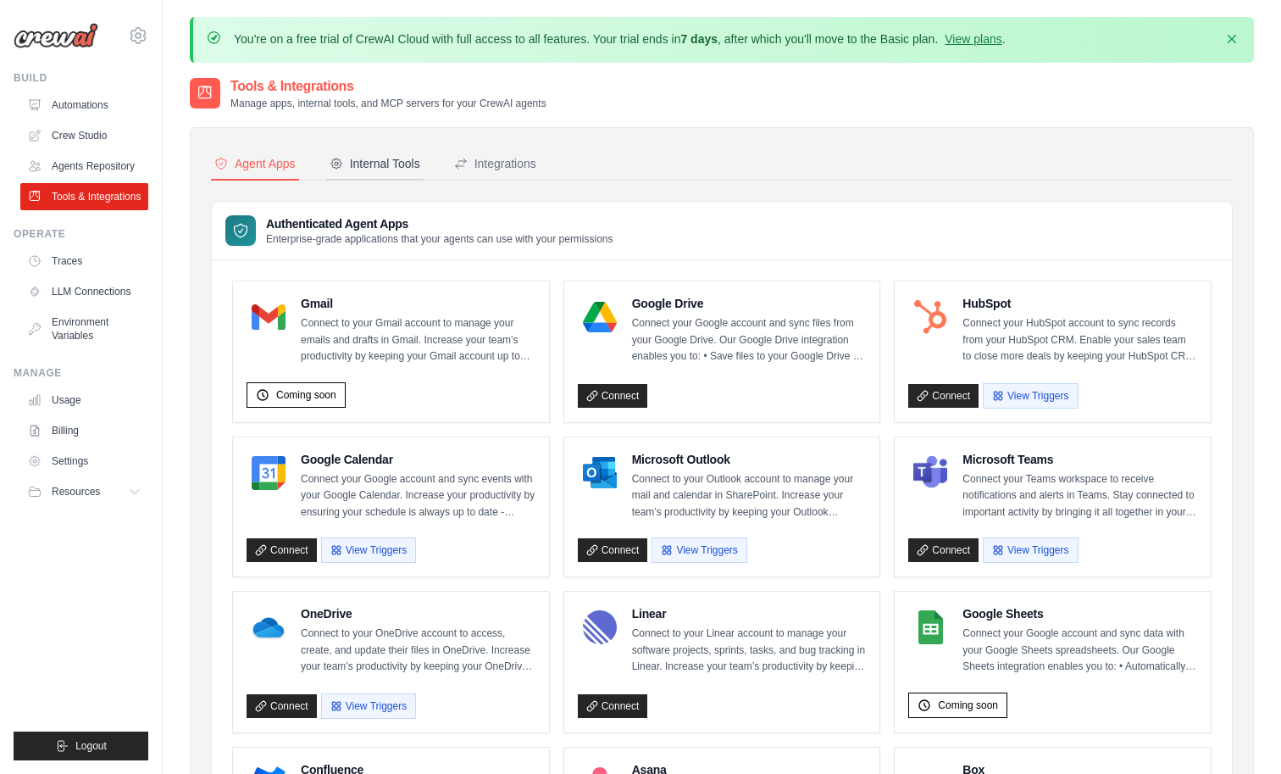
click at [396, 172] on div "Internal Tools" at bounding box center [375, 163] width 91 height 17
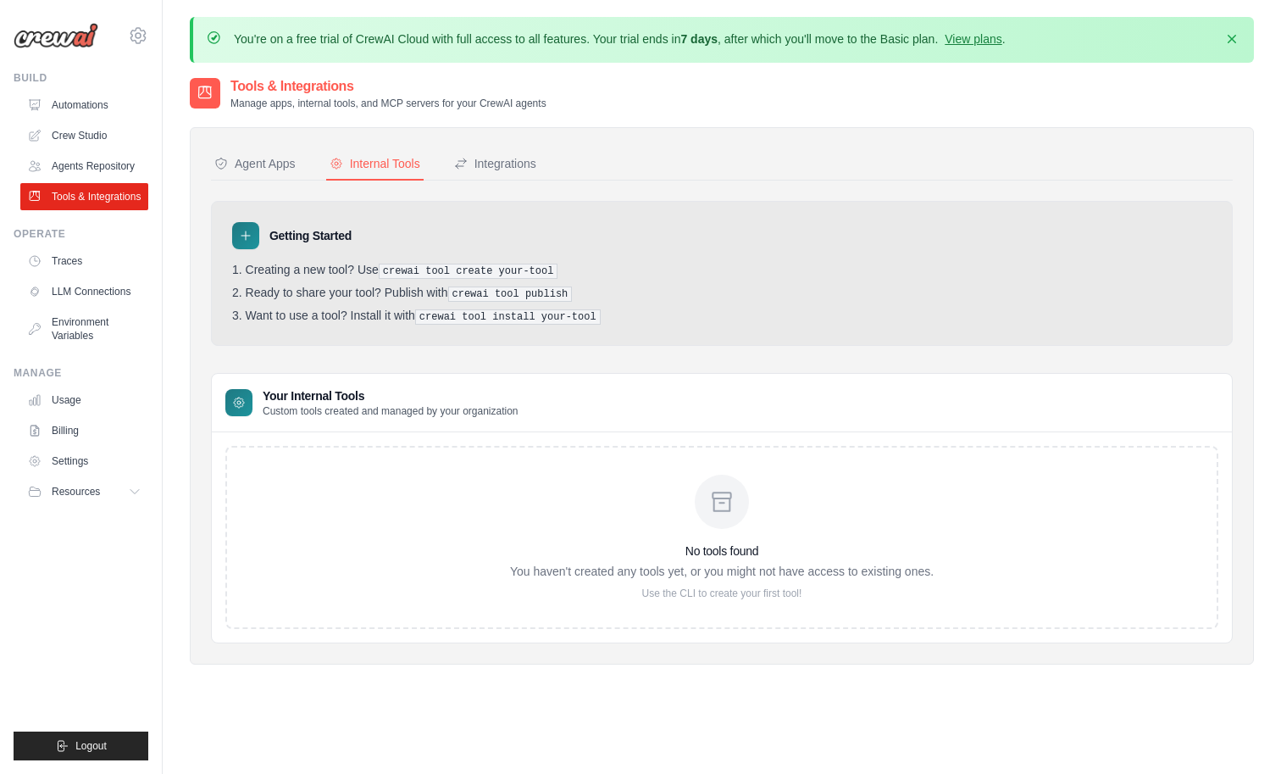
click at [419, 541] on div "No tools found You haven't created any tools yet, or you might not have access …" at bounding box center [721, 537] width 993 height 183
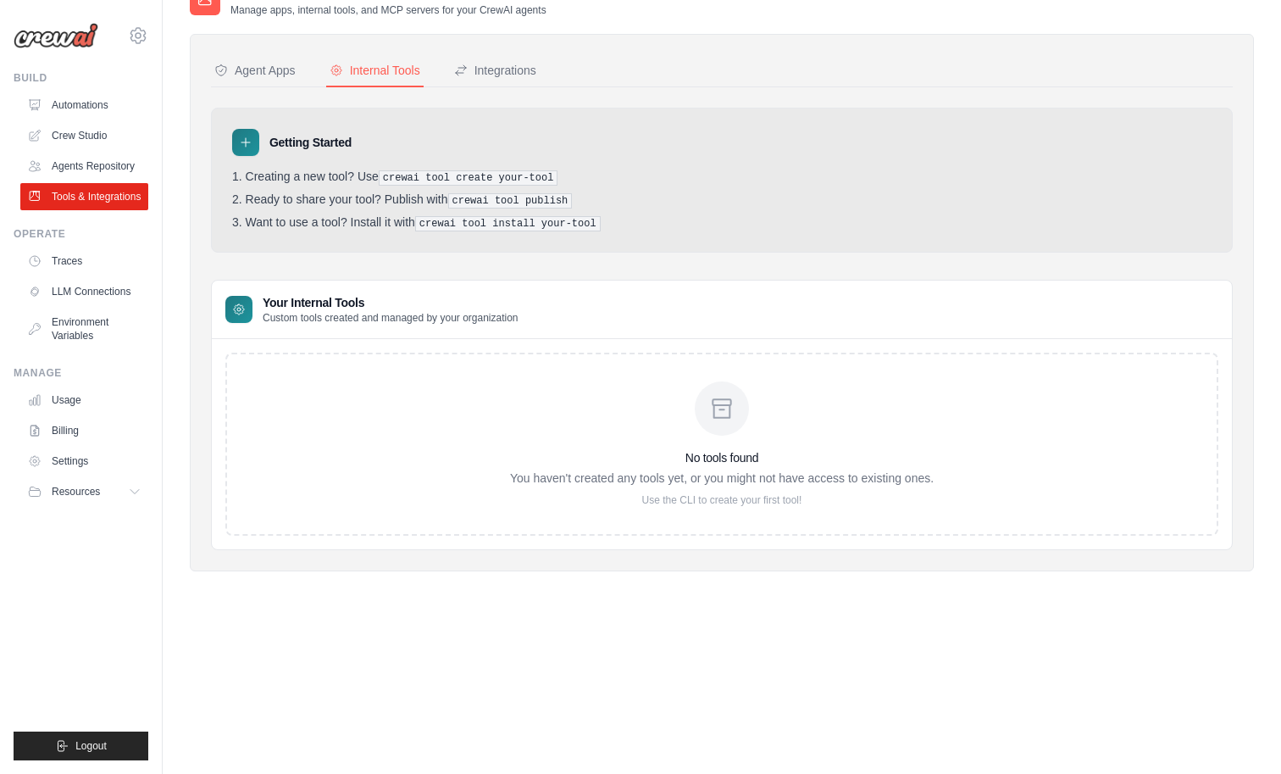
click at [717, 490] on div "No tools found You haven't created any tools yet, or you might not have access …" at bounding box center [722, 443] width 424 height 125
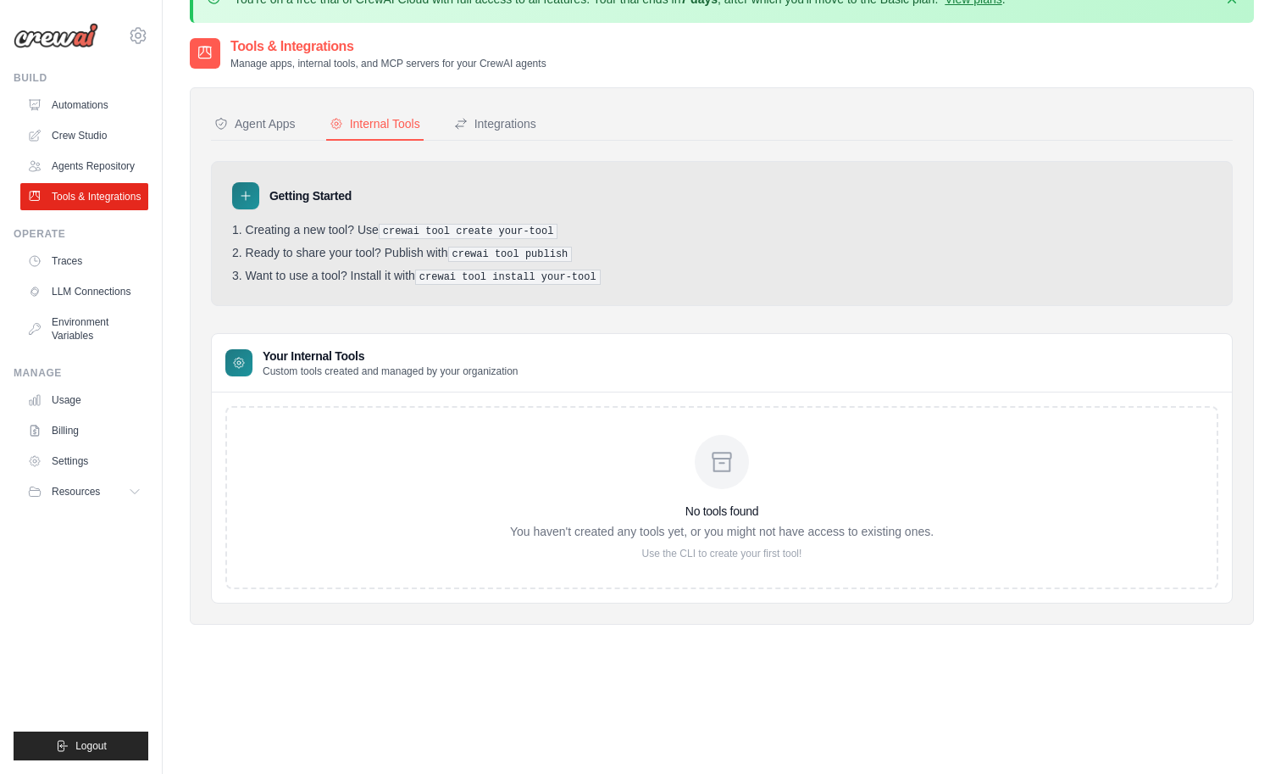
scroll to position [0, 0]
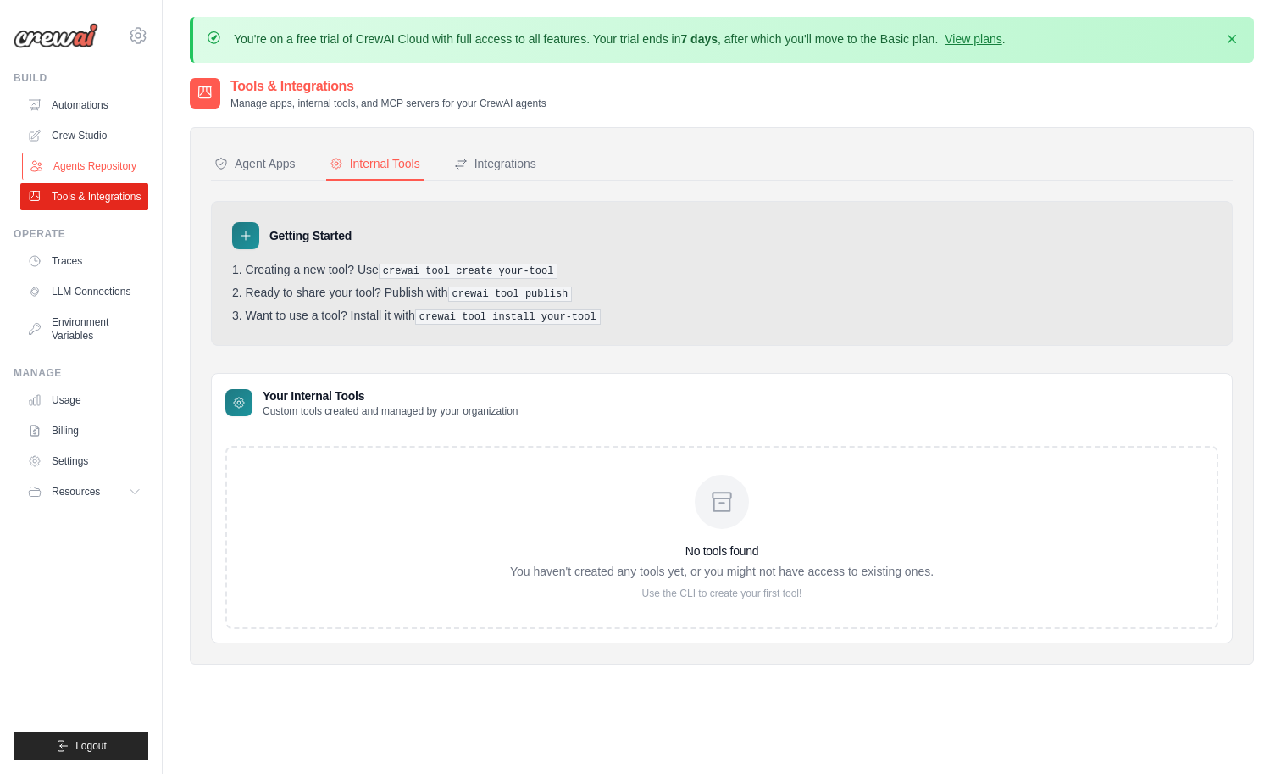
click at [103, 180] on link "Agents Repository" at bounding box center [86, 166] width 128 height 27
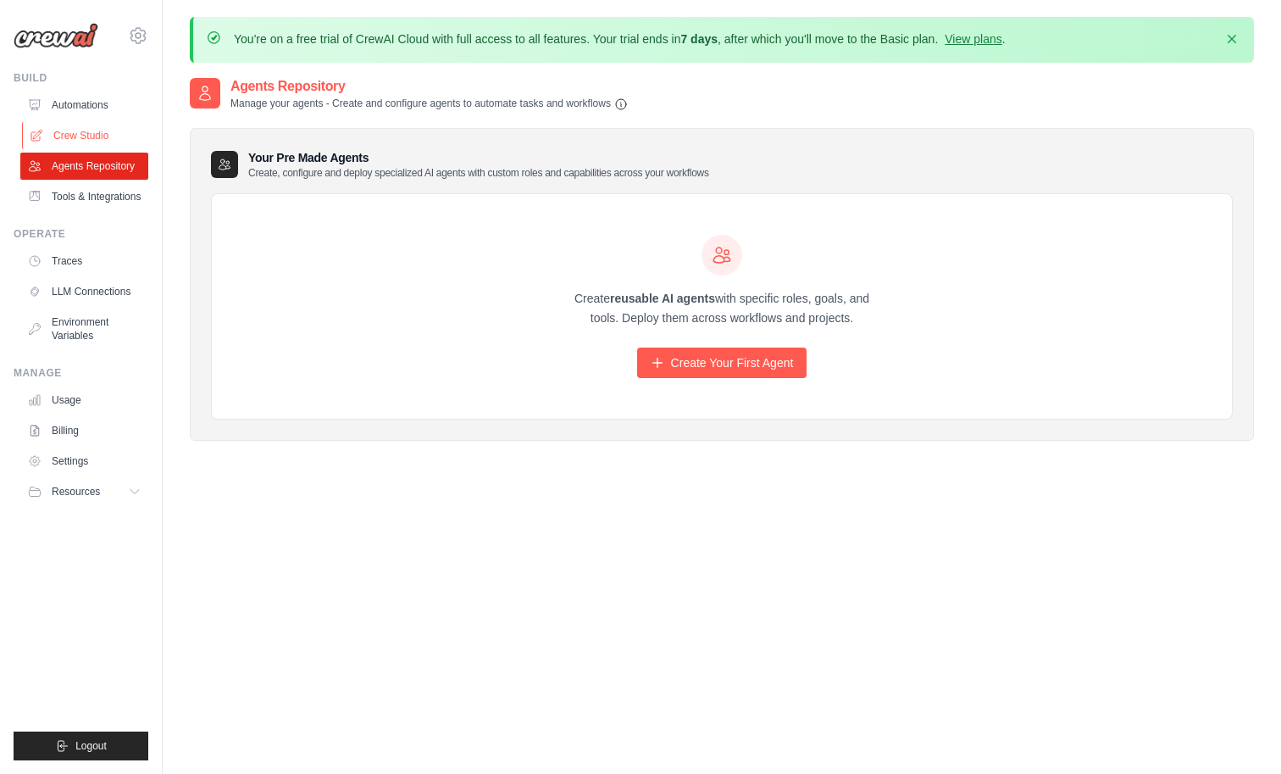
click at [92, 149] on link "Crew Studio" at bounding box center [86, 135] width 128 height 27
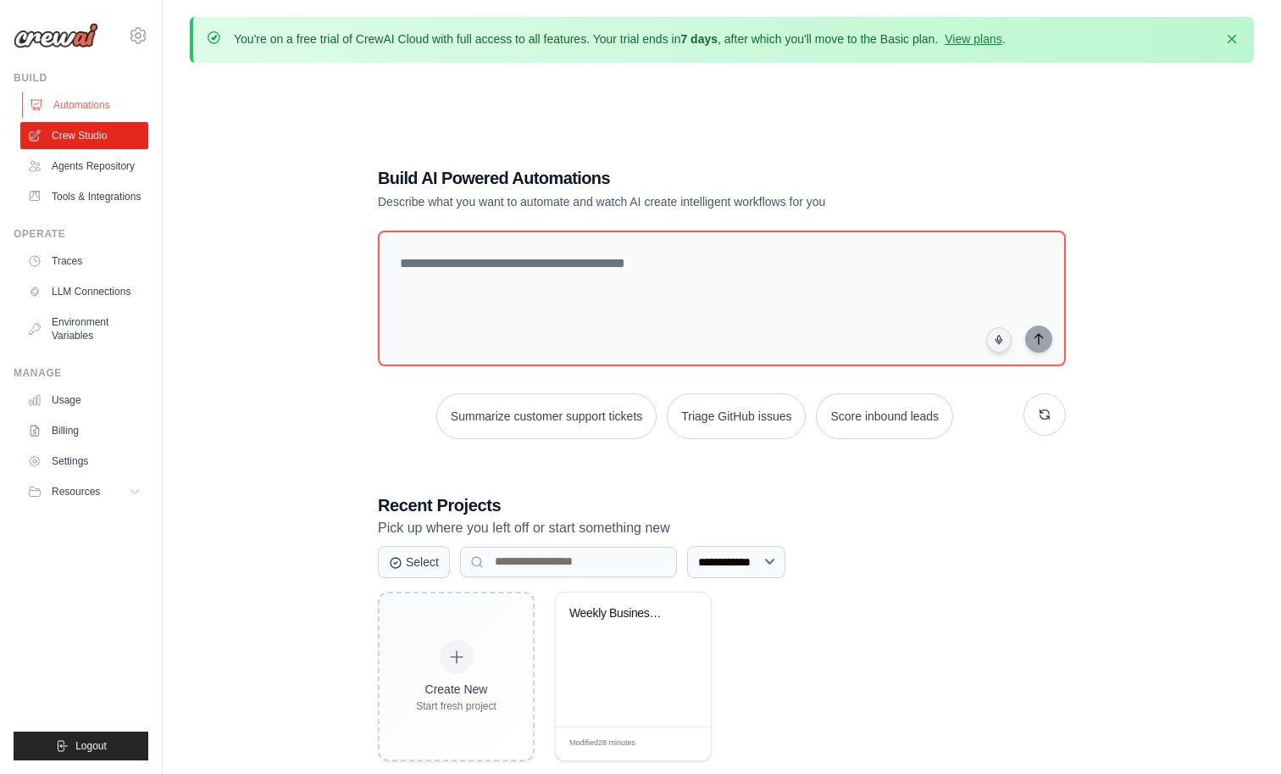
click at [97, 119] on link "Automations" at bounding box center [86, 105] width 128 height 27
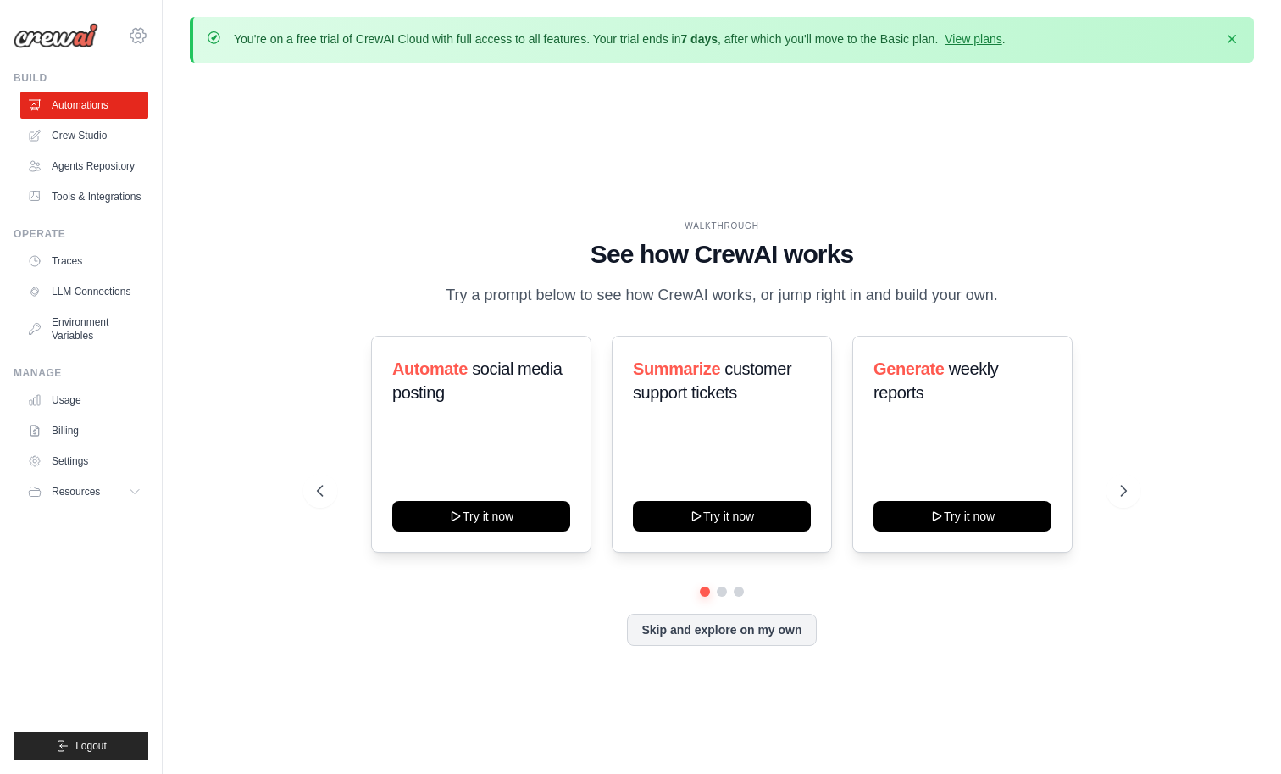
click at [148, 40] on icon at bounding box center [138, 35] width 20 height 20
click at [352, 176] on div "WALKTHROUGH See how [PERSON_NAME] works Try a prompt below to see how [PERSON_N…" at bounding box center [722, 446] width 1064 height 740
click at [111, 210] on link "Tools & Integrations" at bounding box center [86, 196] width 128 height 27
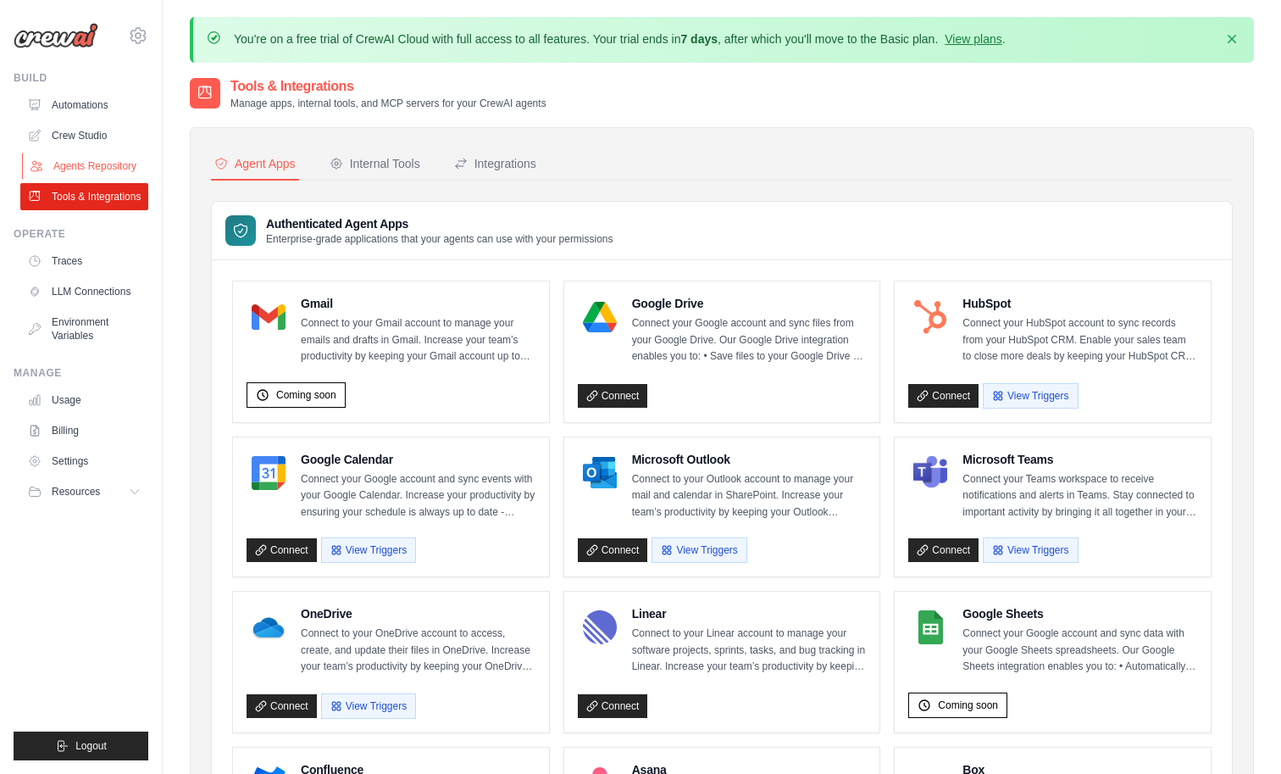
click at [86, 180] on link "Agents Repository" at bounding box center [86, 166] width 128 height 27
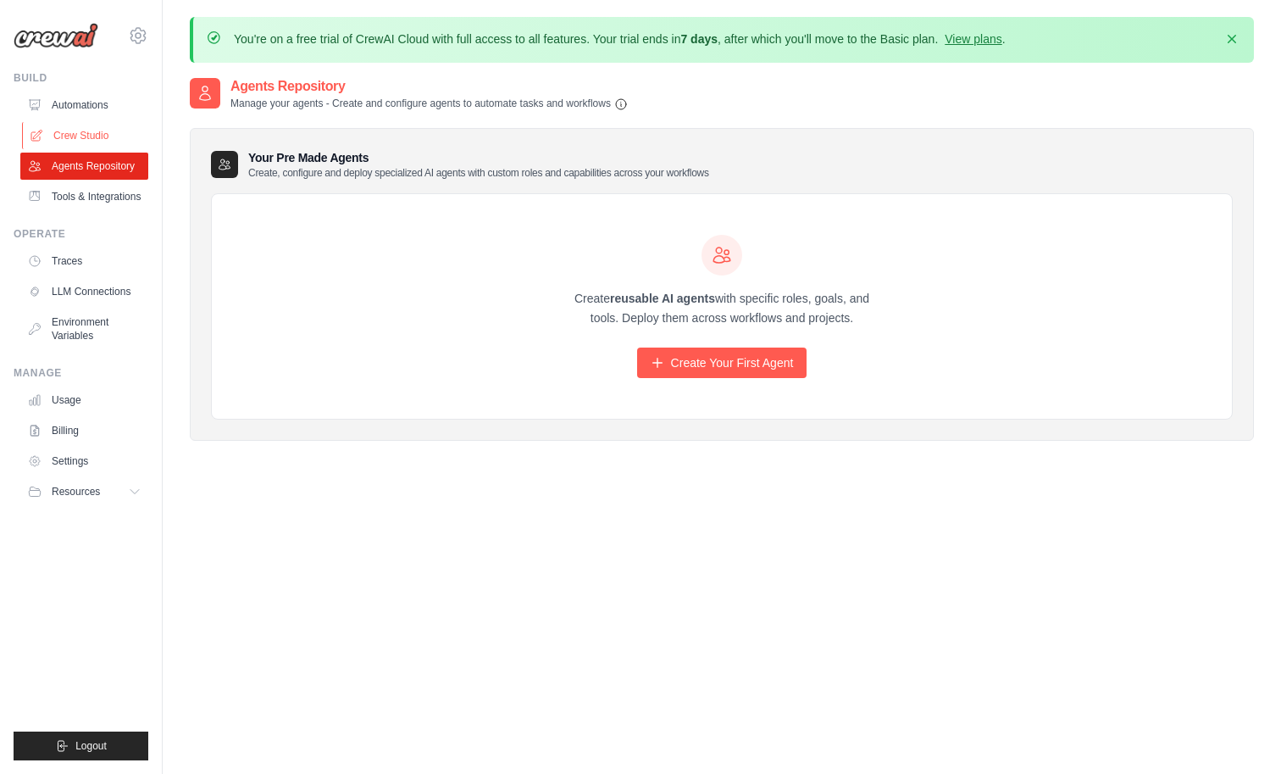
click at [101, 149] on link "Crew Studio" at bounding box center [86, 135] width 128 height 27
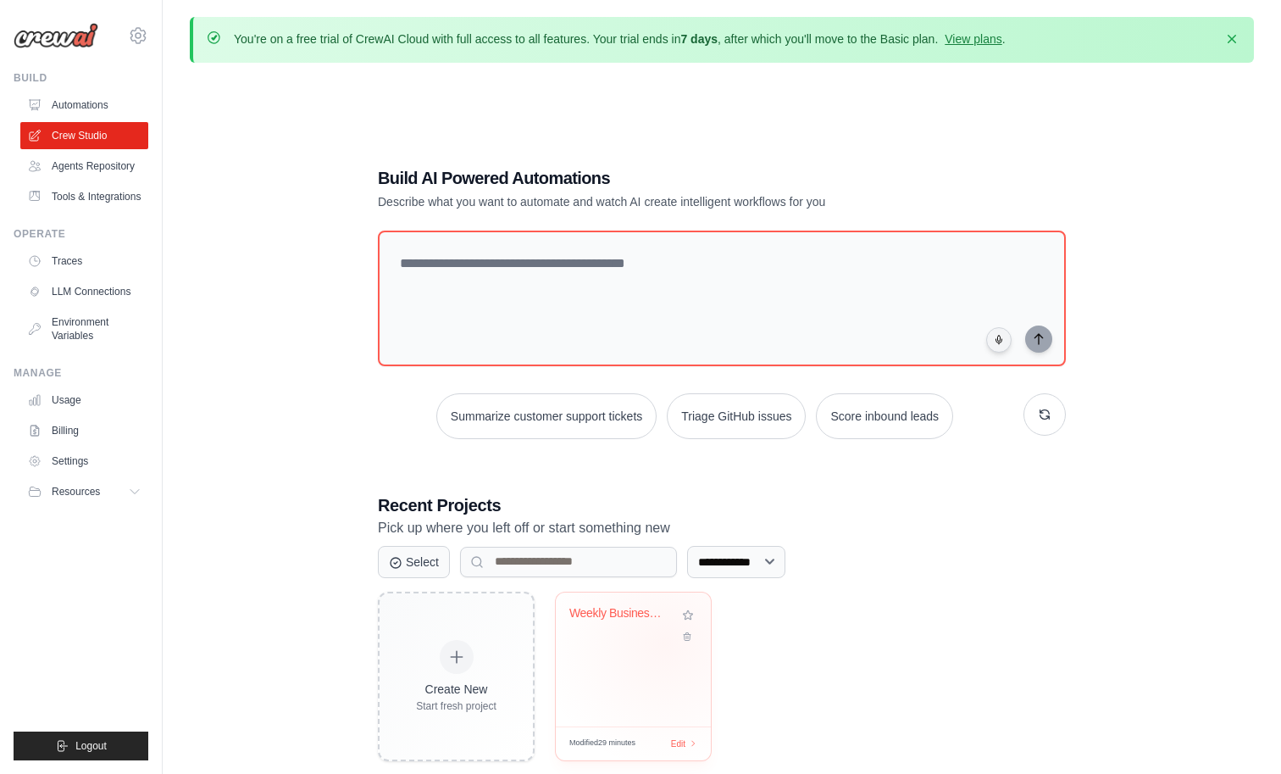
click at [675, 645] on div "Weekly Business Intelligence Report..." at bounding box center [633, 625] width 128 height 39
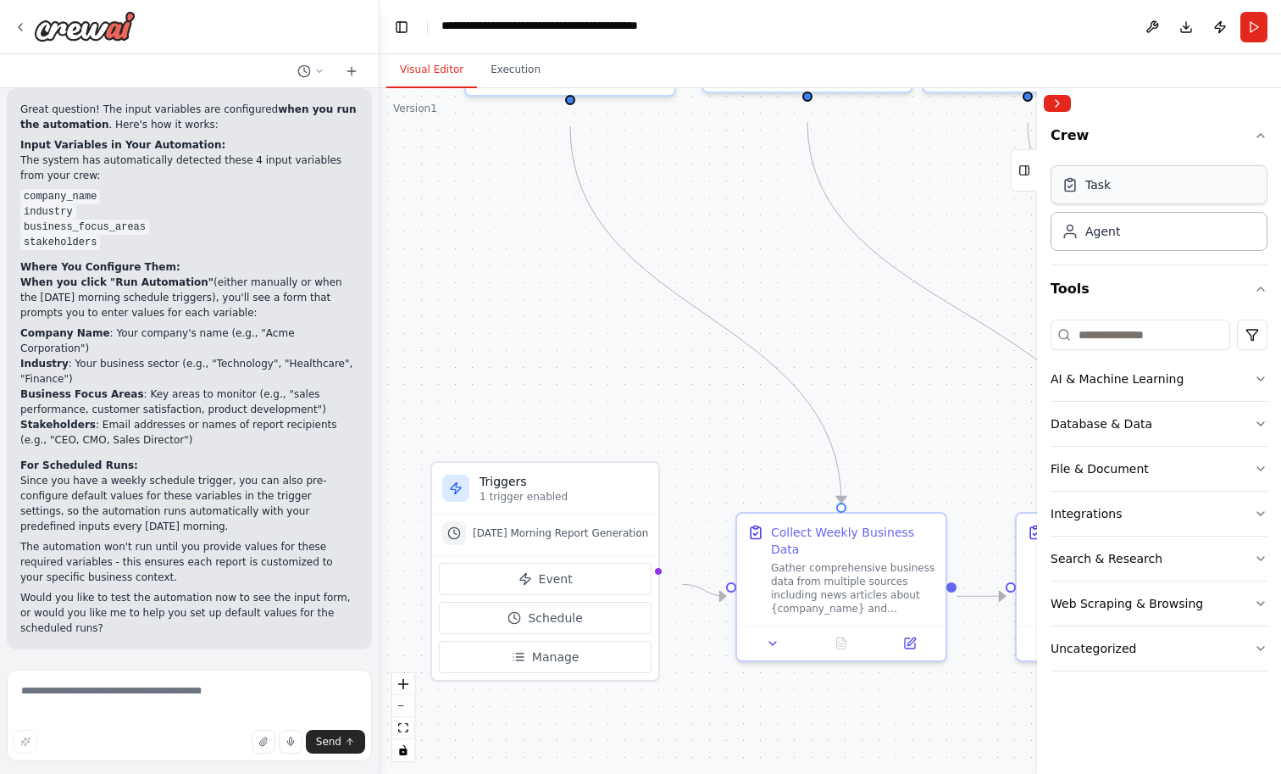
scroll to position [2559, 0]
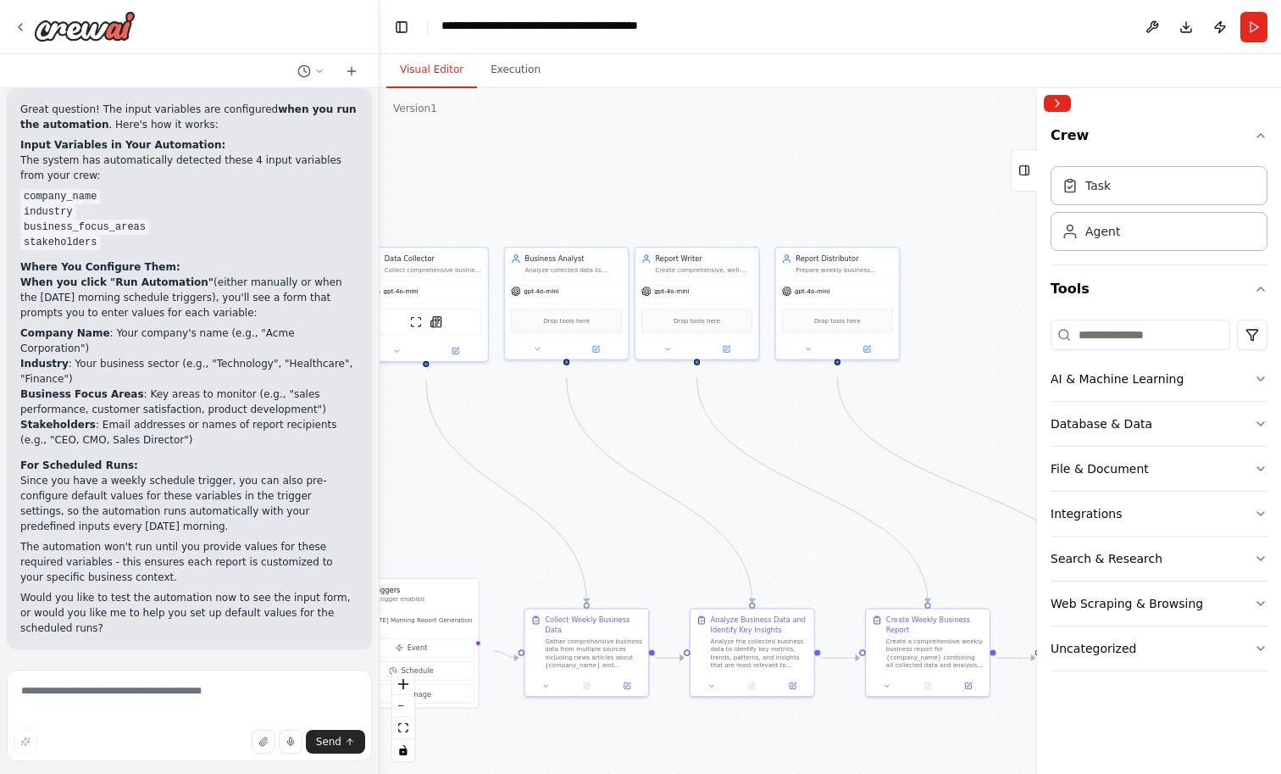
drag, startPoint x: 879, startPoint y: 264, endPoint x: 619, endPoint y: 452, distance: 321.2
click at [619, 452] on div ".deletable-edge-delete-btn { width: 20px; height: 20px; border: 0px solid #ffff…" at bounding box center [830, 430] width 901 height 685
click at [1139, 31] on button at bounding box center [1152, 27] width 27 height 31
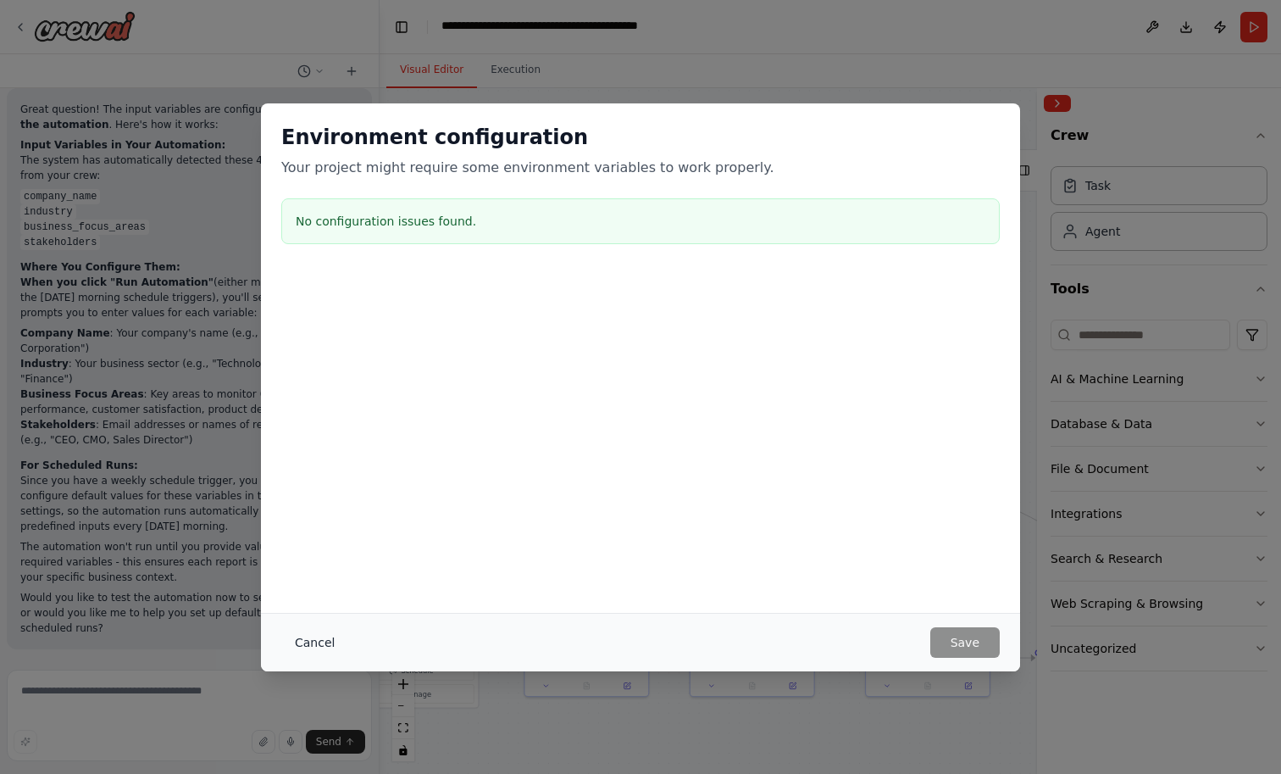
click at [289, 638] on button "Cancel" at bounding box center [314, 642] width 67 height 31
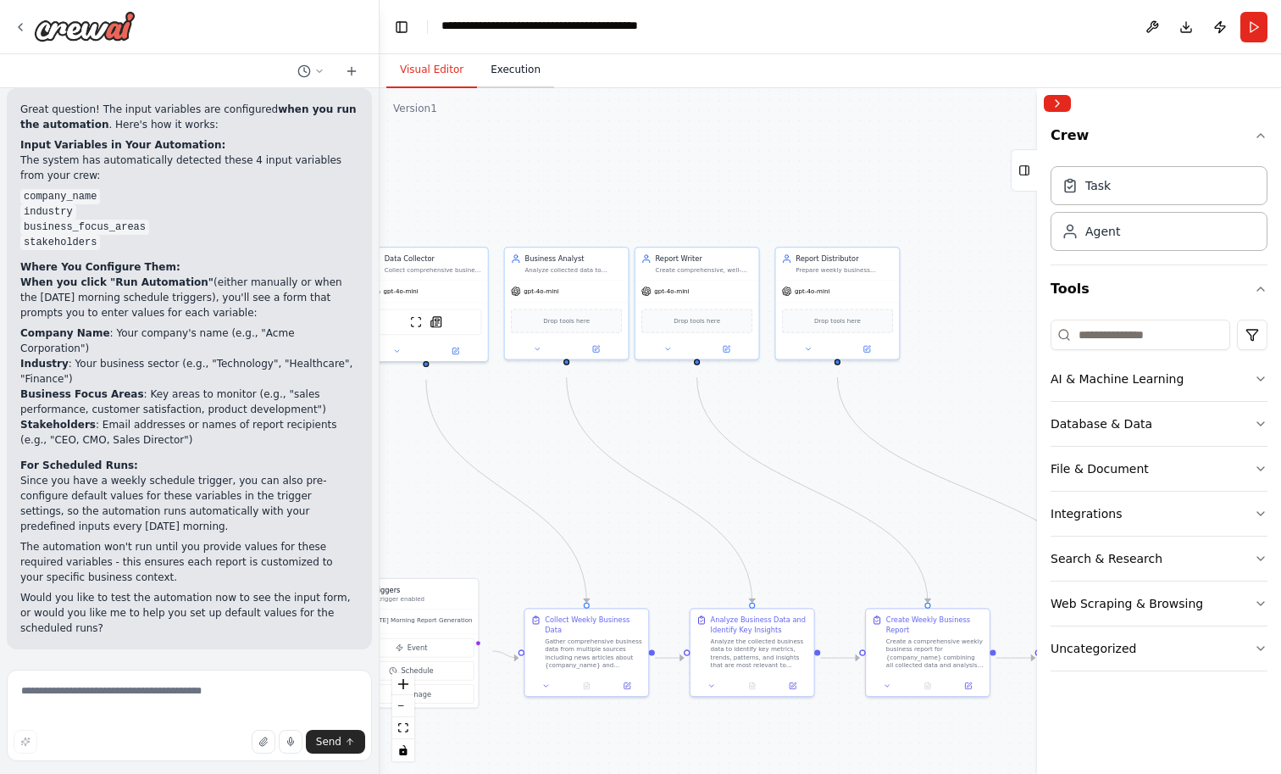
click at [529, 77] on button "Execution" at bounding box center [515, 71] width 77 height 36
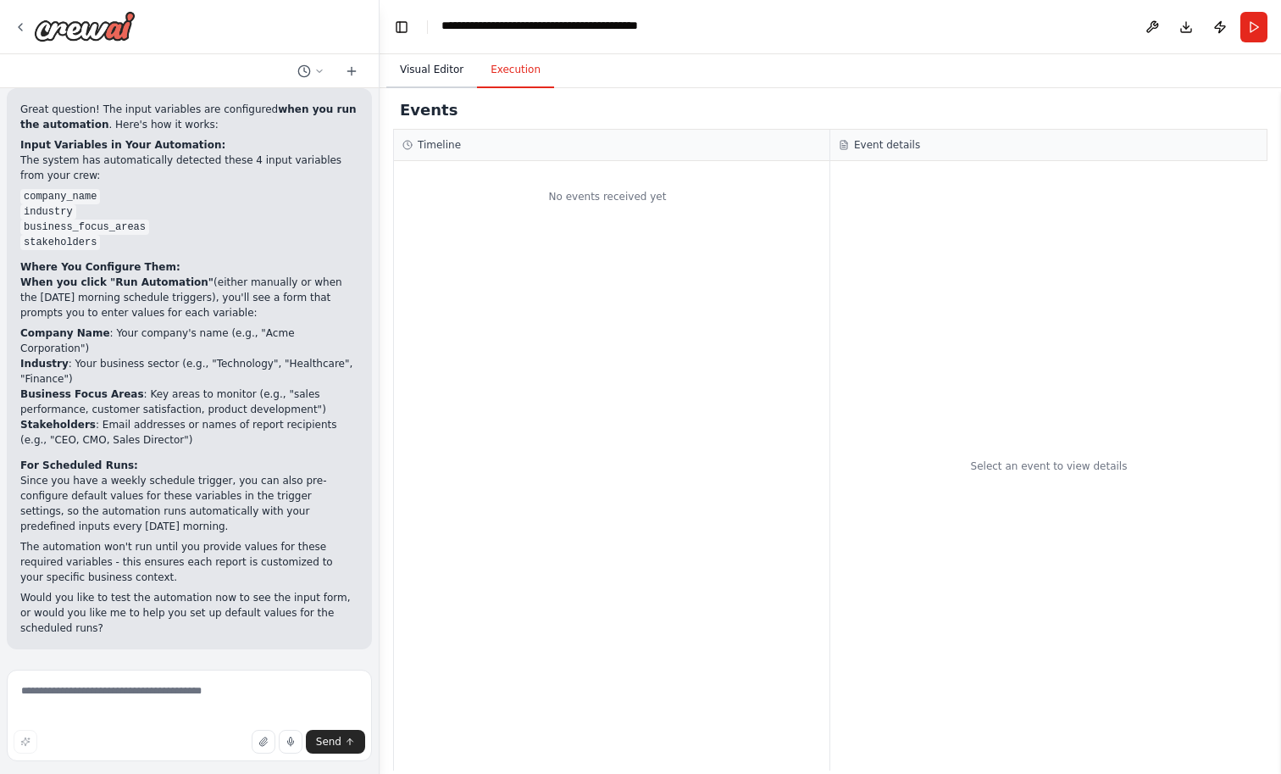
click at [442, 86] on button "Visual Editor" at bounding box center [431, 71] width 91 height 36
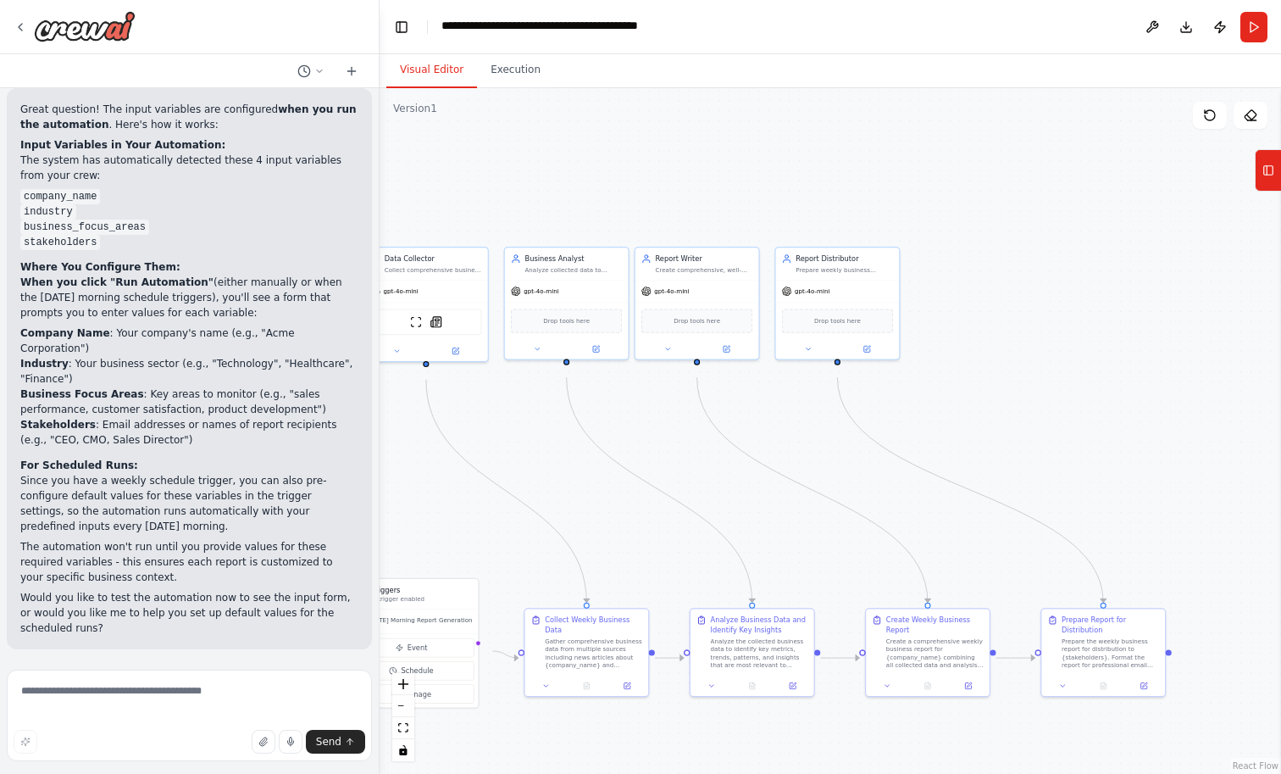
click at [1188, 75] on div "Visual Editor Execution" at bounding box center [830, 71] width 901 height 34
click at [1267, 175] on rect at bounding box center [1268, 170] width 9 height 9
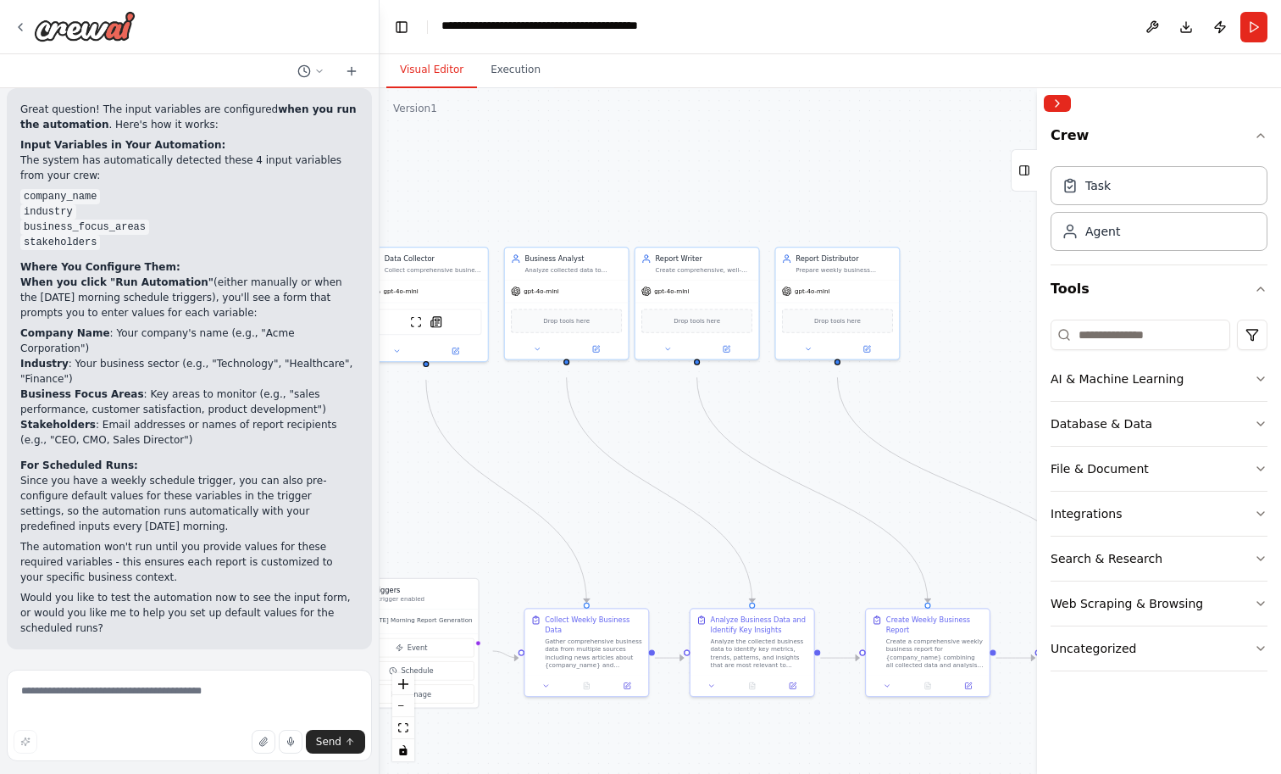
scroll to position [10, 0]
click at [1134, 657] on div "Uncategorized" at bounding box center [1094, 648] width 86 height 17
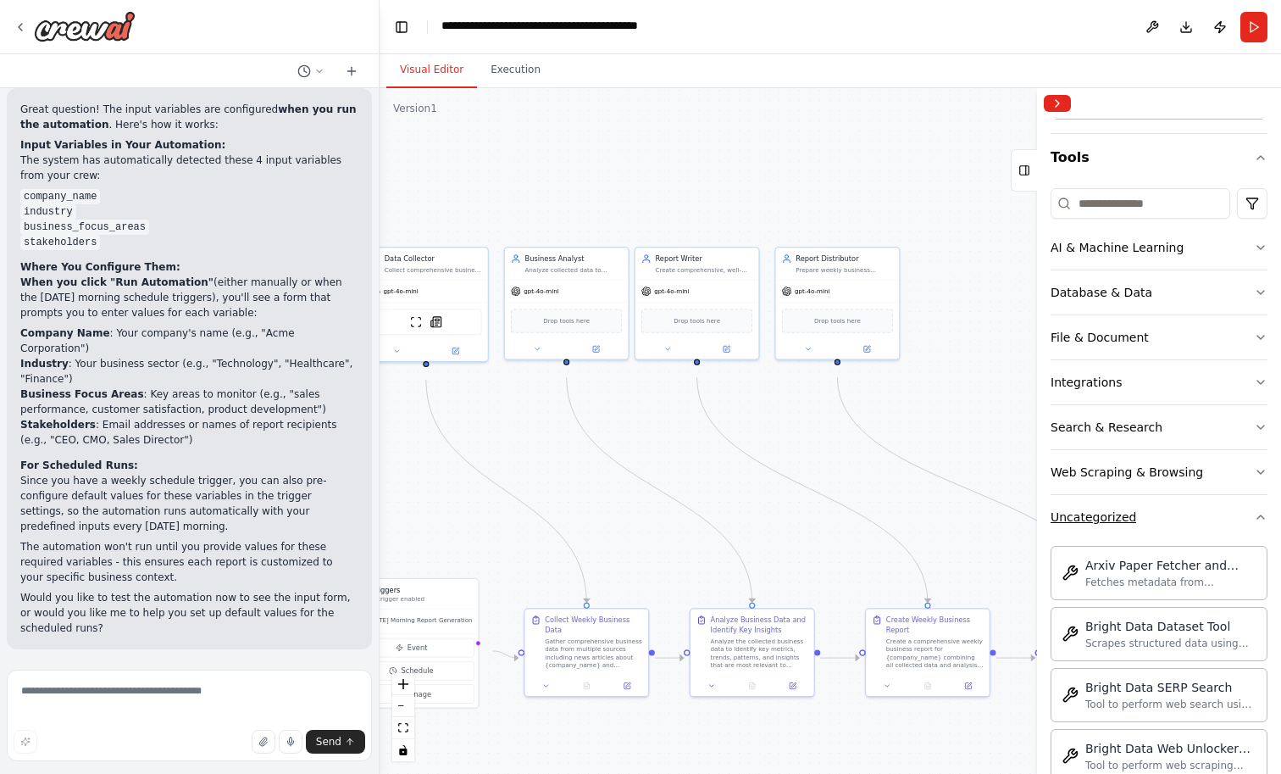
scroll to position [130, 0]
click at [1263, 525] on icon "button" at bounding box center [1261, 519] width 14 height 14
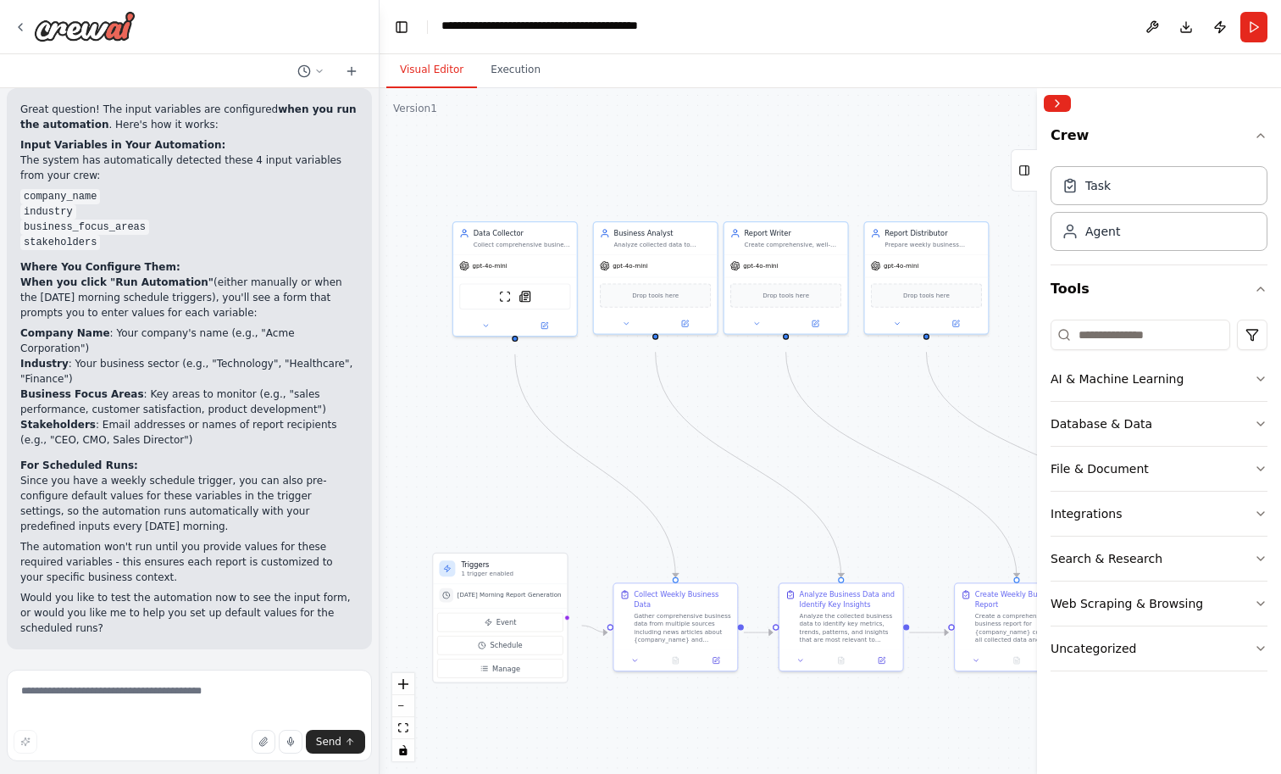
drag, startPoint x: 683, startPoint y: 217, endPoint x: 772, endPoint y: 191, distance: 92.5
click at [772, 191] on div ".deletable-edge-delete-btn { width: 20px; height: 20px; border: 0px solid #ffff…" at bounding box center [830, 430] width 901 height 685
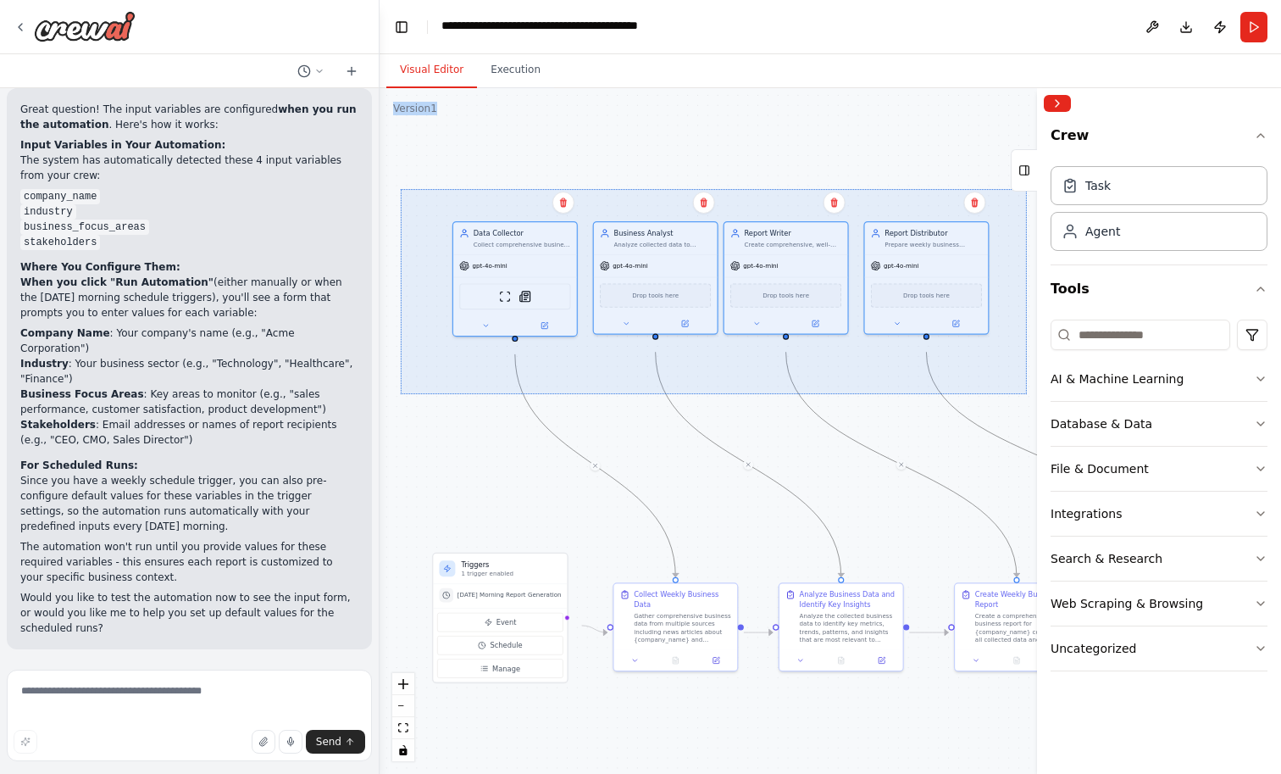
drag, startPoint x: 400, startPoint y: 200, endPoint x: 1026, endPoint y: 405, distance: 658.8
click at [1026, 405] on div ".deletable-edge-delete-btn { width: 20px; height: 20px; border: 0px solid #ffff…" at bounding box center [830, 430] width 901 height 685
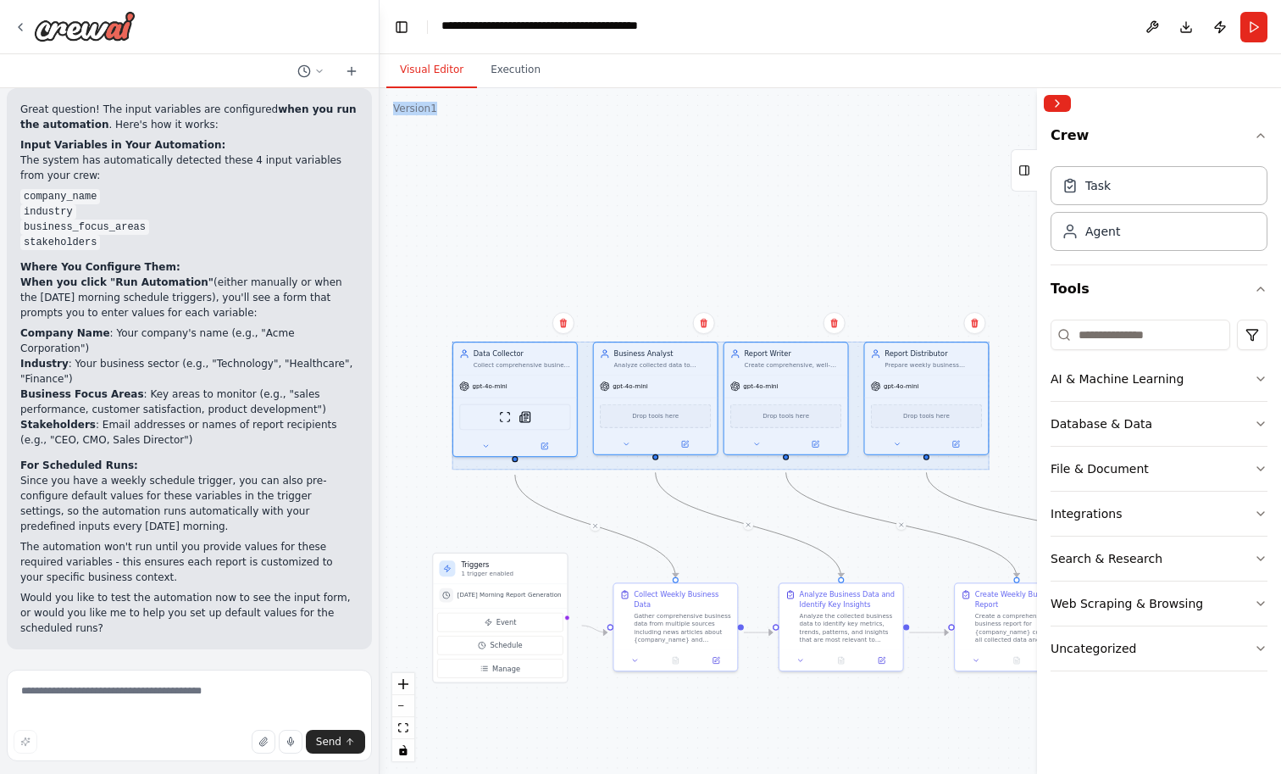
drag, startPoint x: 546, startPoint y: 274, endPoint x: 543, endPoint y: 397, distance: 122.9
click at [543, 397] on div at bounding box center [720, 405] width 537 height 128
click at [461, 298] on div ".deletable-edge-delete-btn { width: 20px; height: 20px; border: 0px solid #ffff…" at bounding box center [830, 430] width 901 height 685
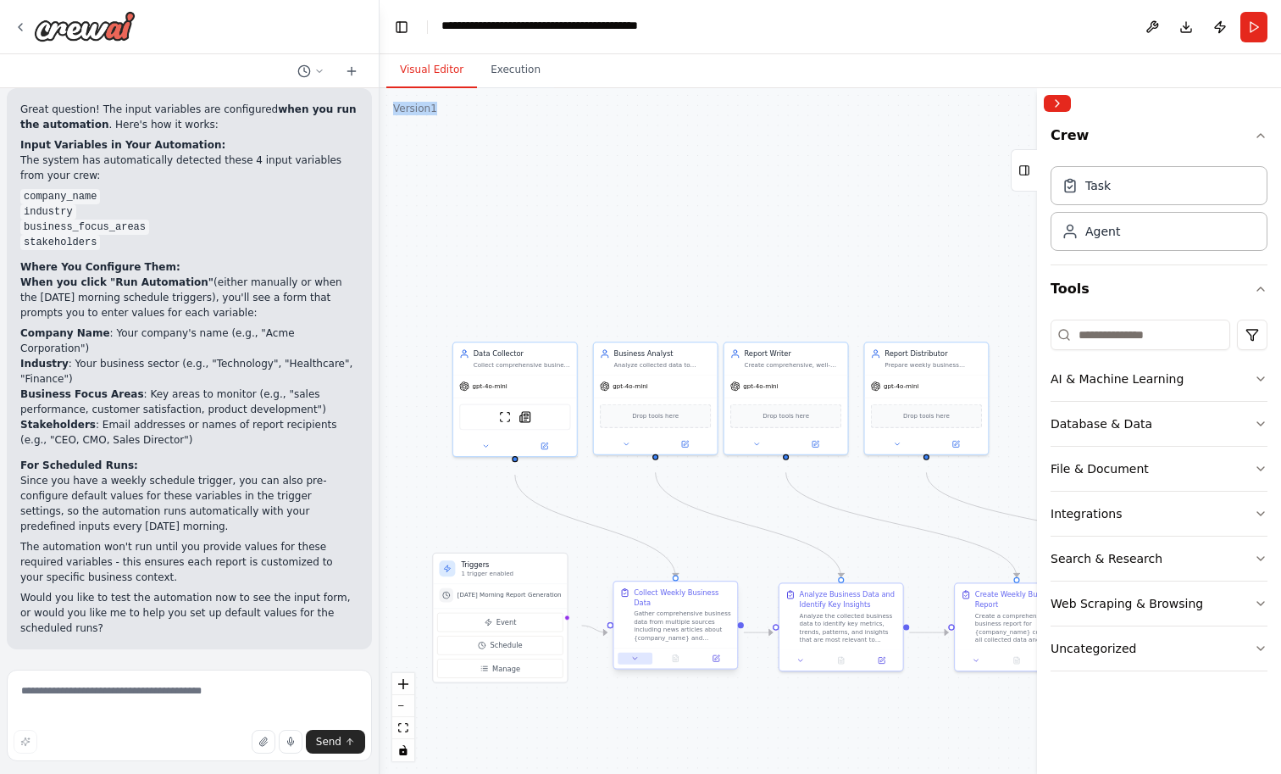
click at [634, 662] on icon at bounding box center [635, 658] width 8 height 8
drag, startPoint x: 785, startPoint y: 541, endPoint x: 773, endPoint y: 452, distance: 90.6
click at [773, 452] on div ".deletable-edge-delete-btn { width: 20px; height: 20px; border: 0px solid #ffff…" at bounding box center [669, 534] width 534 height 406
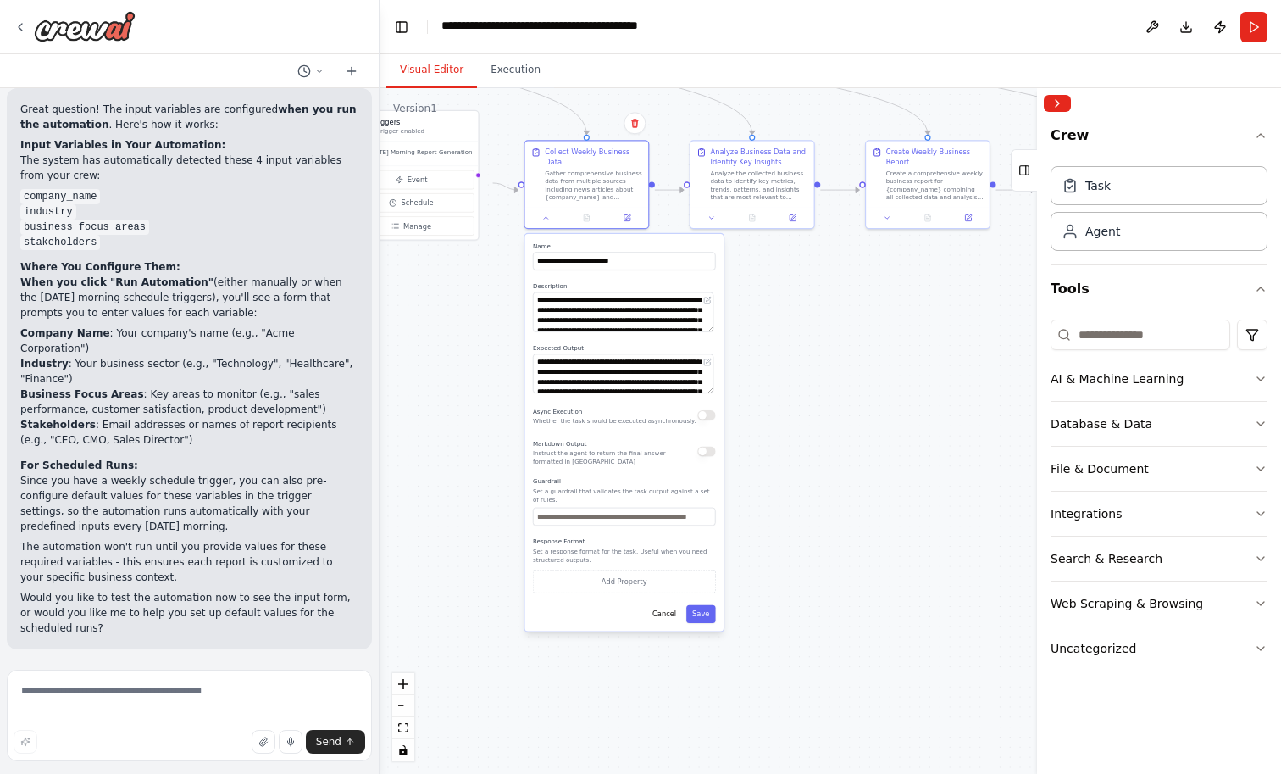
drag, startPoint x: 818, startPoint y: 547, endPoint x: 729, endPoint y: 105, distance: 451.1
click at [729, 105] on div ".deletable-edge-delete-btn { width: 20px; height: 20px; border: 0px solid #ffff…" at bounding box center [830, 430] width 901 height 685
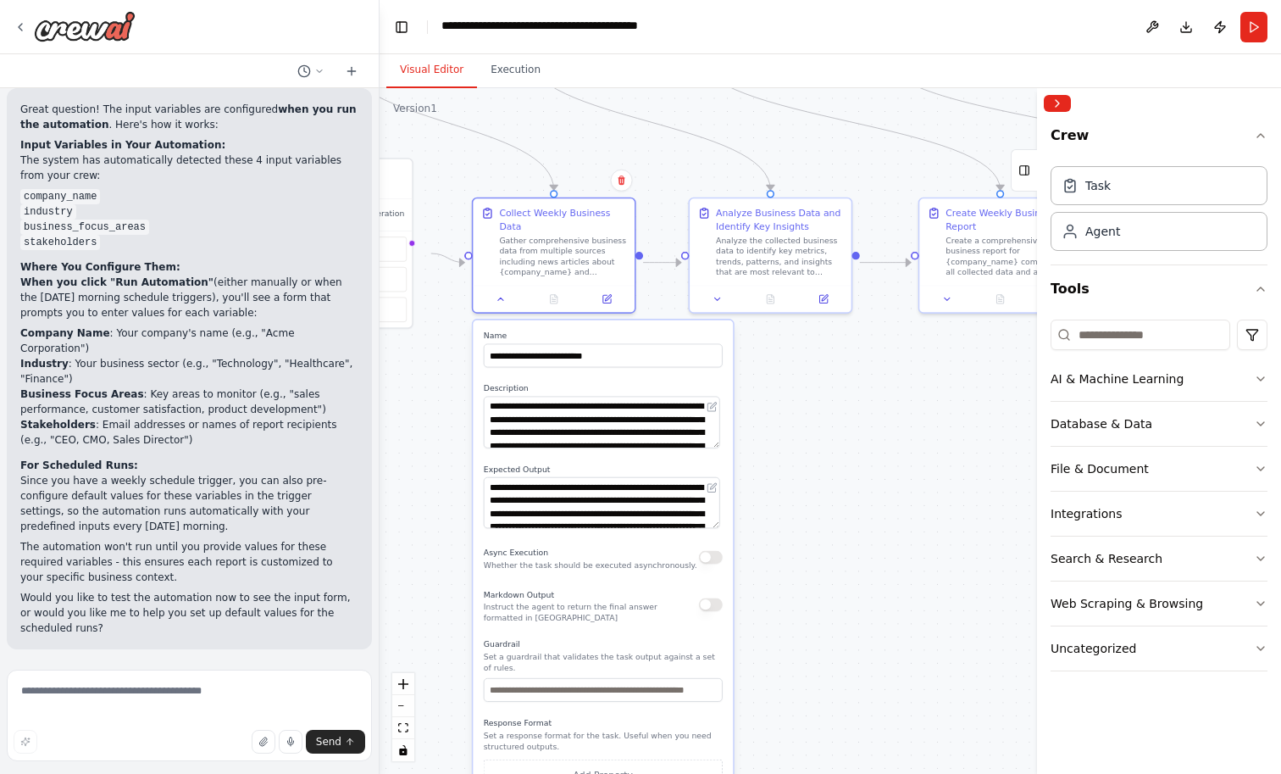
drag, startPoint x: 822, startPoint y: 303, endPoint x: 831, endPoint y: 433, distance: 130.0
click at [831, 433] on div ".deletable-edge-delete-btn { width: 20px; height: 20px; border: 0px solid #ffff…" at bounding box center [830, 430] width 901 height 685
click at [501, 302] on icon at bounding box center [501, 296] width 10 height 10
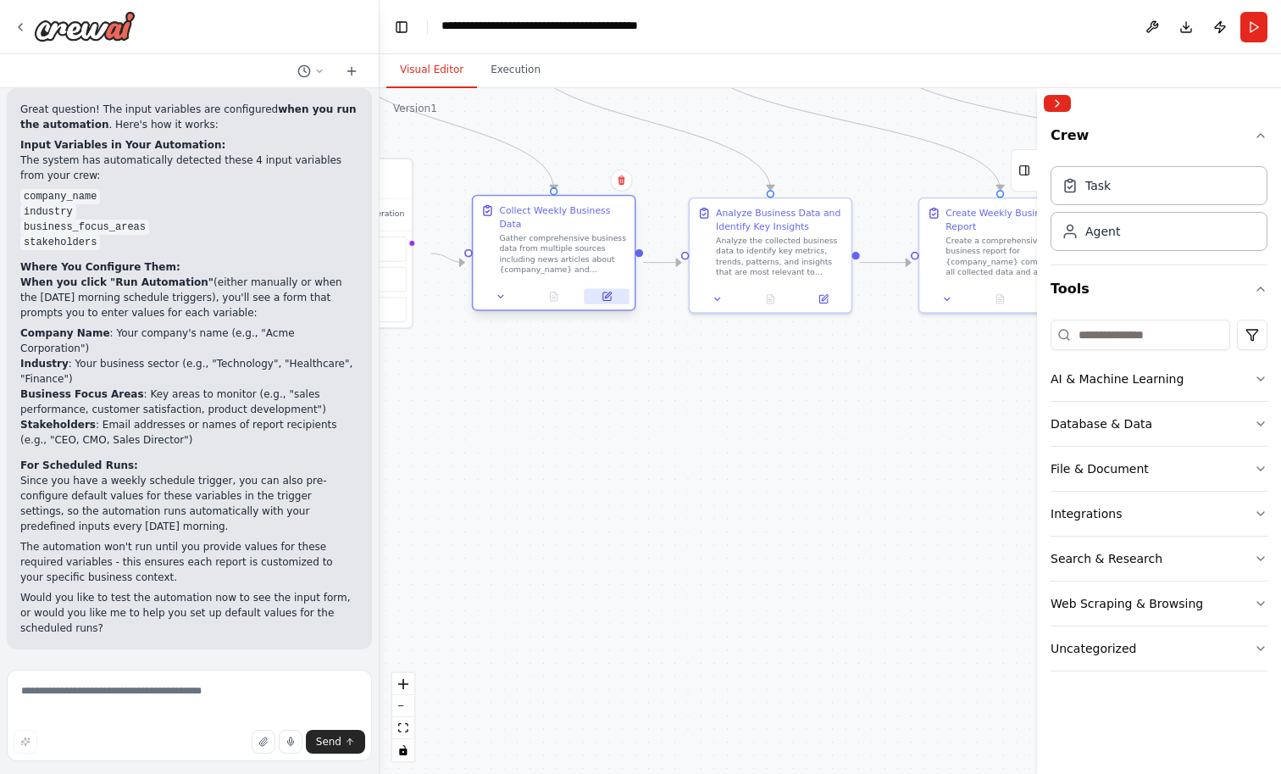
click at [610, 304] on button at bounding box center [607, 296] width 45 height 16
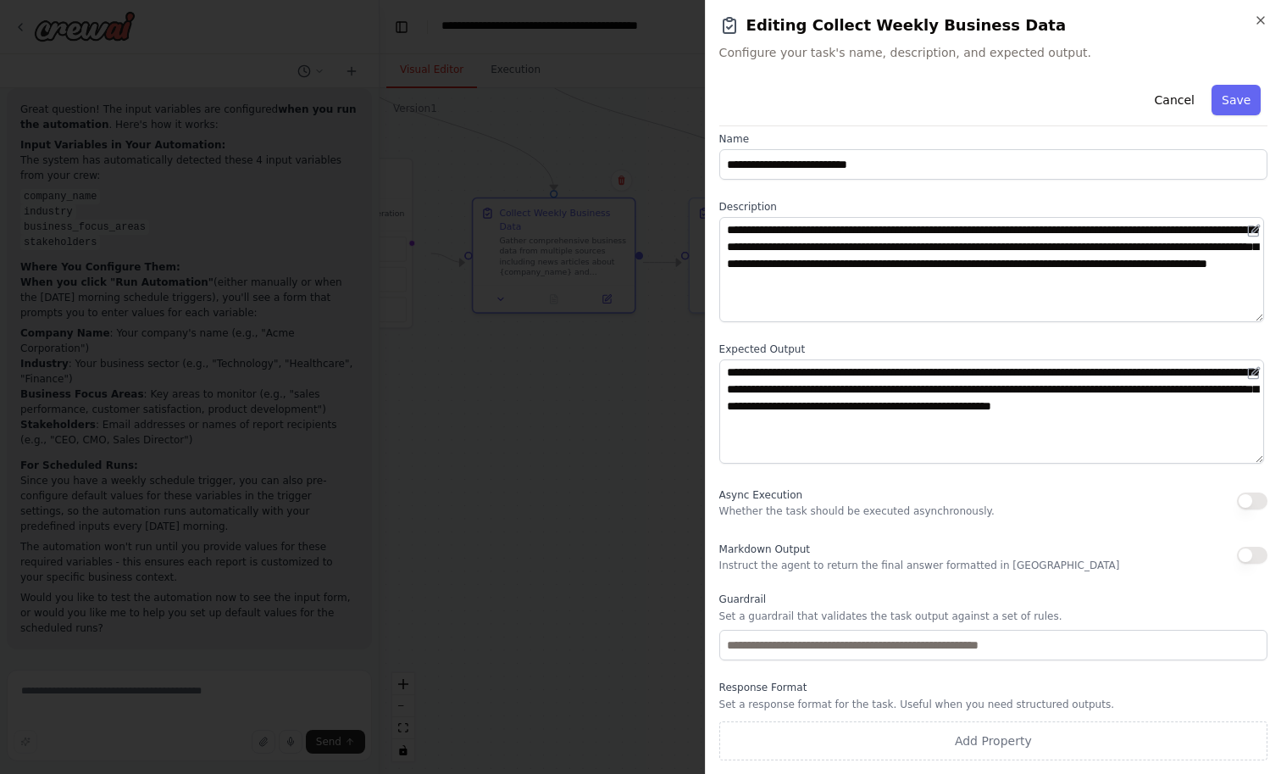
scroll to position [86, 0]
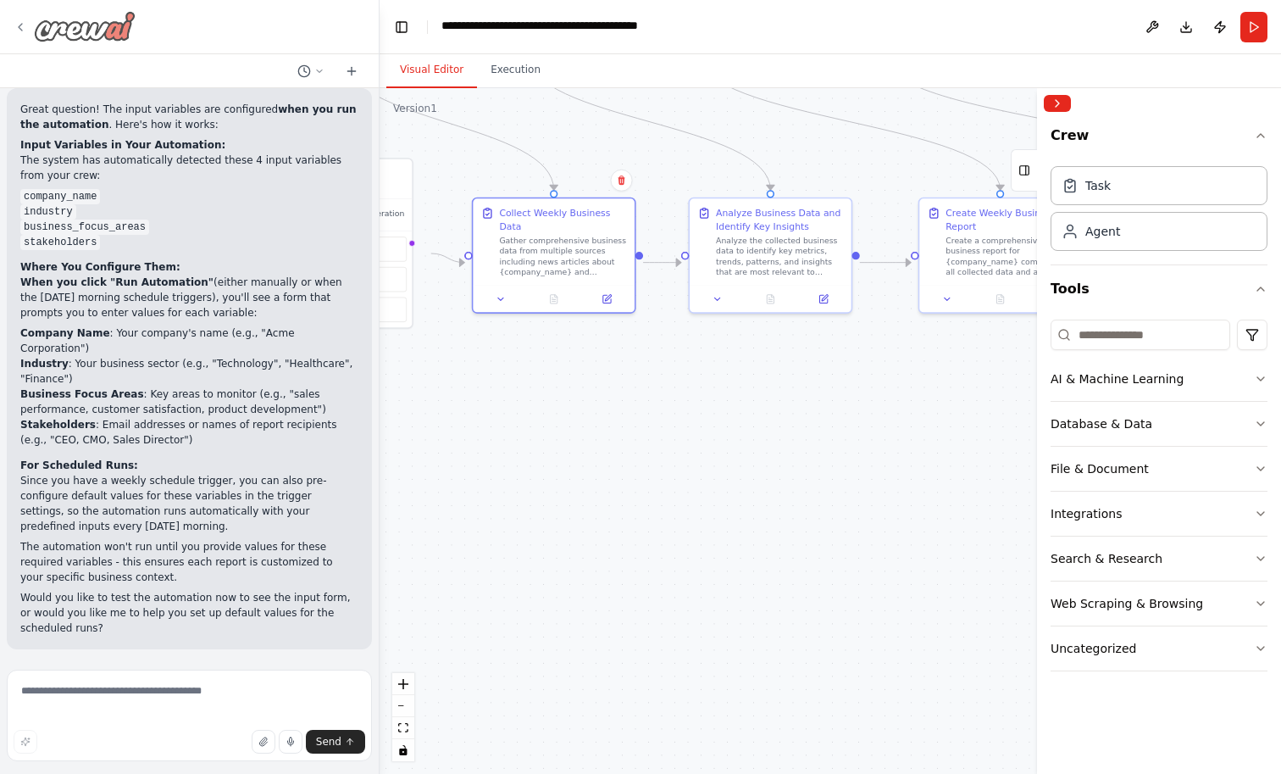
click at [21, 34] on icon at bounding box center [21, 27] width 14 height 14
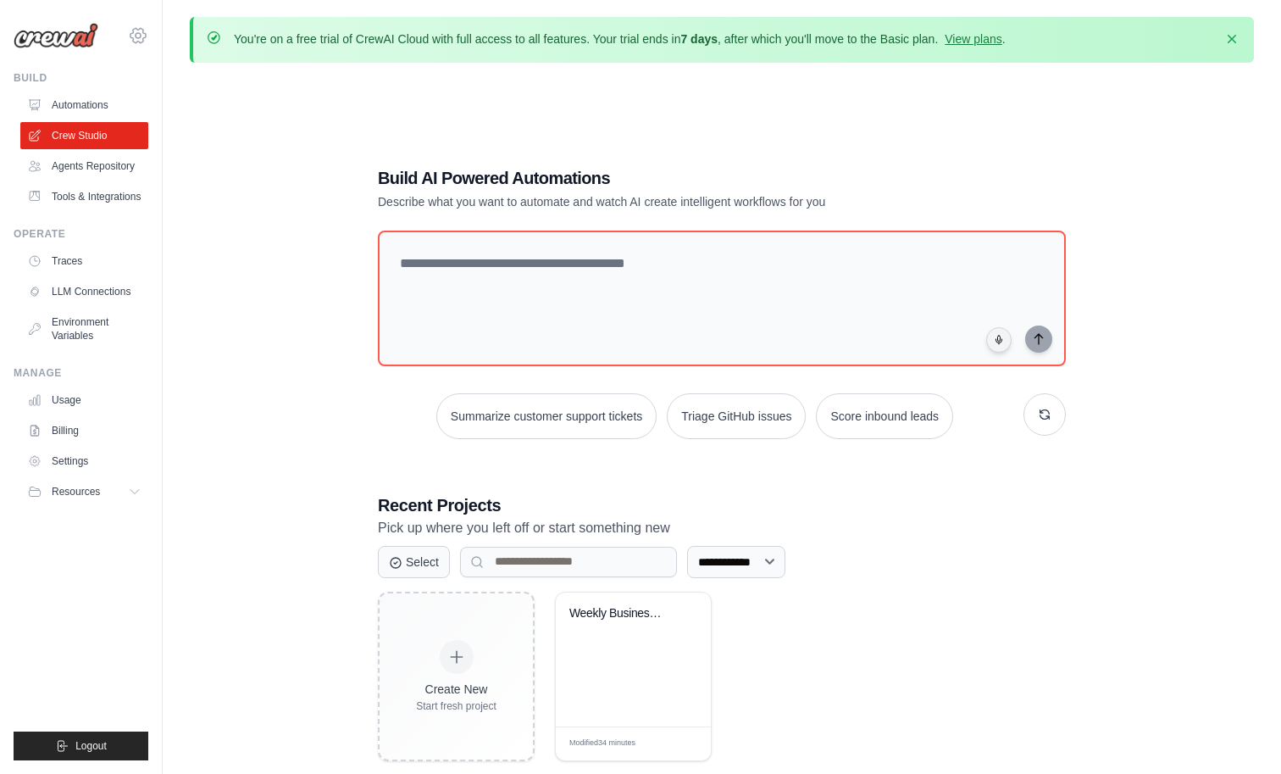
click at [146, 33] on icon at bounding box center [137, 35] width 15 height 14
click at [176, 114] on span "Settings" at bounding box center [212, 105] width 134 height 17
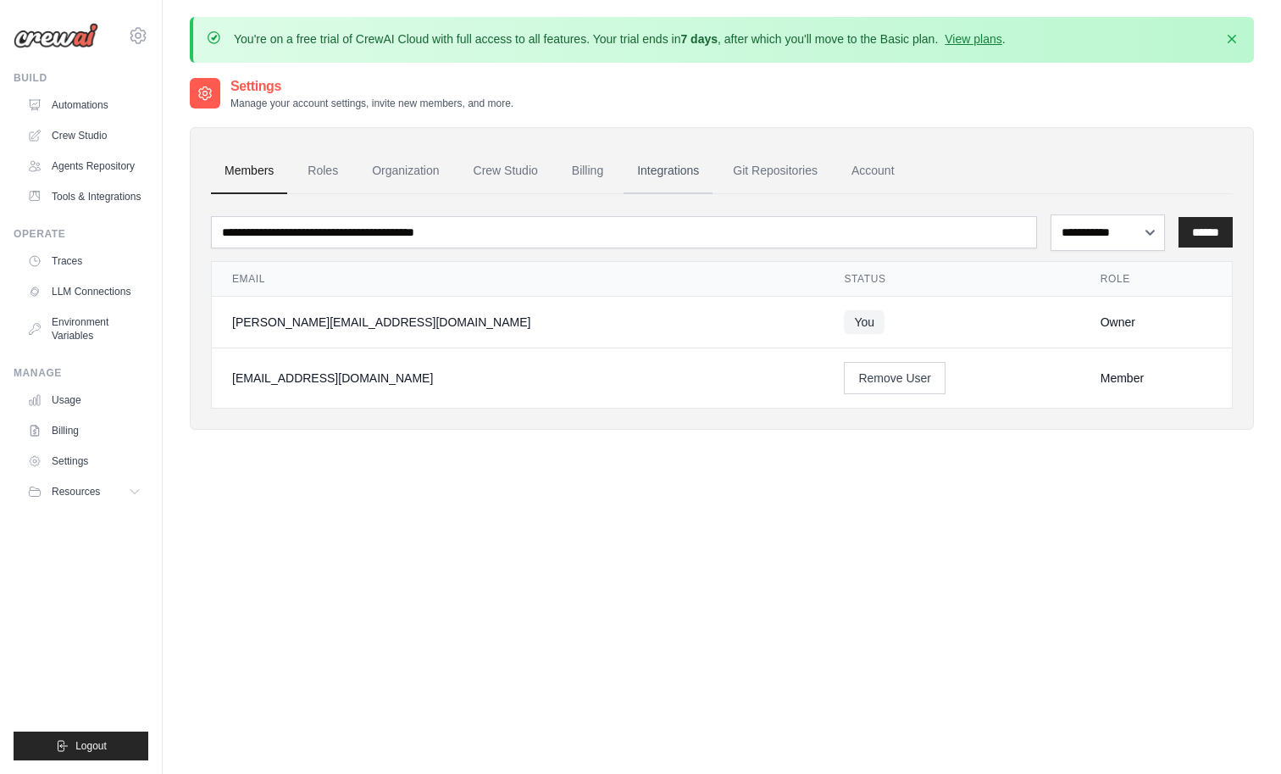
click at [713, 194] on link "Integrations" at bounding box center [668, 171] width 89 height 46
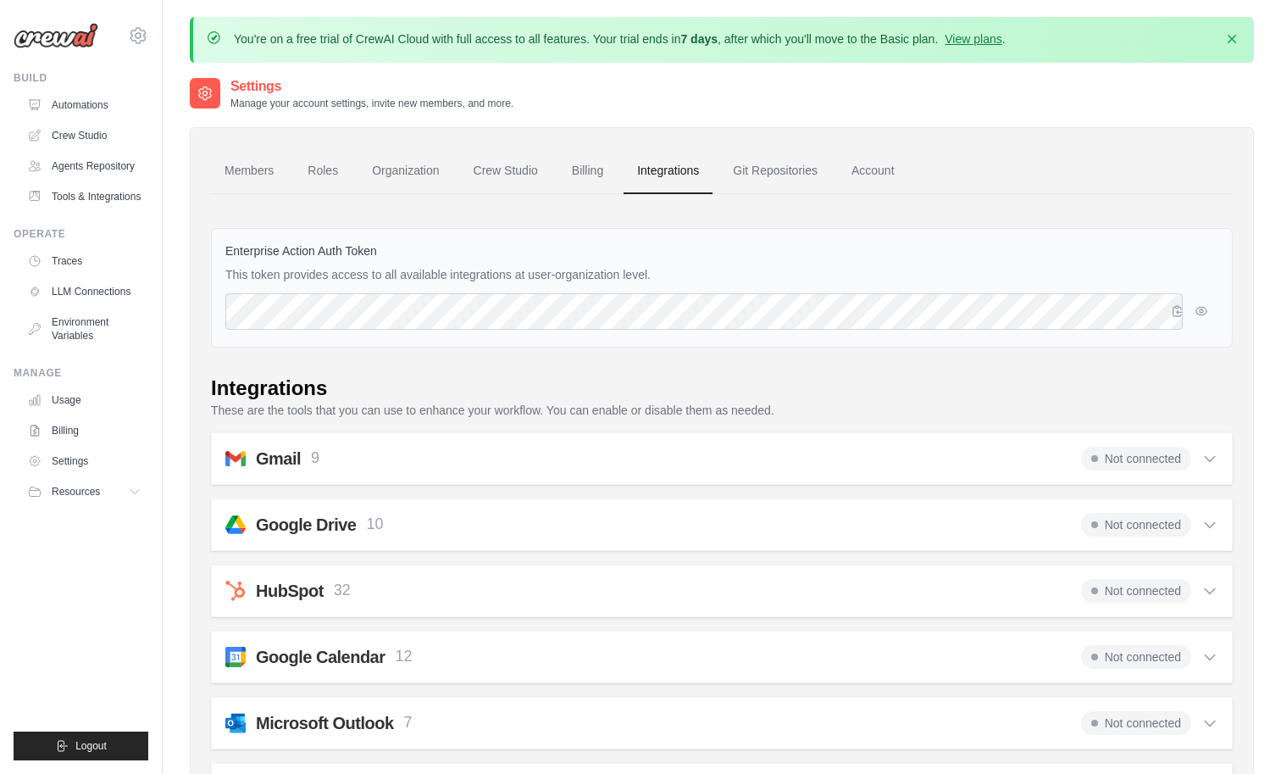
click at [713, 194] on link "Integrations" at bounding box center [668, 171] width 89 height 46
click at [908, 187] on link "Account" at bounding box center [873, 171] width 70 height 46
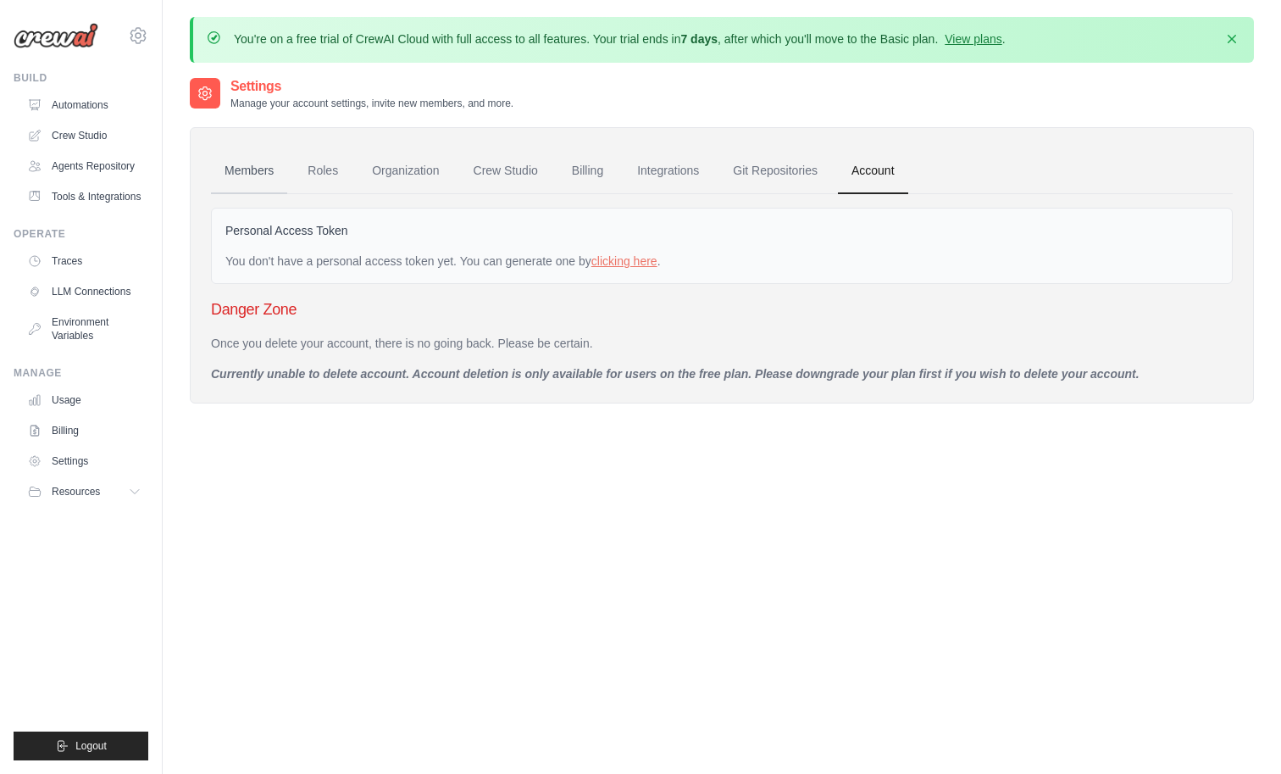
click at [287, 194] on link "Members" at bounding box center [249, 171] width 76 height 46
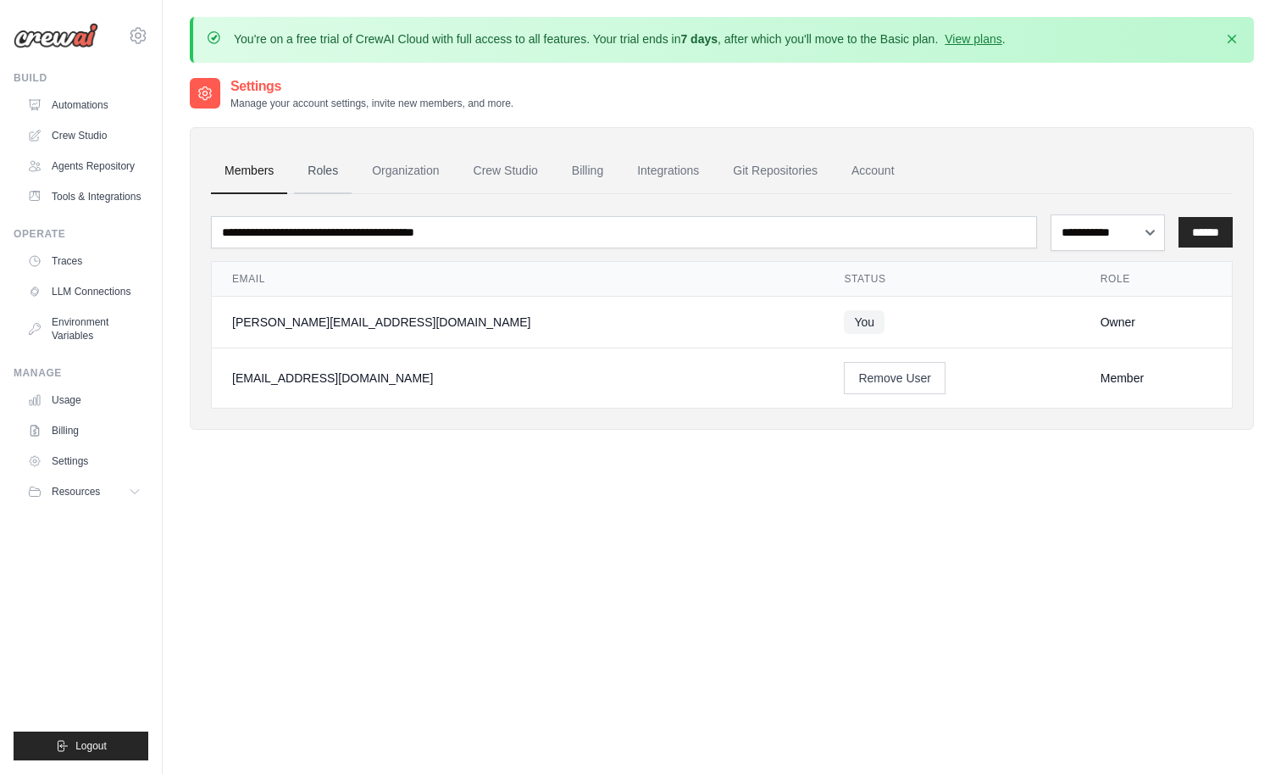
click at [352, 194] on link "Roles" at bounding box center [323, 171] width 58 height 46
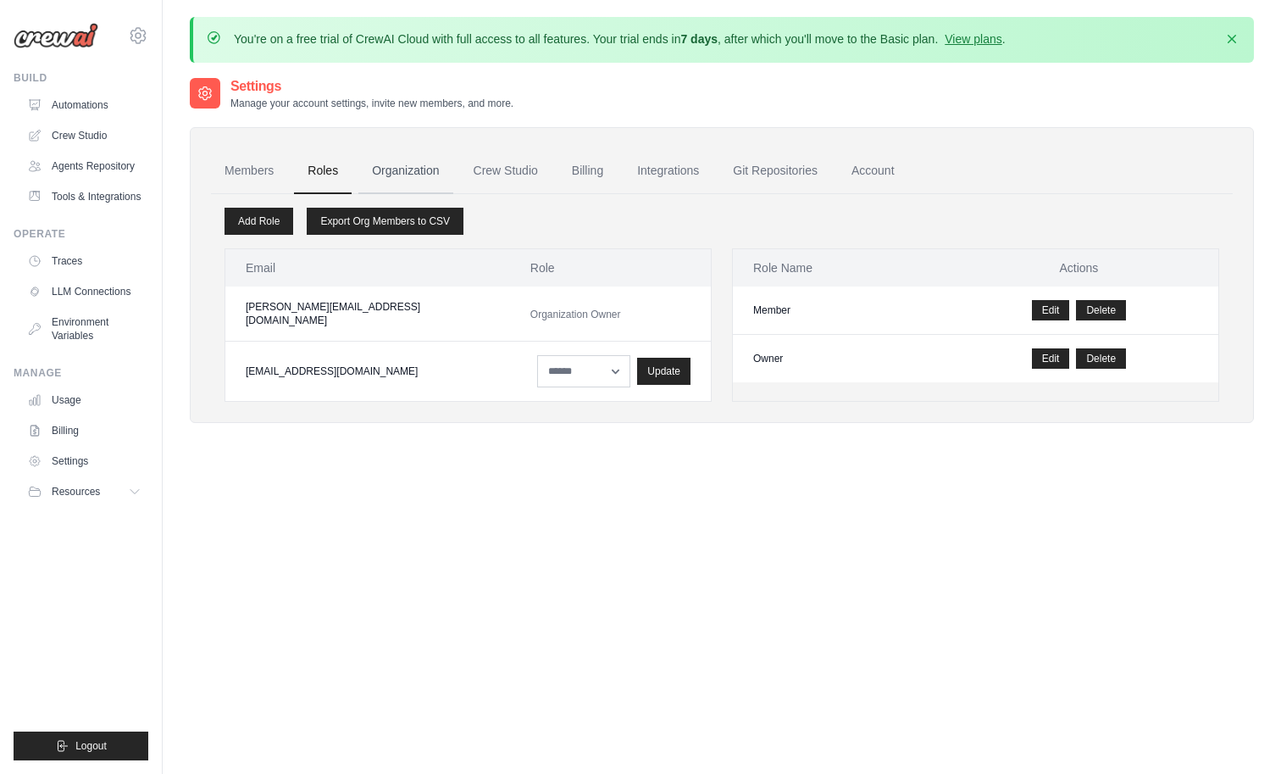
click at [452, 191] on link "Organization" at bounding box center [405, 171] width 94 height 46
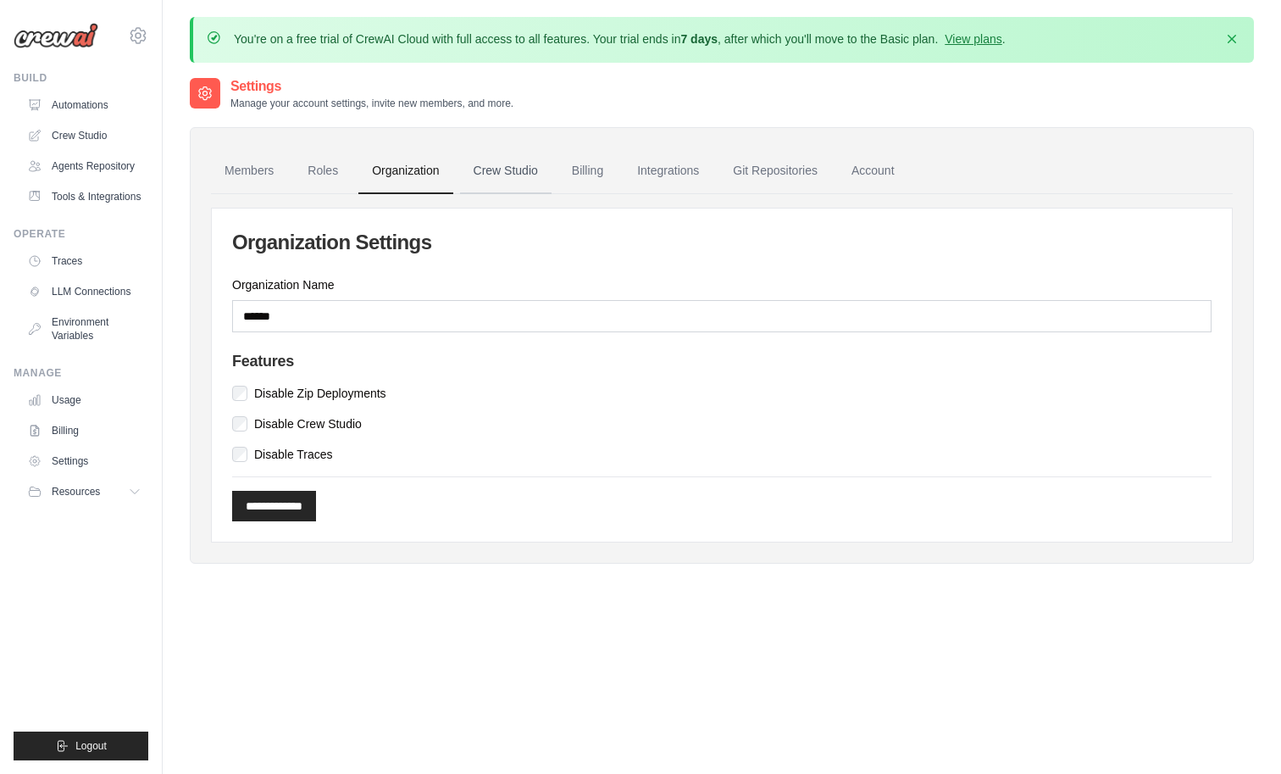
click at [552, 194] on link "Crew Studio" at bounding box center [506, 171] width 92 height 46
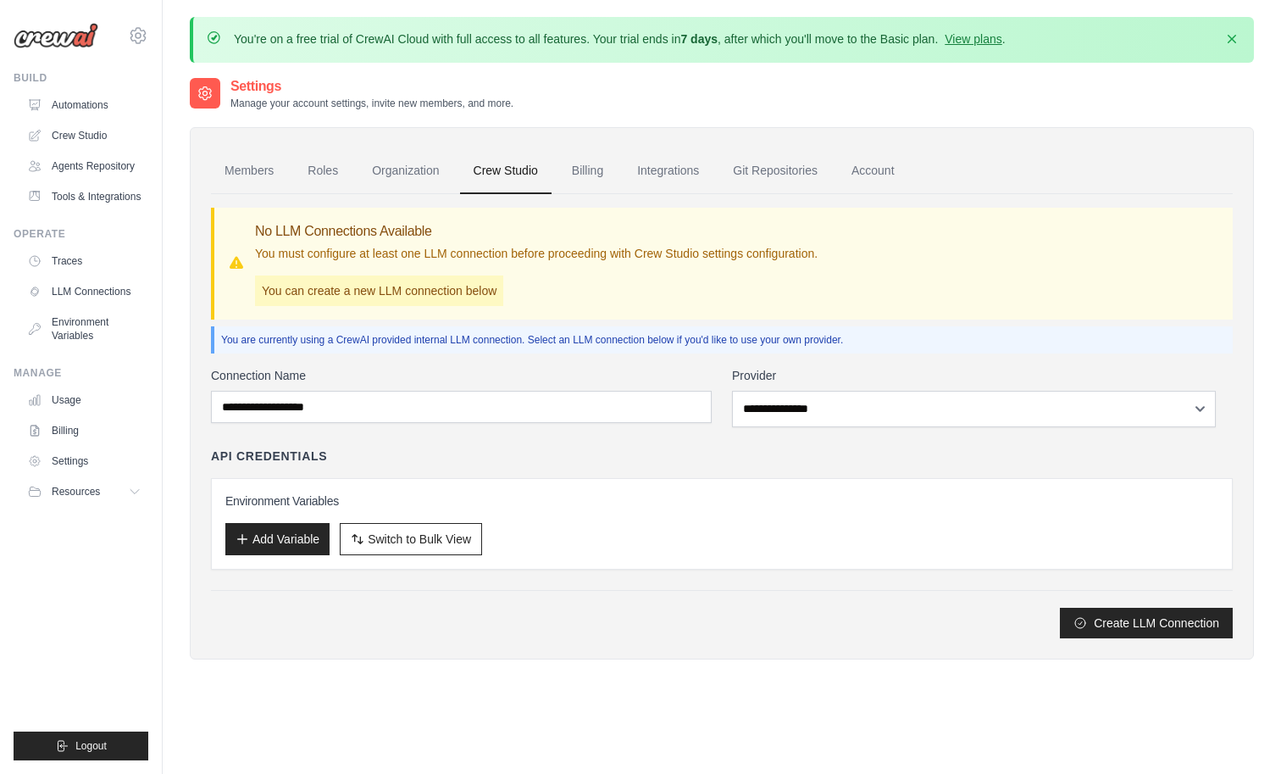
click at [552, 194] on link "Crew Studio" at bounding box center [506, 171] width 92 height 46
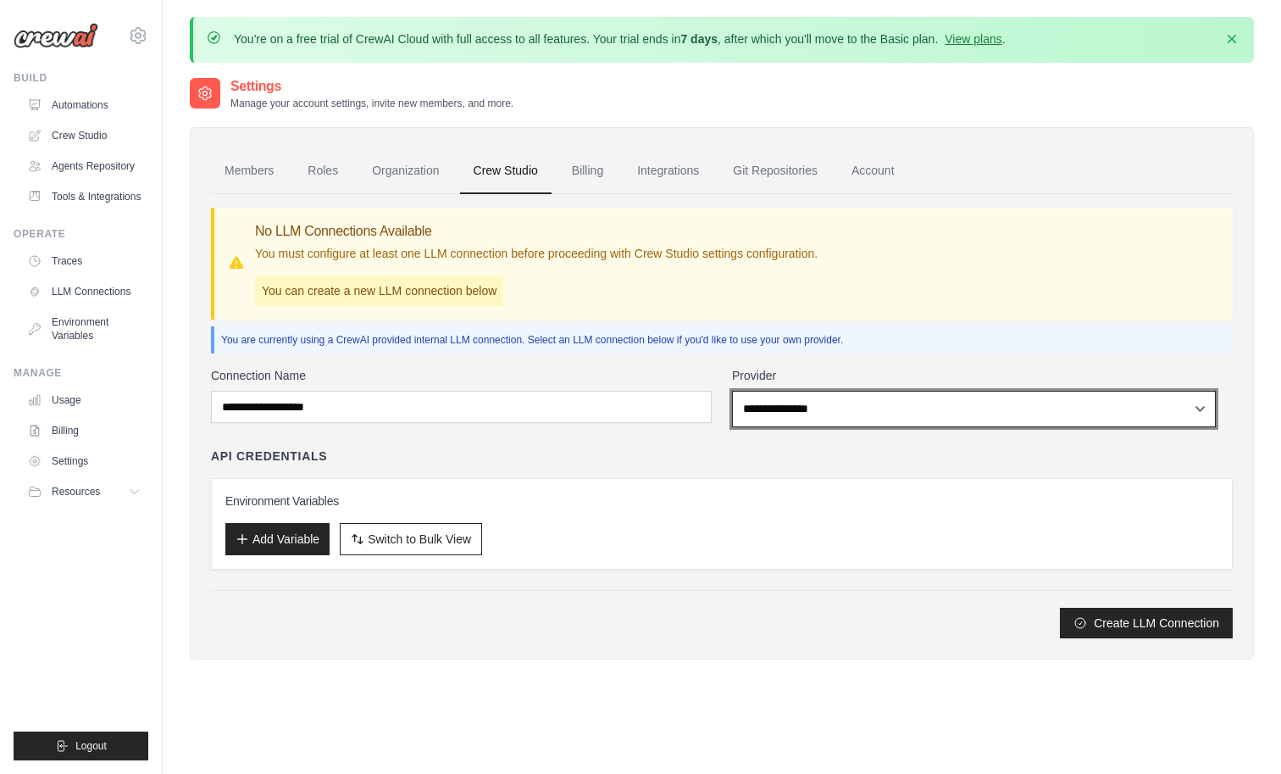
click at [866, 427] on select "**********" at bounding box center [974, 409] width 484 height 36
click at [743, 427] on select "**********" at bounding box center [974, 409] width 484 height 36
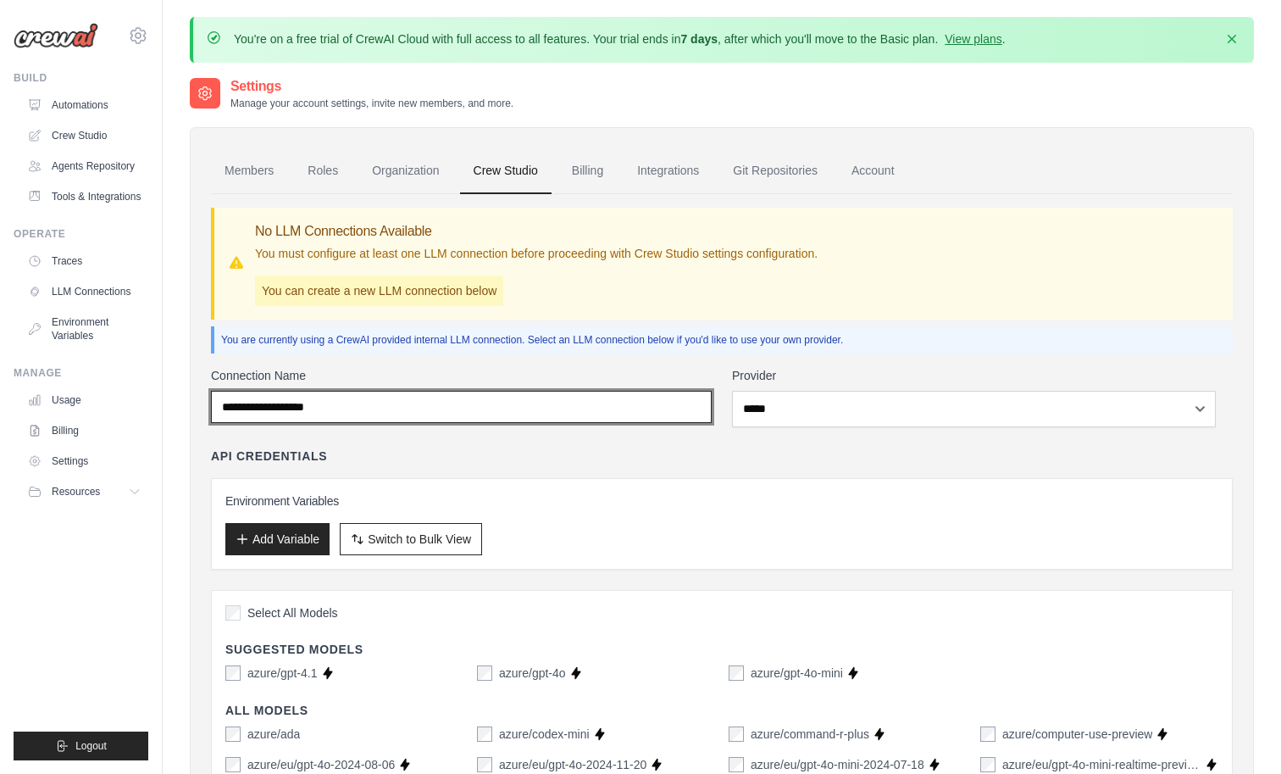
click at [600, 423] on input "Connection Name" at bounding box center [461, 407] width 501 height 32
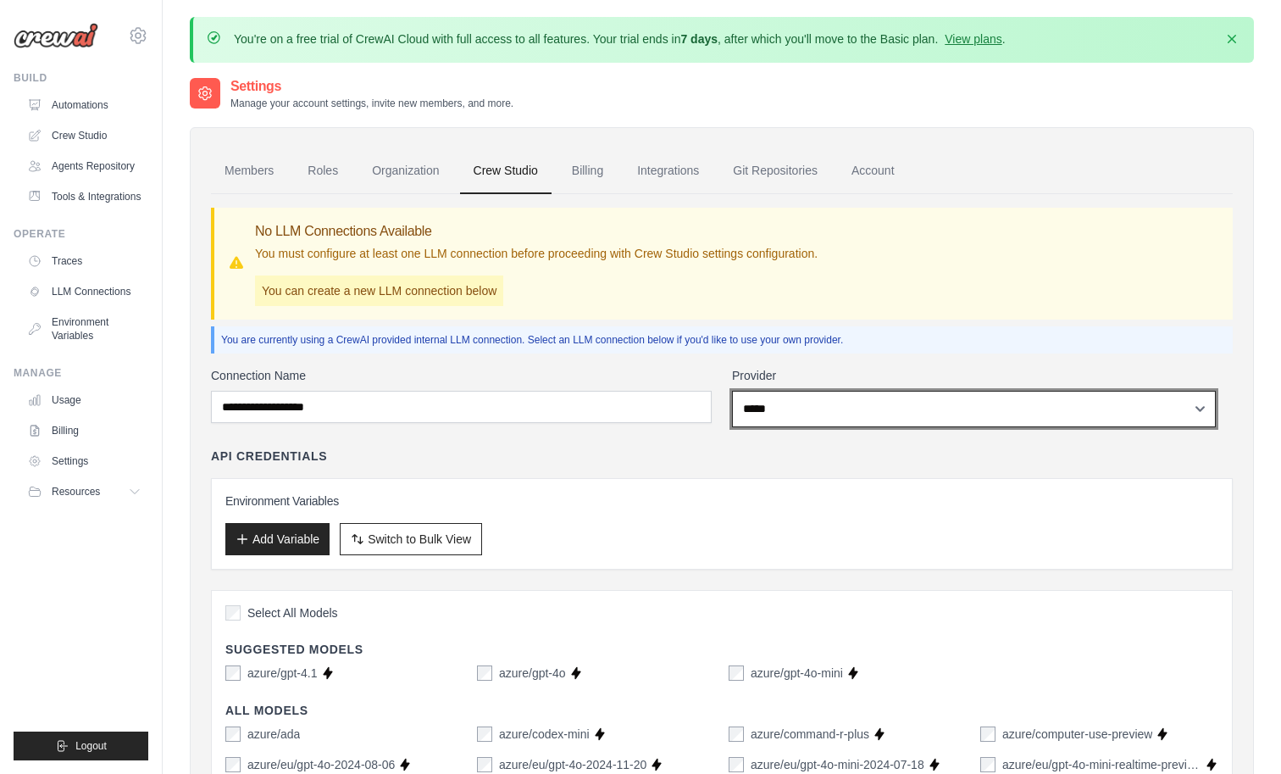
click at [787, 427] on select "**********" at bounding box center [974, 409] width 484 height 36
click at [822, 427] on select "**********" at bounding box center [974, 409] width 484 height 36
select select "*********"
click at [743, 427] on select "**********" at bounding box center [974, 409] width 484 height 36
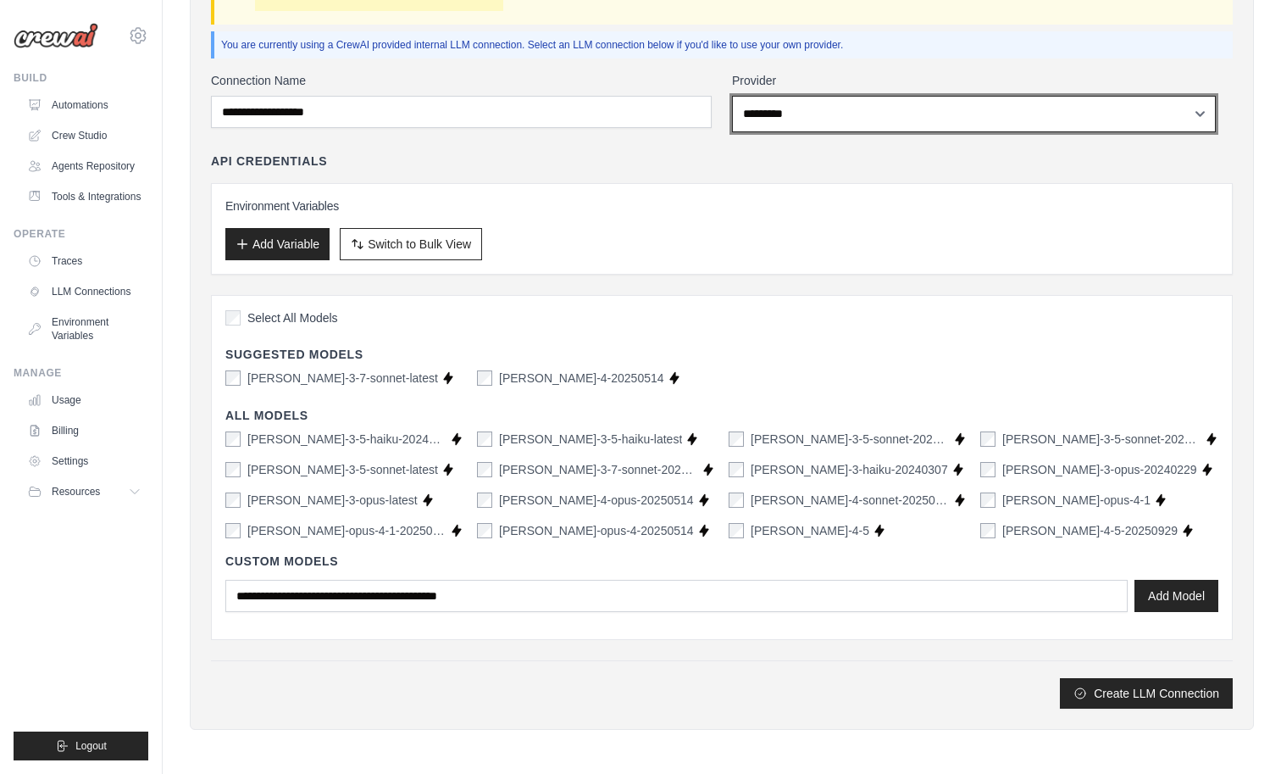
scroll to position [421, 0]
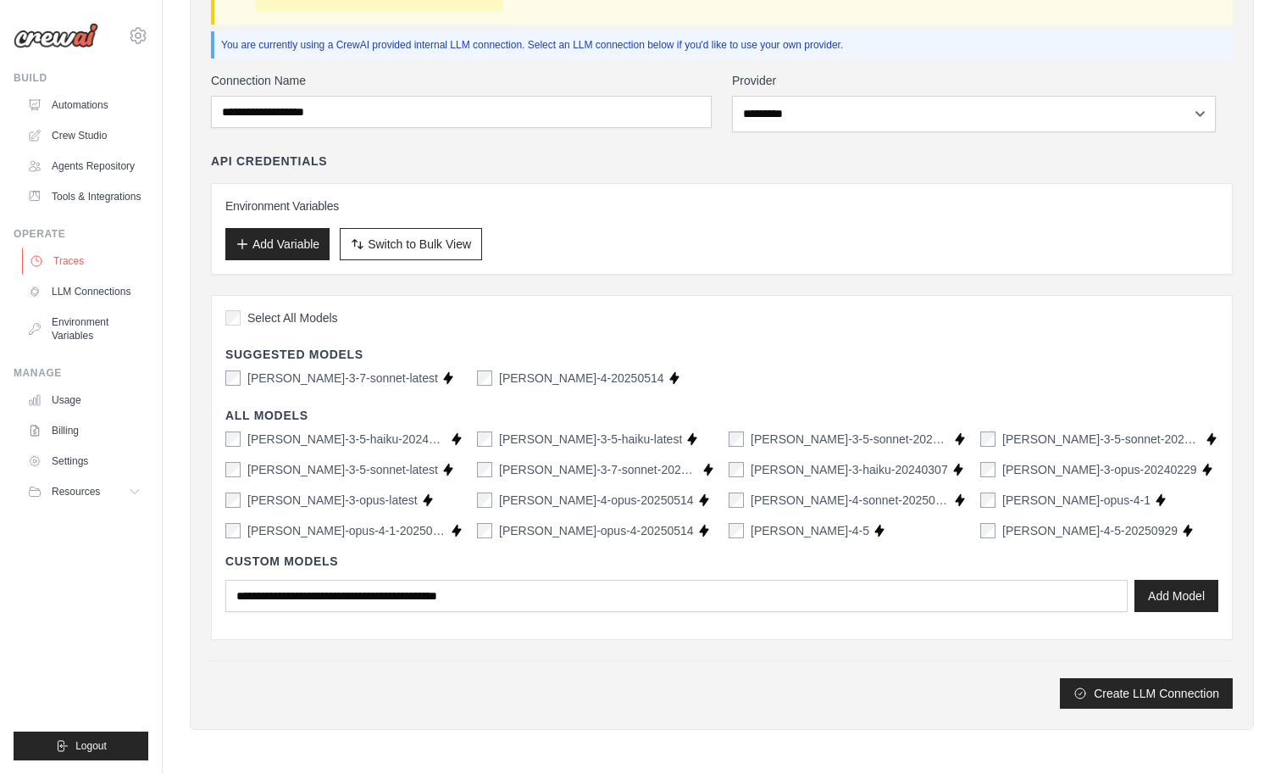
click at [78, 275] on link "Traces" at bounding box center [86, 260] width 128 height 27
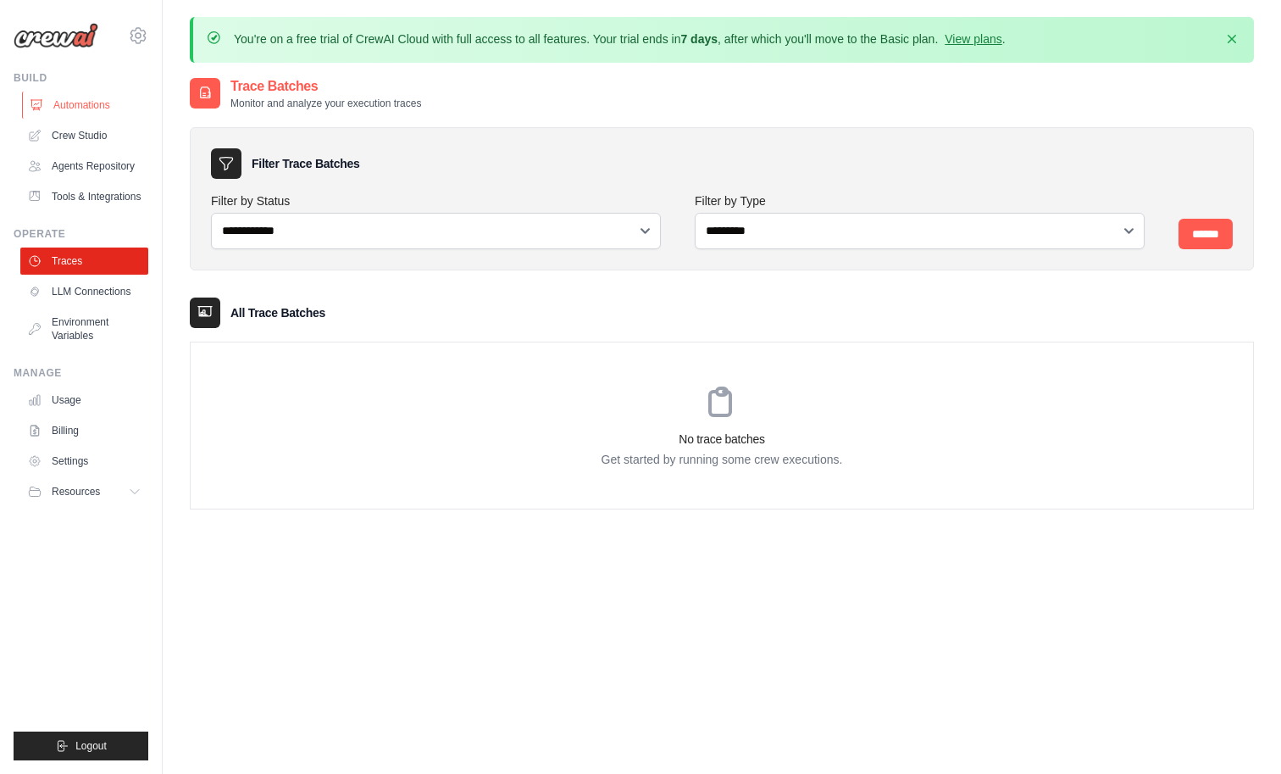
click at [75, 118] on link "Automations" at bounding box center [86, 105] width 128 height 27
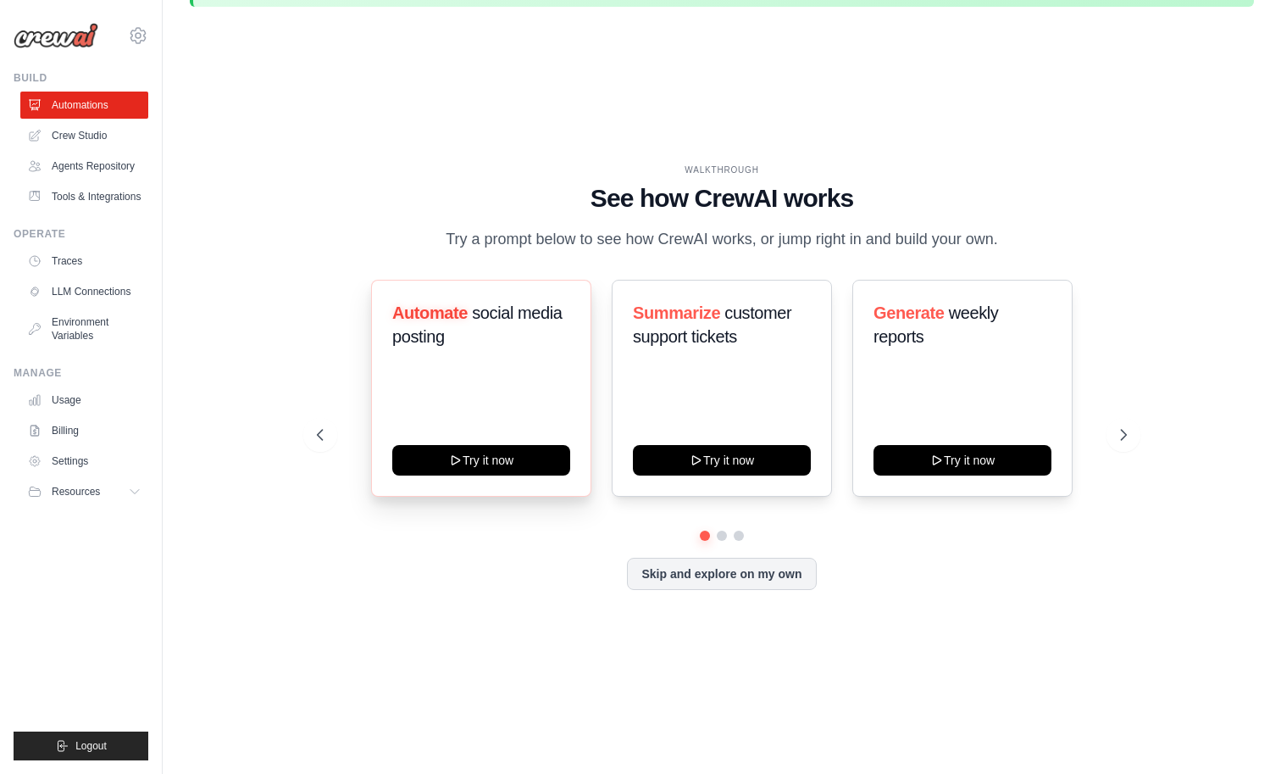
scroll to position [66, 0]
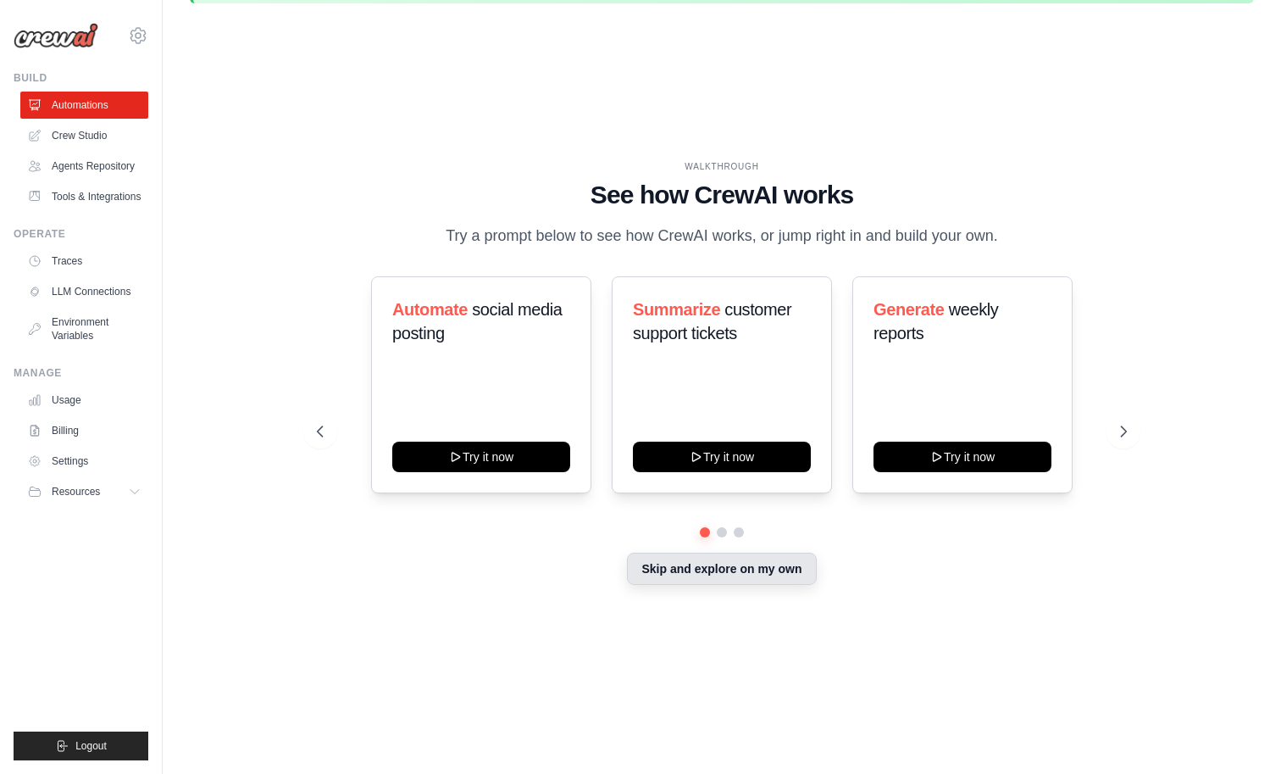
click at [711, 585] on button "Skip and explore on my own" at bounding box center [721, 568] width 189 height 32
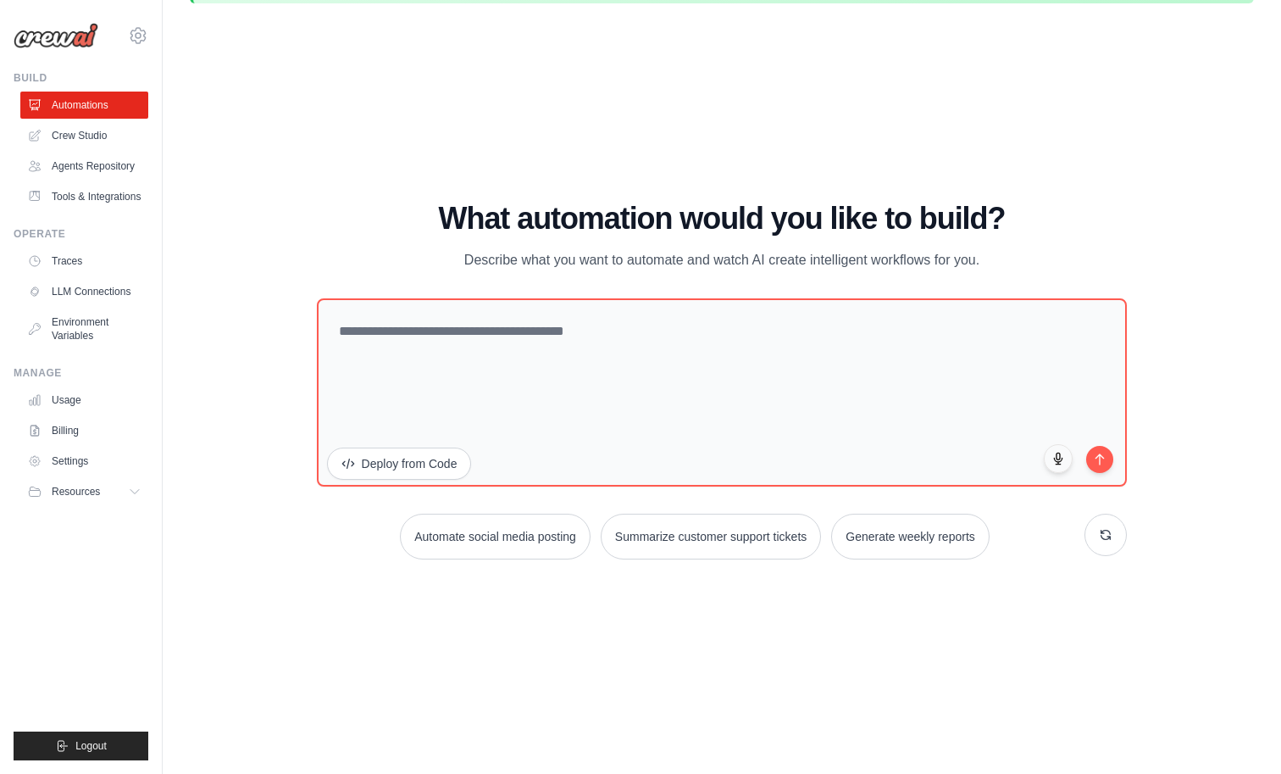
scroll to position [0, 0]
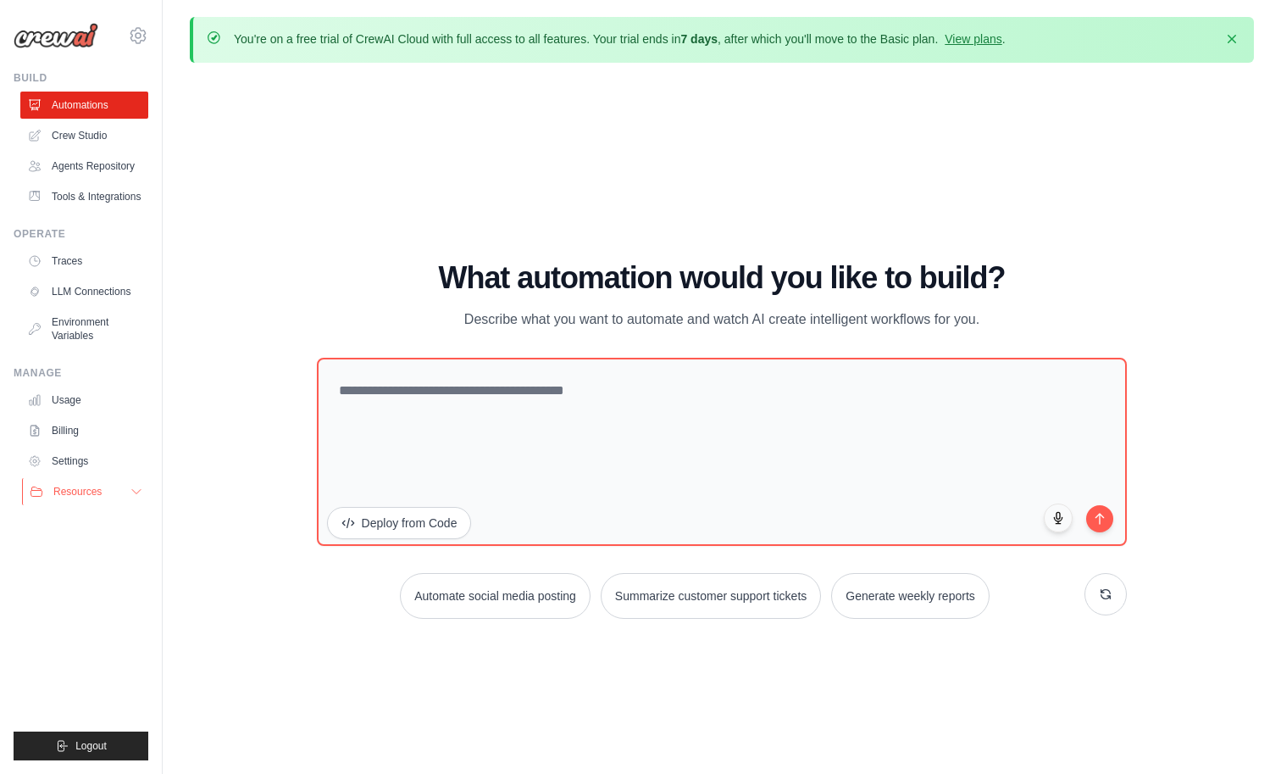
click at [81, 498] on span "Resources" at bounding box center [77, 492] width 48 height 14
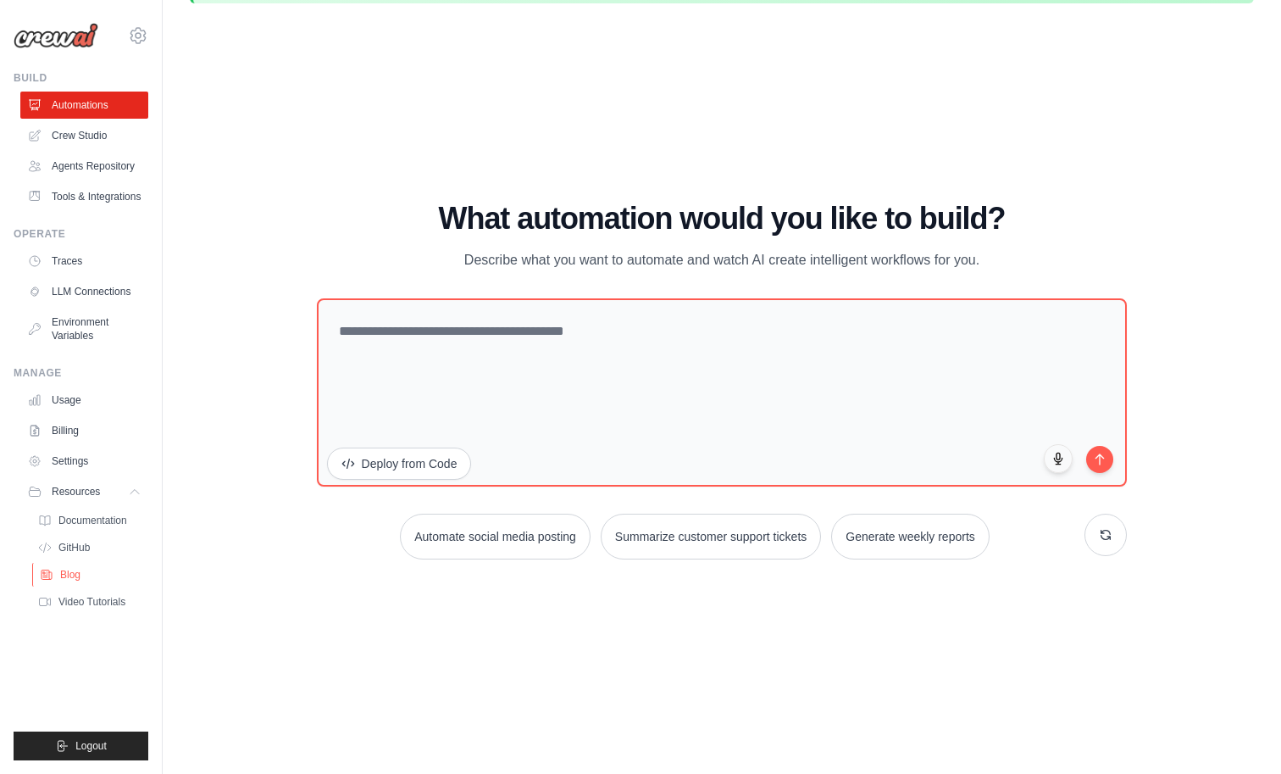
click at [82, 586] on link "Blog" at bounding box center [91, 575] width 118 height 24
click at [112, 210] on link "Tools & Integrations" at bounding box center [86, 196] width 128 height 27
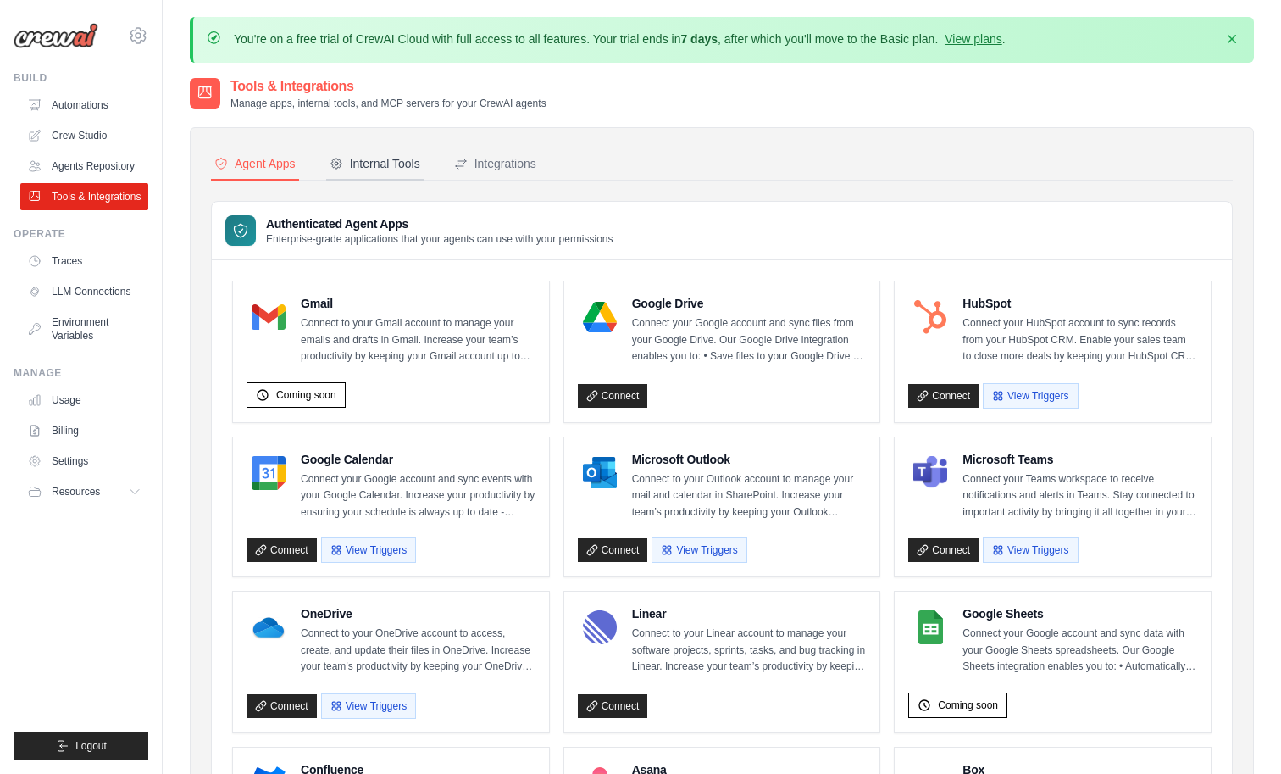
click at [420, 172] on div "Internal Tools" at bounding box center [375, 163] width 91 height 17
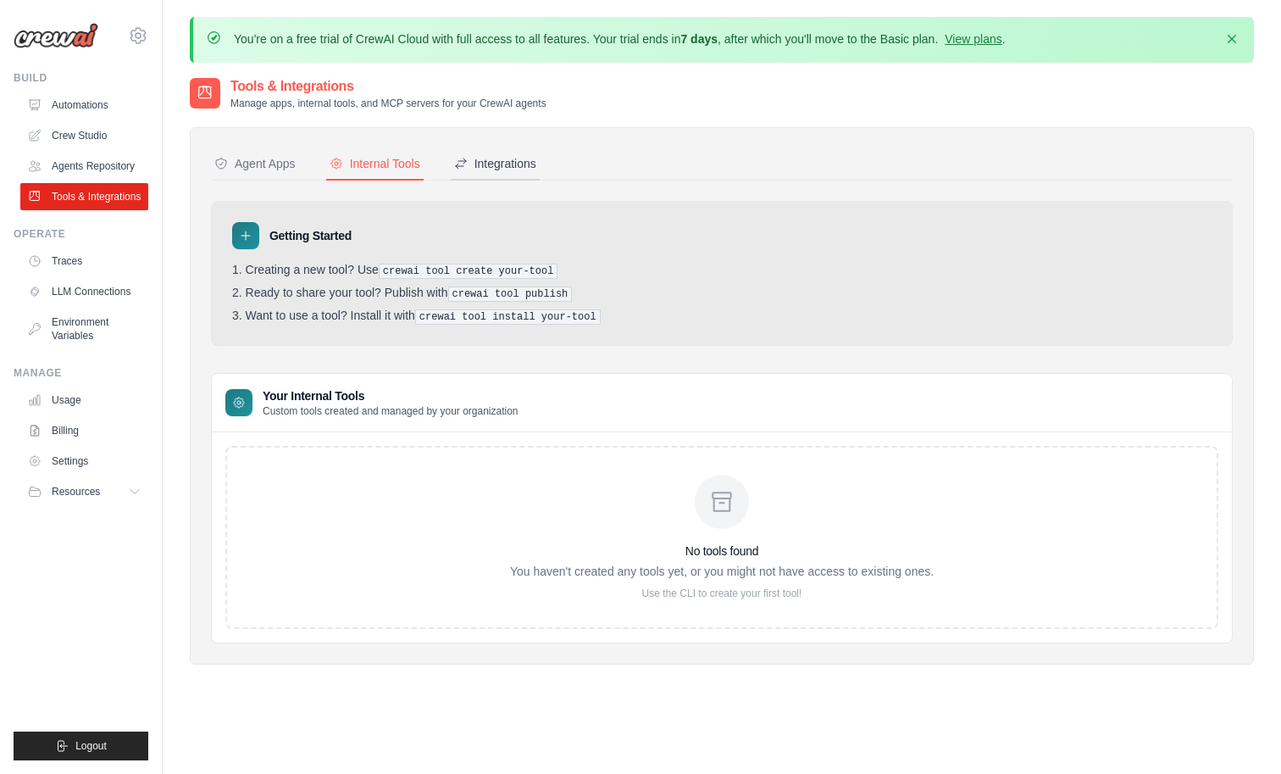
click at [536, 172] on div "Integrations" at bounding box center [495, 163] width 82 height 17
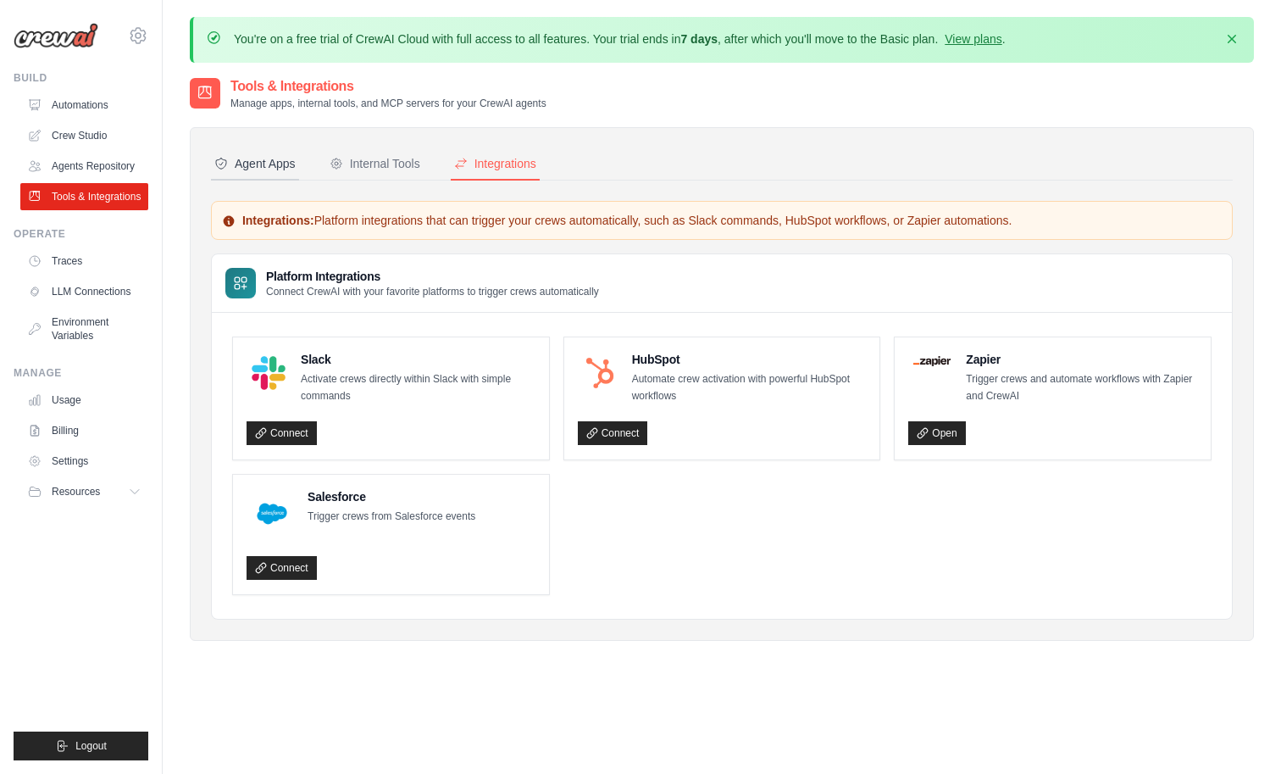
click at [296, 172] on div "Agent Apps" at bounding box center [254, 163] width 81 height 17
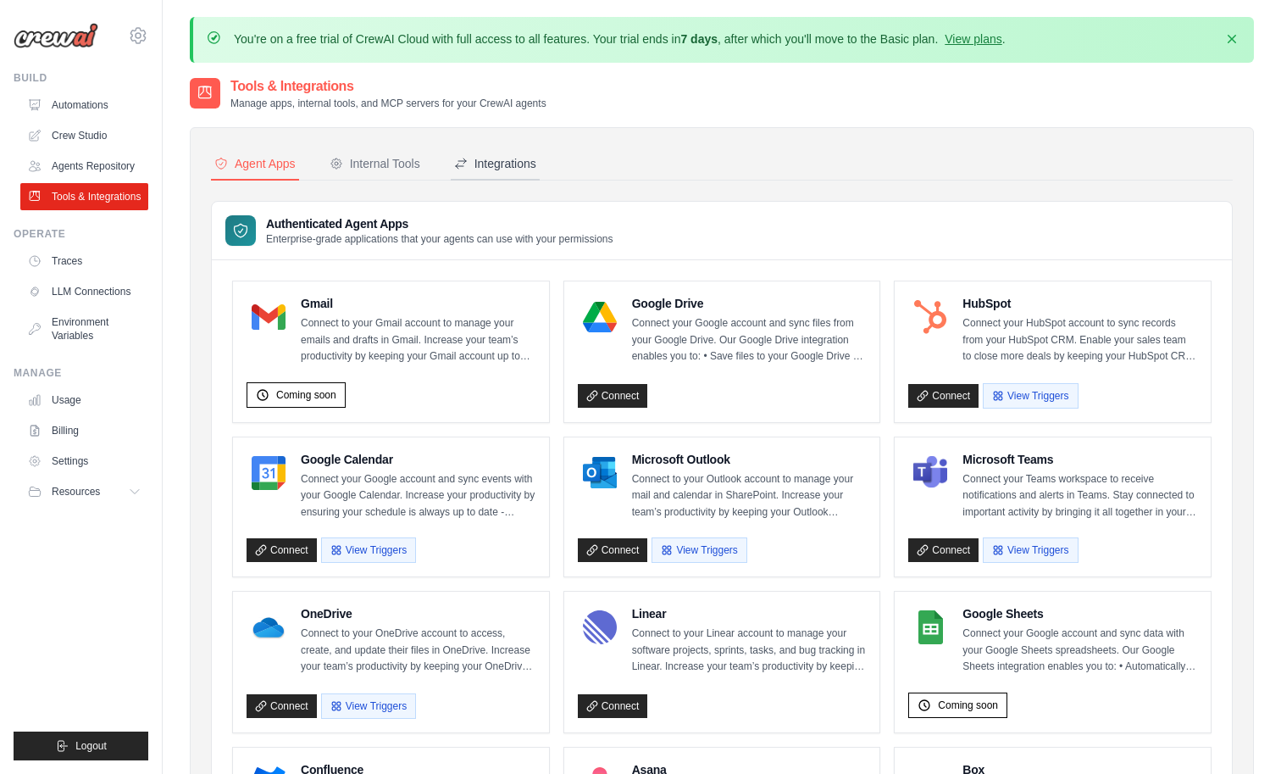
click at [536, 172] on div "Integrations" at bounding box center [495, 163] width 82 height 17
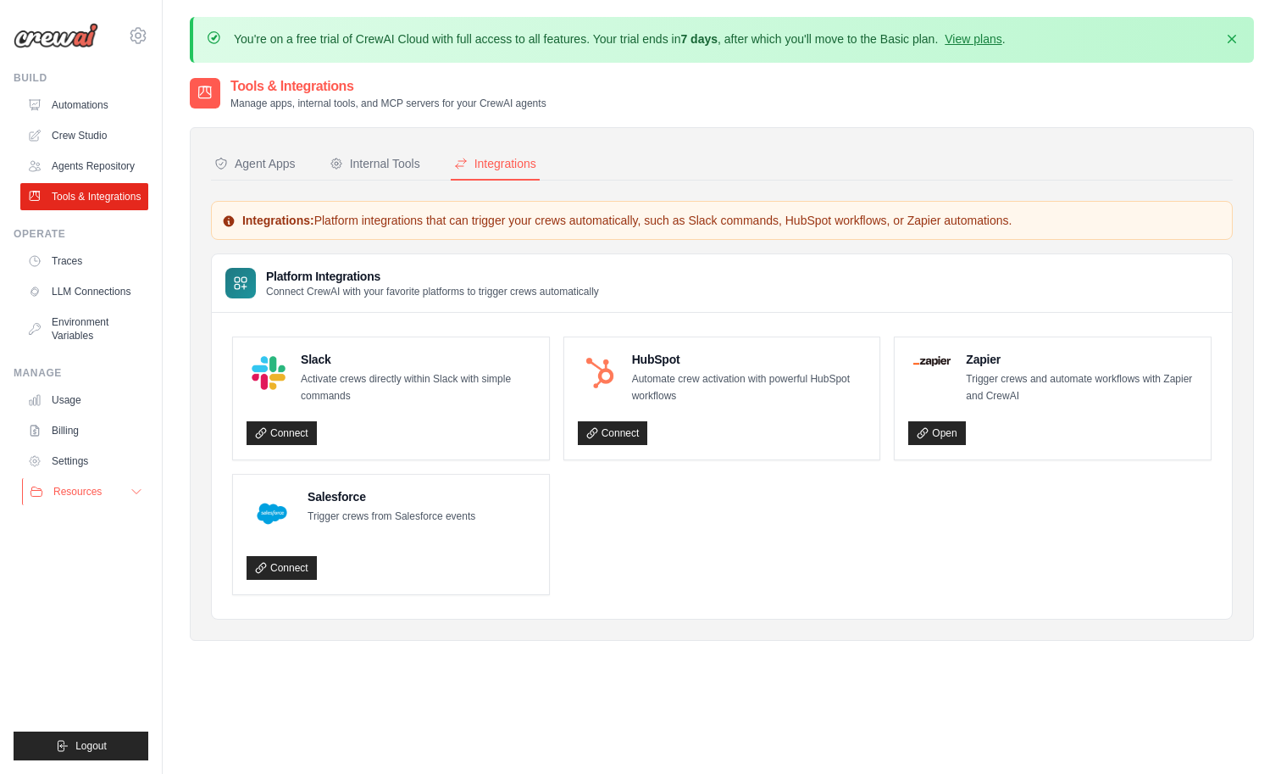
click at [143, 498] on icon at bounding box center [137, 492] width 14 height 14
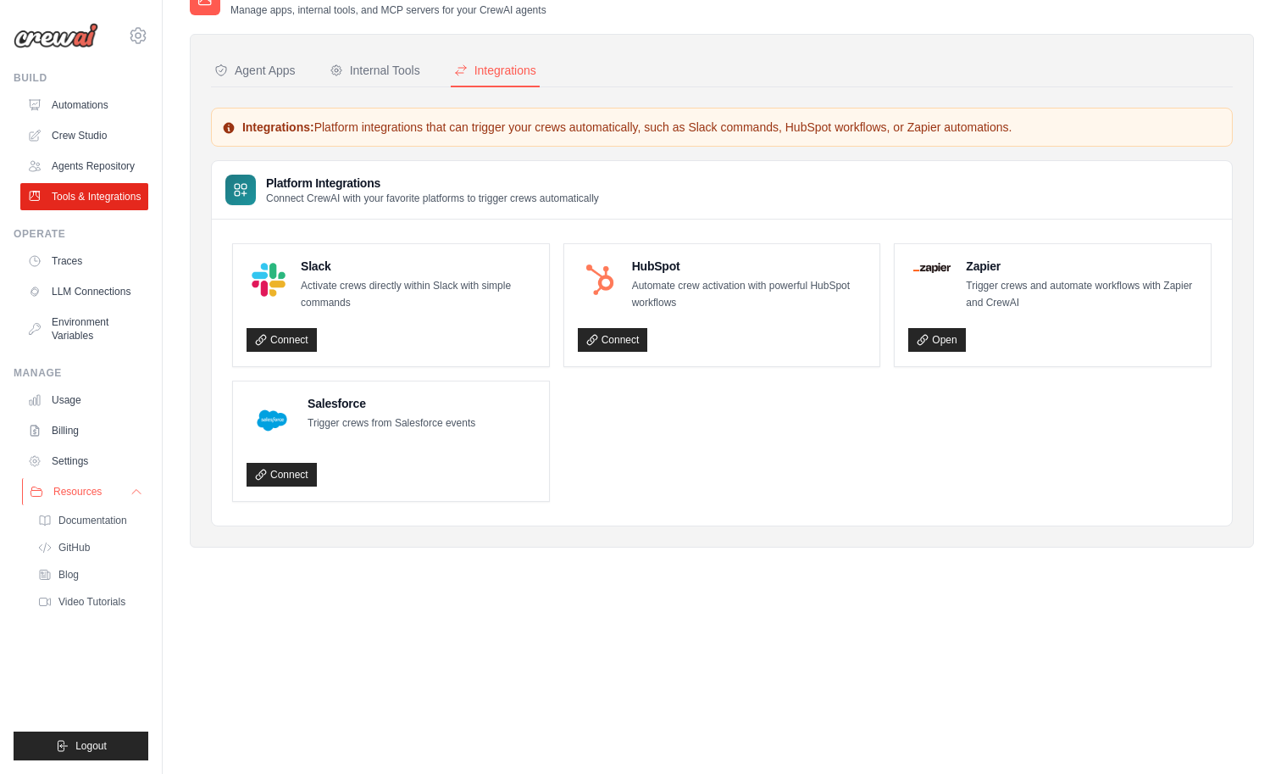
scroll to position [104, 0]
click at [103, 527] on span "Documentation" at bounding box center [94, 520] width 69 height 14
click at [80, 115] on link "Automations" at bounding box center [86, 105] width 128 height 27
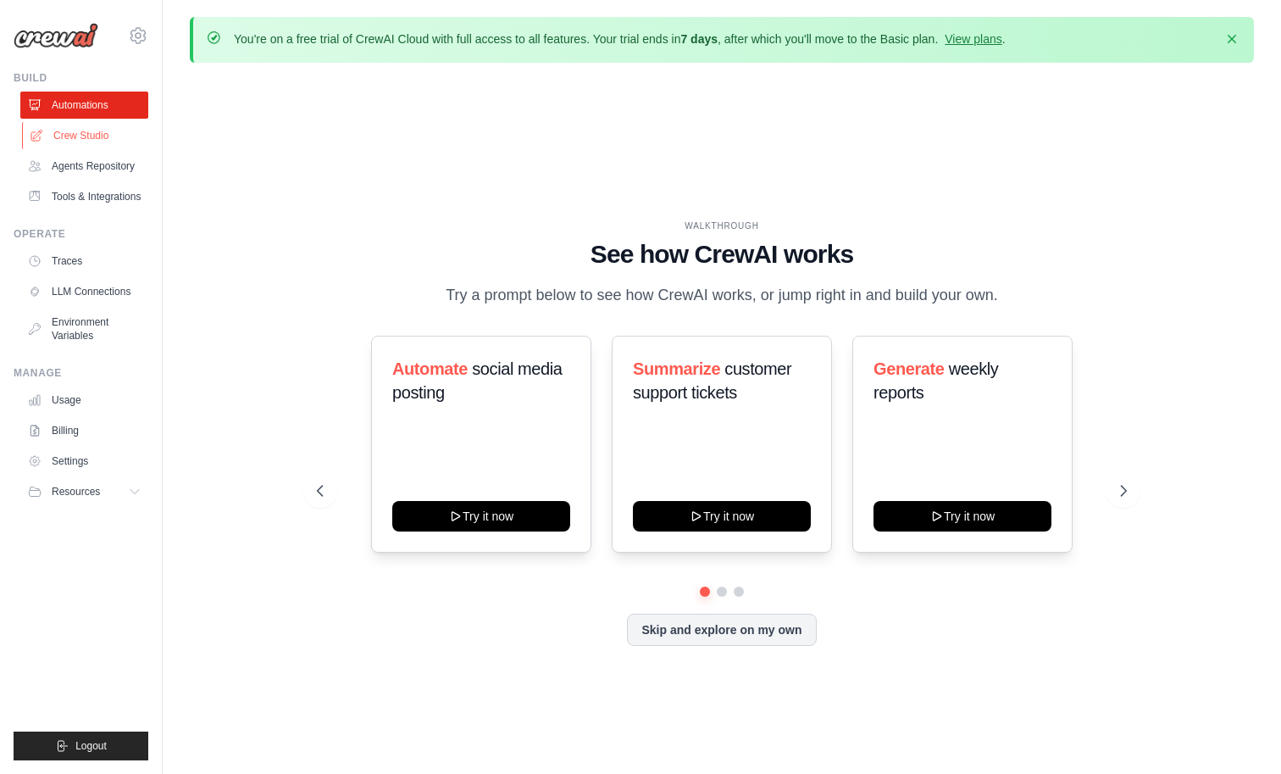
click at [94, 149] on link "Crew Studio" at bounding box center [86, 135] width 128 height 27
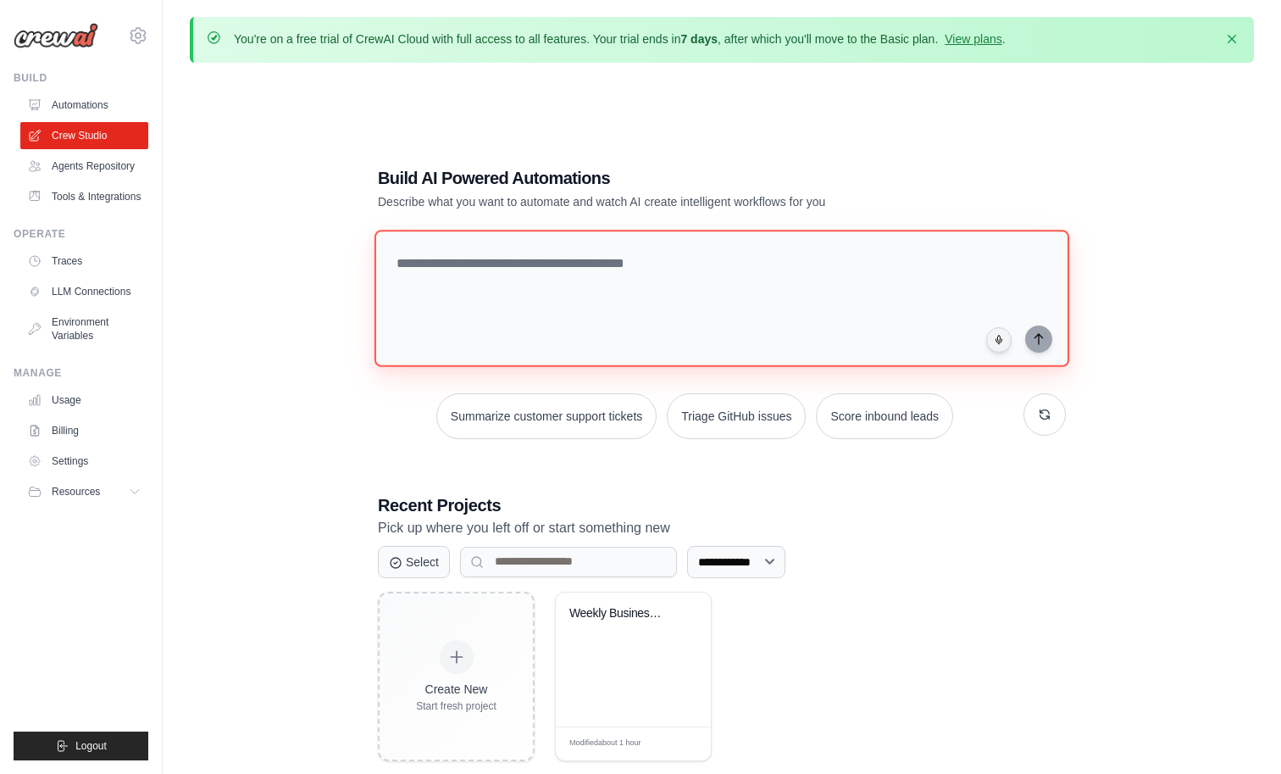
click at [554, 291] on textarea at bounding box center [721, 298] width 695 height 137
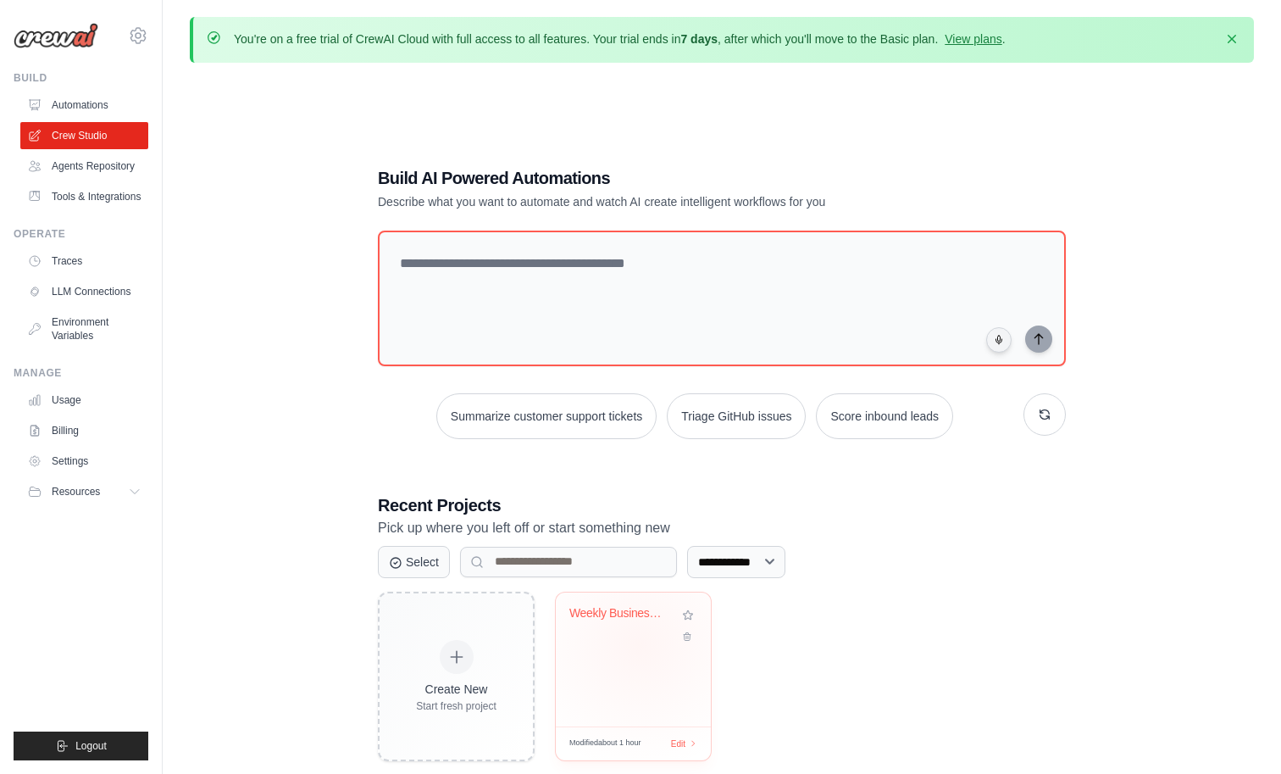
click at [650, 645] on div "Weekly Business Intelligence Report..." at bounding box center [633, 625] width 128 height 39
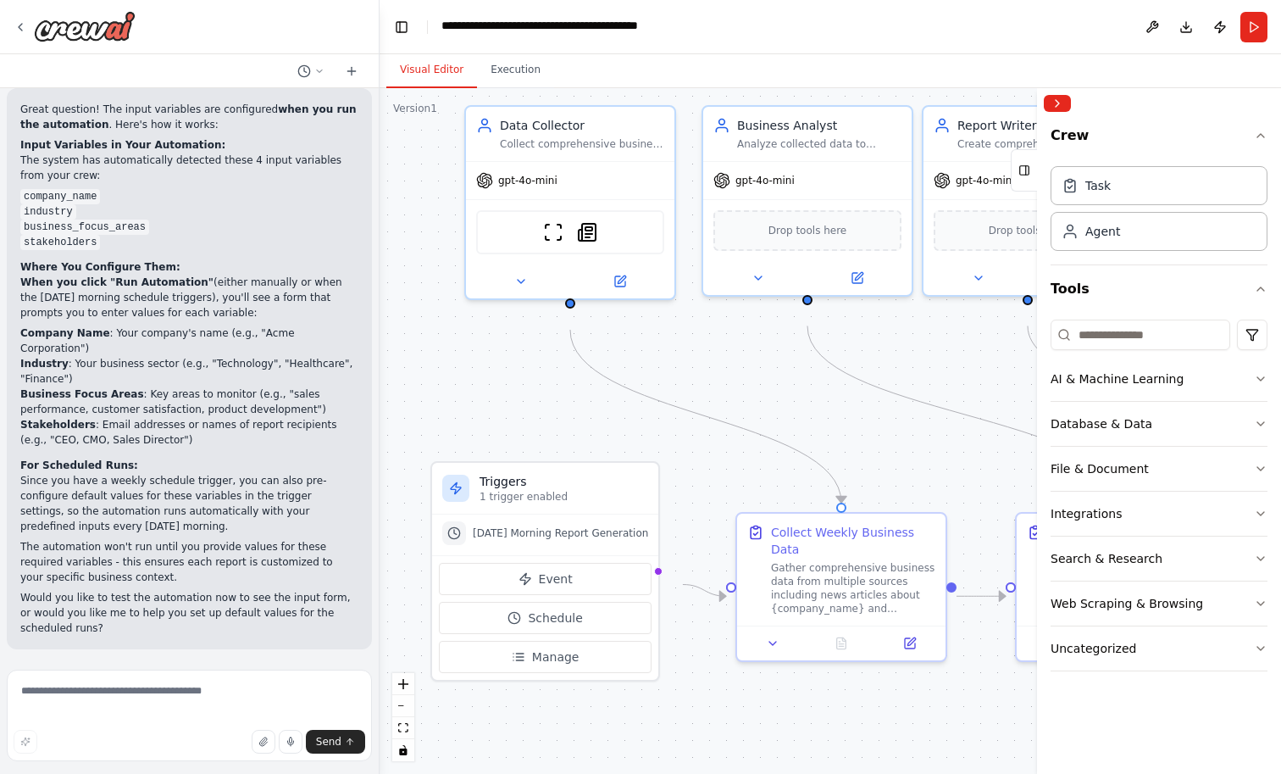
scroll to position [2559, 0]
click at [403, 726] on icon "fit view" at bounding box center [403, 727] width 10 height 9
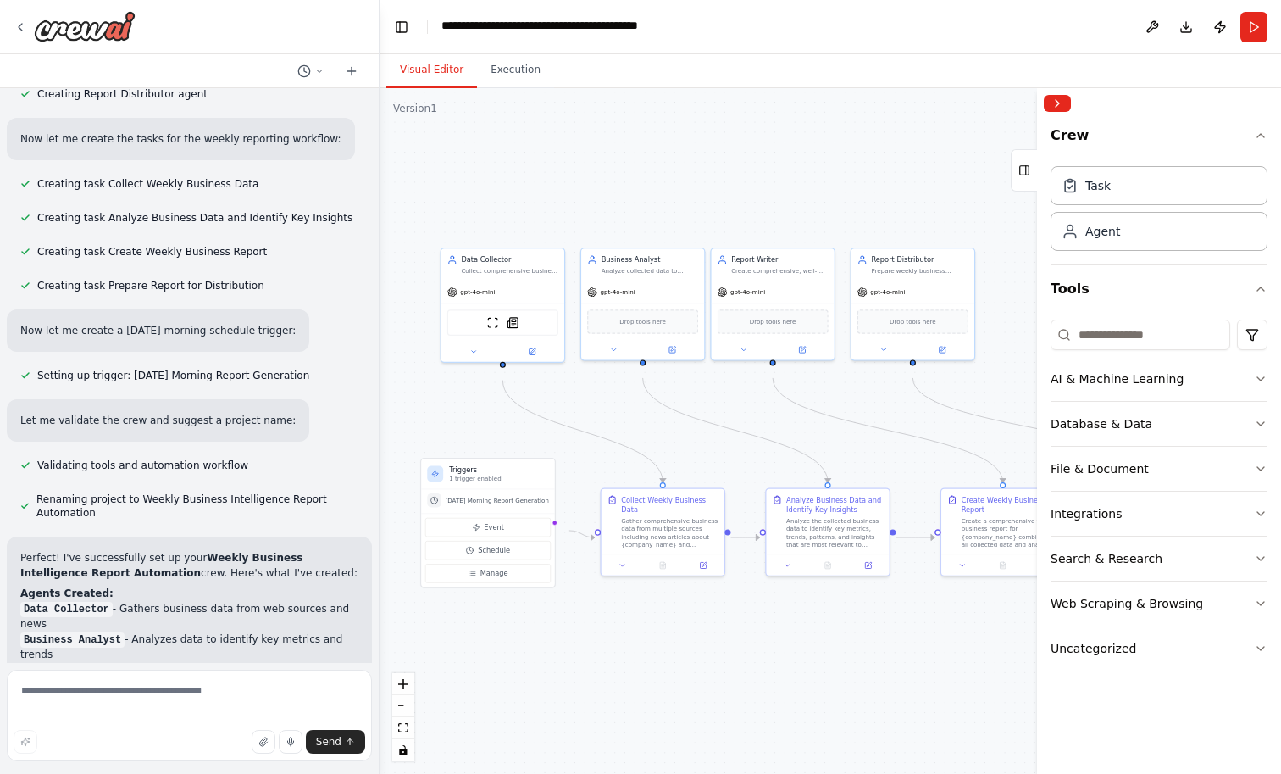
scroll to position [835, 0]
click at [495, 334] on div "ScrapeWebsiteTool SerplyNewsSearchTool" at bounding box center [502, 321] width 111 height 26
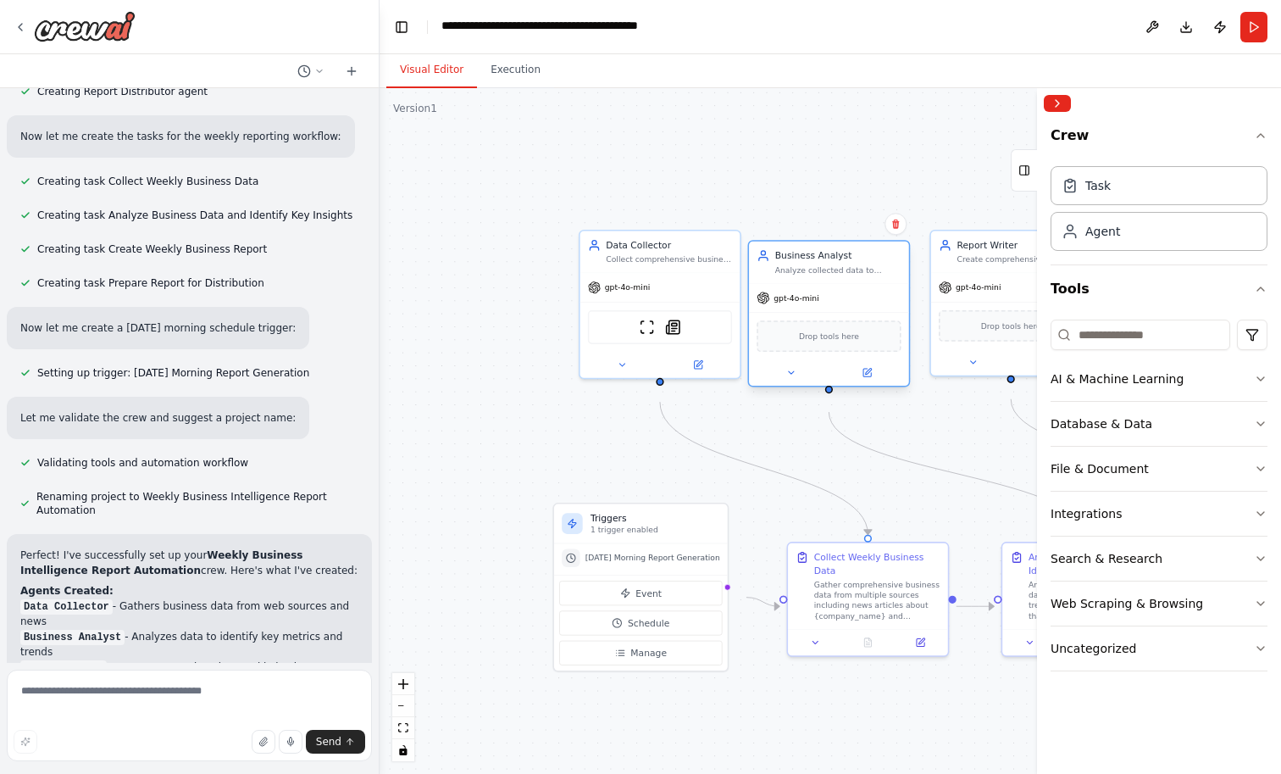
drag, startPoint x: 857, startPoint y: 281, endPoint x: 842, endPoint y: 300, distance: 24.1
click at [842, 300] on div "Business Analyst Analyze collected data to identify key business metrics, trend…" at bounding box center [829, 313] width 163 height 147
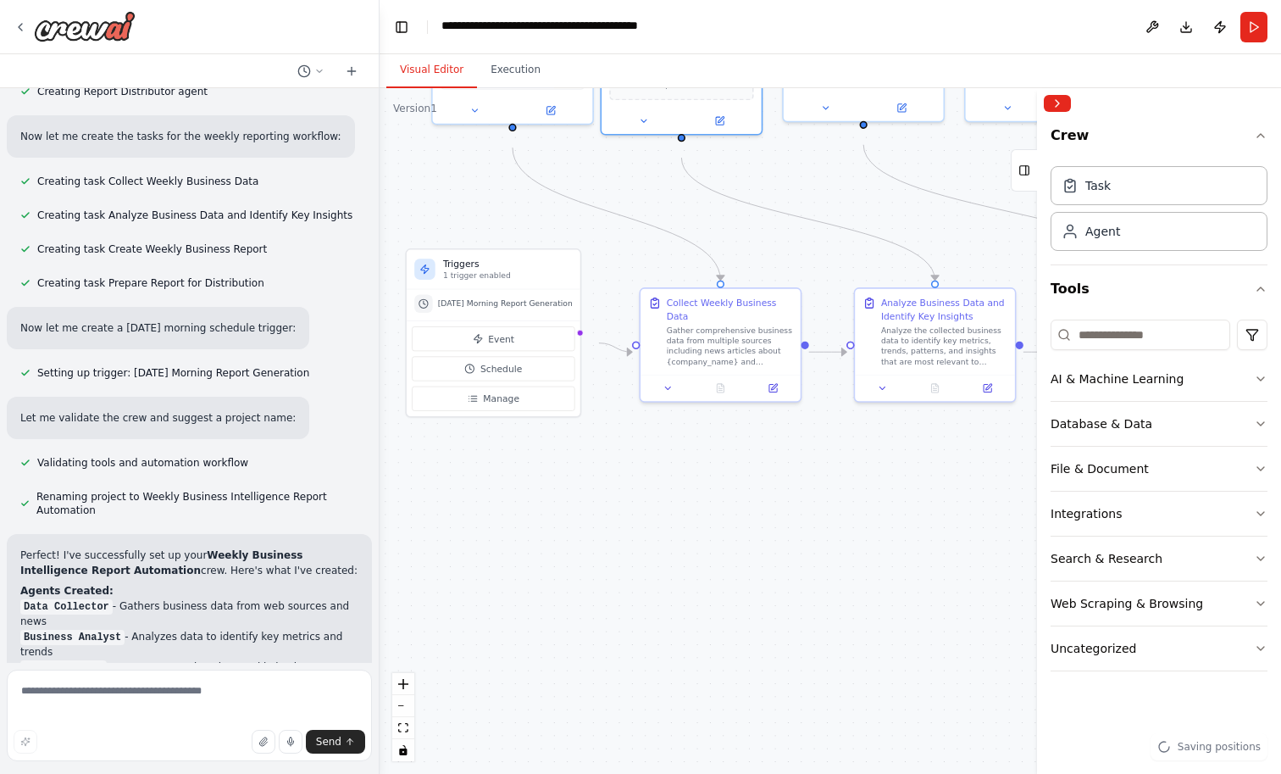
drag, startPoint x: 790, startPoint y: 454, endPoint x: 643, endPoint y: 200, distance: 293.8
click at [643, 200] on div ".deletable-edge-delete-btn { width: 20px; height: 20px; border: 0px solid #ffff…" at bounding box center [830, 430] width 901 height 685
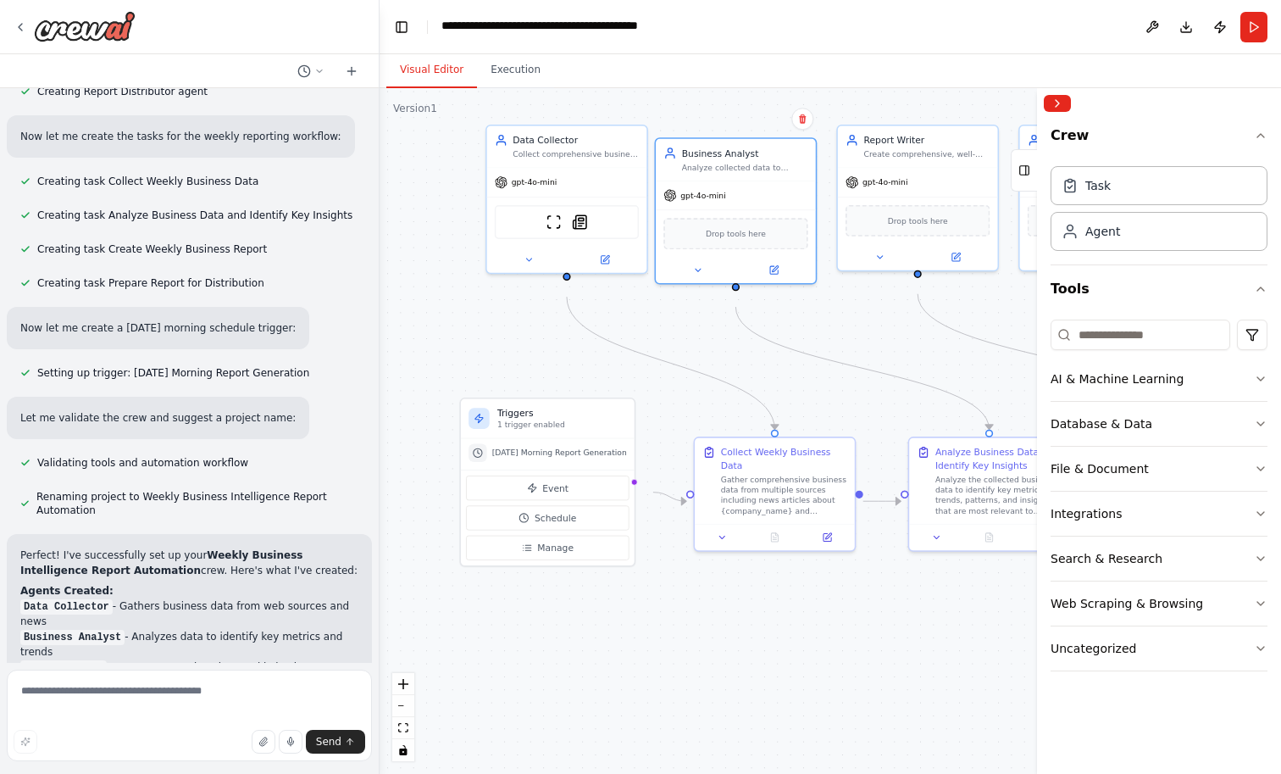
drag, startPoint x: 538, startPoint y: 214, endPoint x: 592, endPoint y: 363, distance: 158.7
click at [592, 363] on div ".deletable-edge-delete-btn { width: 20px; height: 20px; border: 0px solid #ffff…" at bounding box center [830, 430] width 901 height 685
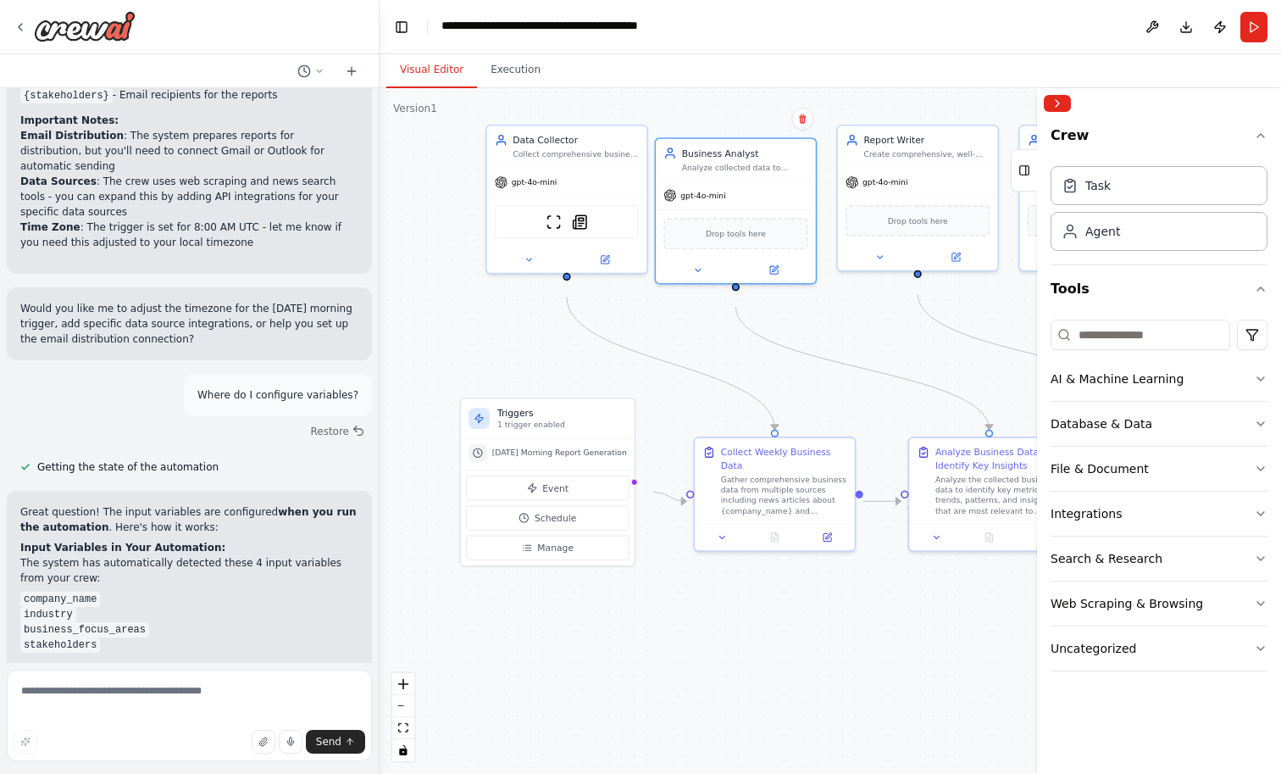
scroll to position [1791, 0]
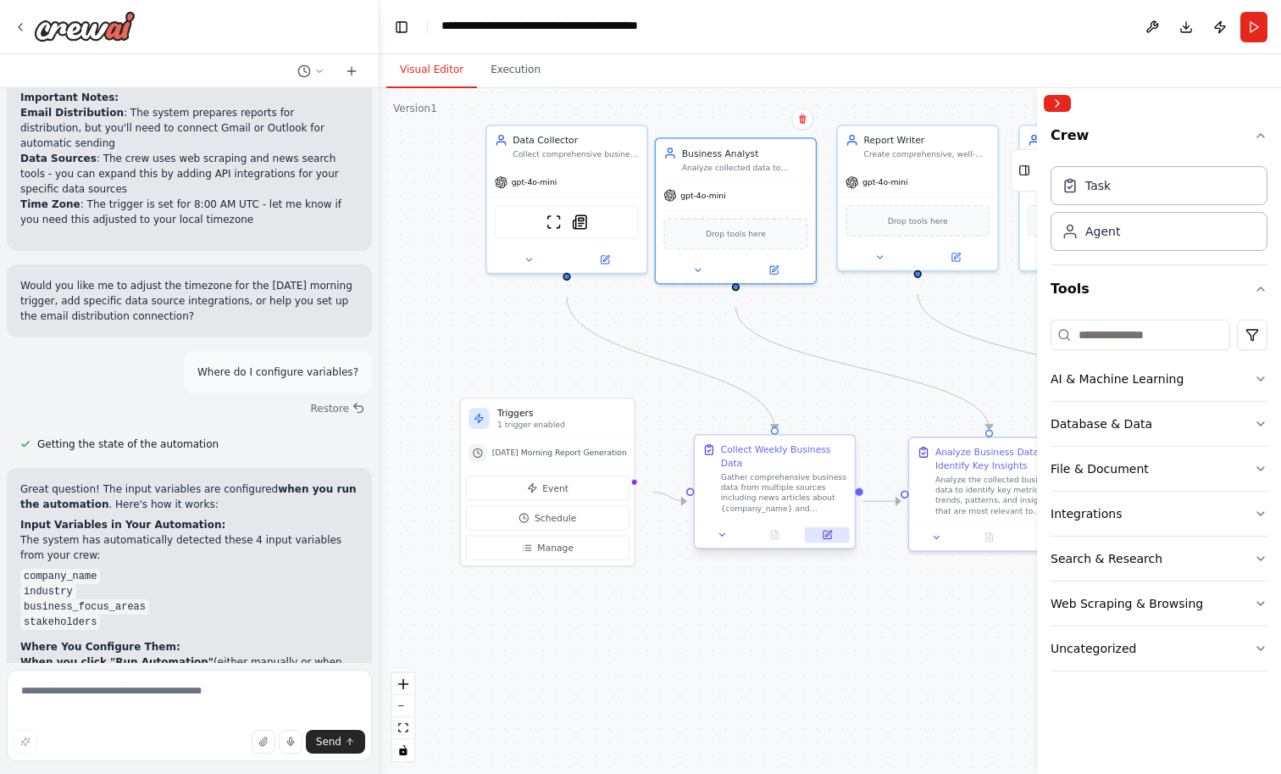
click at [828, 536] on icon at bounding box center [828, 533] width 6 height 6
click at [569, 554] on span "Manage" at bounding box center [555, 547] width 36 height 13
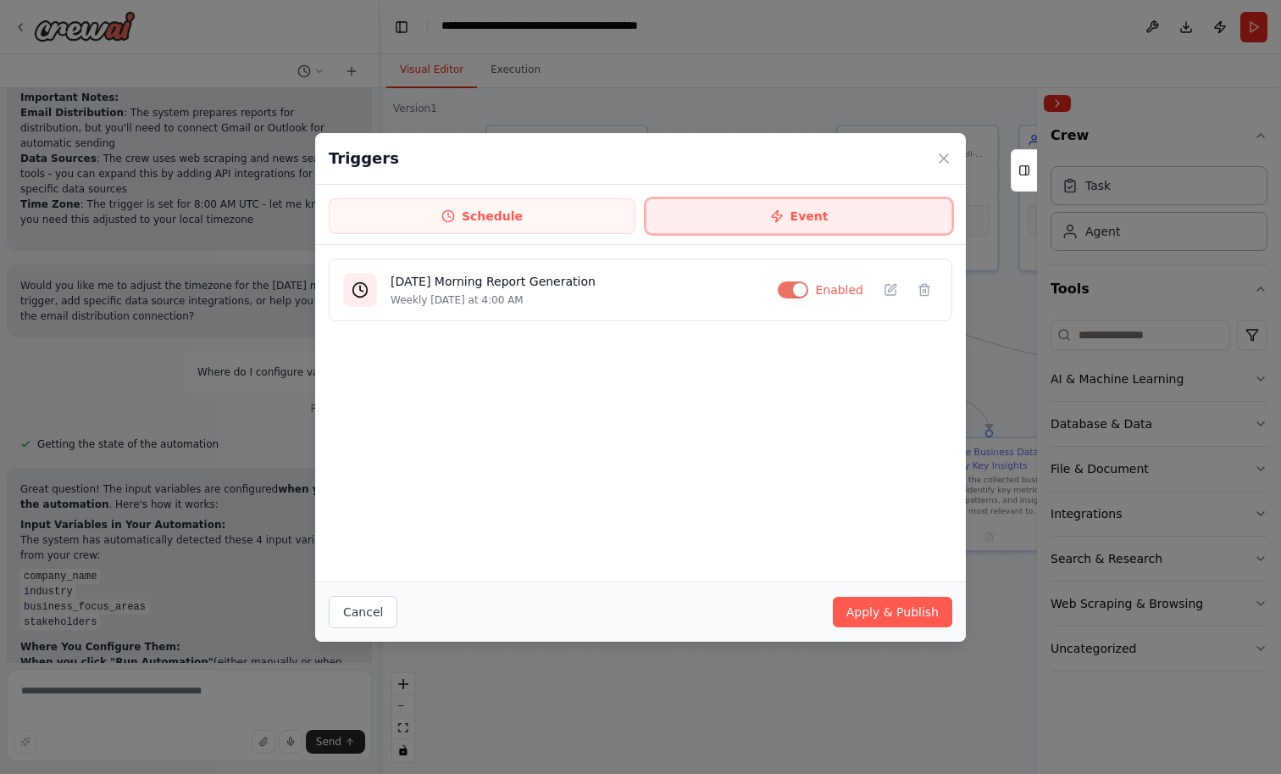
click at [784, 223] on icon at bounding box center [777, 216] width 14 height 14
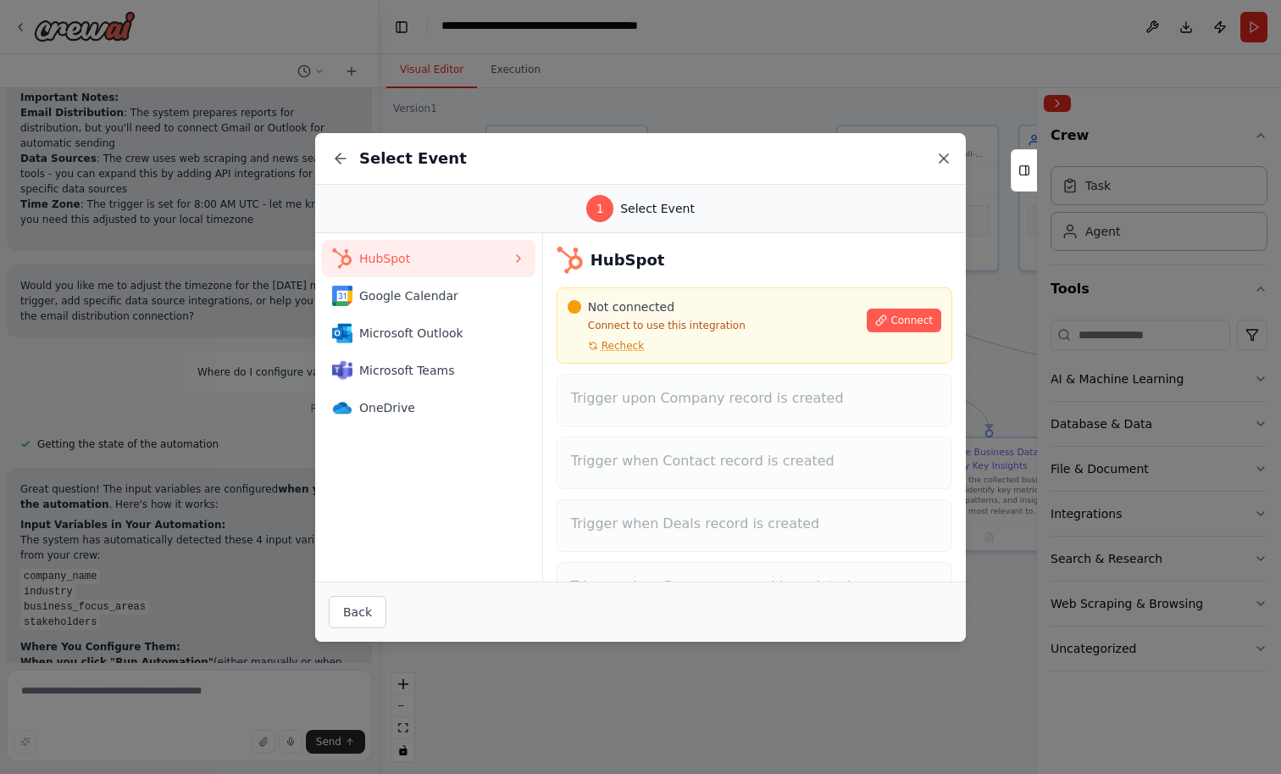
click at [952, 164] on icon at bounding box center [943, 158] width 17 height 17
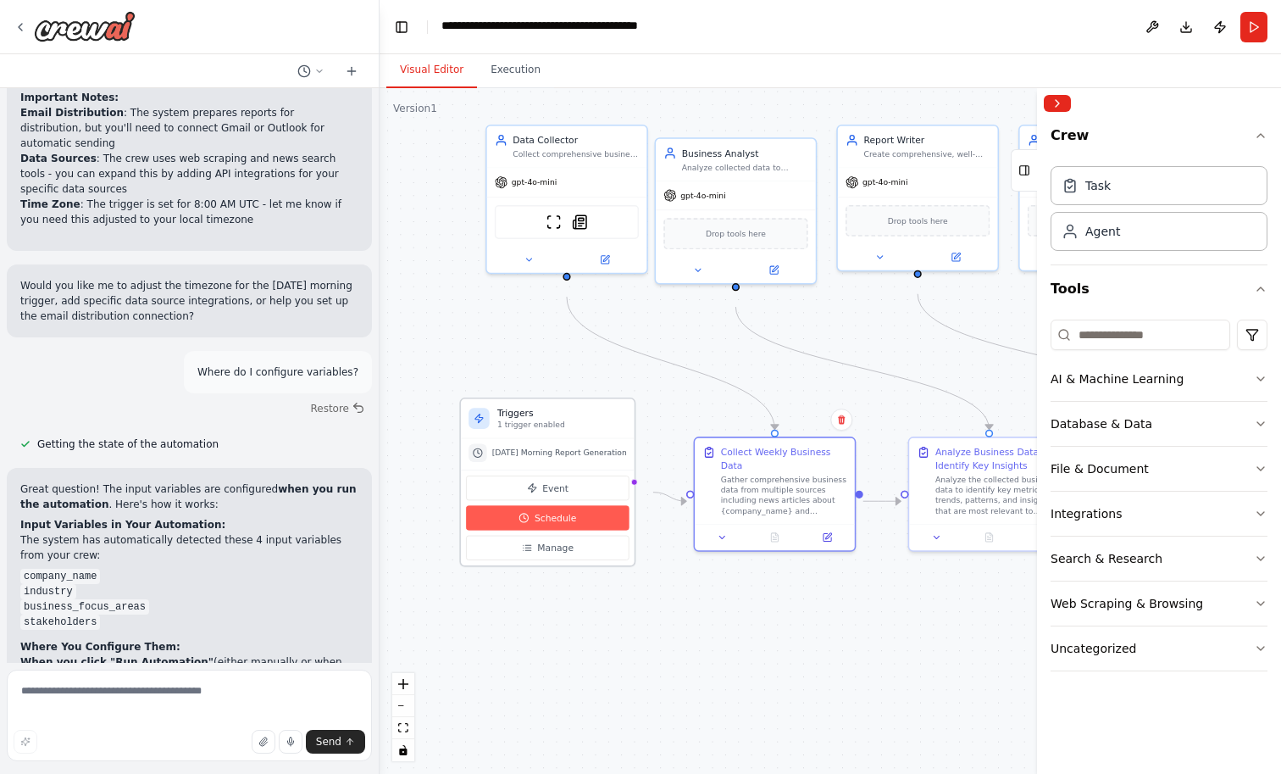
click at [552, 524] on span "Schedule" at bounding box center [556, 517] width 42 height 13
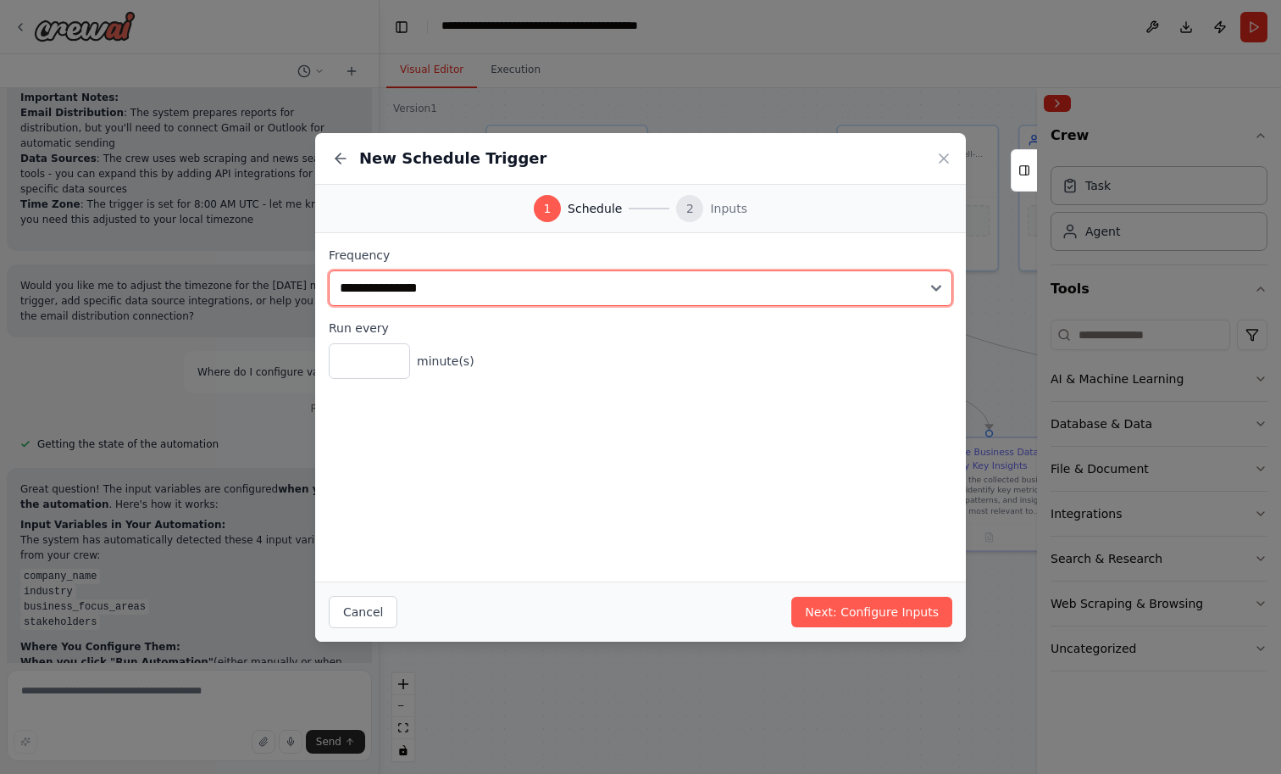
click at [516, 290] on select "**********" at bounding box center [641, 288] width 624 height 36
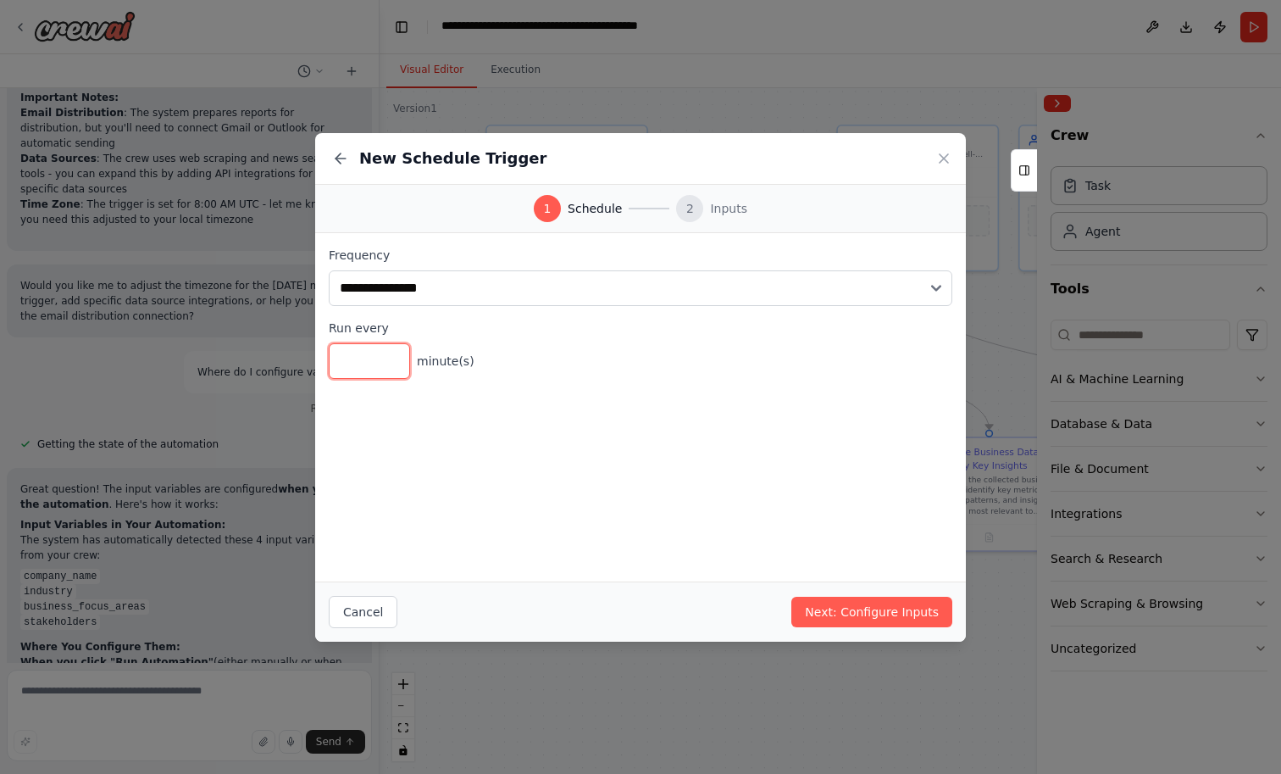
click at [330, 379] on input "*" at bounding box center [369, 361] width 81 height 36
click at [948, 159] on icon at bounding box center [944, 158] width 8 height 8
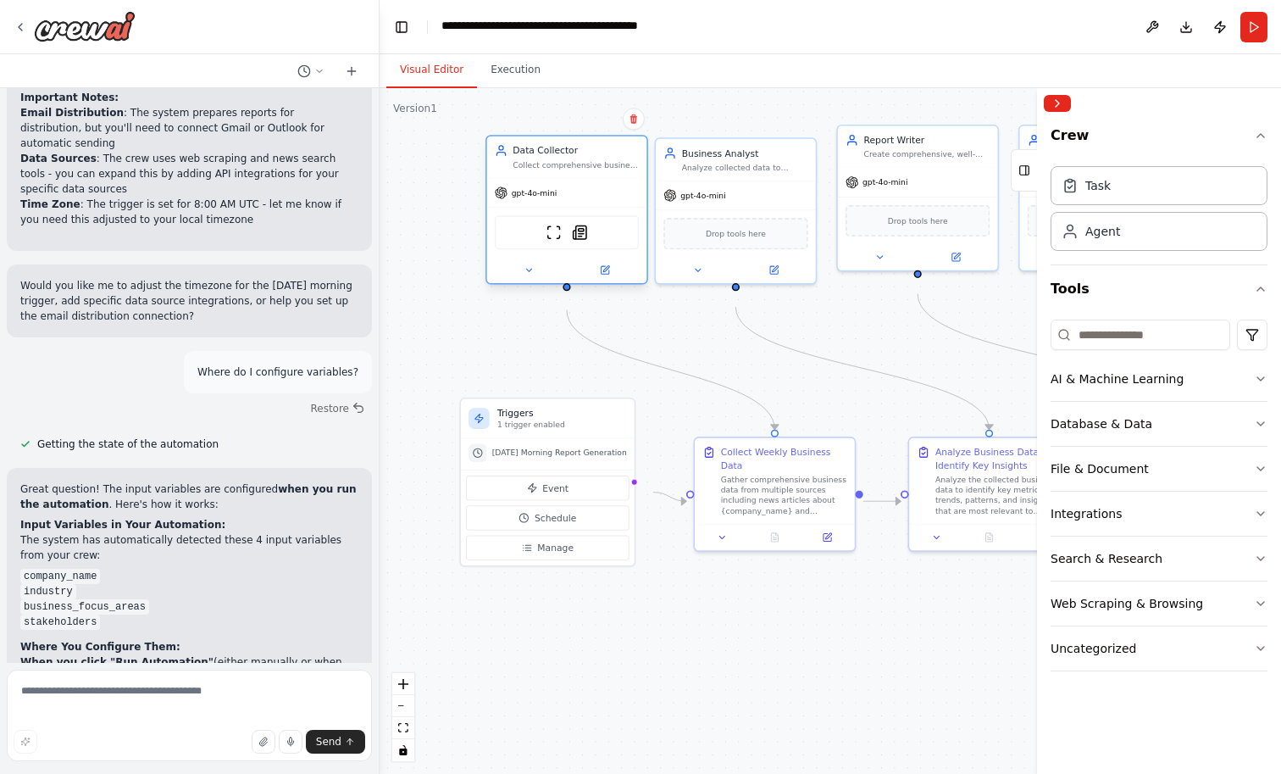
drag, startPoint x: 616, startPoint y: 182, endPoint x: 609, endPoint y: 197, distance: 16.7
click at [609, 197] on div "gpt-4o-mini" at bounding box center [567, 193] width 160 height 29
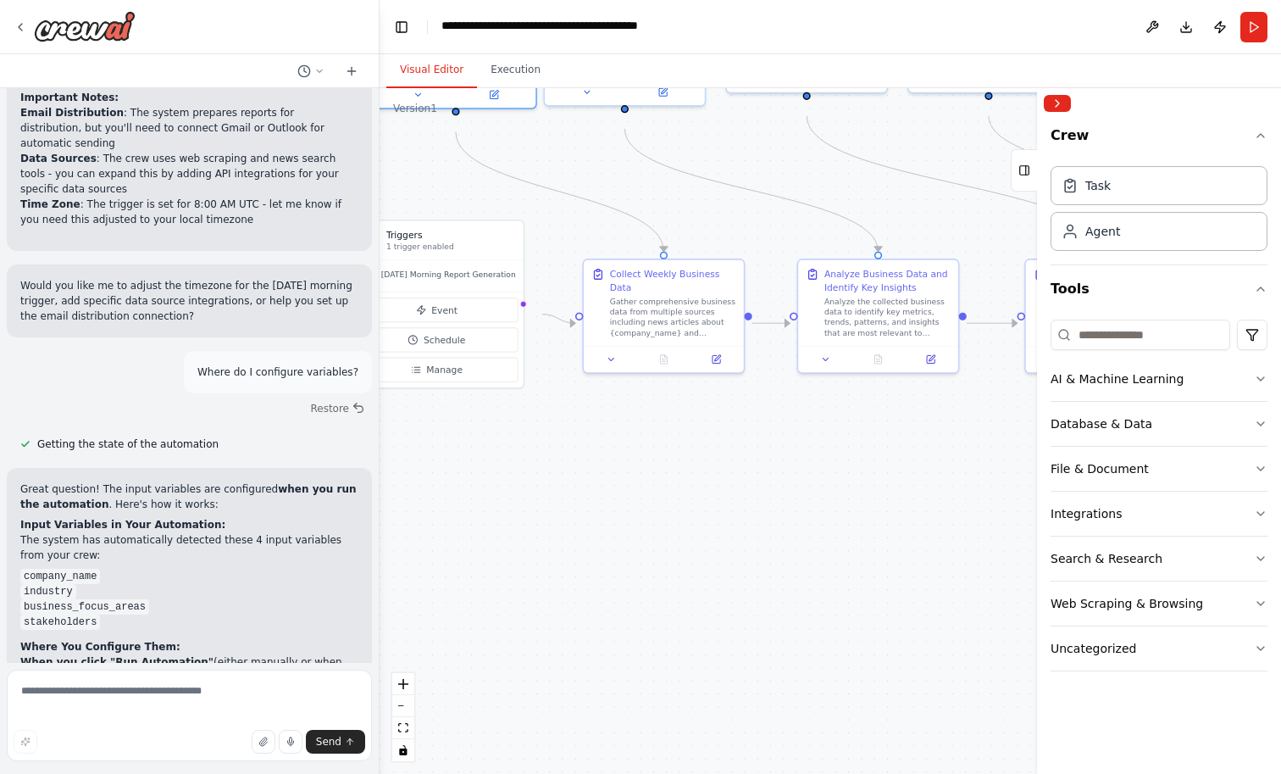
drag, startPoint x: 811, startPoint y: 687, endPoint x: 700, endPoint y: 509, distance: 209.7
click at [700, 509] on div ".deletable-edge-delete-btn { width: 20px; height: 20px; border: 0px solid #ffff…" at bounding box center [830, 430] width 901 height 685
click at [609, 369] on div at bounding box center [664, 356] width 160 height 26
click at [609, 358] on icon at bounding box center [610, 356] width 5 height 3
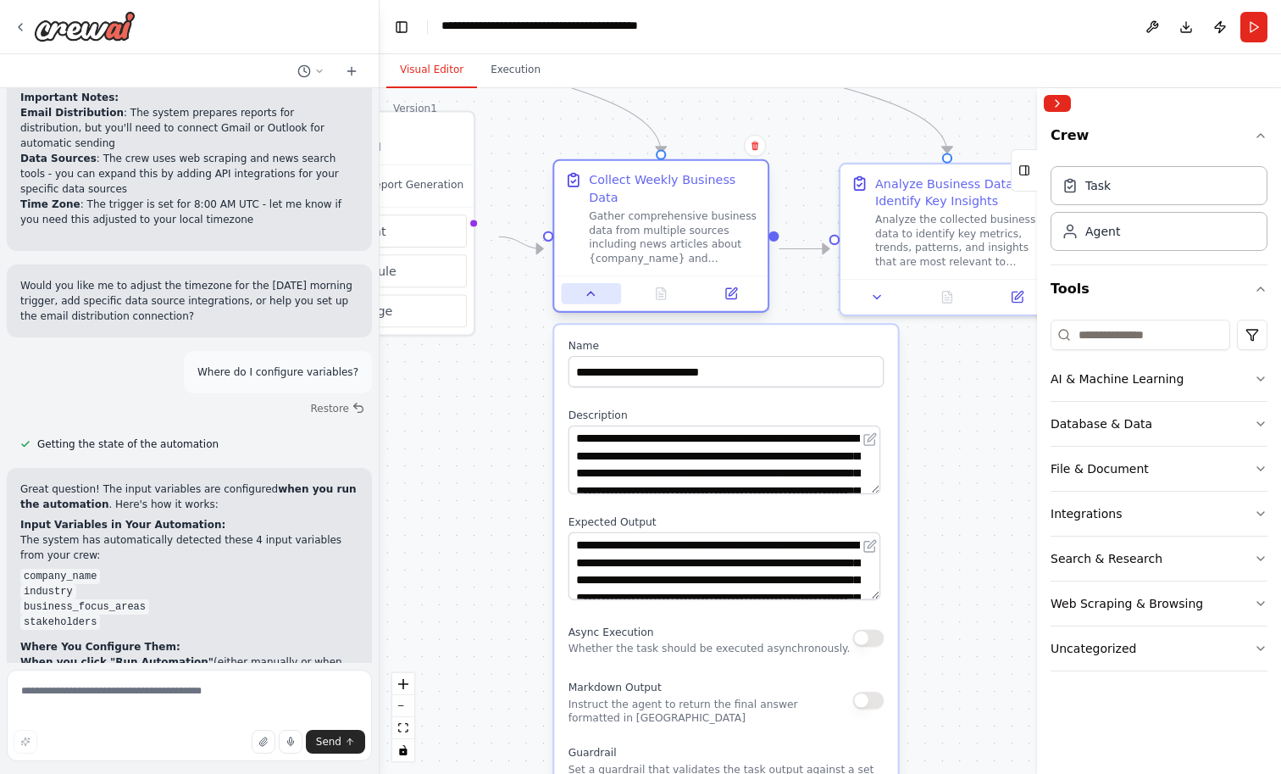
click at [596, 300] on icon at bounding box center [591, 293] width 14 height 14
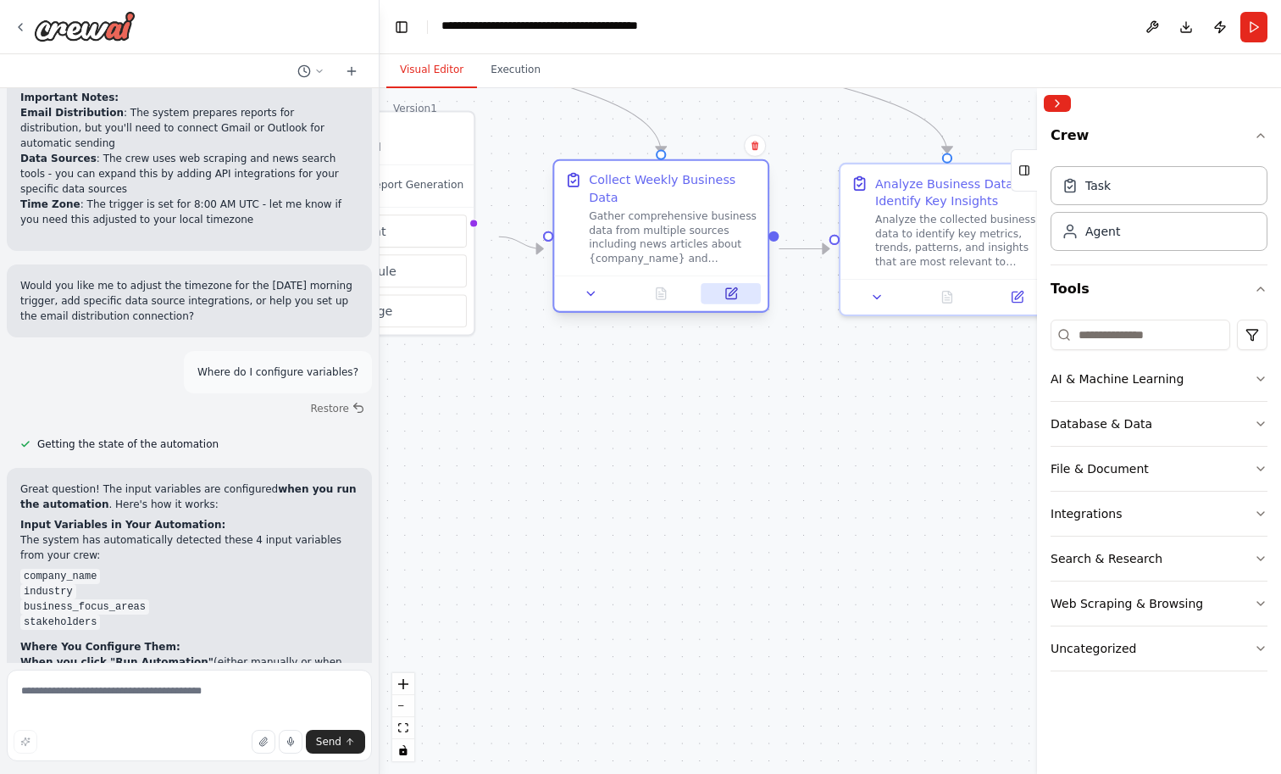
click at [730, 298] on icon at bounding box center [731, 293] width 10 height 10
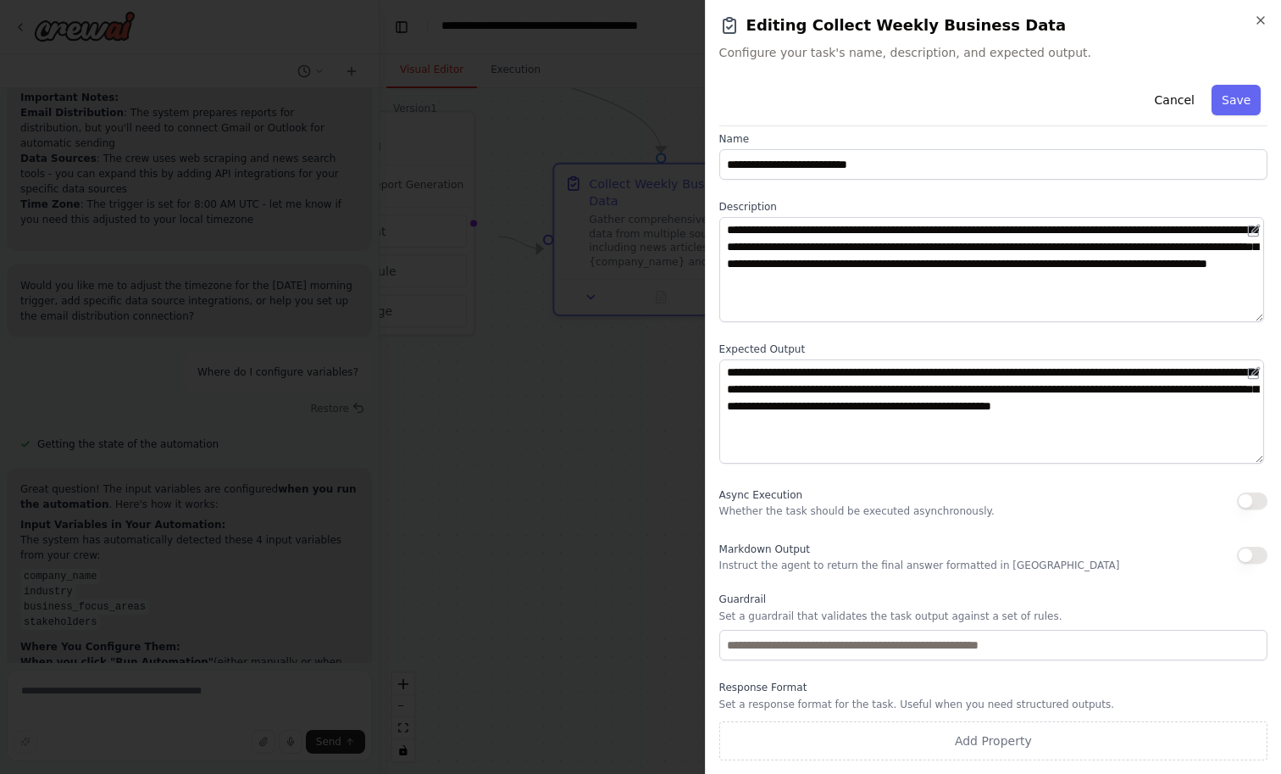
scroll to position [0, 0]
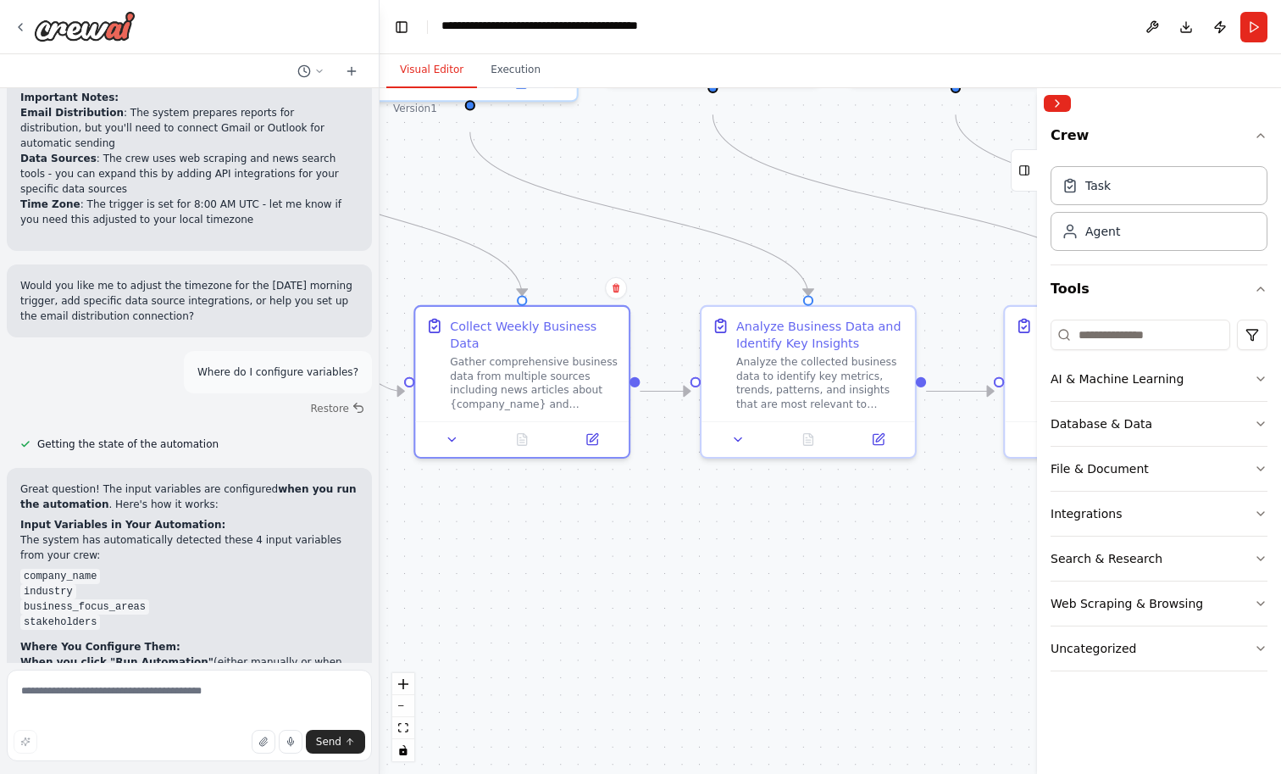
drag, startPoint x: 821, startPoint y: 443, endPoint x: 682, endPoint y: 585, distance: 198.9
click at [682, 585] on div ".deletable-edge-delete-btn { width: 20px; height: 20px; border: 0px solid #ffff…" at bounding box center [830, 430] width 901 height 685
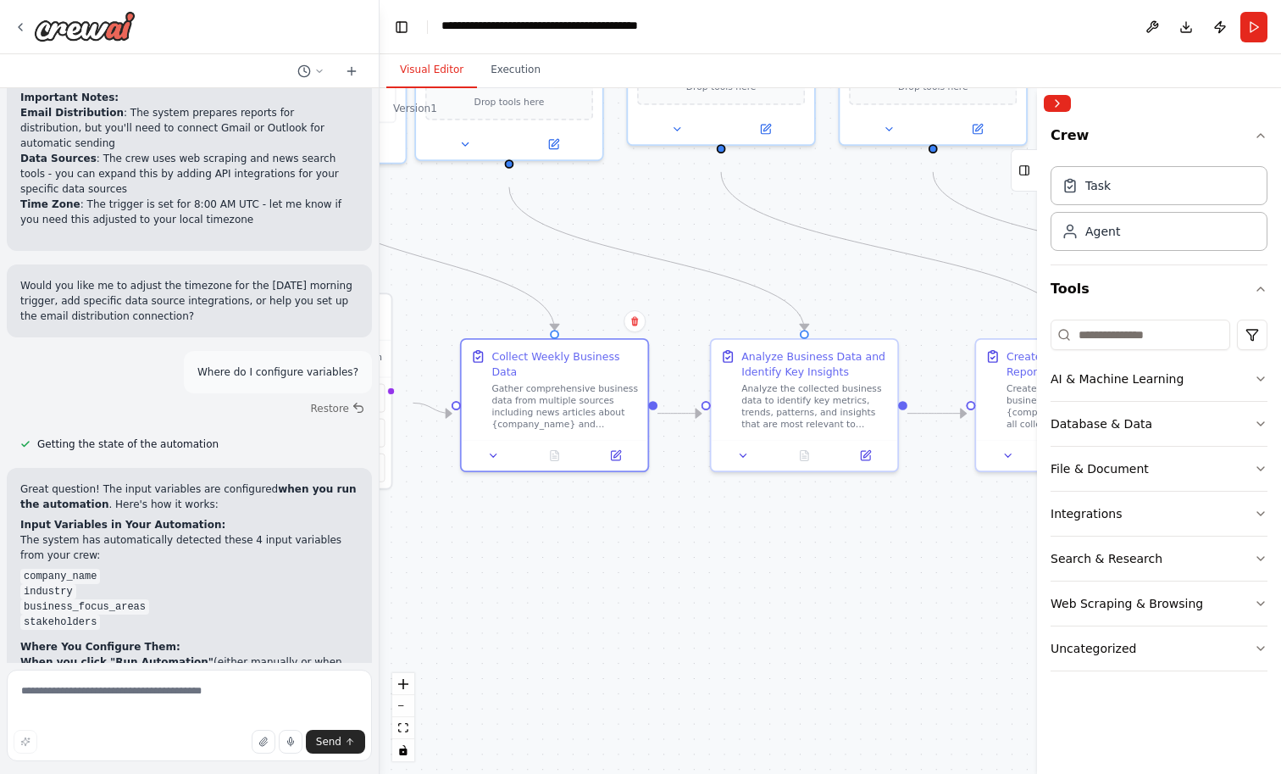
scroll to position [10, 0]
click at [1162, 535] on button "Integrations" at bounding box center [1159, 513] width 217 height 44
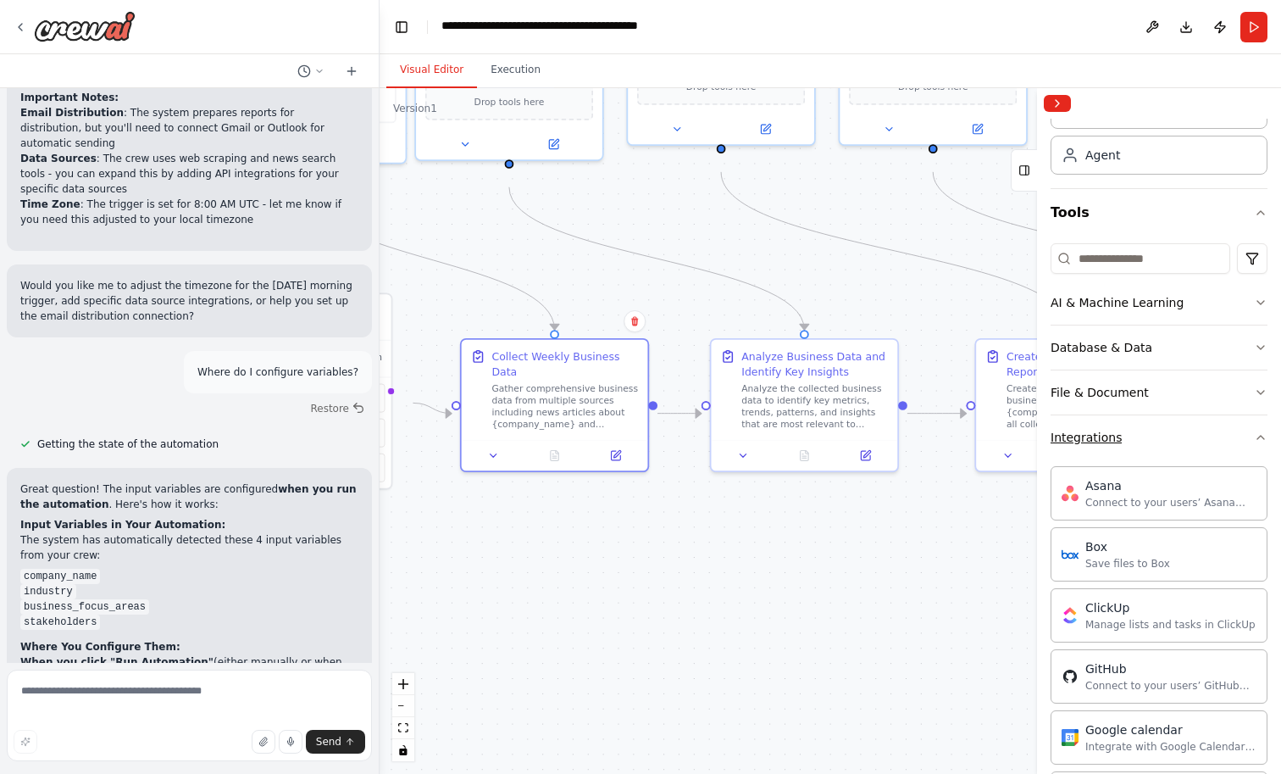
scroll to position [0, 0]
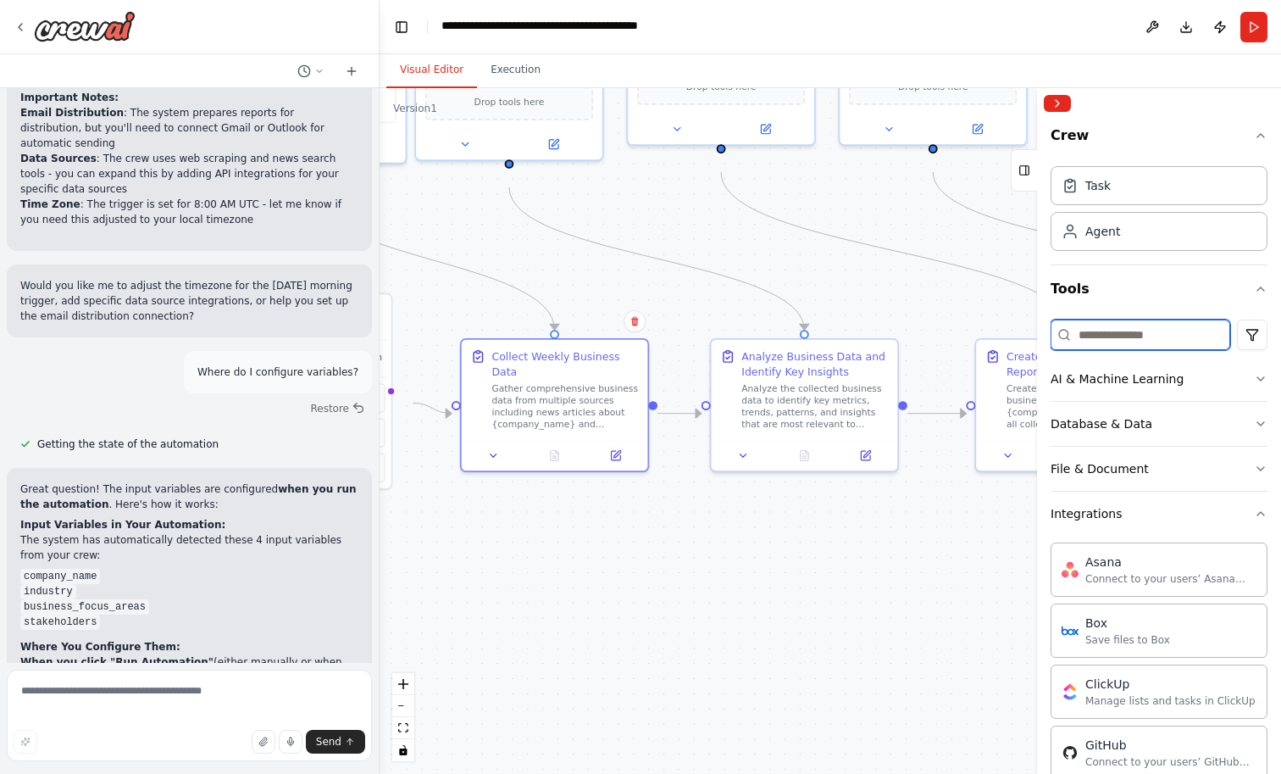
click at [1118, 350] on input at bounding box center [1141, 334] width 180 height 31
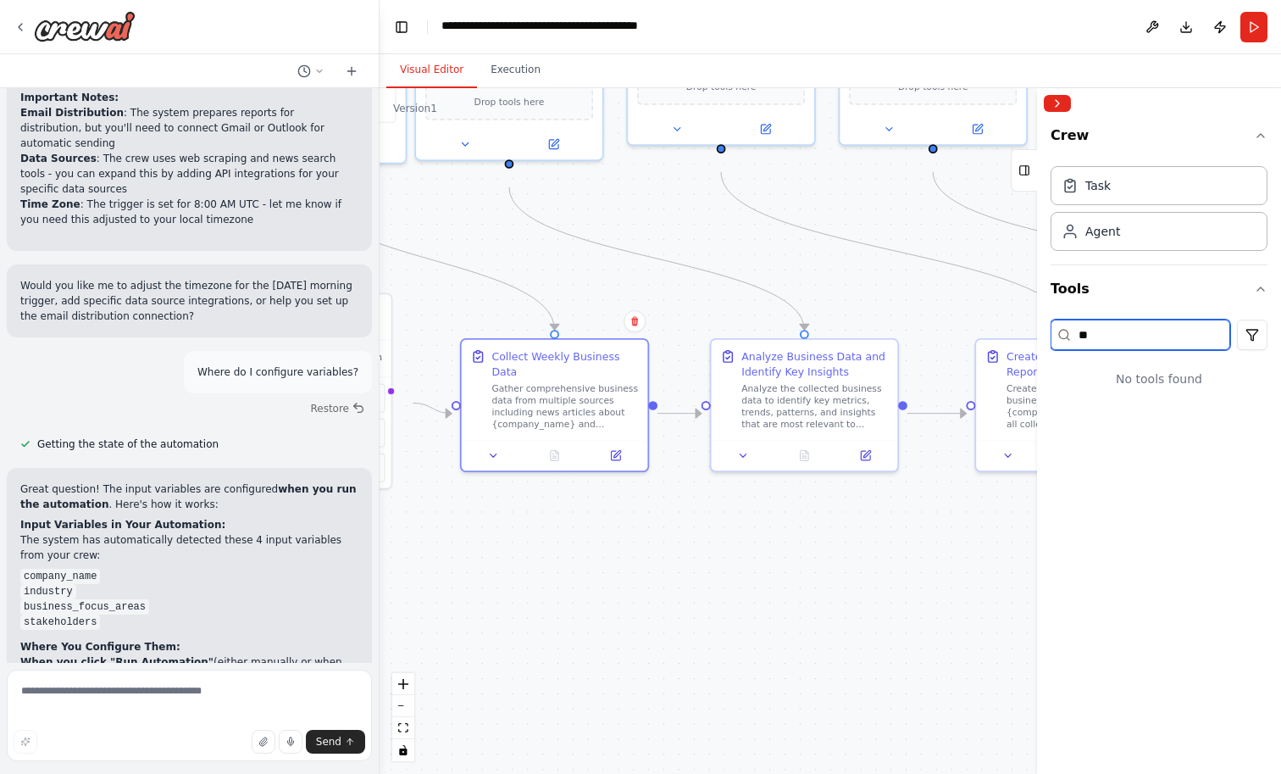
type input "*"
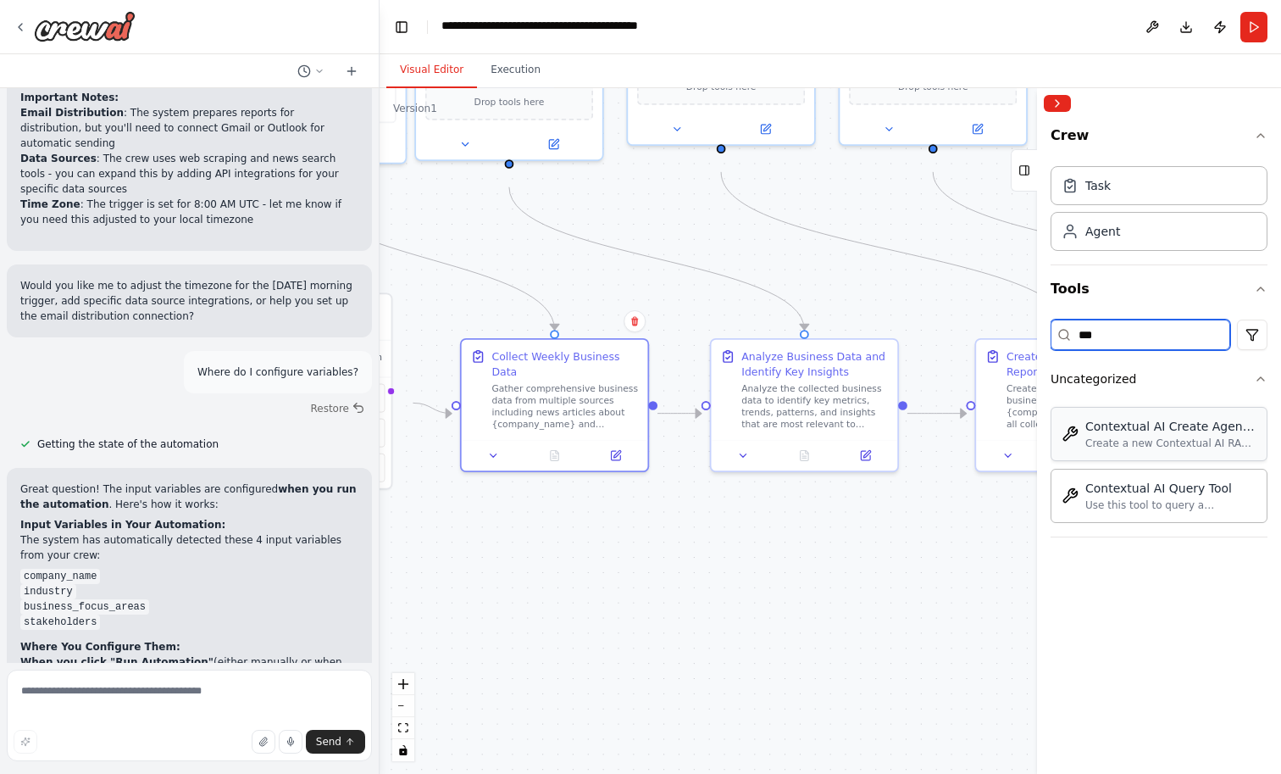
type input "***"
click at [1089, 450] on div "Contextual AI Create Agent Tool Create a new Contextual AI RAG agent with docum…" at bounding box center [1159, 434] width 195 height 32
click at [1138, 450] on div "Create a new Contextual AI RAG agent with documents and datastore" at bounding box center [1170, 443] width 171 height 14
click at [1138, 435] on div "Contextual AI Create Agent Tool" at bounding box center [1170, 426] width 171 height 17
click at [1140, 450] on div "Create a new Contextual AI RAG agent with documents and datastore" at bounding box center [1170, 443] width 171 height 14
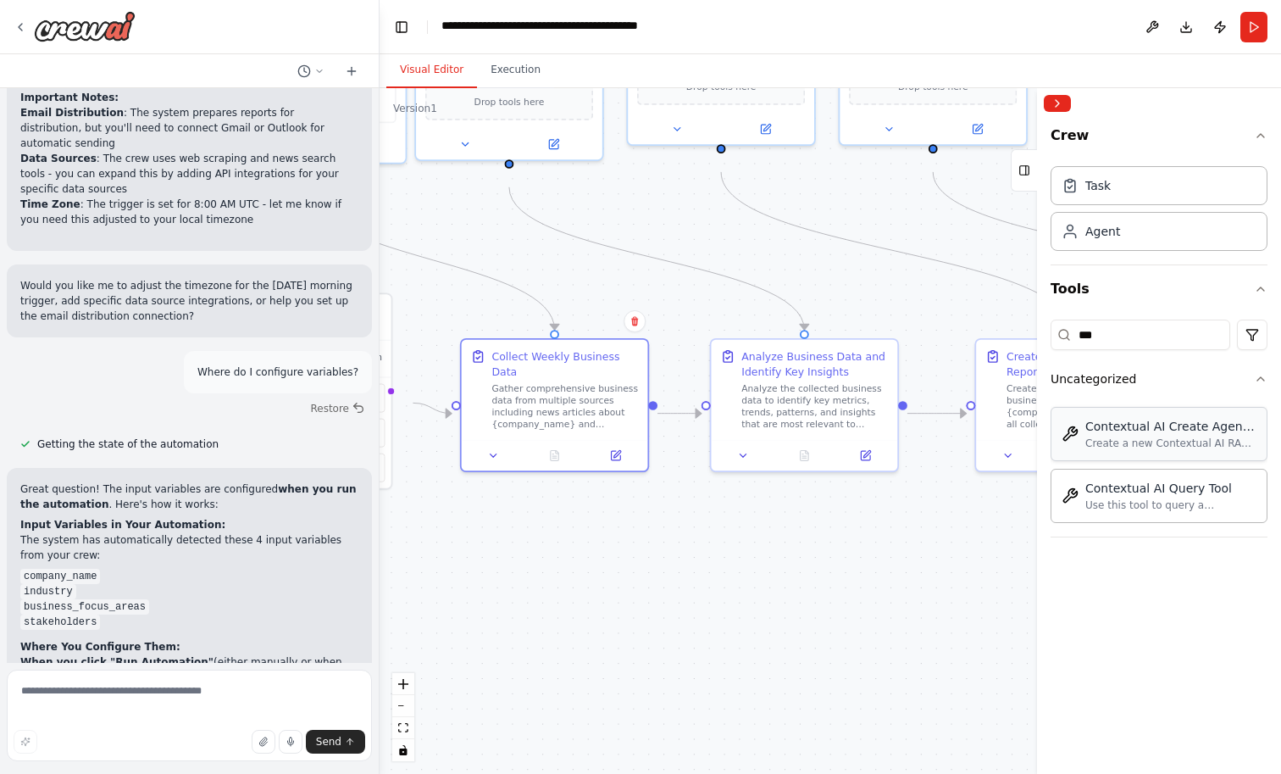
click at [1199, 435] on div "Contextual AI Create Agent Tool" at bounding box center [1170, 426] width 171 height 17
drag, startPoint x: 1199, startPoint y: 483, endPoint x: 1040, endPoint y: 513, distance: 161.2
click at [1040, 513] on div "Crew Task Agent Tools *** Uncategorized Contextual AI Create Agent Tool Create …" at bounding box center [1159, 430] width 244 height 685
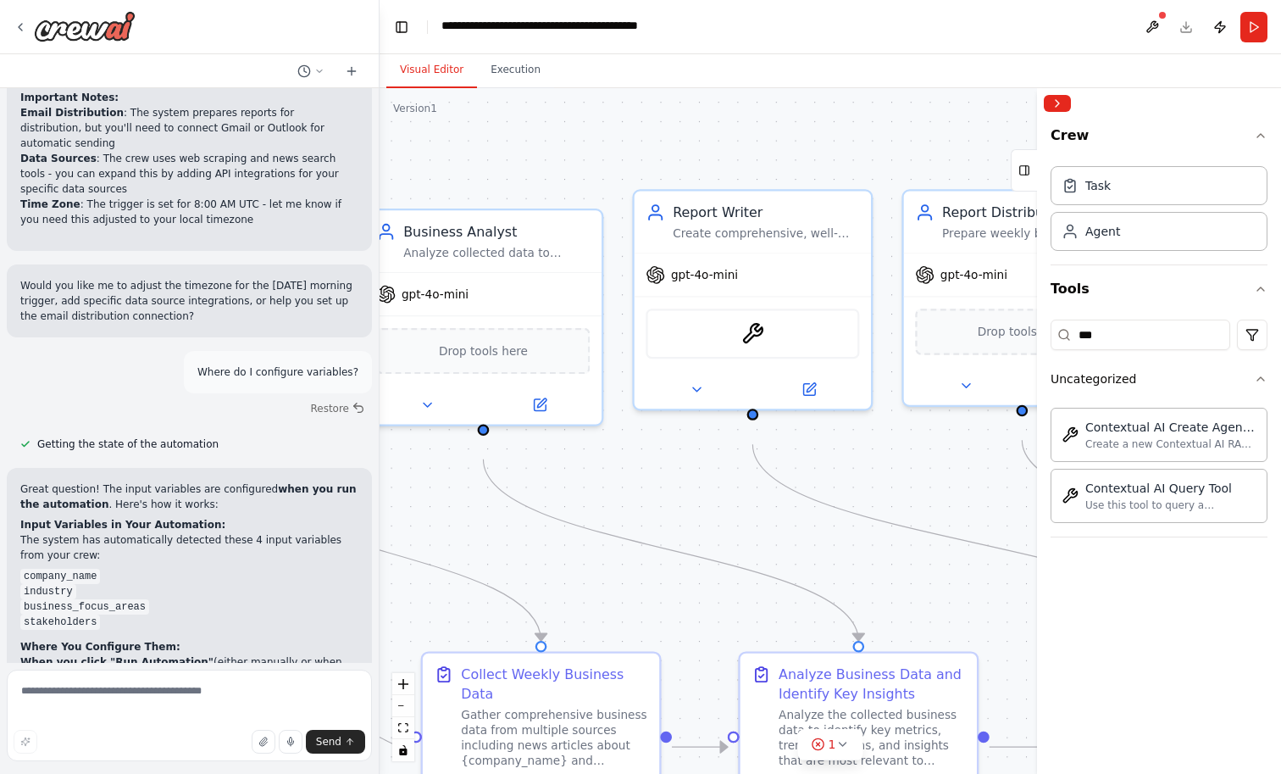
drag, startPoint x: 696, startPoint y: 284, endPoint x: 738, endPoint y: 557, distance: 276.1
click at [738, 557] on div ".deletable-edge-delete-btn { width: 20px; height: 20px; border: 0px solid #ffff…" at bounding box center [830, 430] width 901 height 685
click at [754, 341] on img at bounding box center [752, 330] width 23 height 23
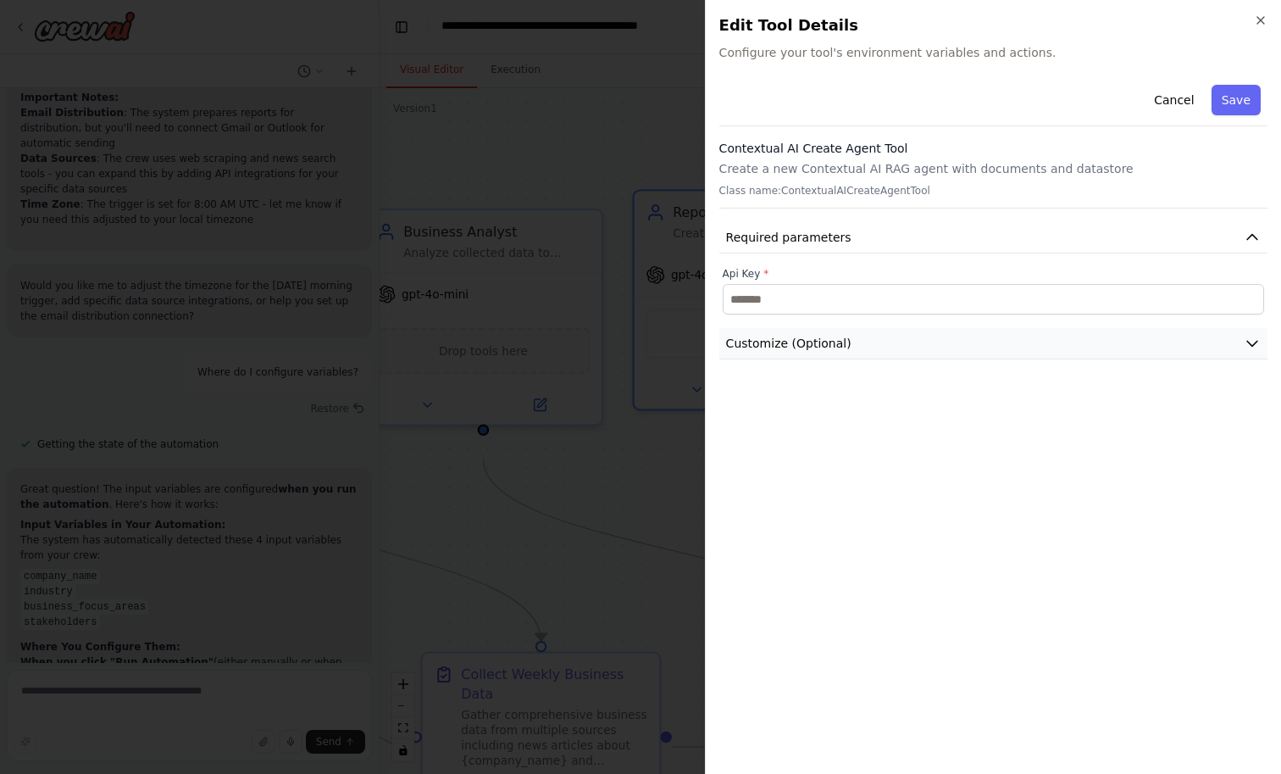
click at [1118, 359] on button "Customize (Optional)" at bounding box center [993, 343] width 548 height 31
click at [1005, 386] on label "Contextual Client" at bounding box center [993, 380] width 541 height 14
click at [1157, 112] on button "Cancel" at bounding box center [1174, 100] width 60 height 31
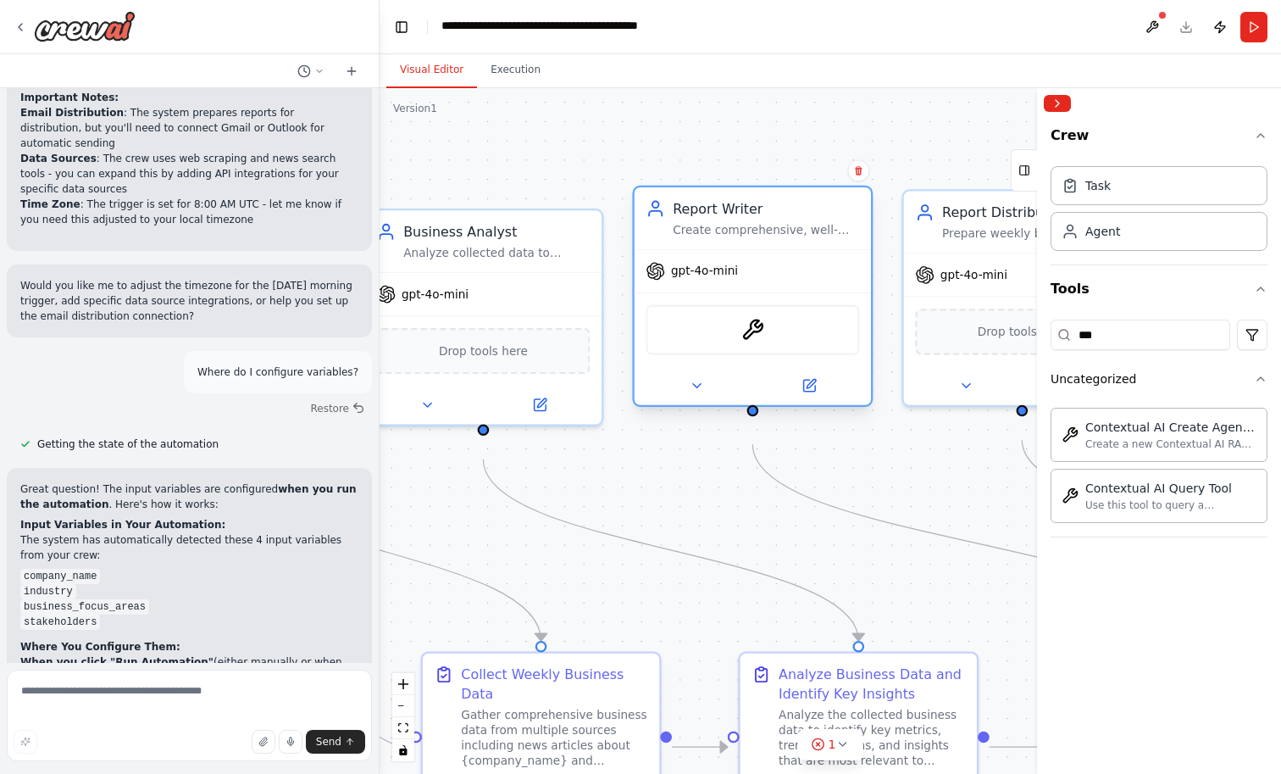
click at [784, 355] on div "ContextualAICreateAgentTool" at bounding box center [753, 330] width 214 height 50
click at [761, 341] on img at bounding box center [752, 330] width 23 height 23
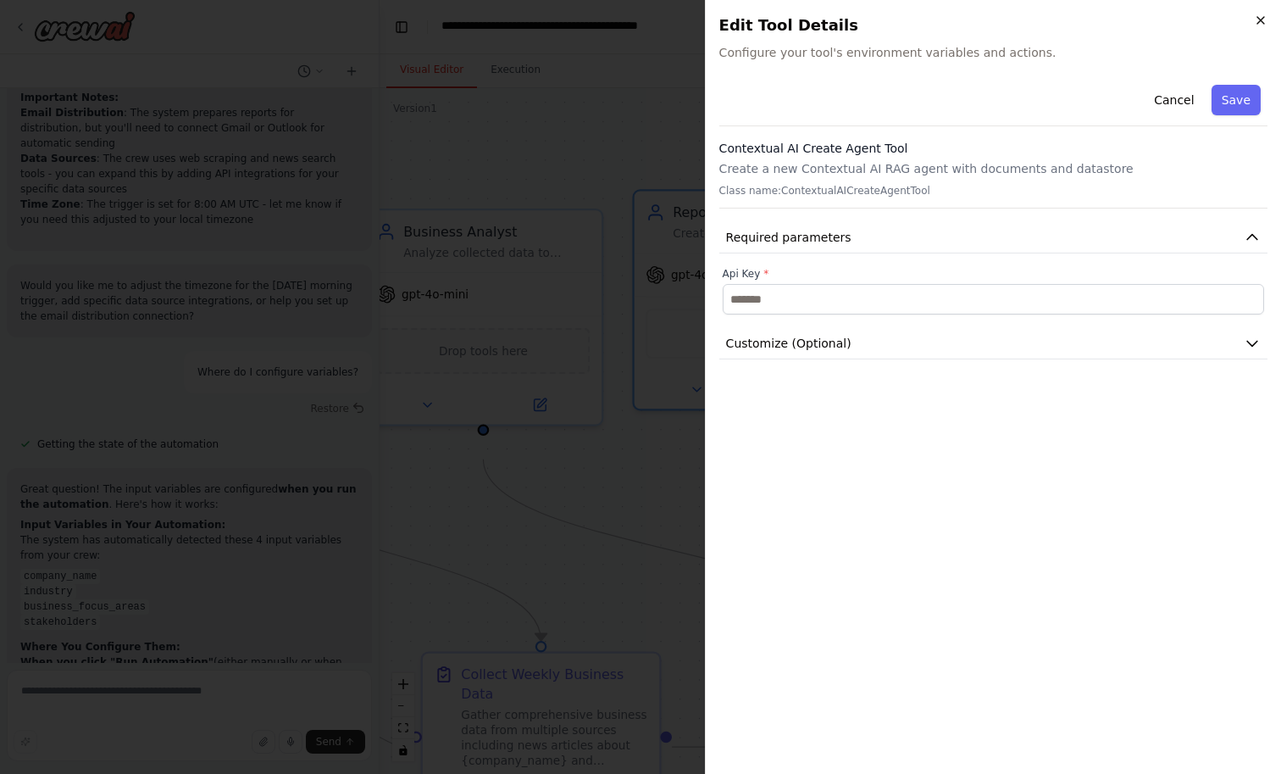
click at [1256, 27] on icon "button" at bounding box center [1261, 21] width 14 height 14
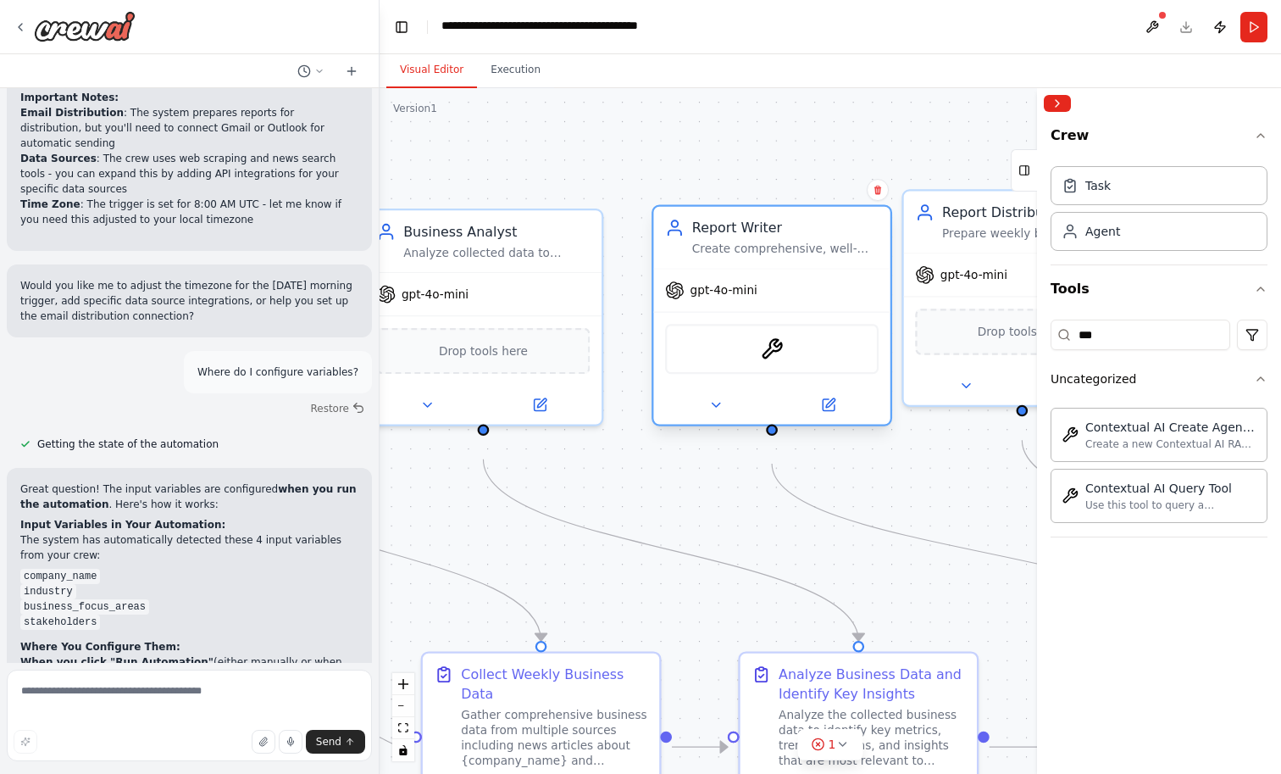
drag, startPoint x: 696, startPoint y: 378, endPoint x: 713, endPoint y: 389, distance: 19.5
click at [713, 374] on div "ContextualAICreateAgentTool" at bounding box center [772, 349] width 214 height 50
click at [765, 360] on img at bounding box center [771, 348] width 23 height 23
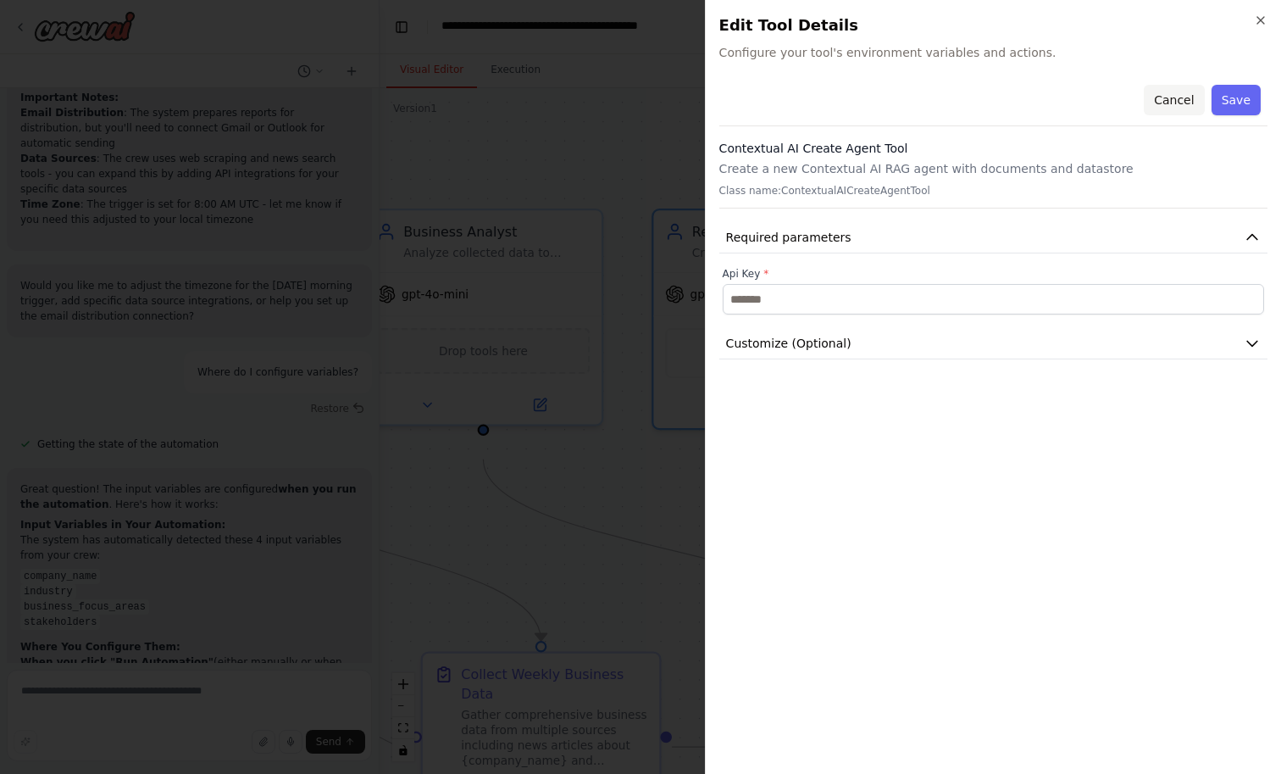
click at [1174, 103] on button "Cancel" at bounding box center [1174, 100] width 60 height 31
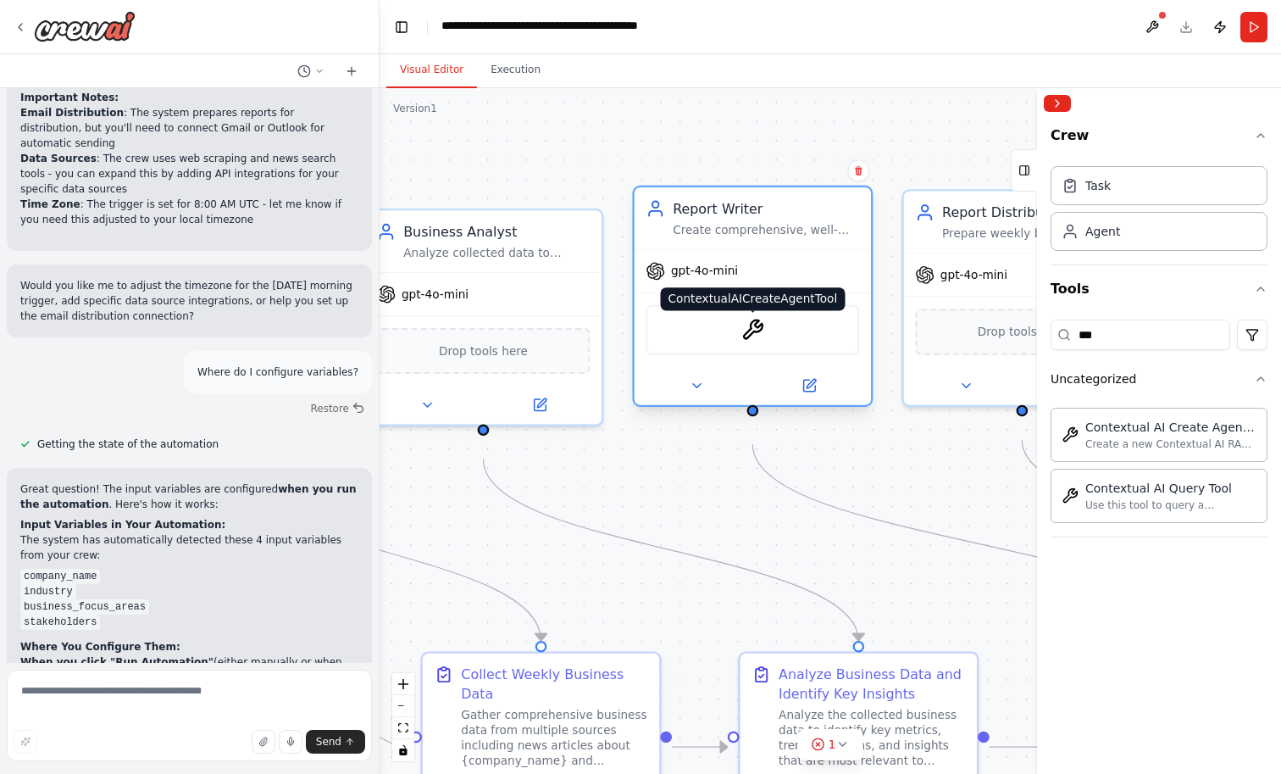
drag, startPoint x: 770, startPoint y: 370, endPoint x: 751, endPoint y: 354, distance: 25.3
click at [751, 341] on img at bounding box center [752, 330] width 23 height 23
click at [761, 341] on img at bounding box center [752, 330] width 23 height 23
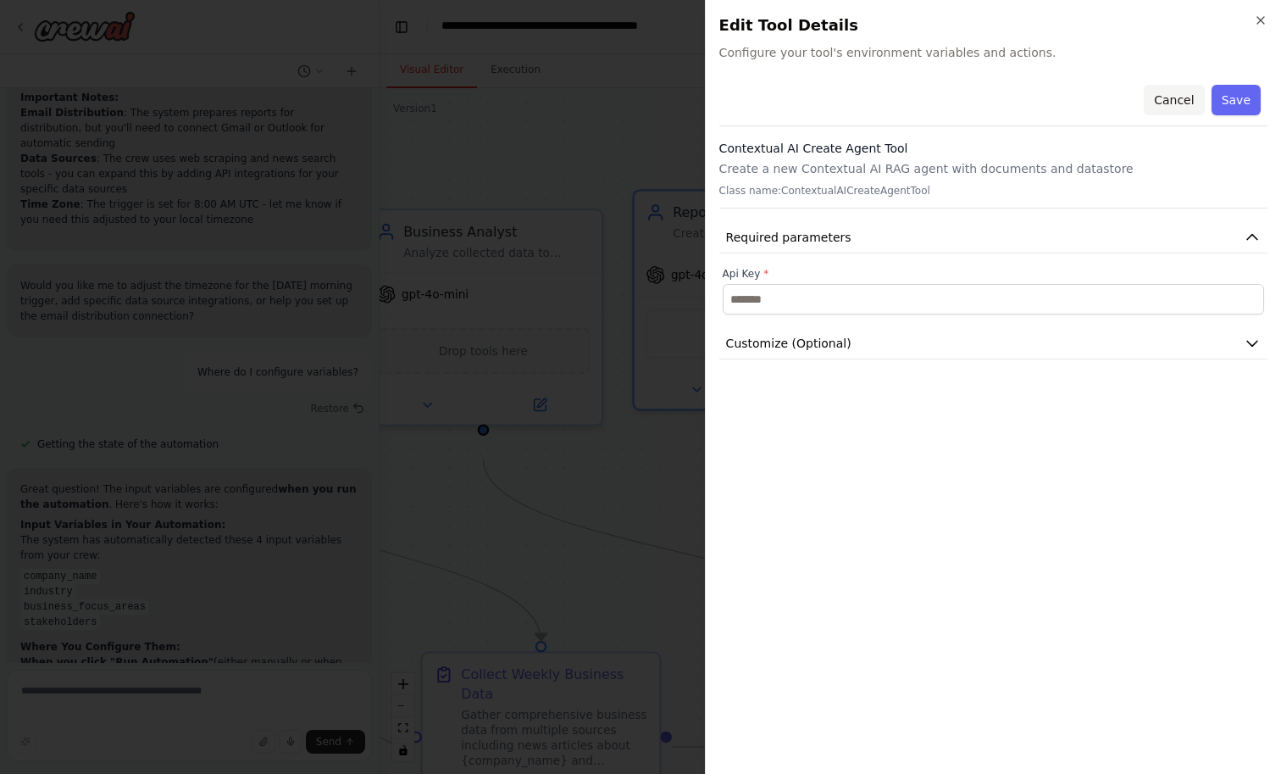
click at [1172, 105] on button "Cancel" at bounding box center [1174, 100] width 60 height 31
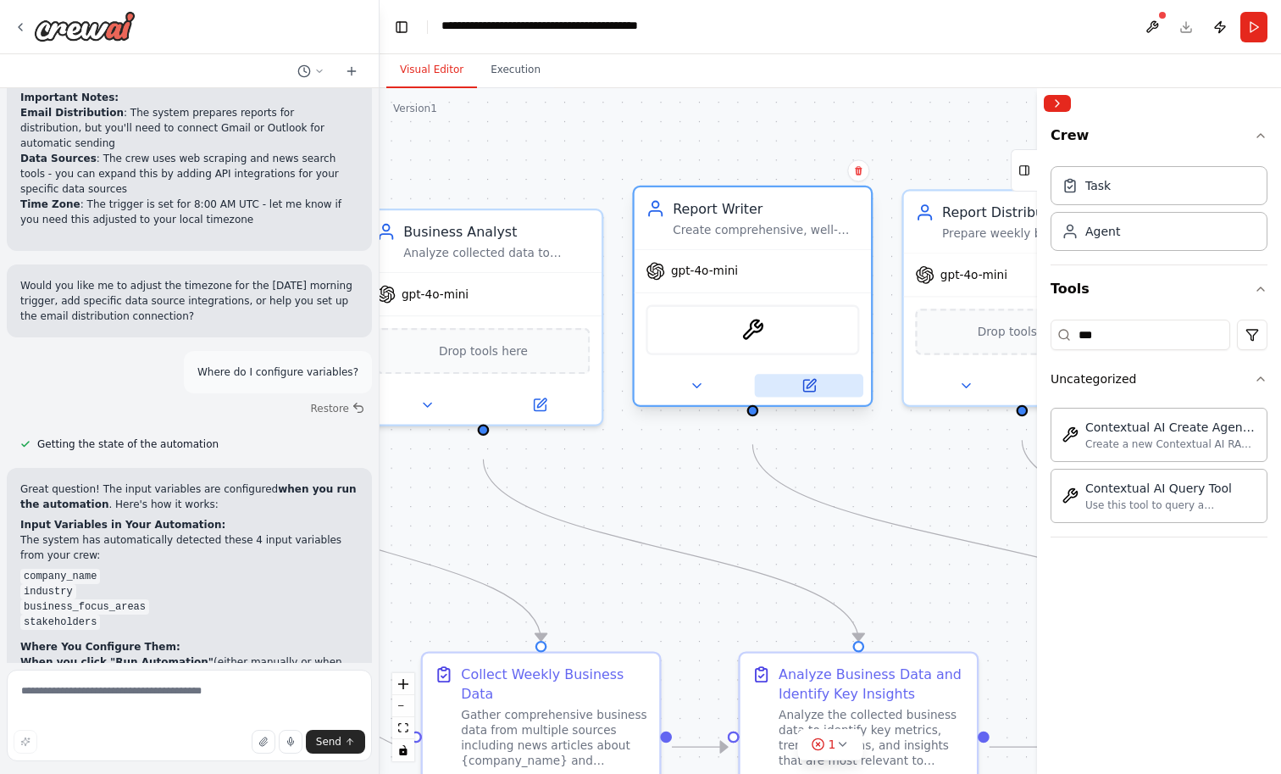
click at [787, 397] on button at bounding box center [809, 385] width 108 height 23
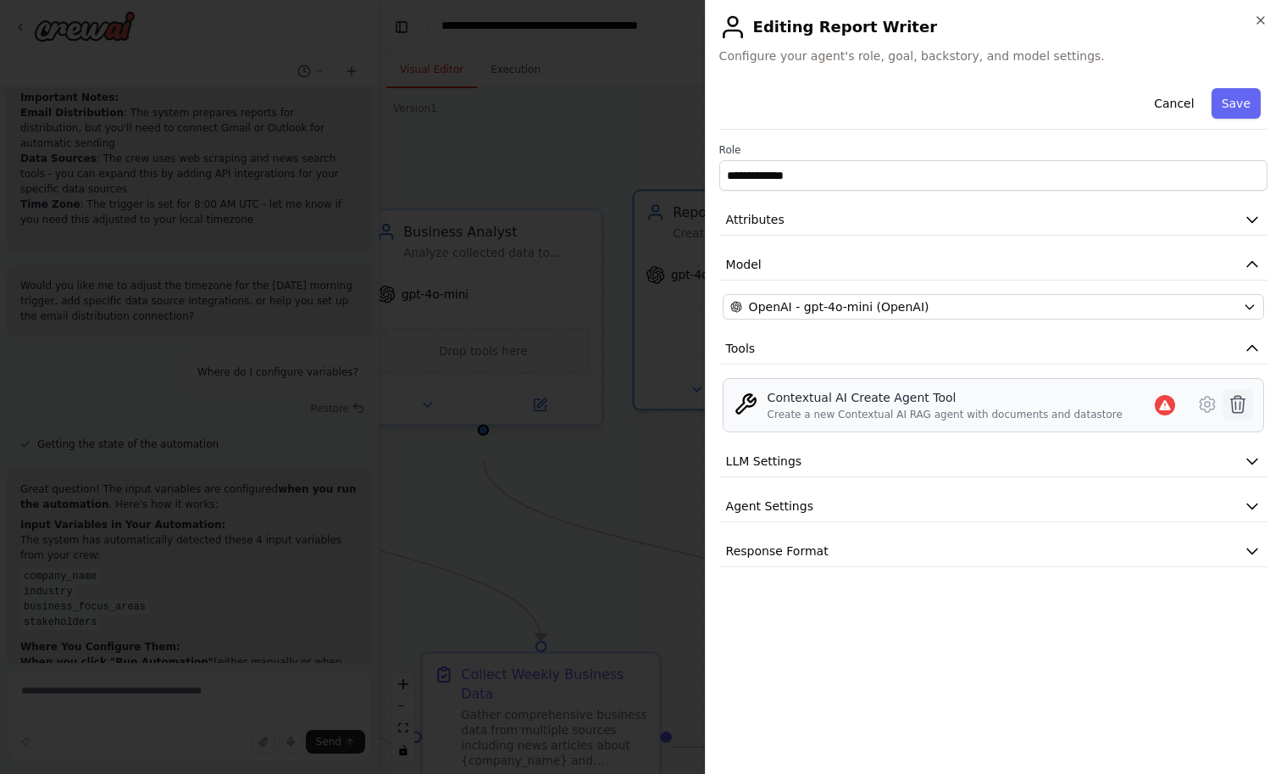
click at [1233, 414] on icon at bounding box center [1238, 404] width 20 height 20
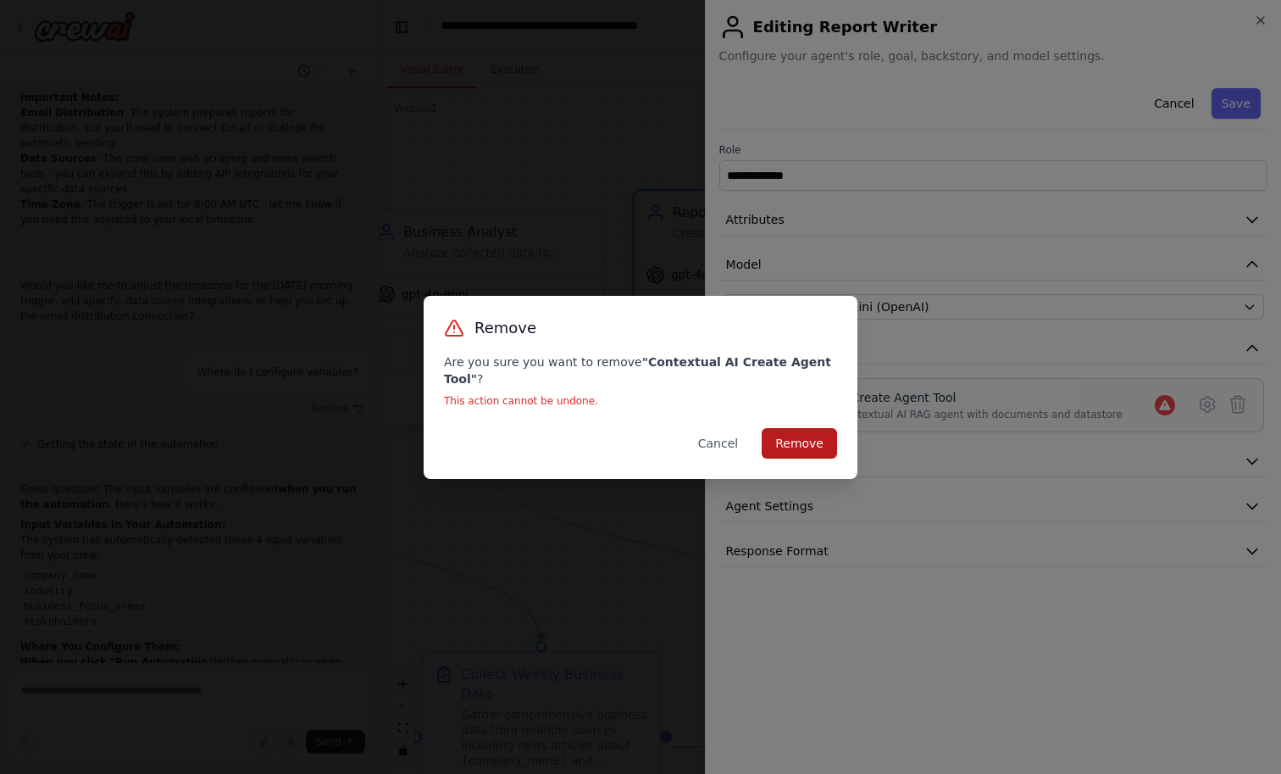
click at [837, 439] on button "Remove" at bounding box center [799, 443] width 75 height 31
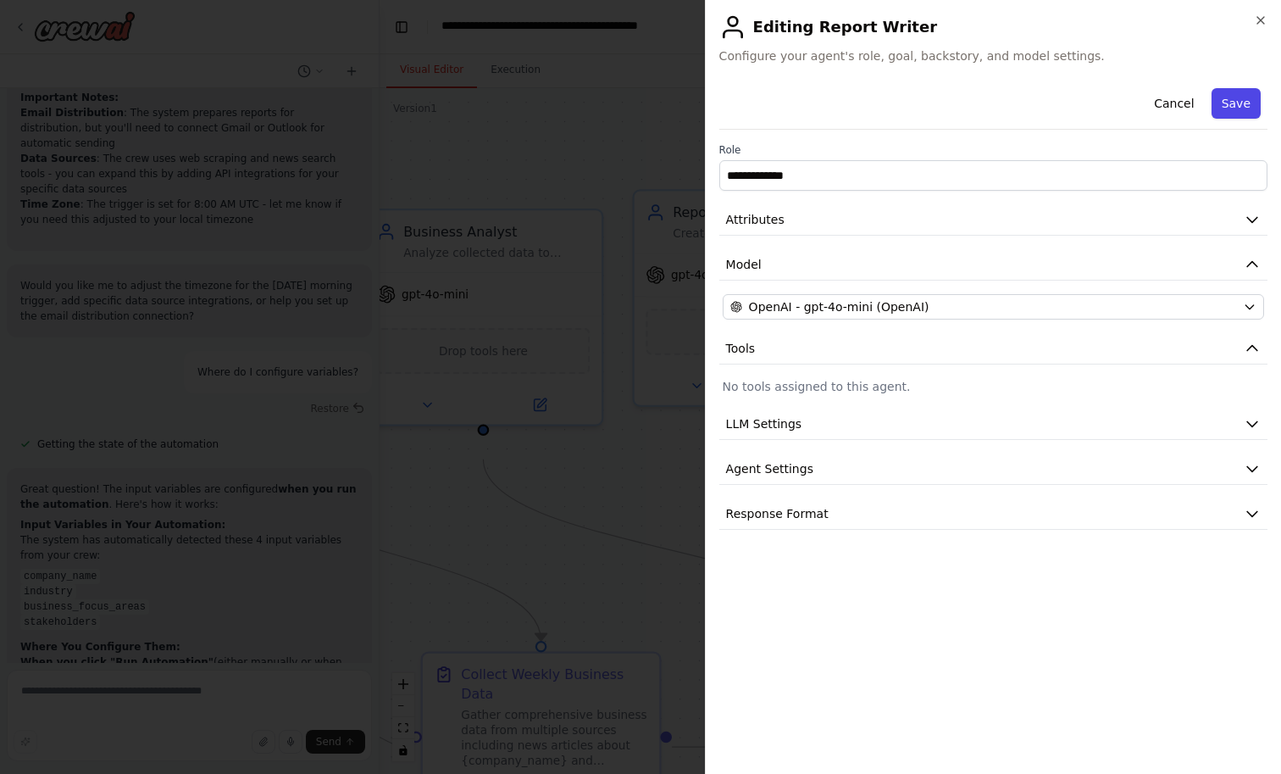
click at [1224, 118] on button "Save" at bounding box center [1236, 103] width 49 height 31
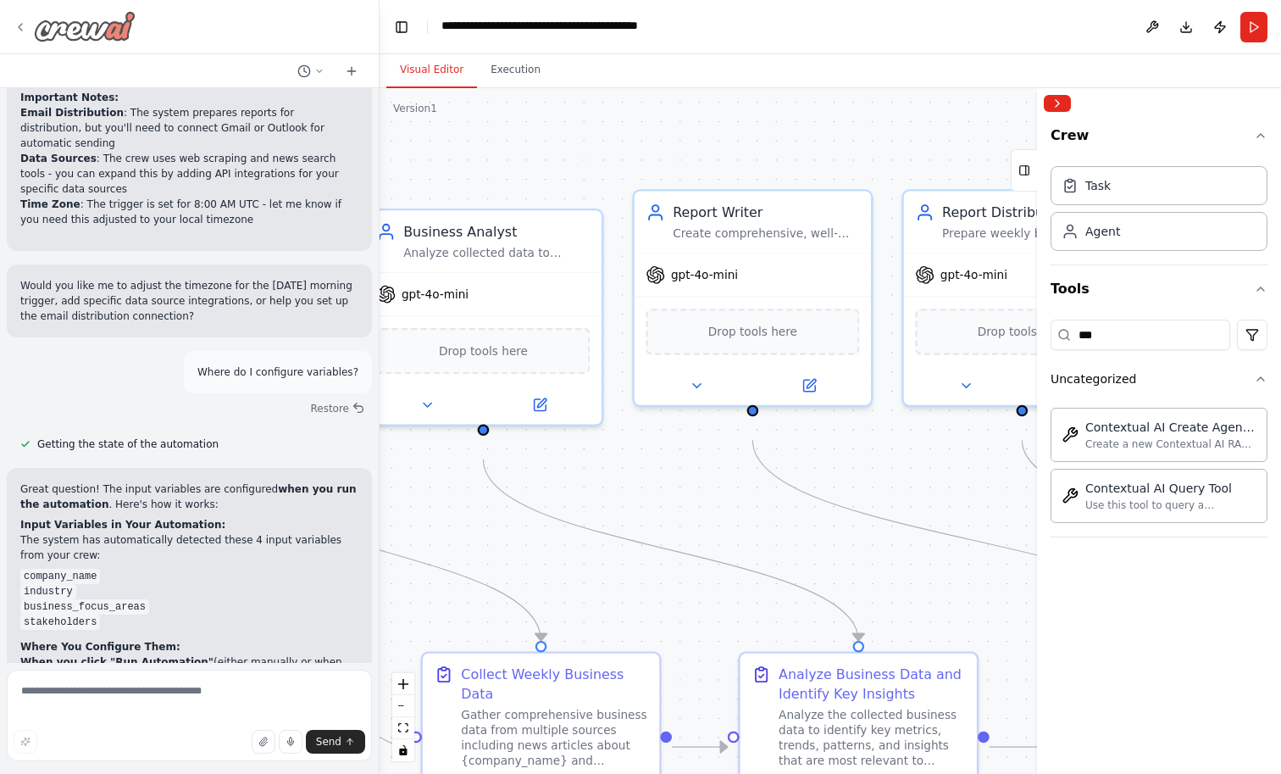
click at [17, 34] on icon at bounding box center [21, 27] width 14 height 14
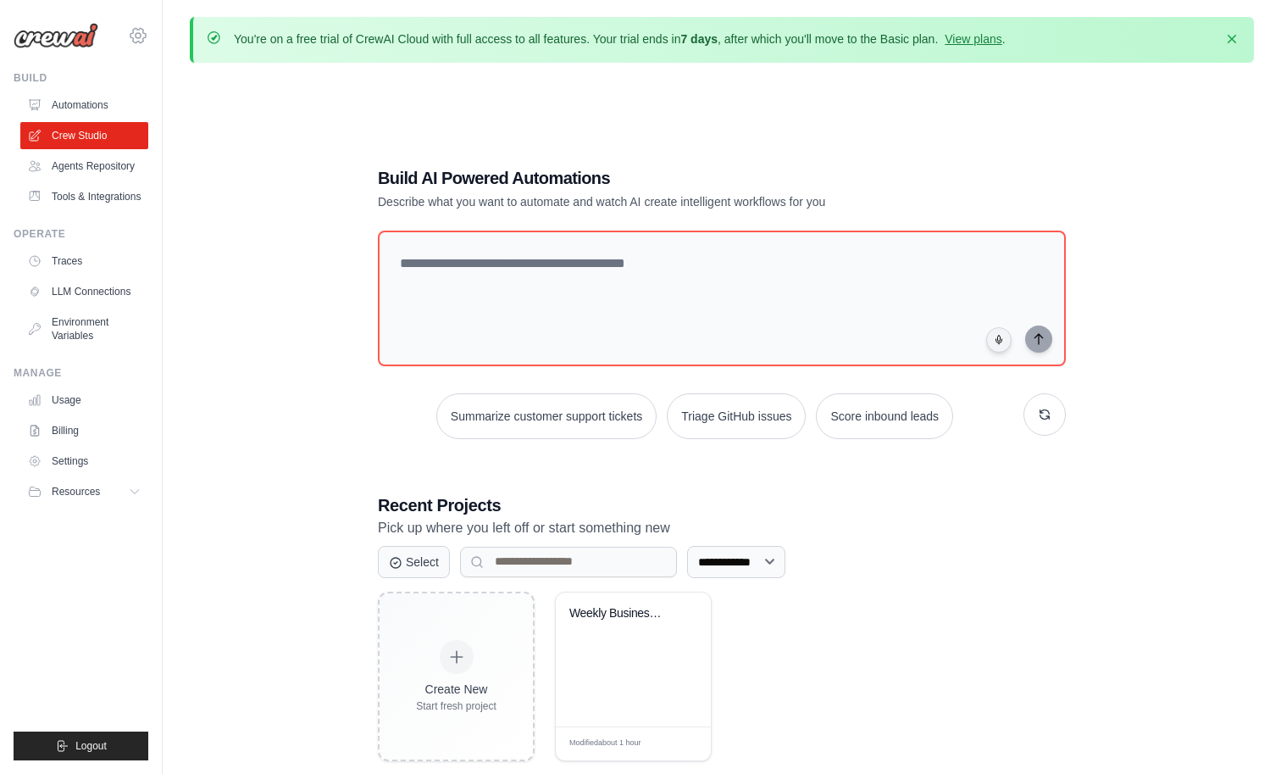
click at [148, 46] on icon at bounding box center [138, 35] width 20 height 20
click at [196, 112] on span "Settings" at bounding box center [212, 105] width 134 height 17
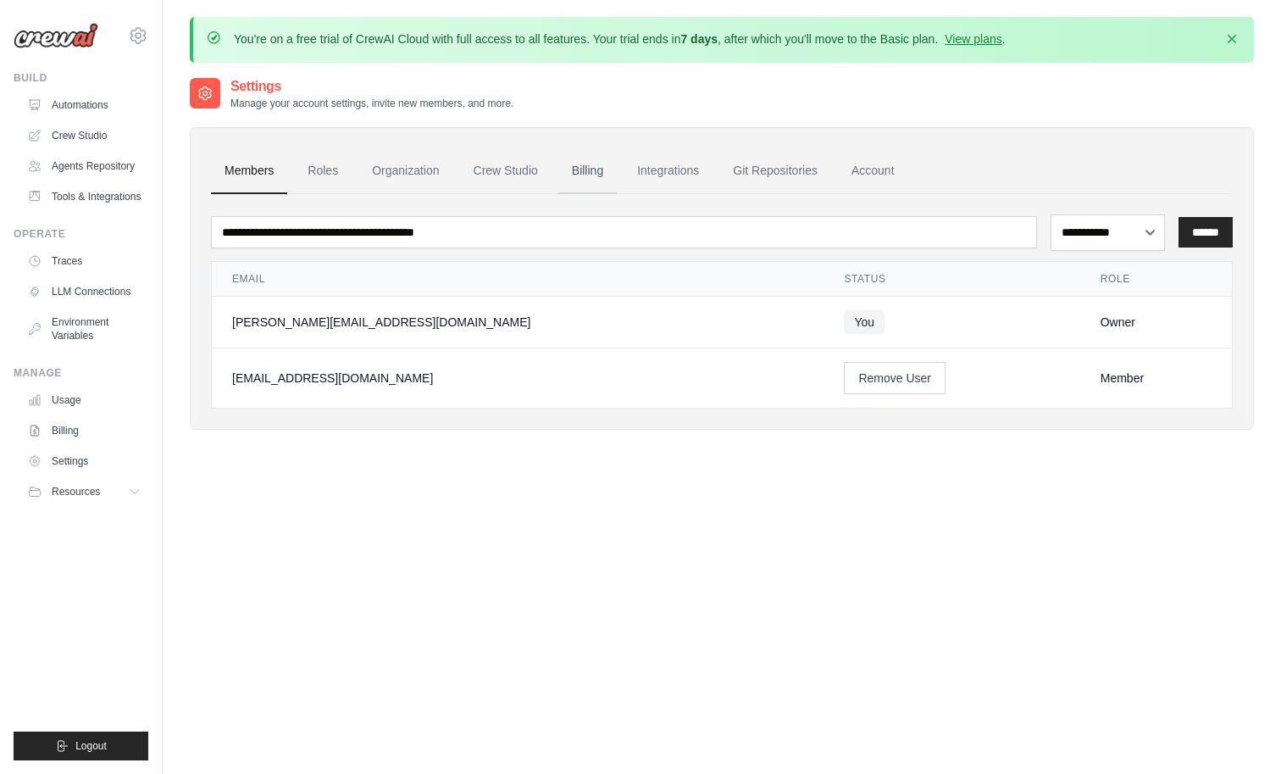
click at [617, 188] on link "Billing" at bounding box center [587, 171] width 58 height 46
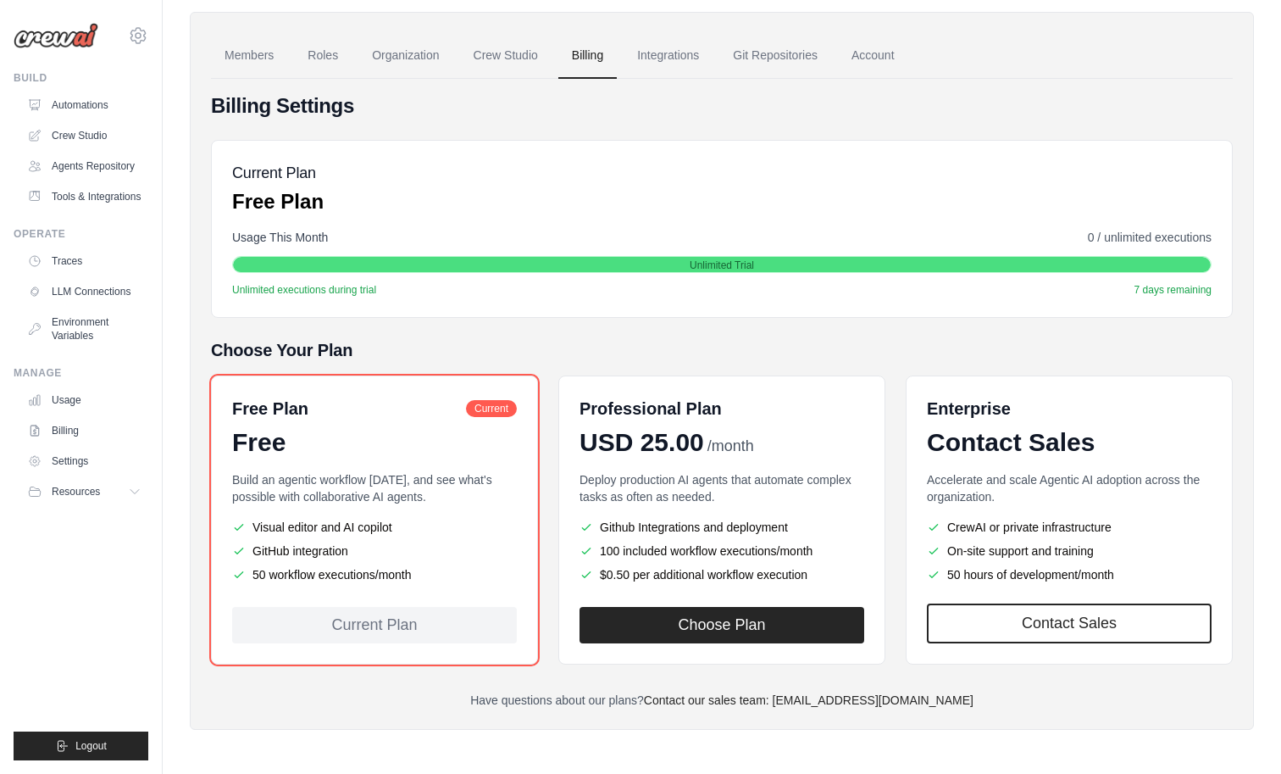
scroll to position [225, 0]
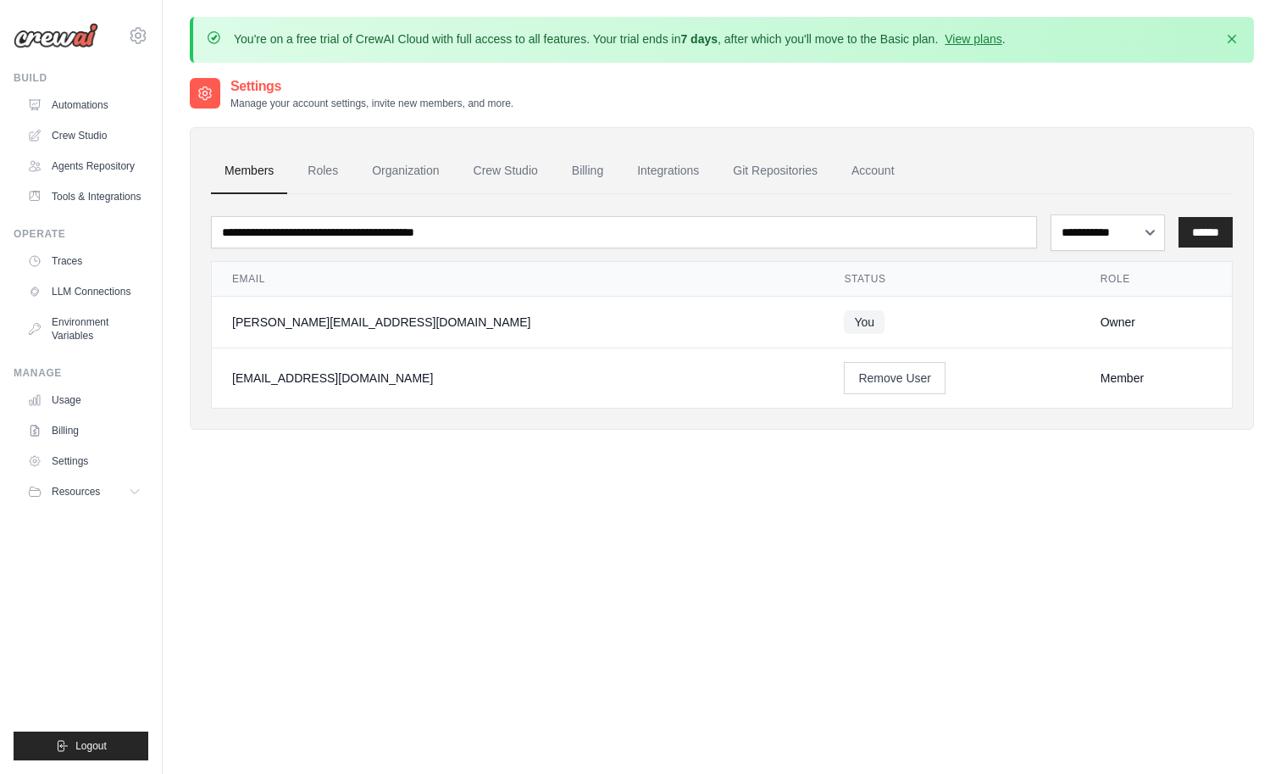
click at [79, 36] on img at bounding box center [56, 35] width 85 height 25
click at [82, 119] on link "Automations" at bounding box center [86, 105] width 128 height 27
